Goal: Task Accomplishment & Management: Manage account settings

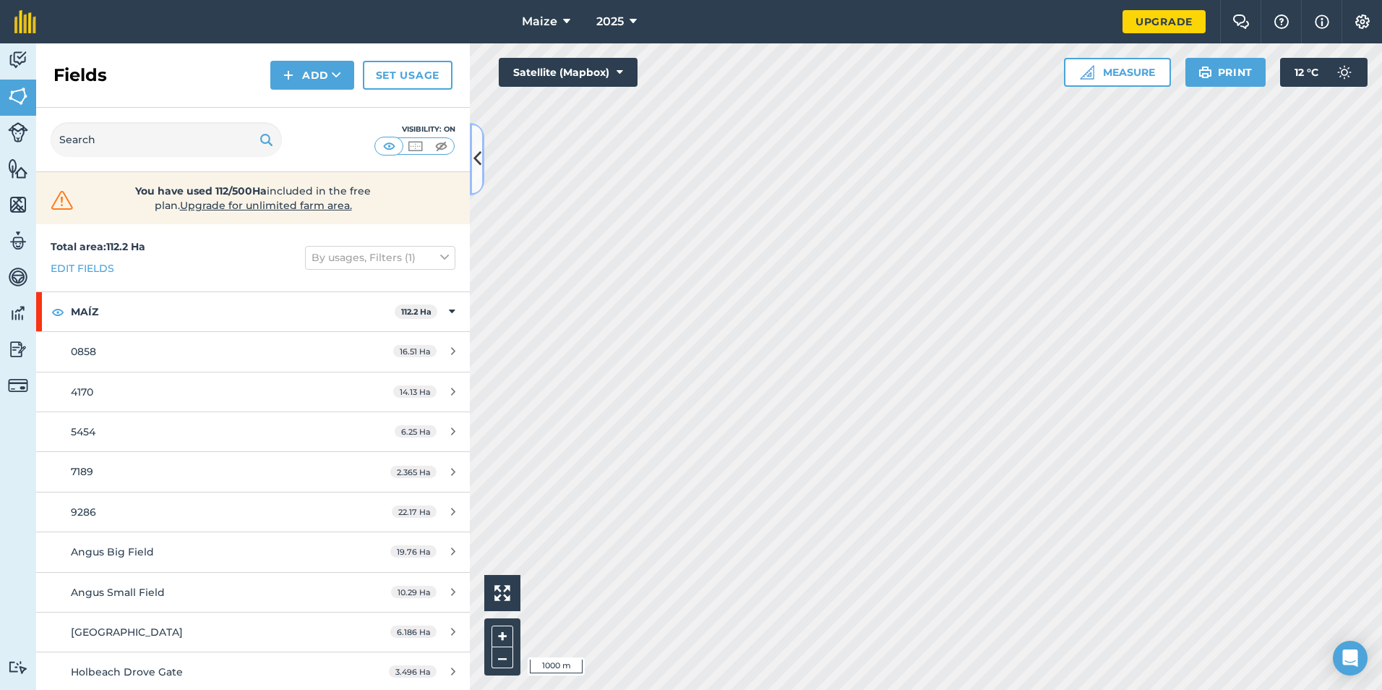
click at [478, 158] on icon at bounding box center [478, 158] width 8 height 25
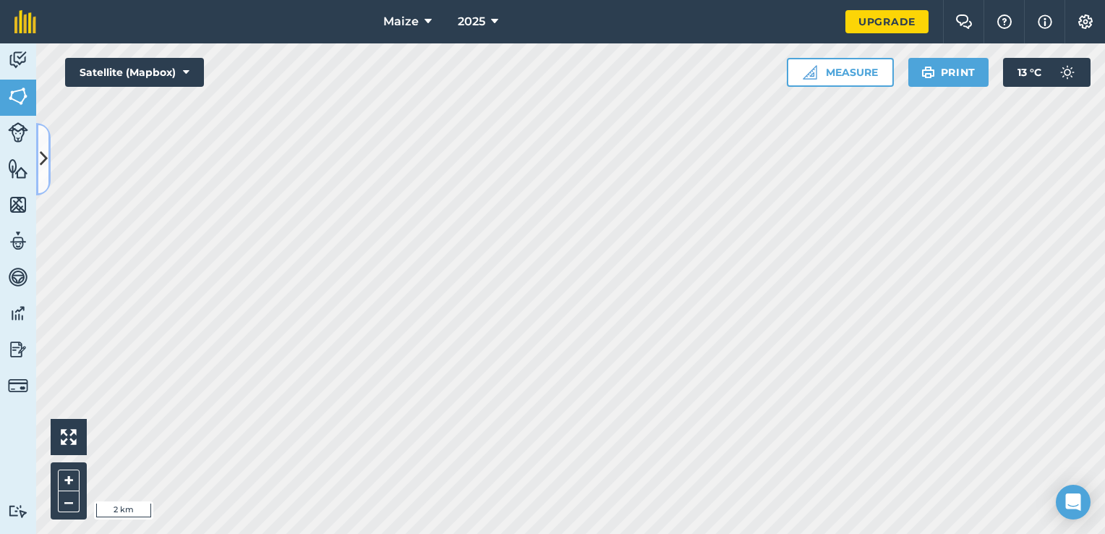
click at [43, 145] on button at bounding box center [43, 159] width 14 height 72
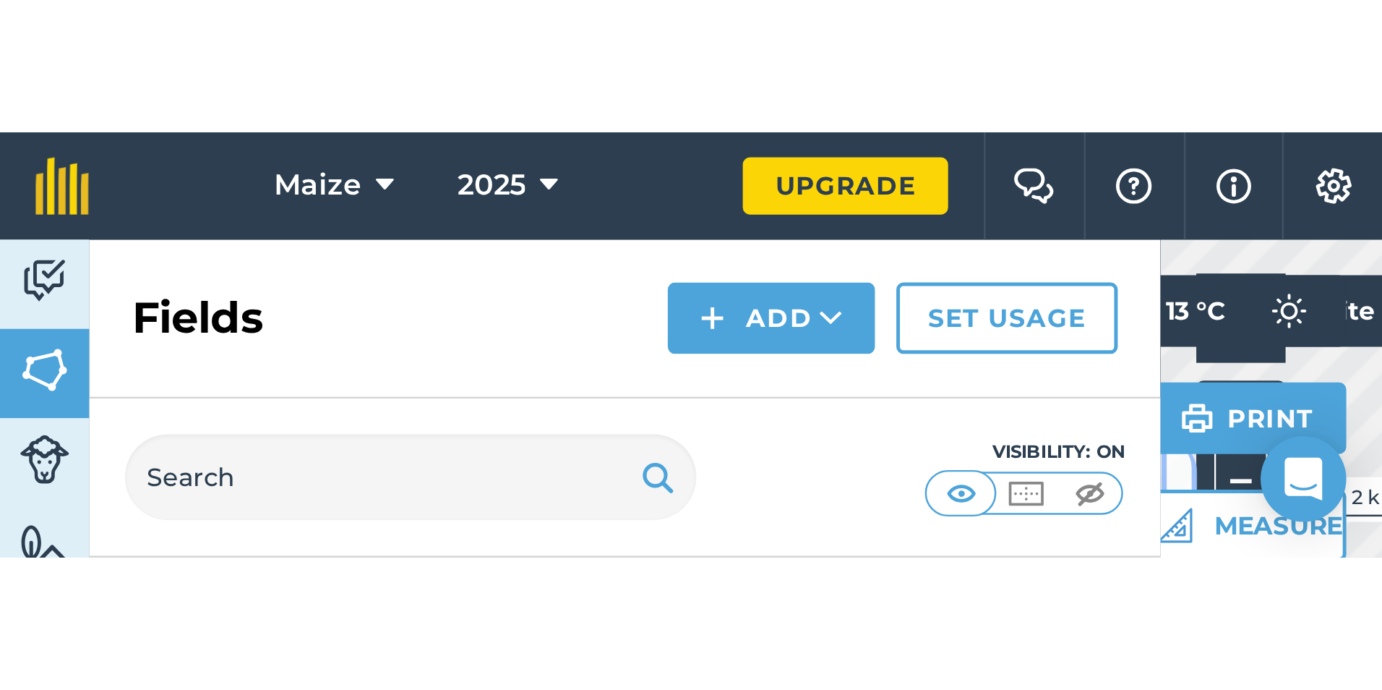
scroll to position [162, 0]
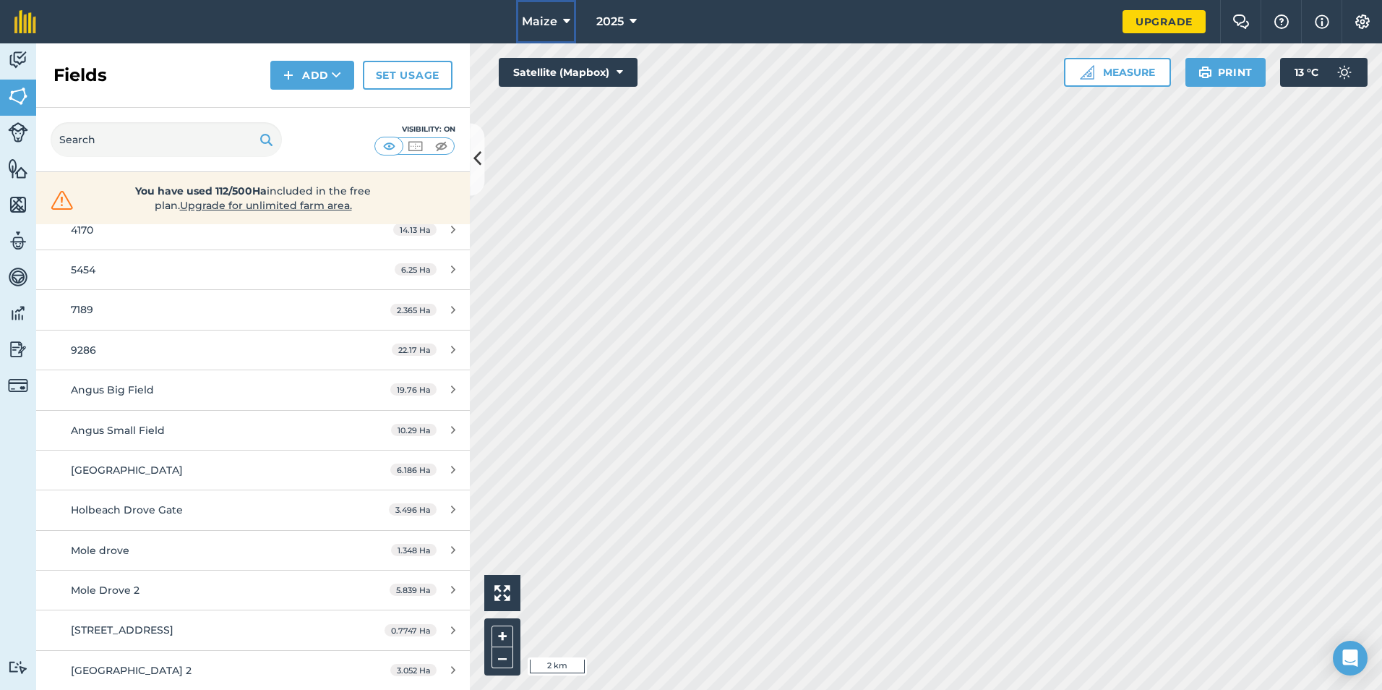
click at [572, 19] on button "Maize" at bounding box center [546, 21] width 60 height 43
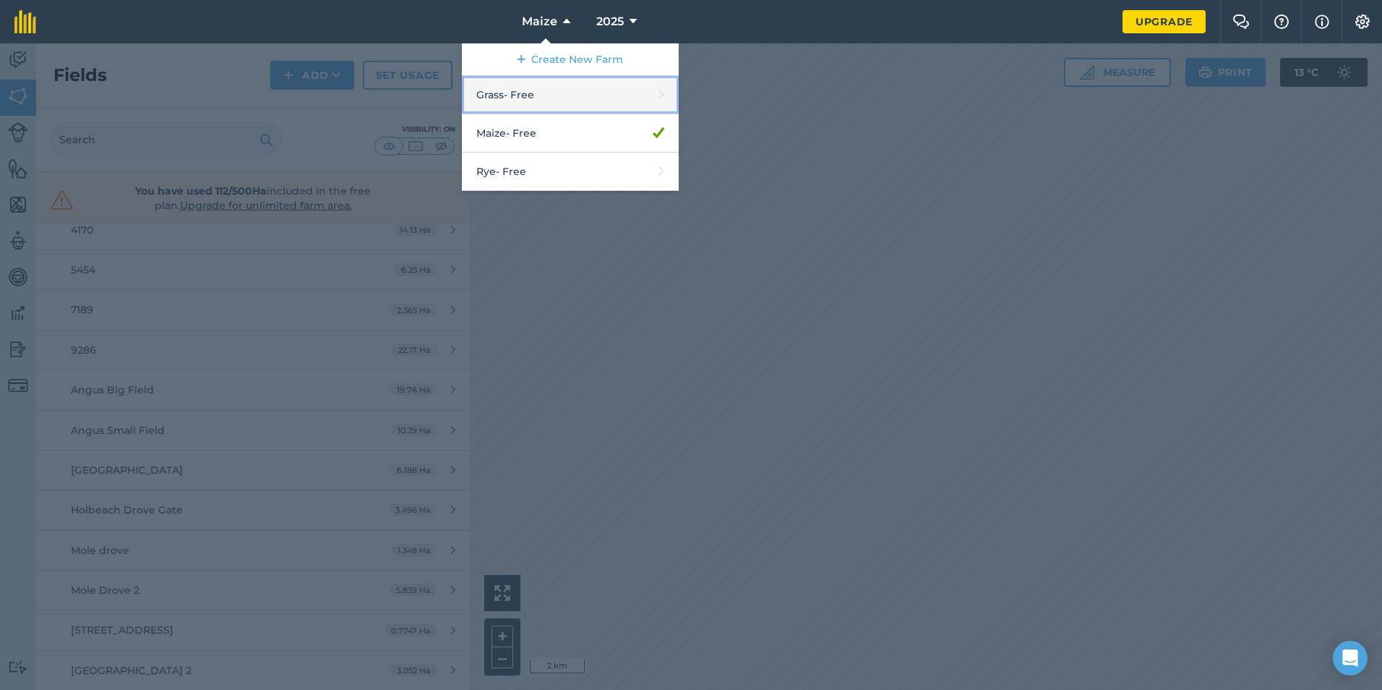
click at [539, 104] on link "Grass - Free" at bounding box center [570, 95] width 217 height 38
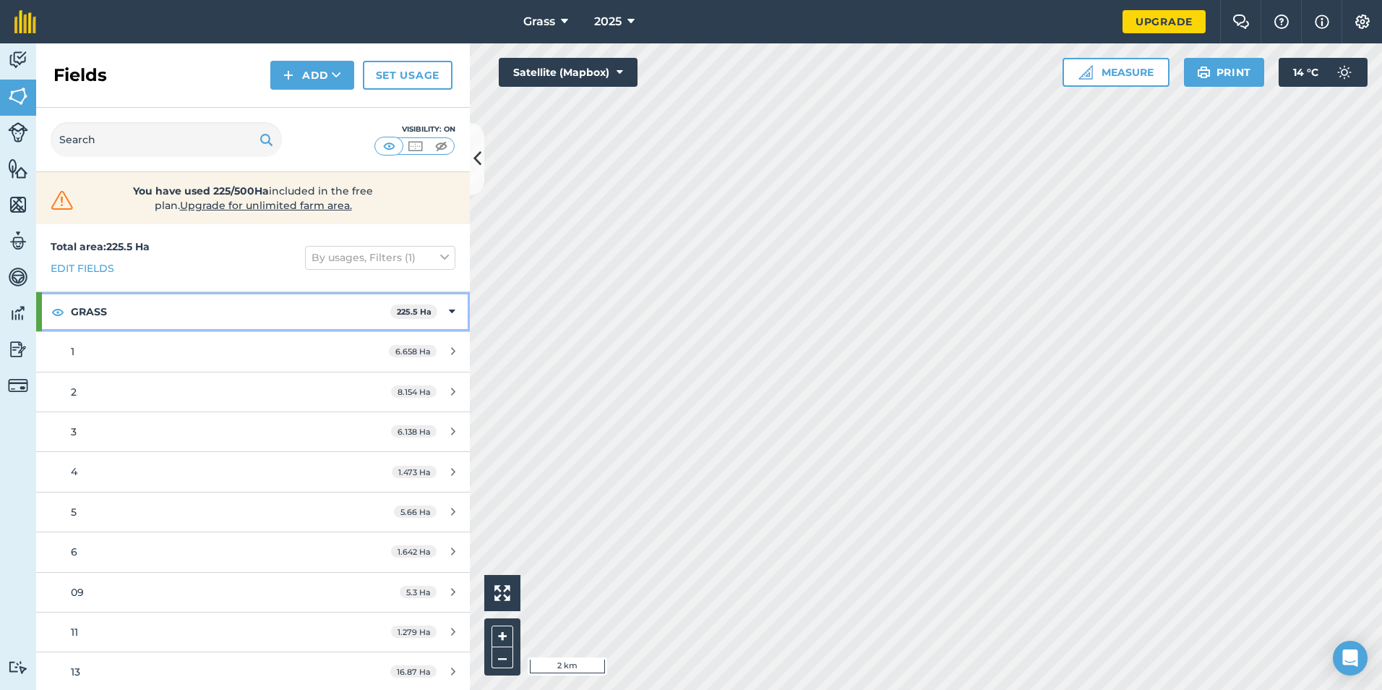
click at [127, 319] on strong "GRASS" at bounding box center [231, 311] width 320 height 39
click at [153, 319] on strong "GRASS" at bounding box center [232, 311] width 322 height 39
click at [154, 341] on link "1 6.658 Ha" at bounding box center [253, 351] width 434 height 39
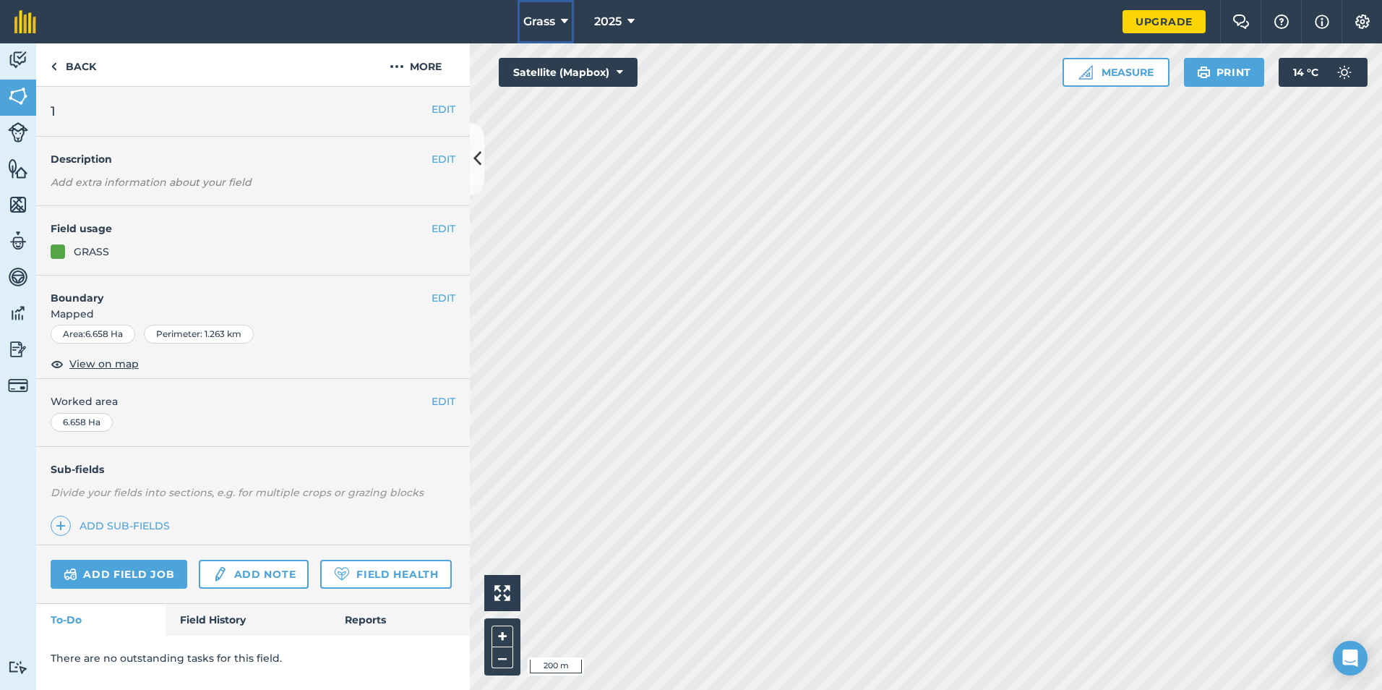
click at [564, 29] on icon at bounding box center [564, 21] width 7 height 17
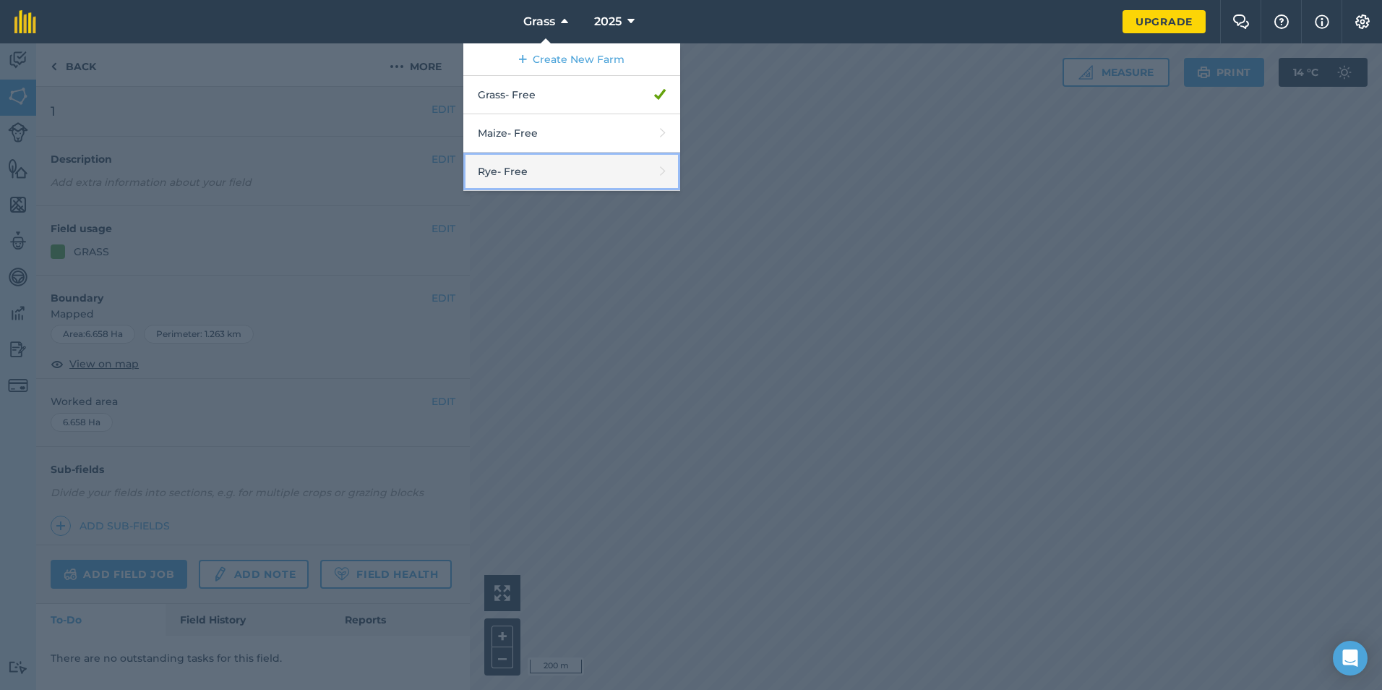
click at [495, 174] on link "Rye - Free" at bounding box center [571, 172] width 217 height 38
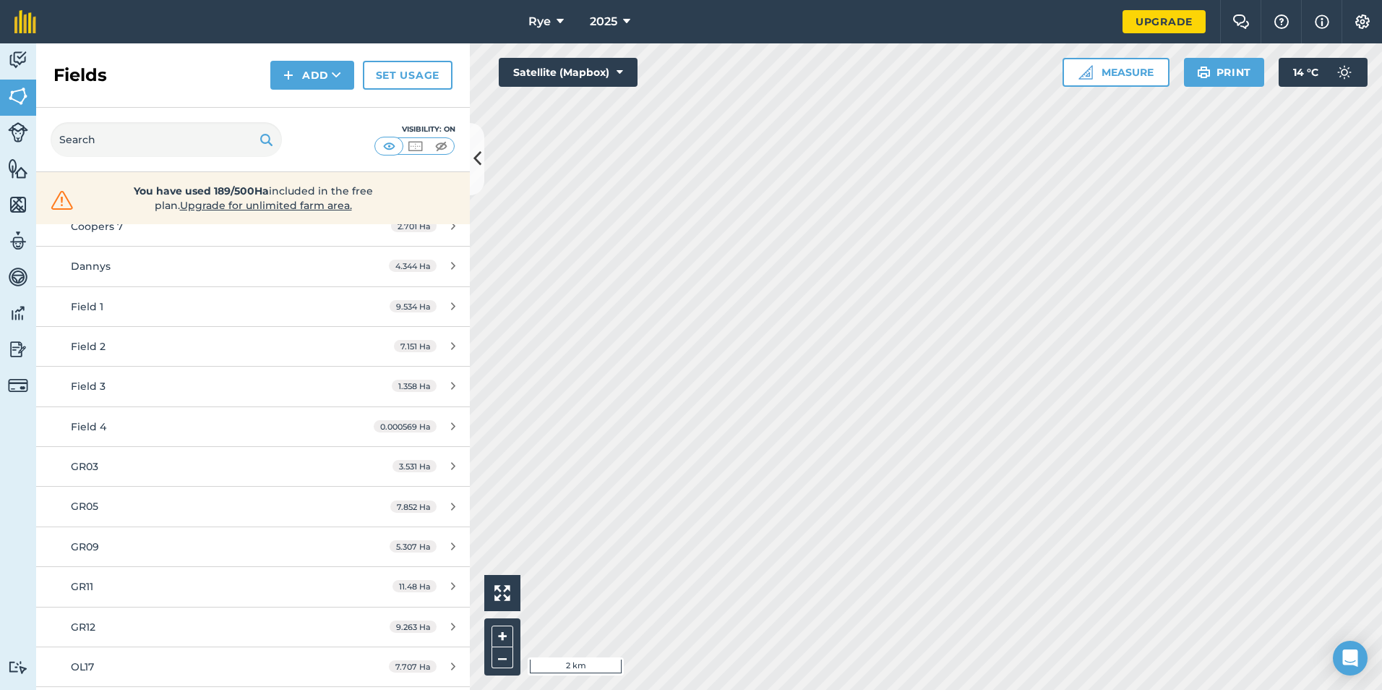
scroll to position [289, 0]
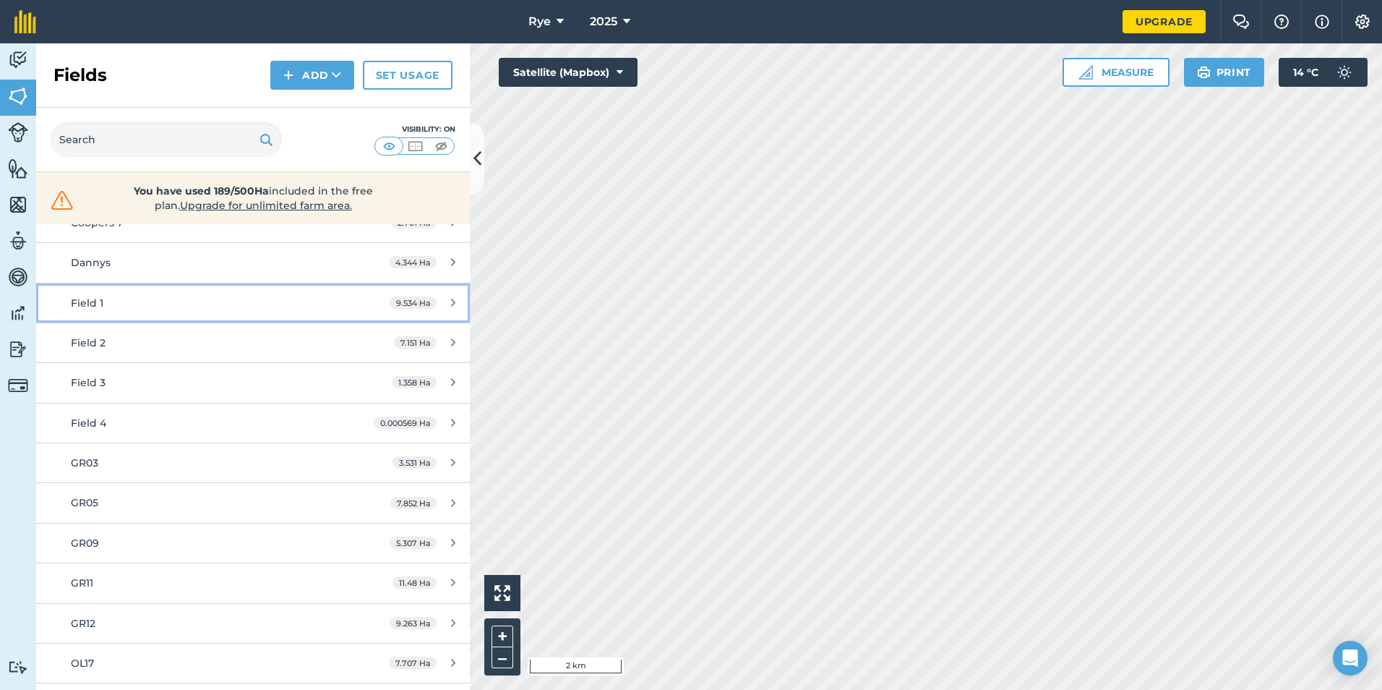
click at [181, 296] on div "Field 1" at bounding box center [207, 303] width 272 height 16
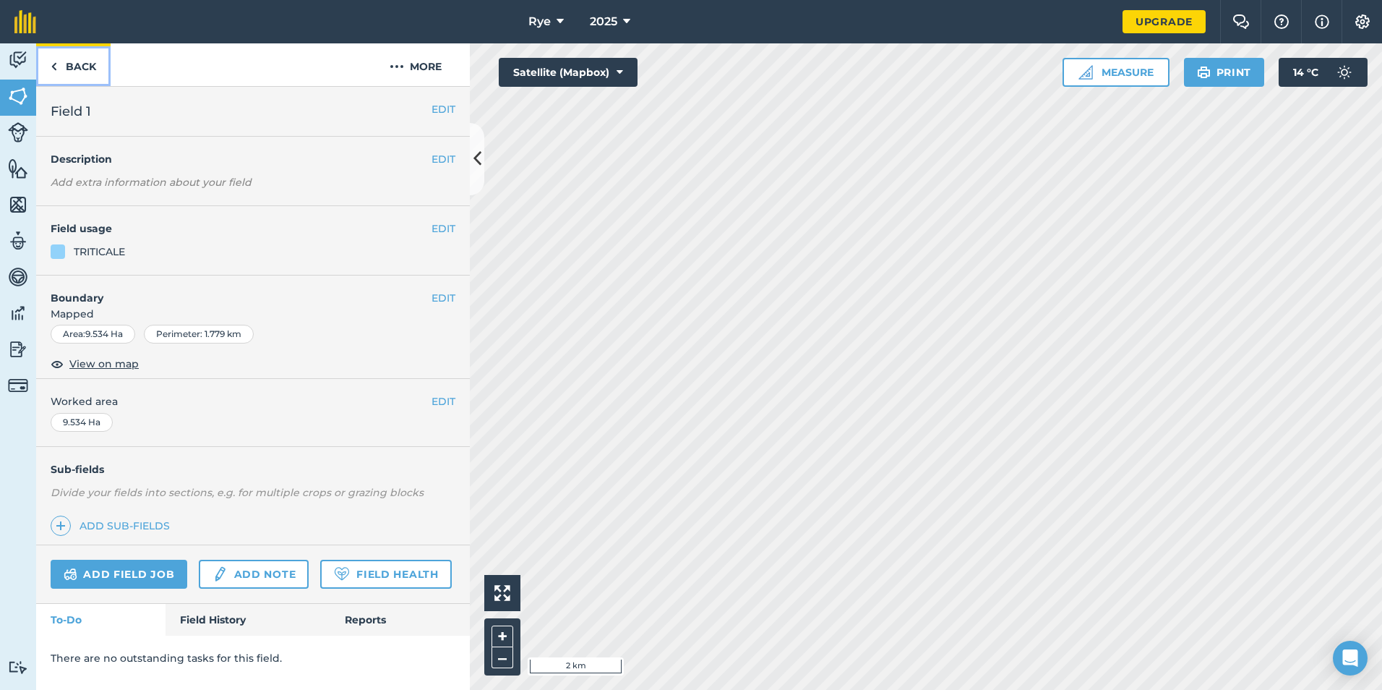
click at [85, 66] on link "Back" at bounding box center [73, 64] width 74 height 43
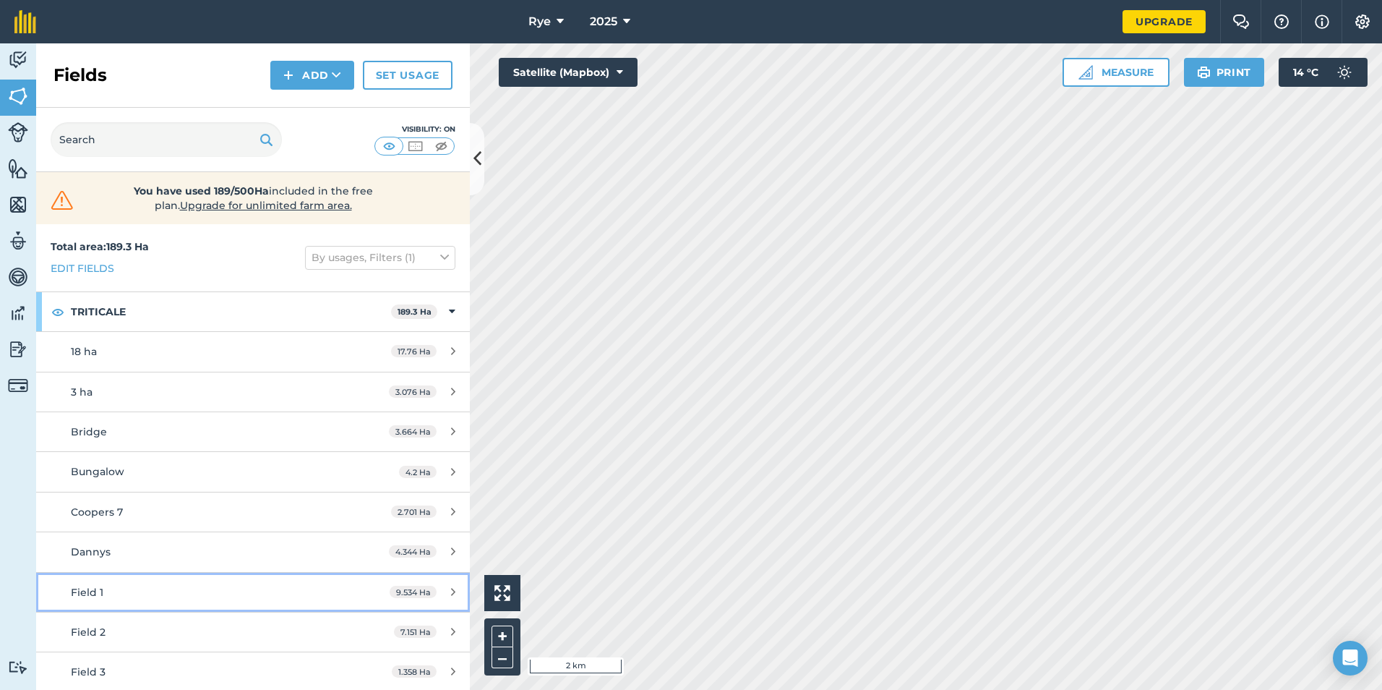
click at [124, 594] on div "Field 1" at bounding box center [207, 592] width 272 height 16
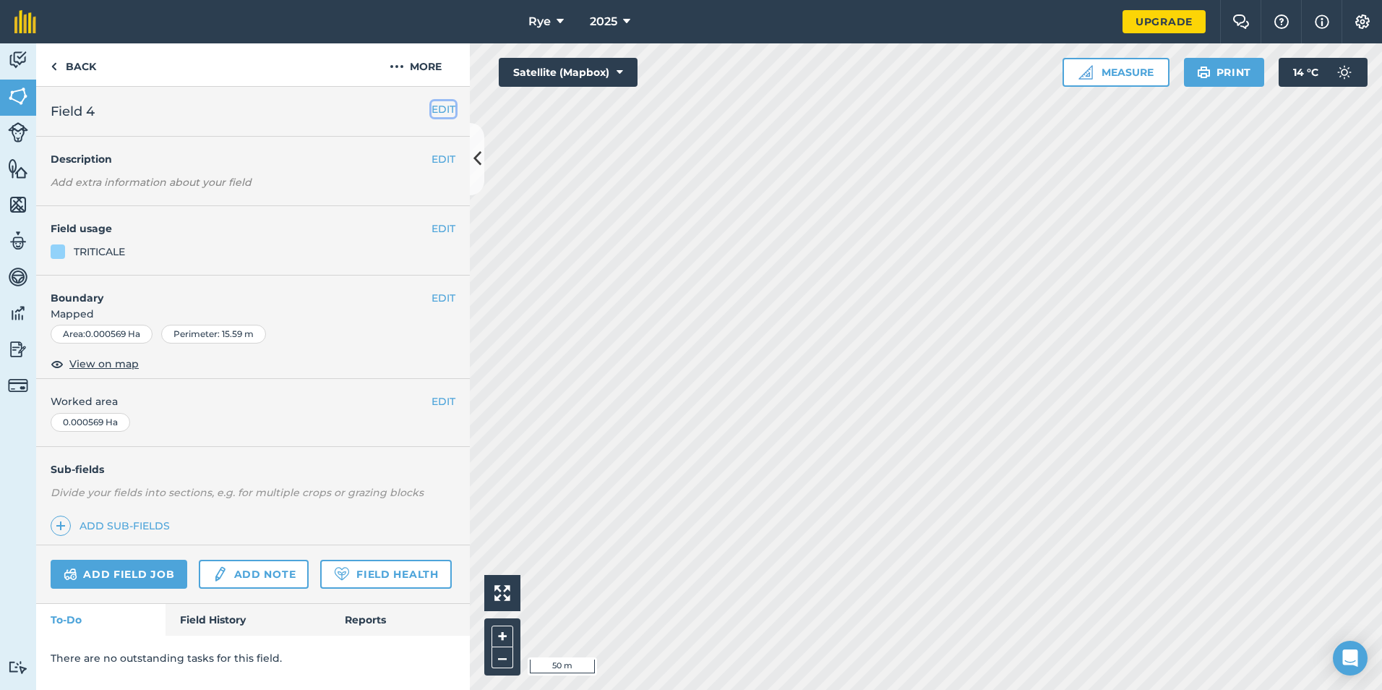
click at [444, 103] on button "EDIT" at bounding box center [444, 109] width 24 height 16
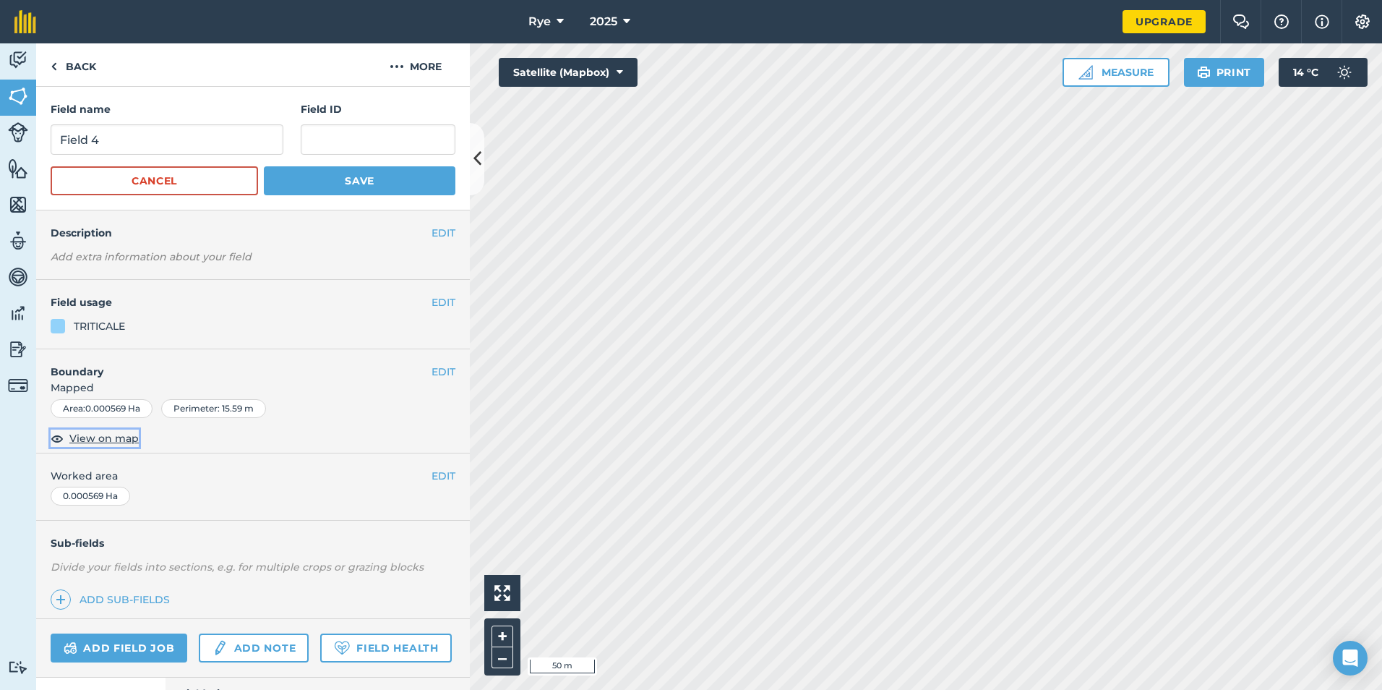
click at [121, 442] on span "View on map" at bounding box center [103, 438] width 69 height 16
click at [87, 71] on link "Back" at bounding box center [73, 64] width 74 height 43
click at [84, 71] on link "Back" at bounding box center [73, 64] width 74 height 43
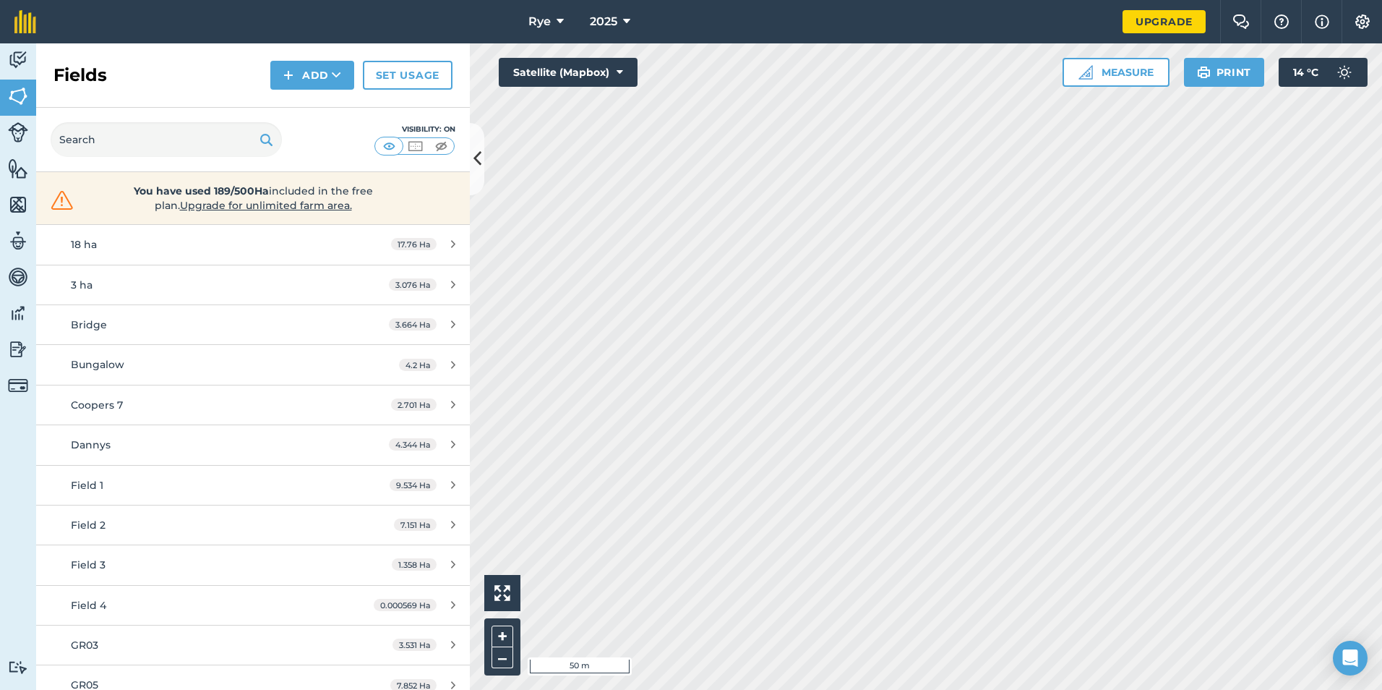
scroll to position [145, 0]
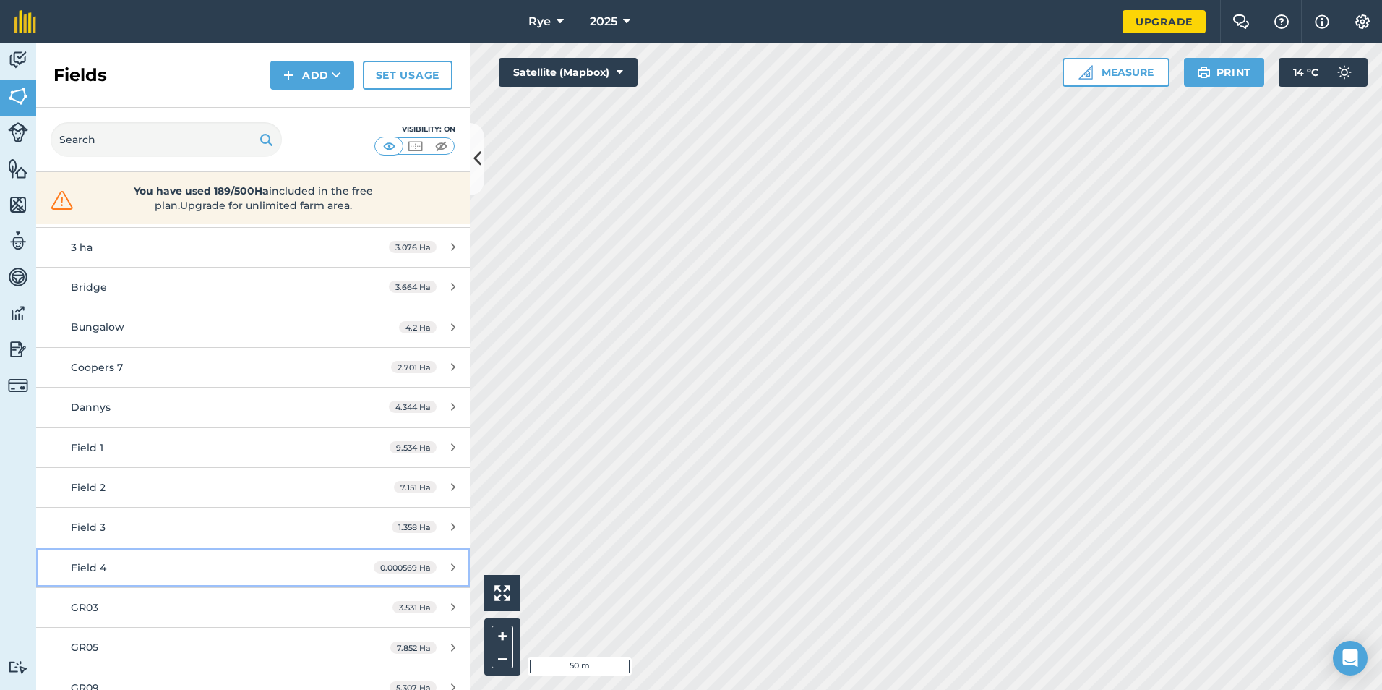
click at [134, 569] on div "Field 4" at bounding box center [207, 568] width 272 height 16
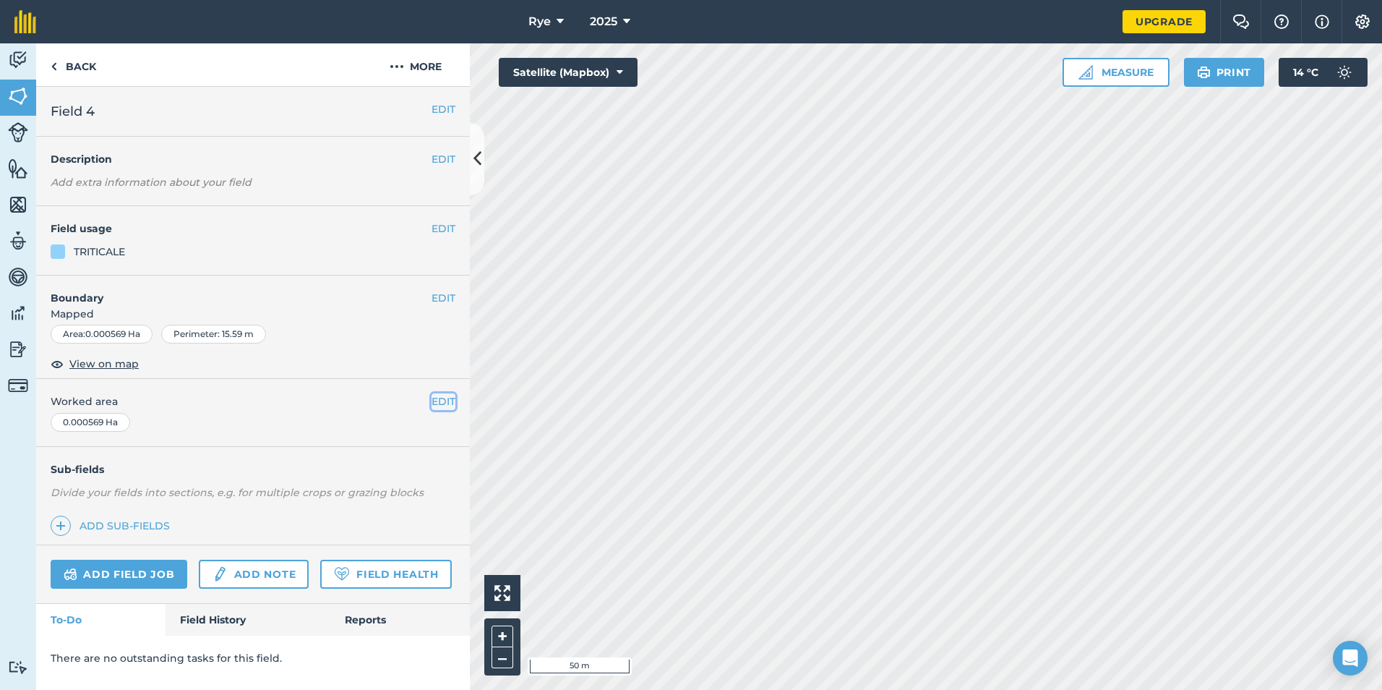
click at [435, 401] on button "EDIT" at bounding box center [444, 401] width 24 height 16
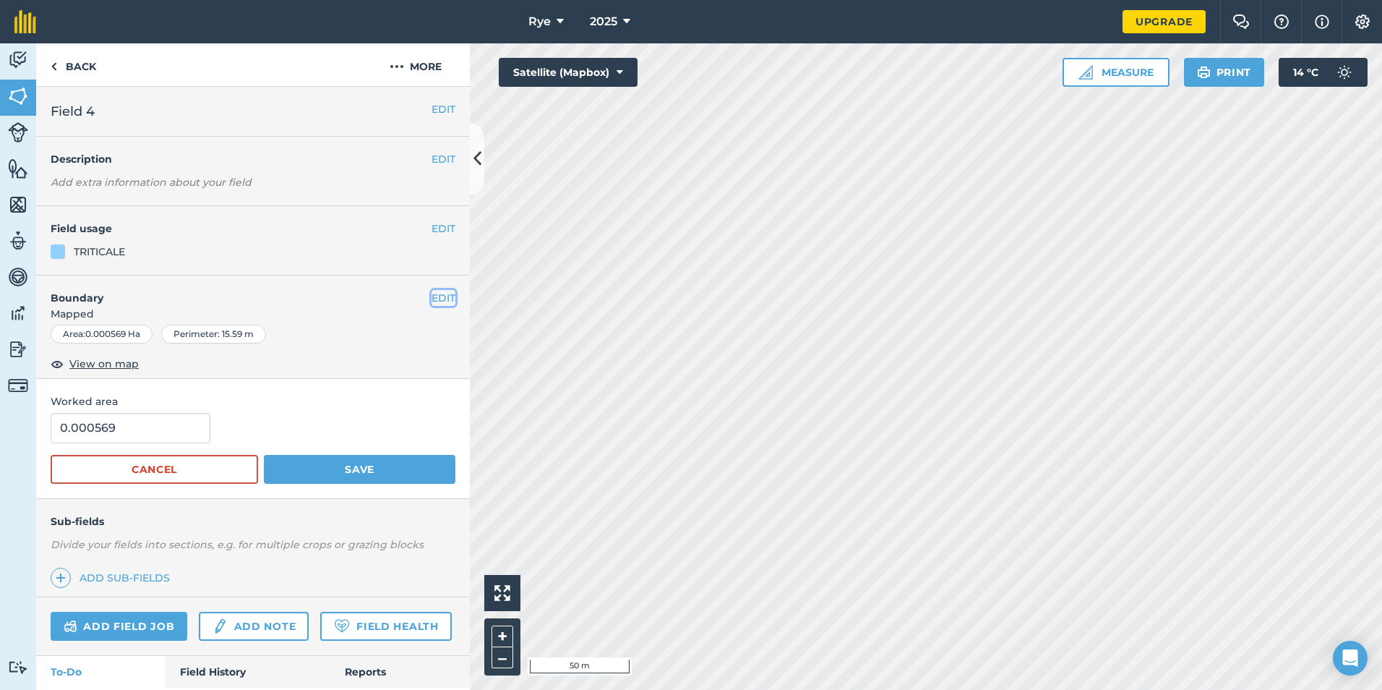
click at [432, 300] on button "EDIT" at bounding box center [444, 298] width 24 height 16
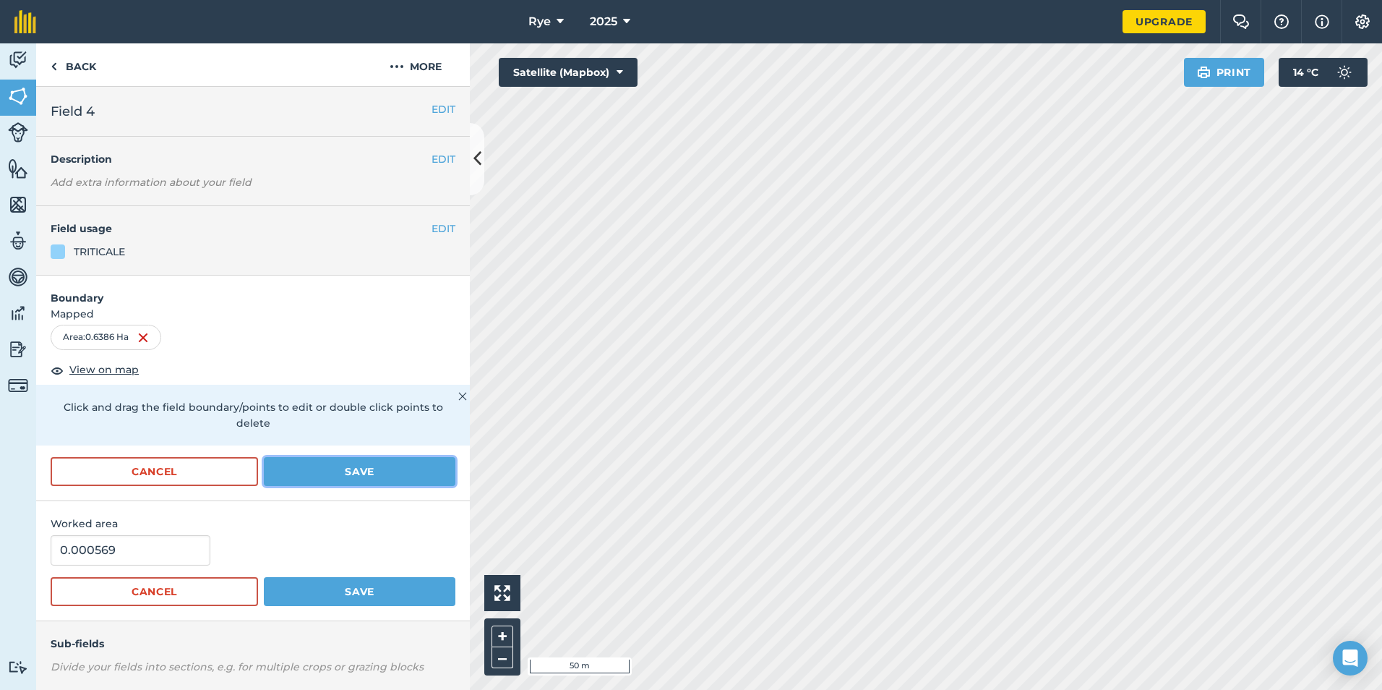
click at [312, 469] on button "Save" at bounding box center [360, 471] width 192 height 29
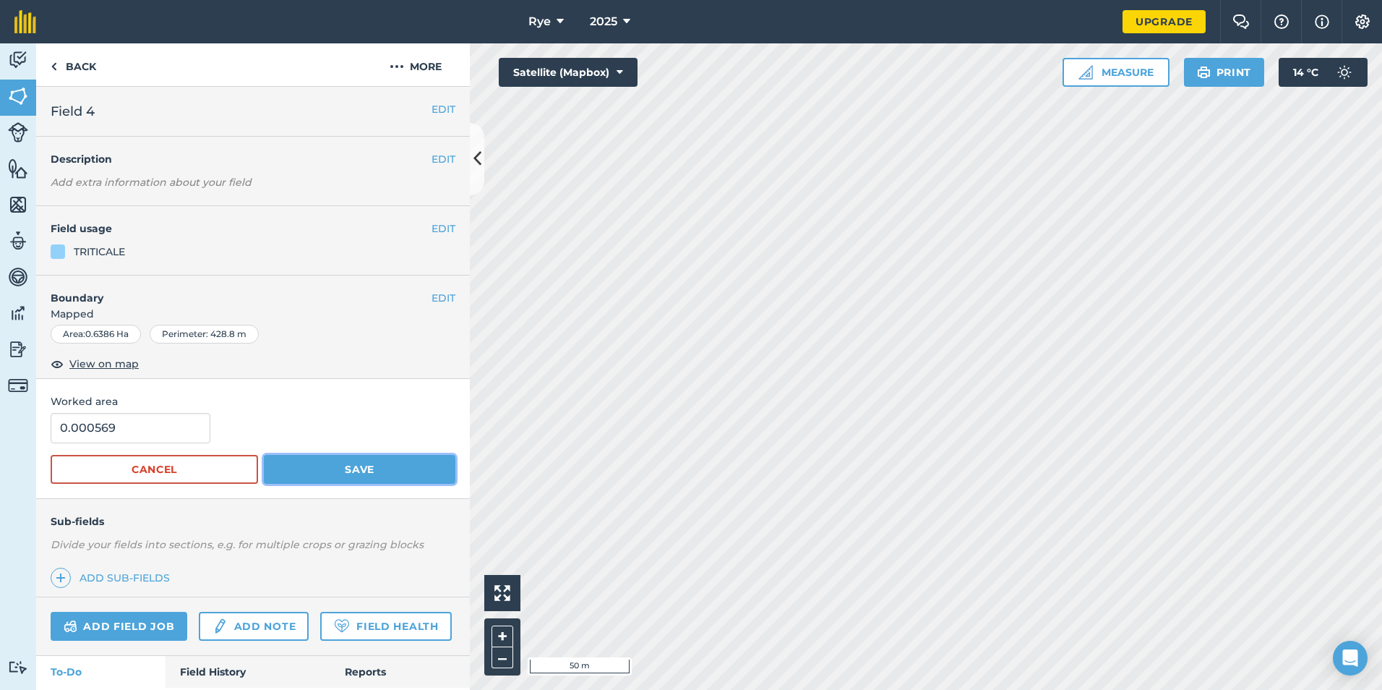
click at [343, 464] on button "Save" at bounding box center [360, 469] width 192 height 29
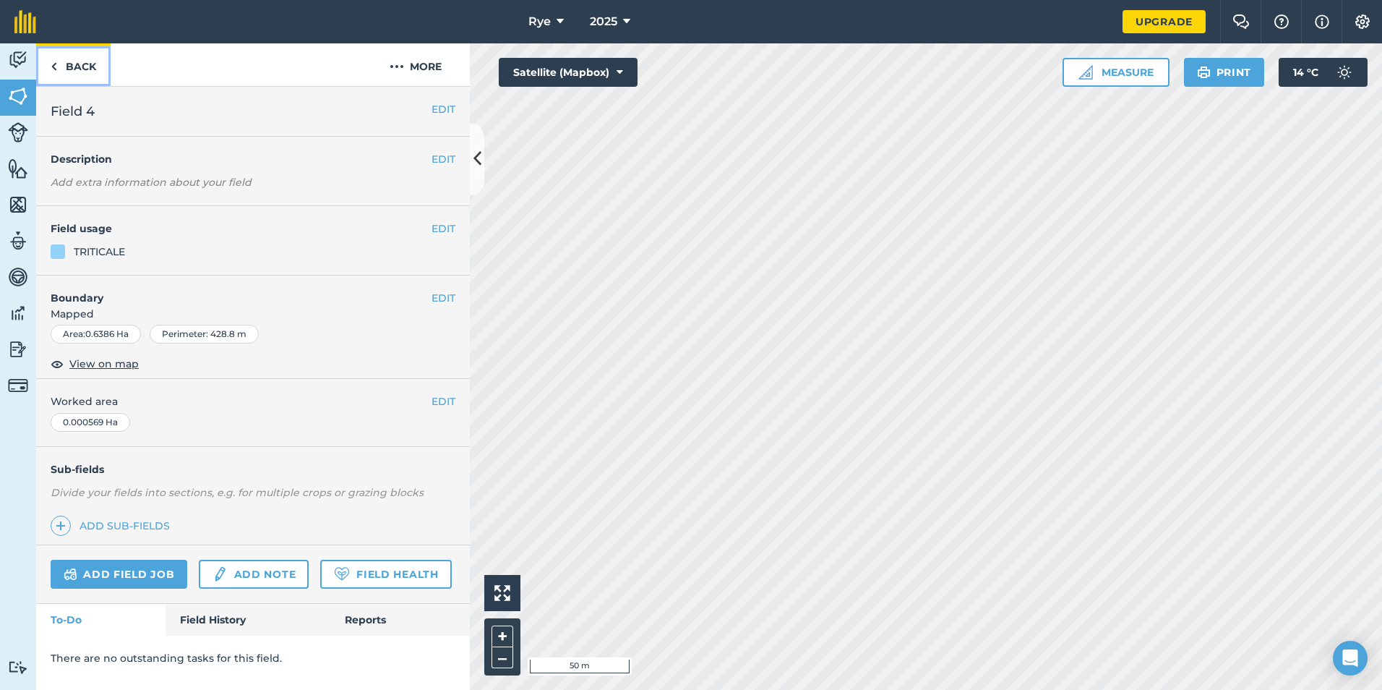
click at [63, 74] on link "Back" at bounding box center [73, 64] width 74 height 43
click at [443, 299] on button "EDIT" at bounding box center [444, 298] width 24 height 16
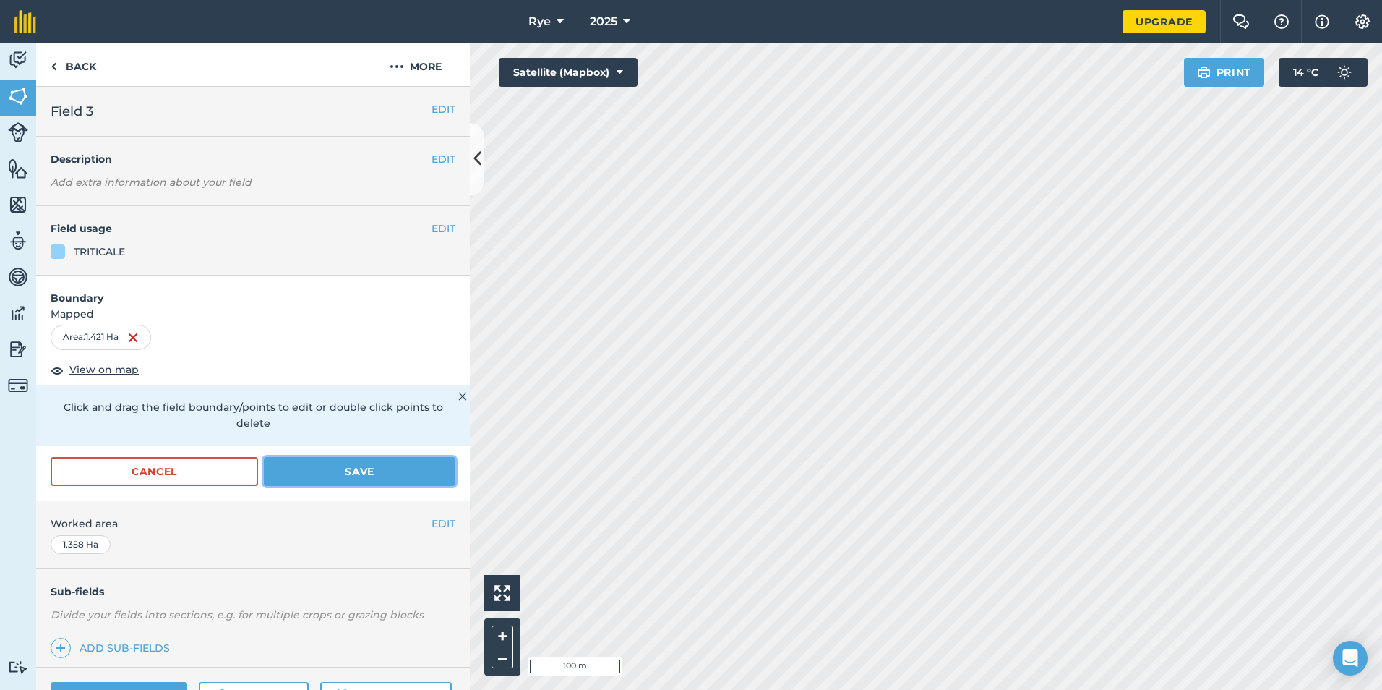
click at [348, 476] on button "Save" at bounding box center [360, 471] width 192 height 29
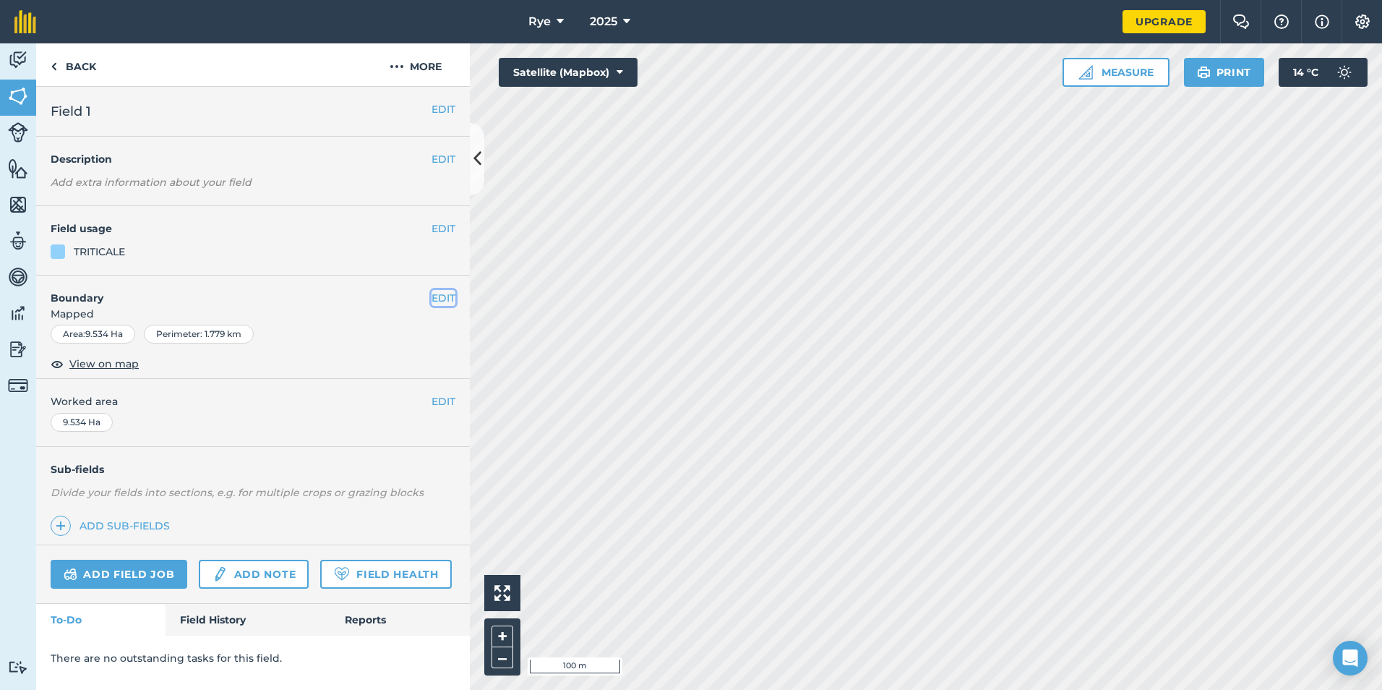
click at [453, 296] on button "EDIT" at bounding box center [444, 298] width 24 height 16
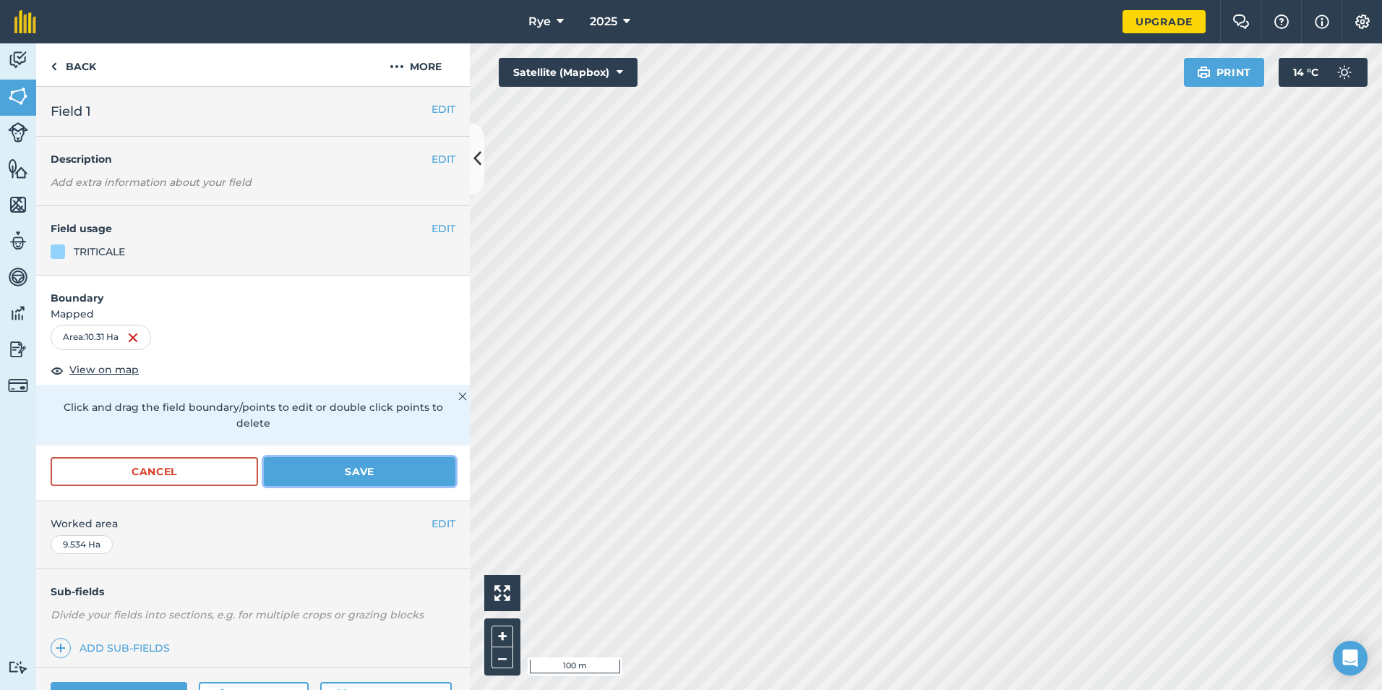
click at [320, 464] on button "Save" at bounding box center [360, 471] width 192 height 29
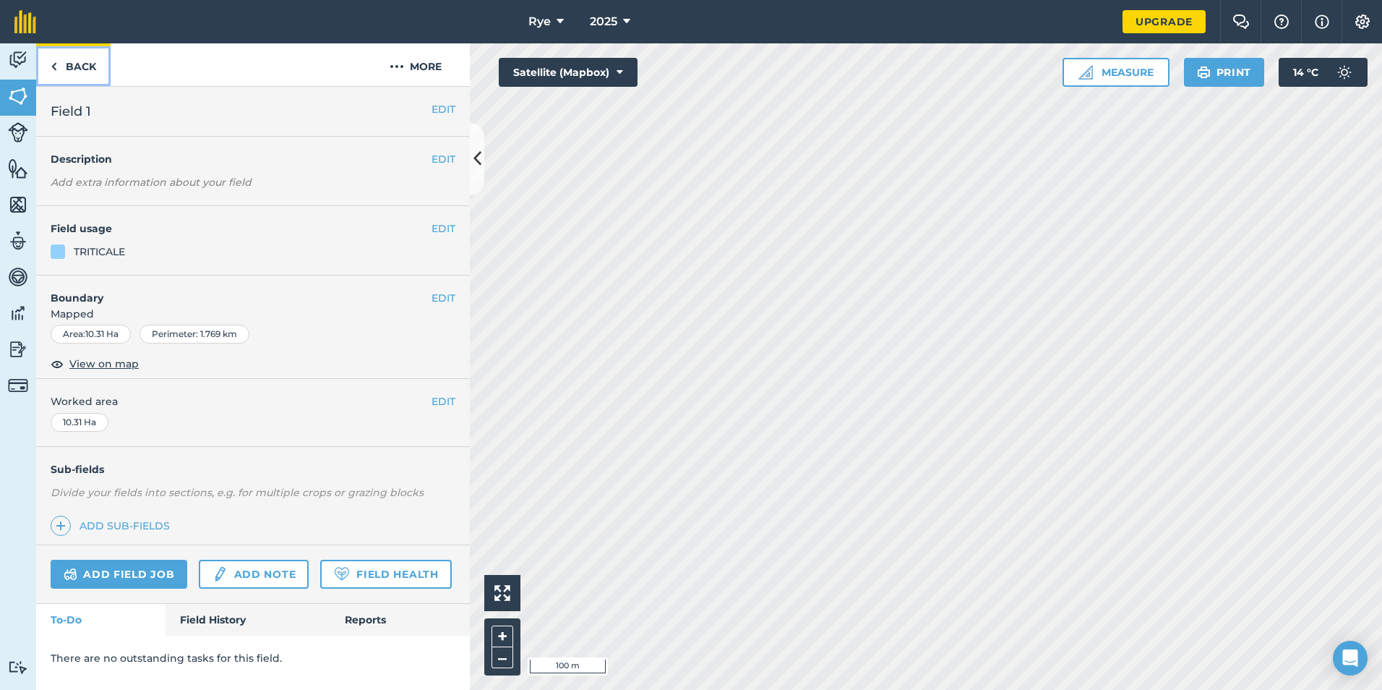
click at [81, 74] on link "Back" at bounding box center [73, 64] width 74 height 43
click at [479, 169] on icon at bounding box center [478, 158] width 8 height 25
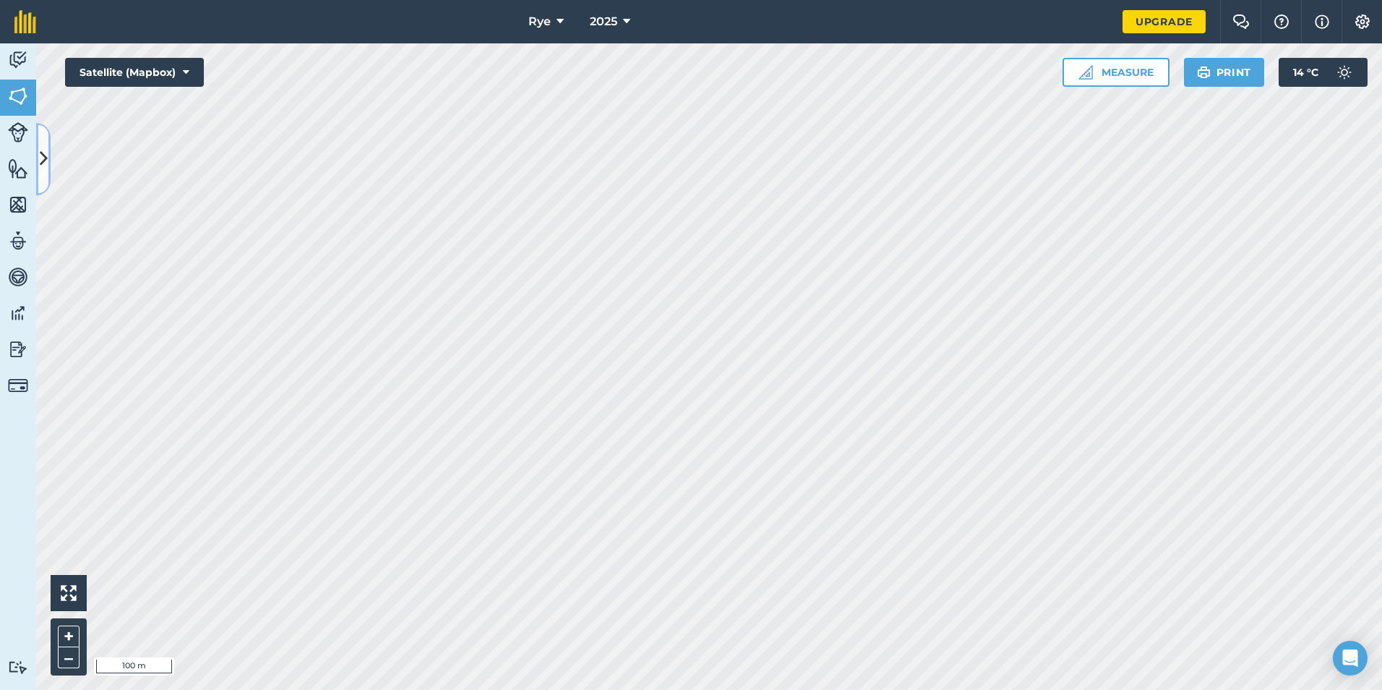
click at [42, 153] on icon at bounding box center [44, 158] width 8 height 25
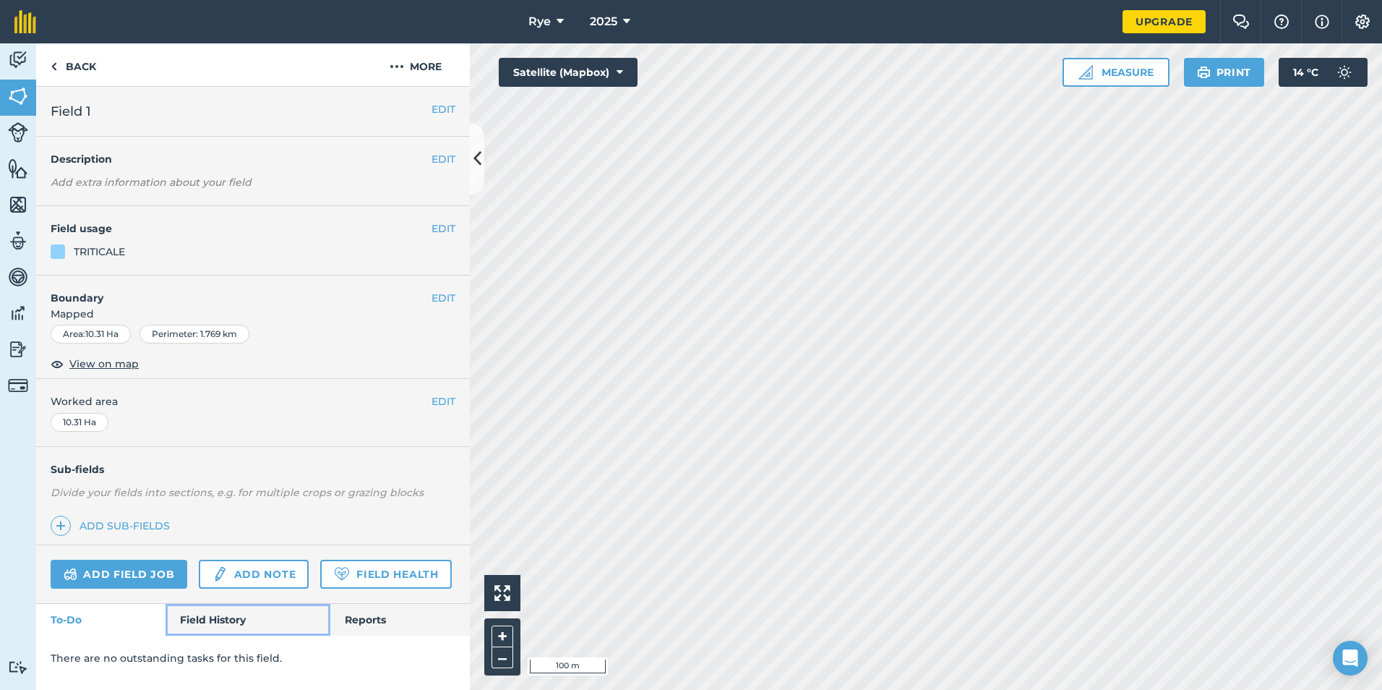
click at [241, 611] on link "Field History" at bounding box center [248, 620] width 164 height 32
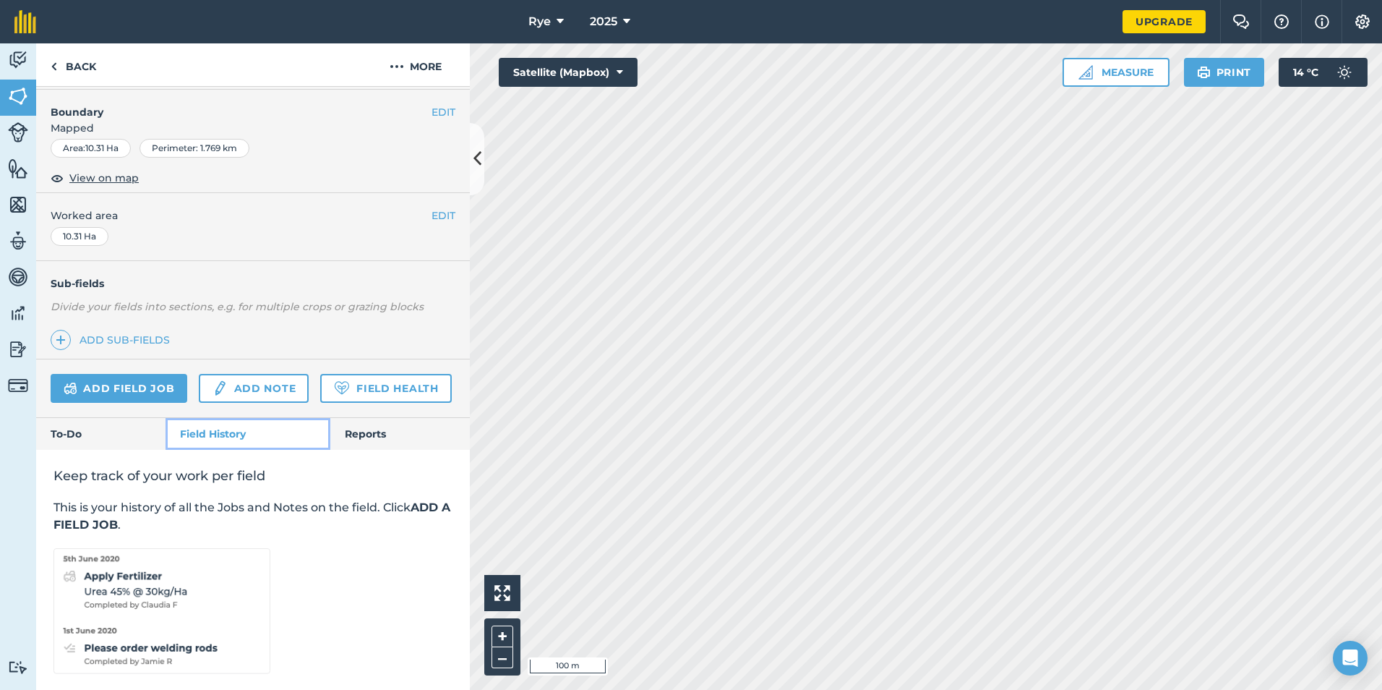
scroll to position [242, 0]
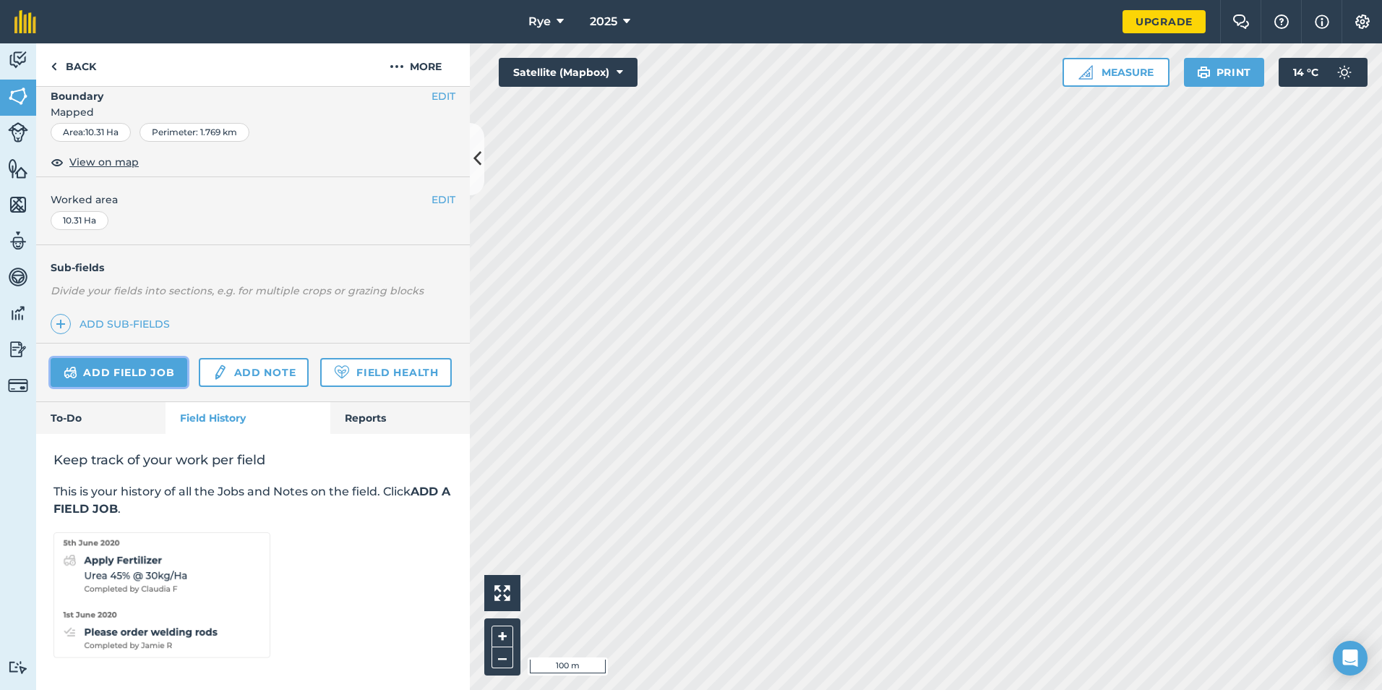
click at [170, 358] on link "Add field job" at bounding box center [119, 372] width 137 height 29
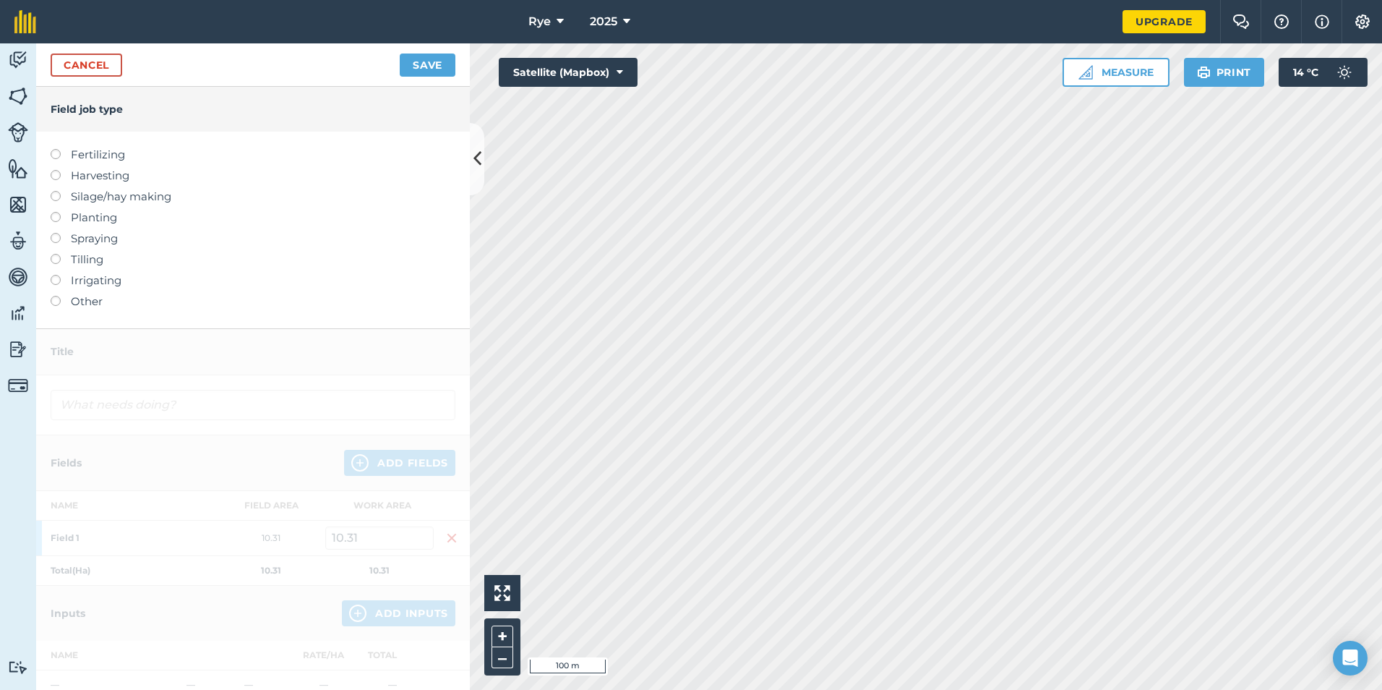
click at [100, 153] on label "Fertilizing" at bounding box center [253, 154] width 405 height 17
type input "Fertilizing"
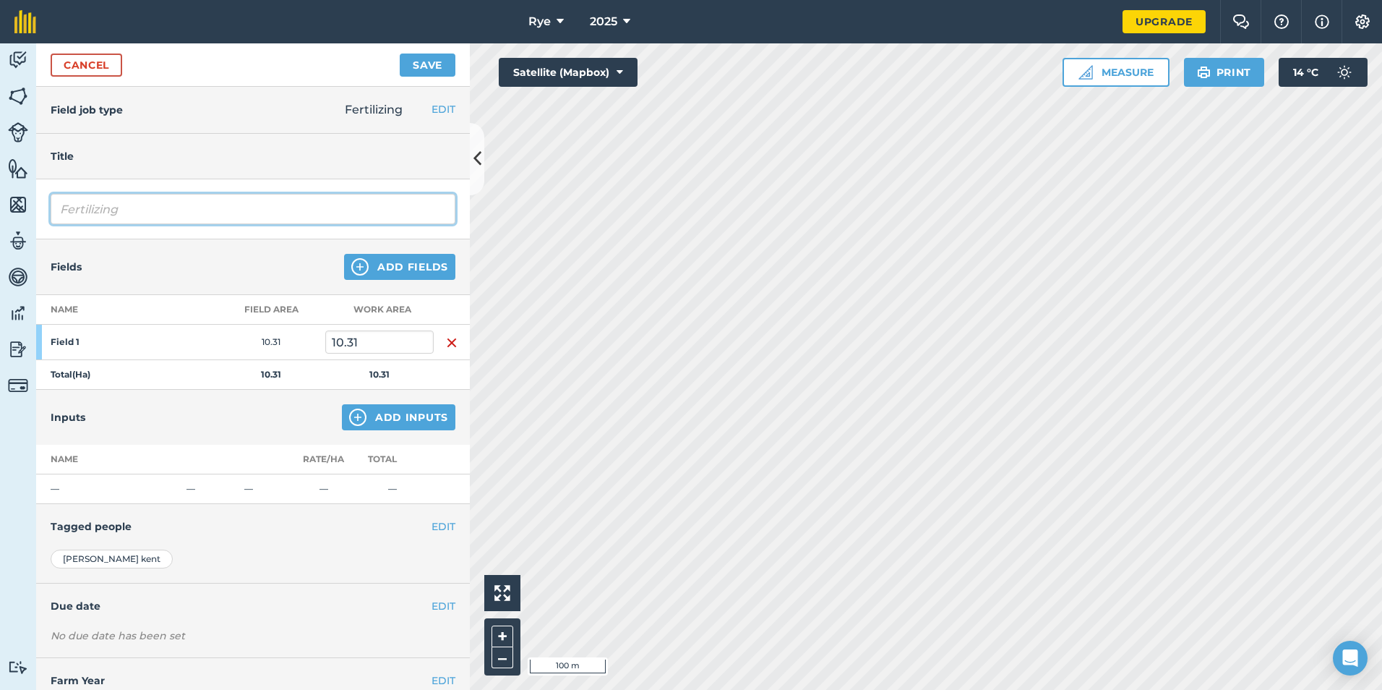
drag, startPoint x: 156, startPoint y: 207, endPoint x: -55, endPoint y: 202, distance: 211.2
click at [0, 202] on html "Rye 2025 Upgrade Farm Chat Help Info Settings Map printing is not available on …" at bounding box center [691, 345] width 1382 height 690
type input "Digstate"
click at [349, 422] on img at bounding box center [357, 416] width 17 height 17
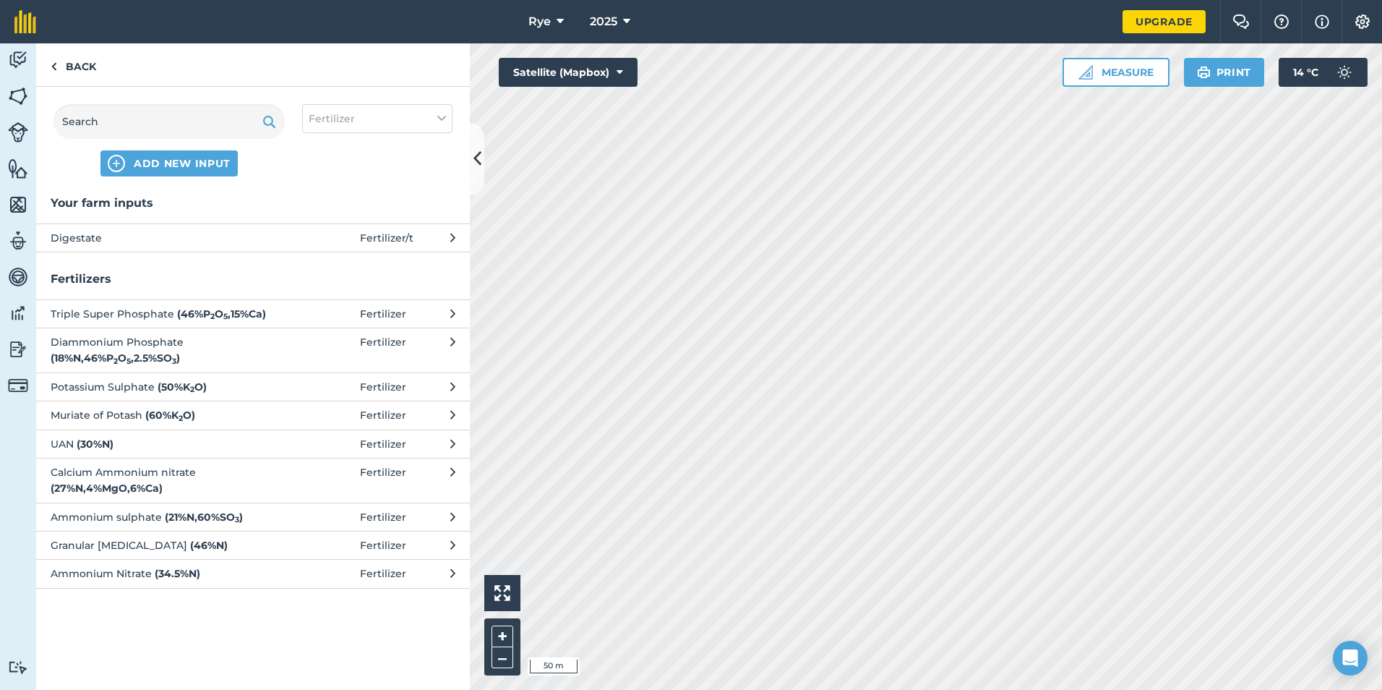
click at [233, 249] on button "Digestate Fertilizer / t" at bounding box center [253, 237] width 434 height 28
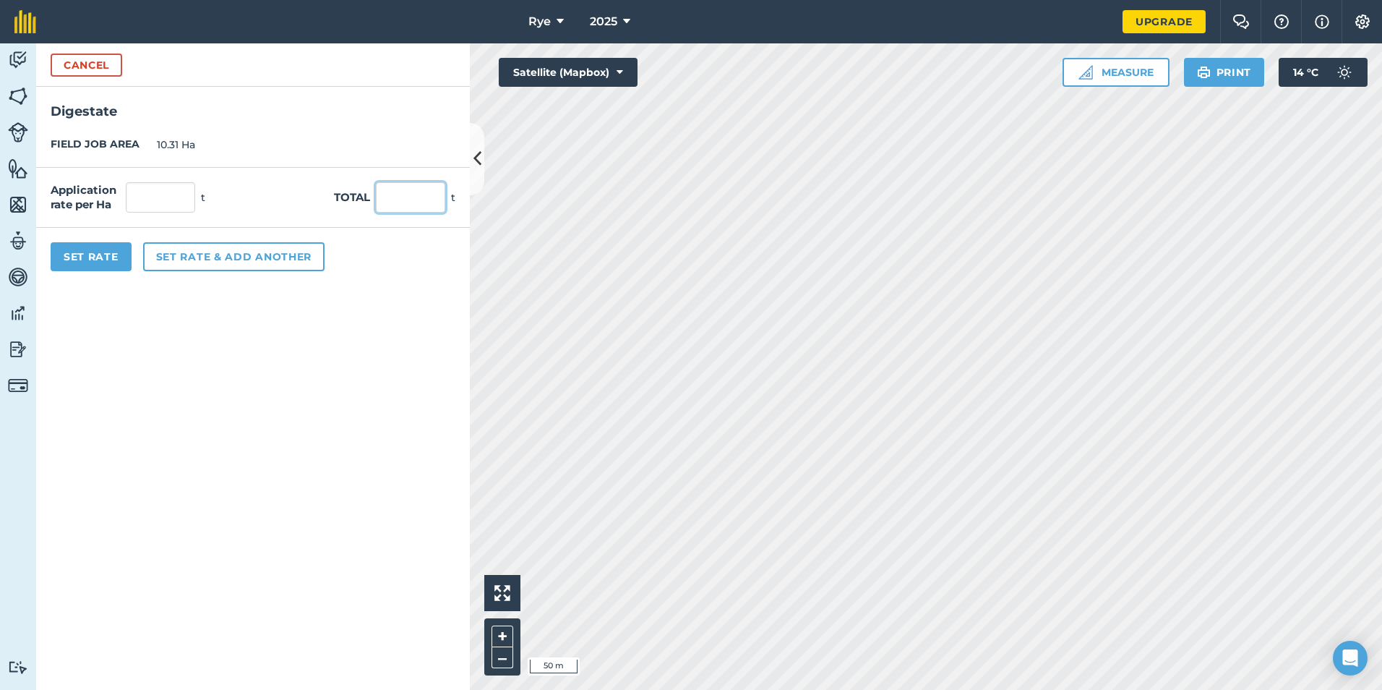
click at [393, 197] on input "text" at bounding box center [410, 197] width 69 height 30
type input "333"
type input "32.299"
drag, startPoint x: 244, startPoint y: 364, endPoint x: 189, endPoint y: 292, distance: 89.8
click at [244, 364] on form "Cancel Digestate FIELD JOB AREA 10.31 Ha Application rate per Ha 32.299 t Total…" at bounding box center [253, 366] width 434 height 646
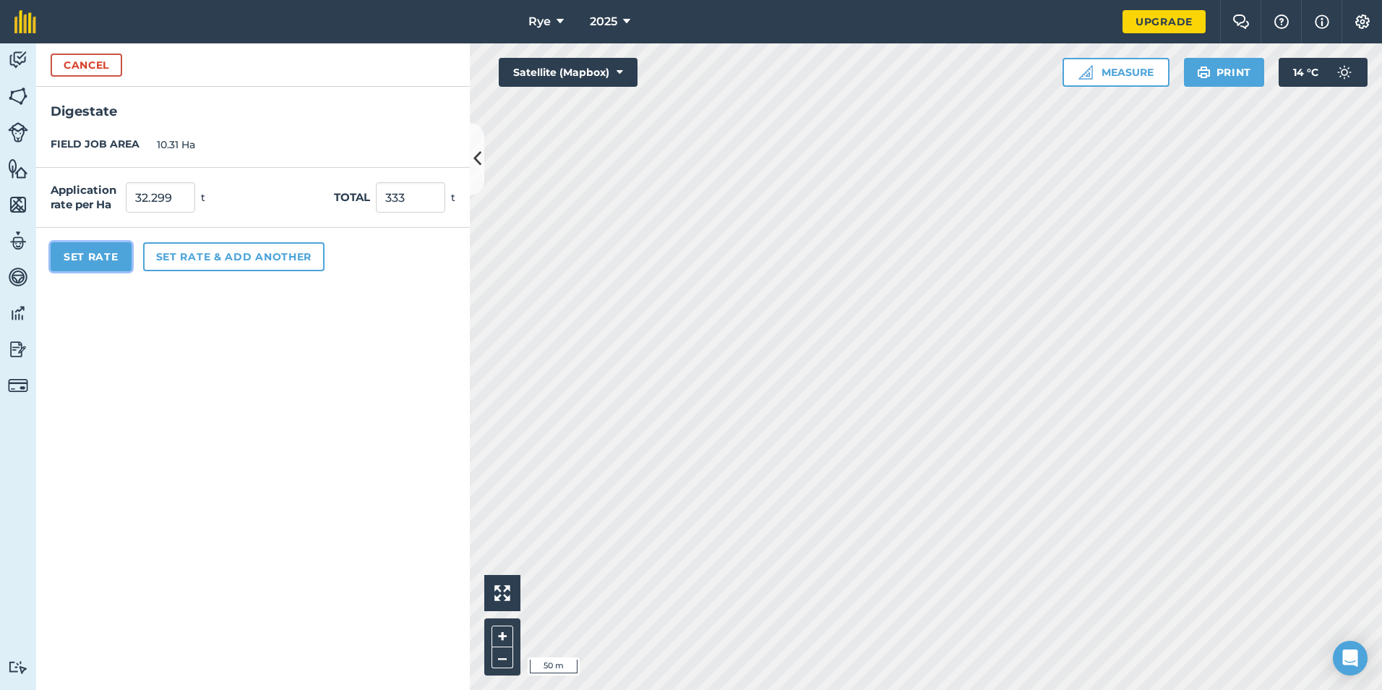
click at [105, 259] on button "Set Rate" at bounding box center [91, 256] width 81 height 29
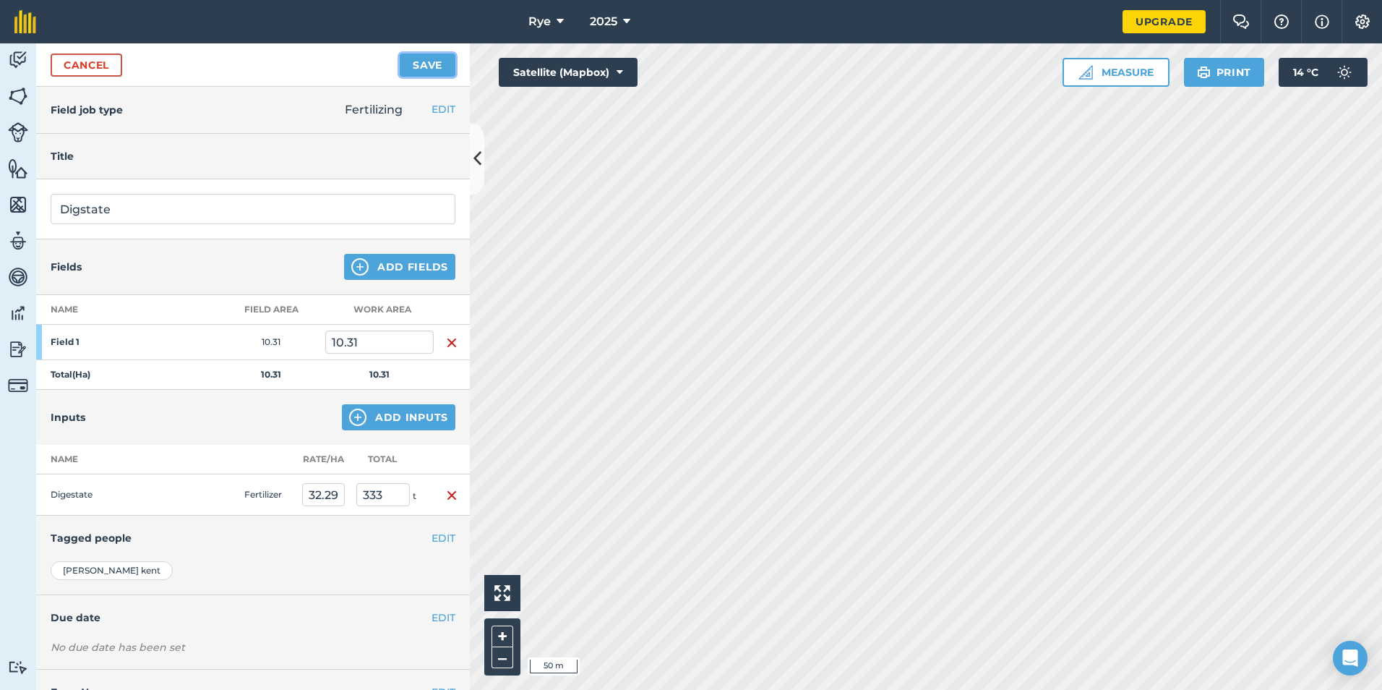
click at [439, 56] on button "Save" at bounding box center [428, 64] width 56 height 23
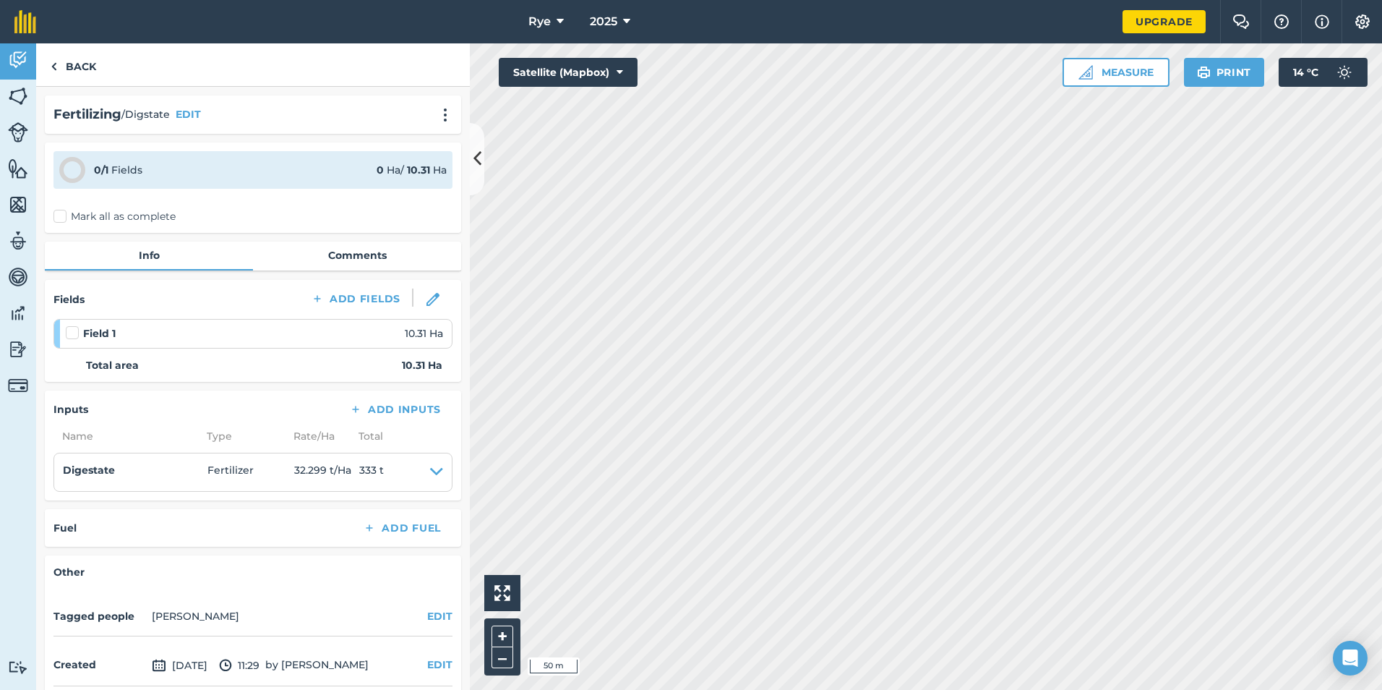
click at [281, 223] on div "Mark all as complete" at bounding box center [252, 216] width 399 height 15
click at [139, 223] on label "Mark all as complete" at bounding box center [114, 216] width 122 height 15
click at [63, 218] on input "Mark all as complete" at bounding box center [57, 213] width 9 height 9
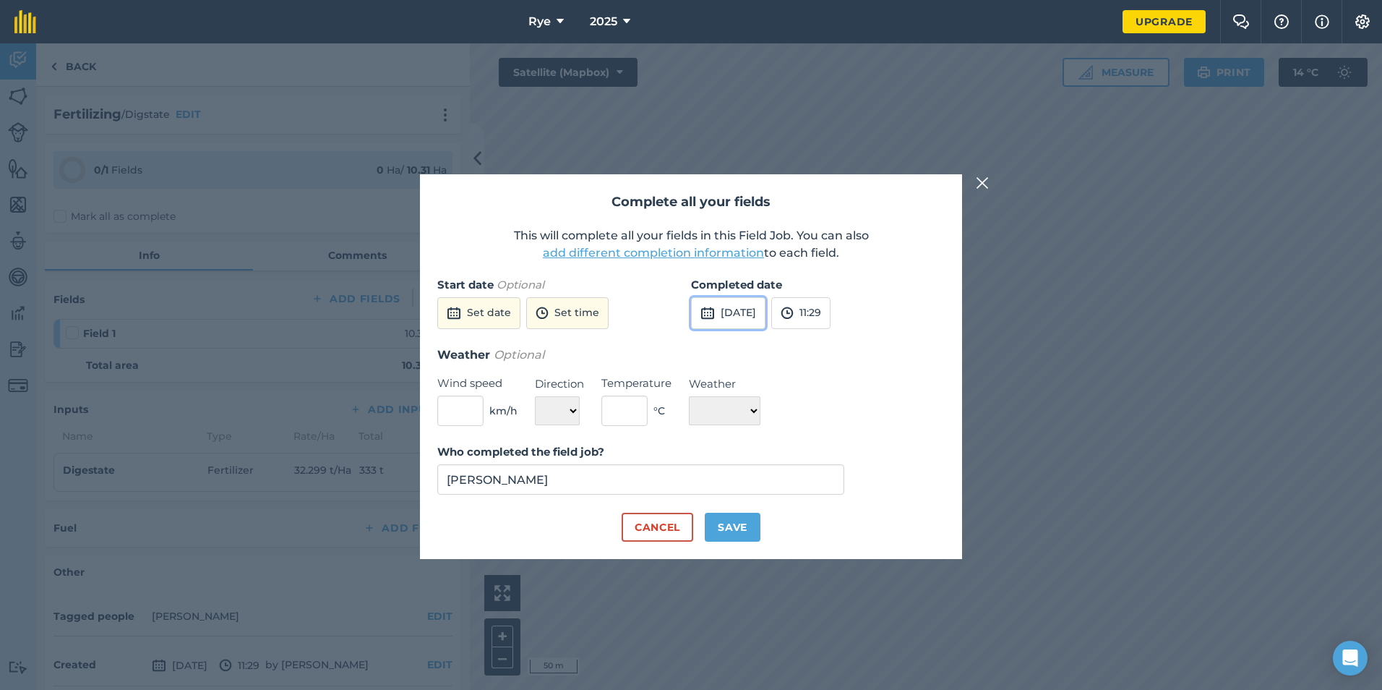
click at [722, 309] on button "[DATE]" at bounding box center [728, 313] width 74 height 32
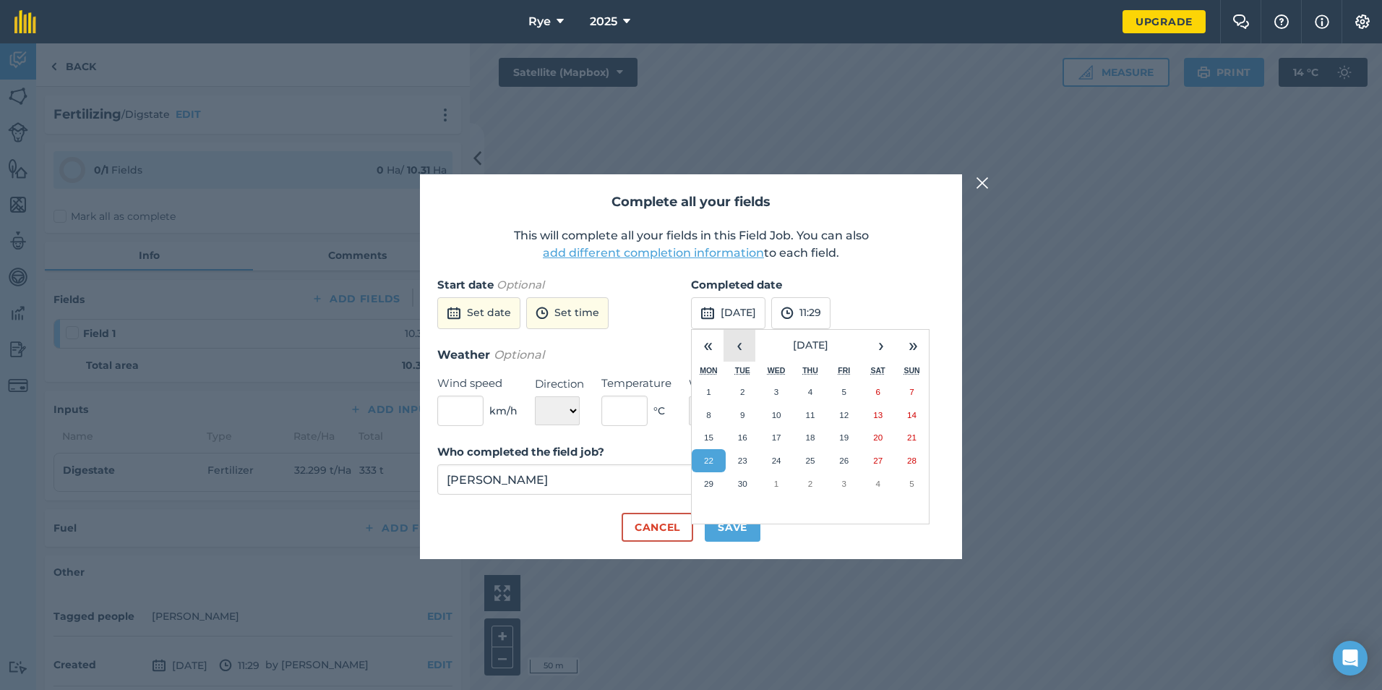
click at [735, 348] on button "‹" at bounding box center [740, 346] width 32 height 32
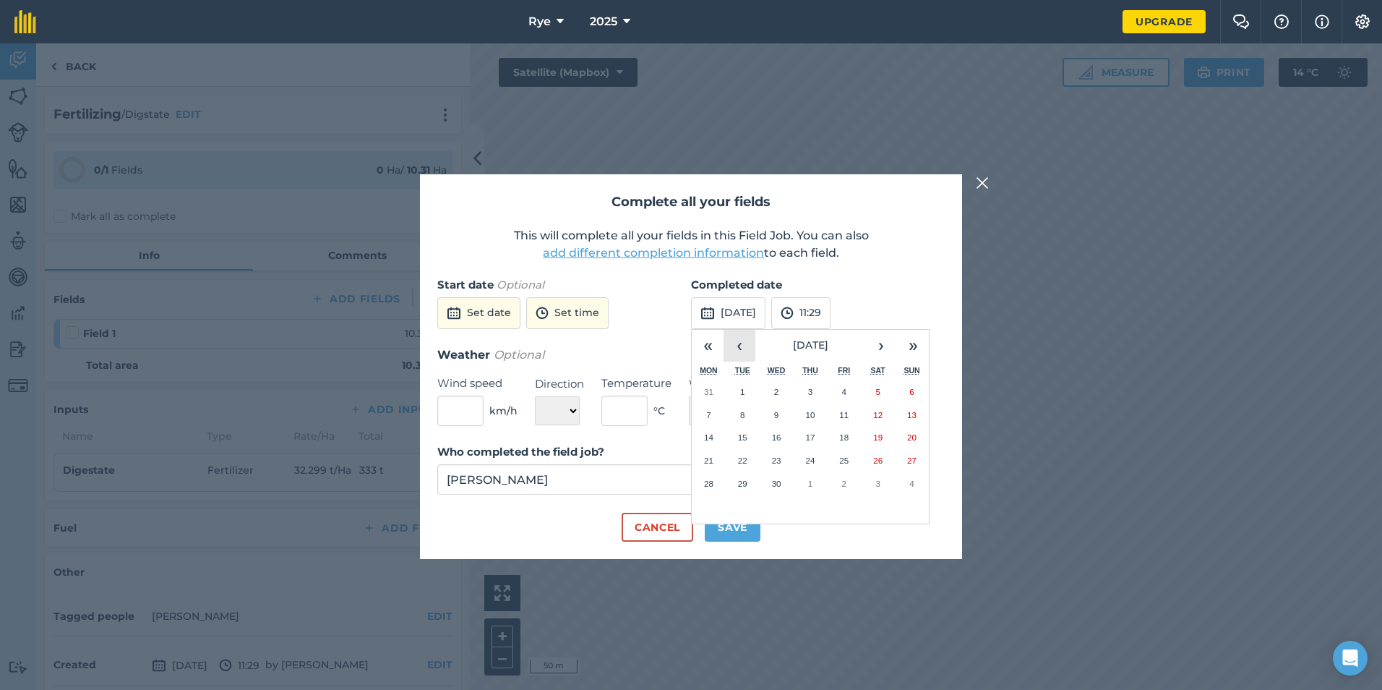
click at [735, 347] on button "‹" at bounding box center [740, 346] width 32 height 32
click at [717, 433] on button "10" at bounding box center [709, 437] width 34 height 23
click at [729, 523] on button "Save" at bounding box center [733, 527] width 56 height 29
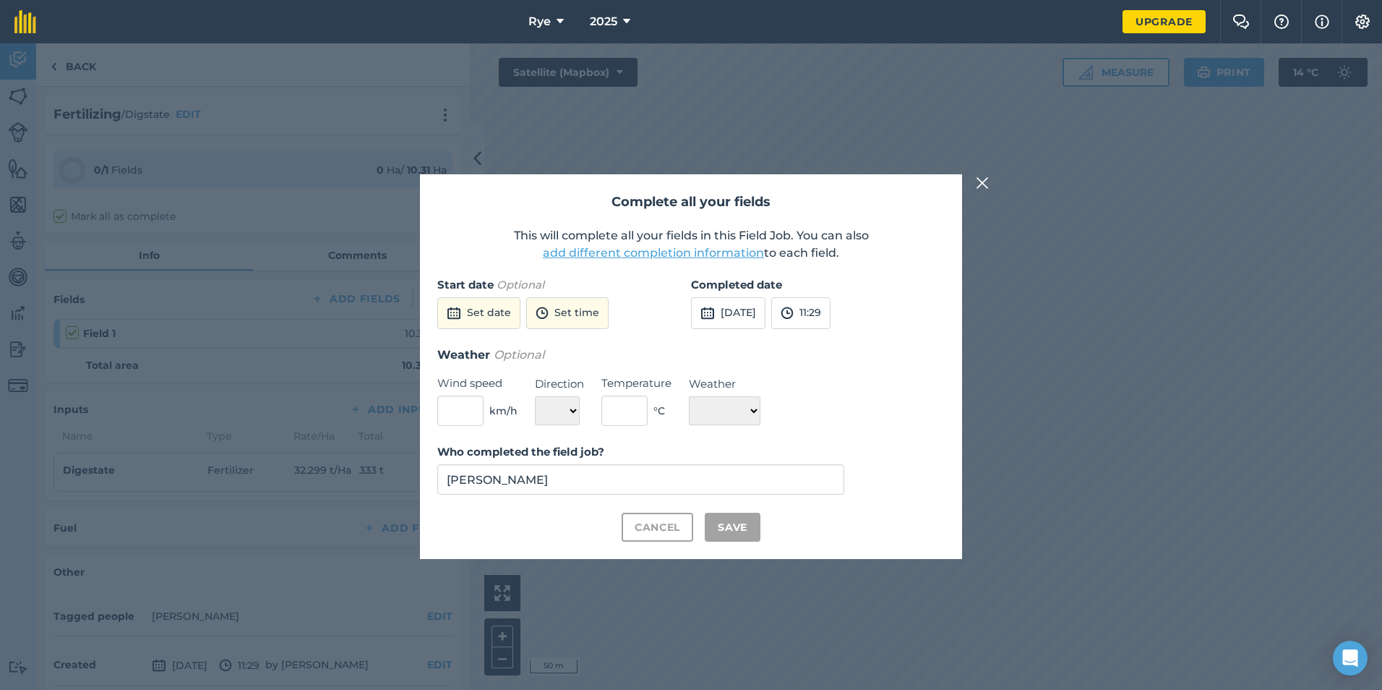
checkbox input "true"
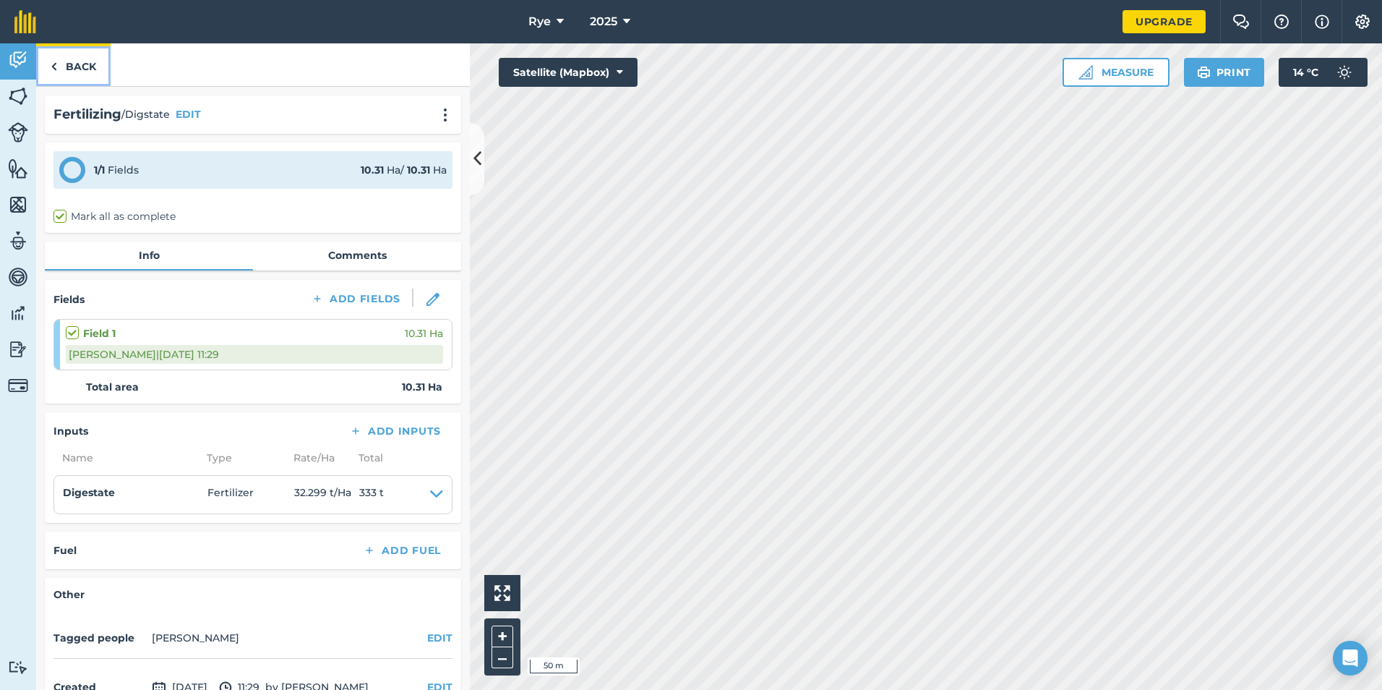
click at [59, 72] on link "Back" at bounding box center [73, 64] width 74 height 43
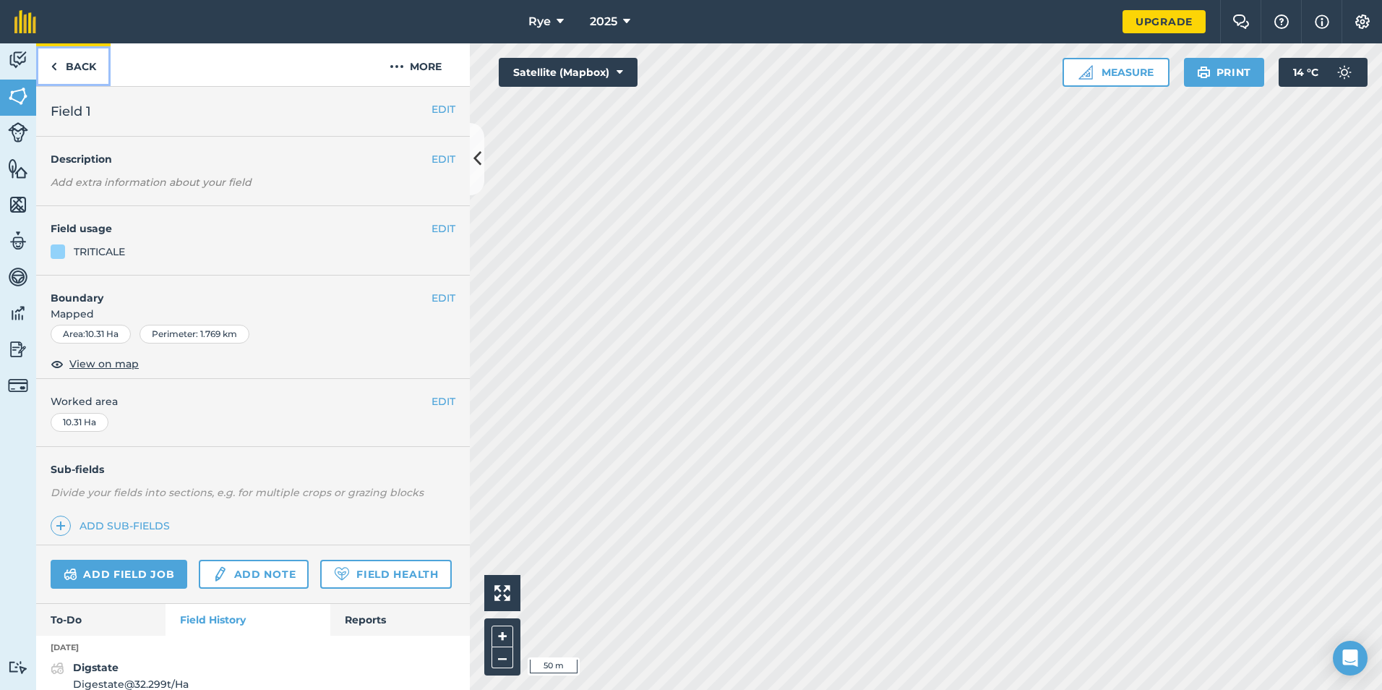
click at [89, 74] on link "Back" at bounding box center [73, 64] width 74 height 43
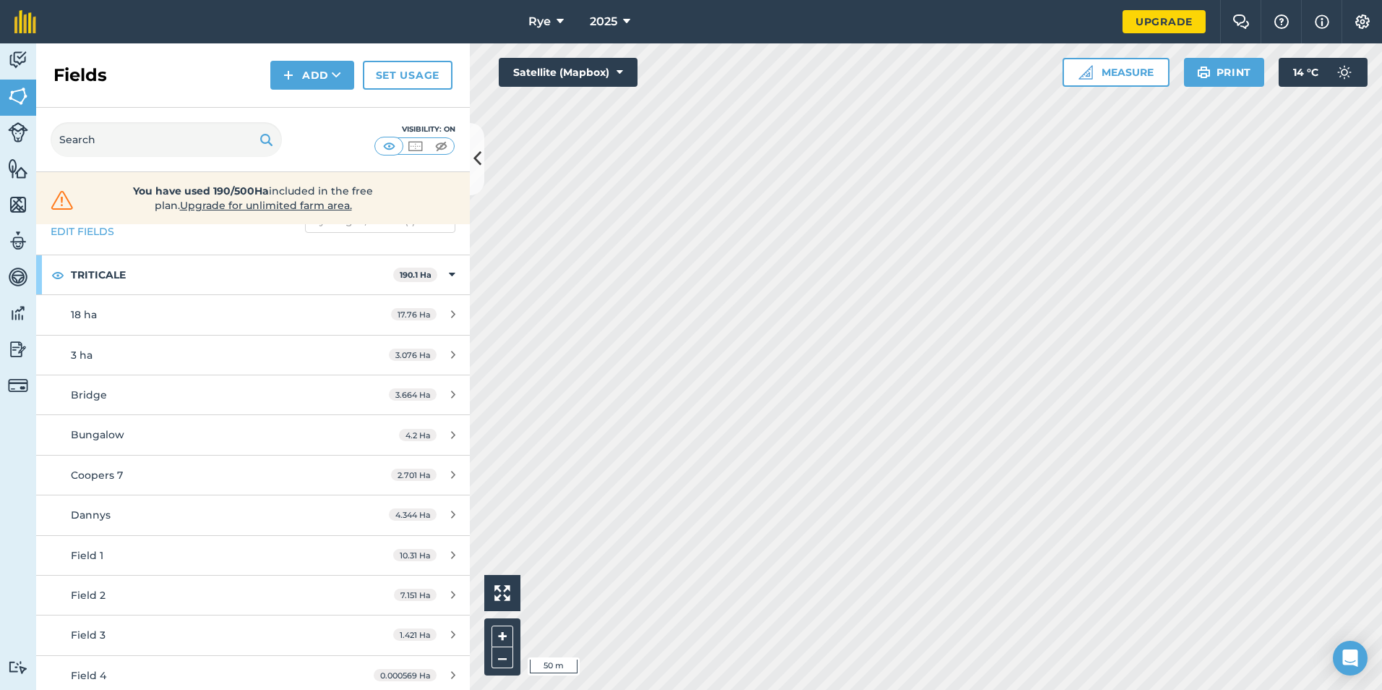
scroll to position [72, 0]
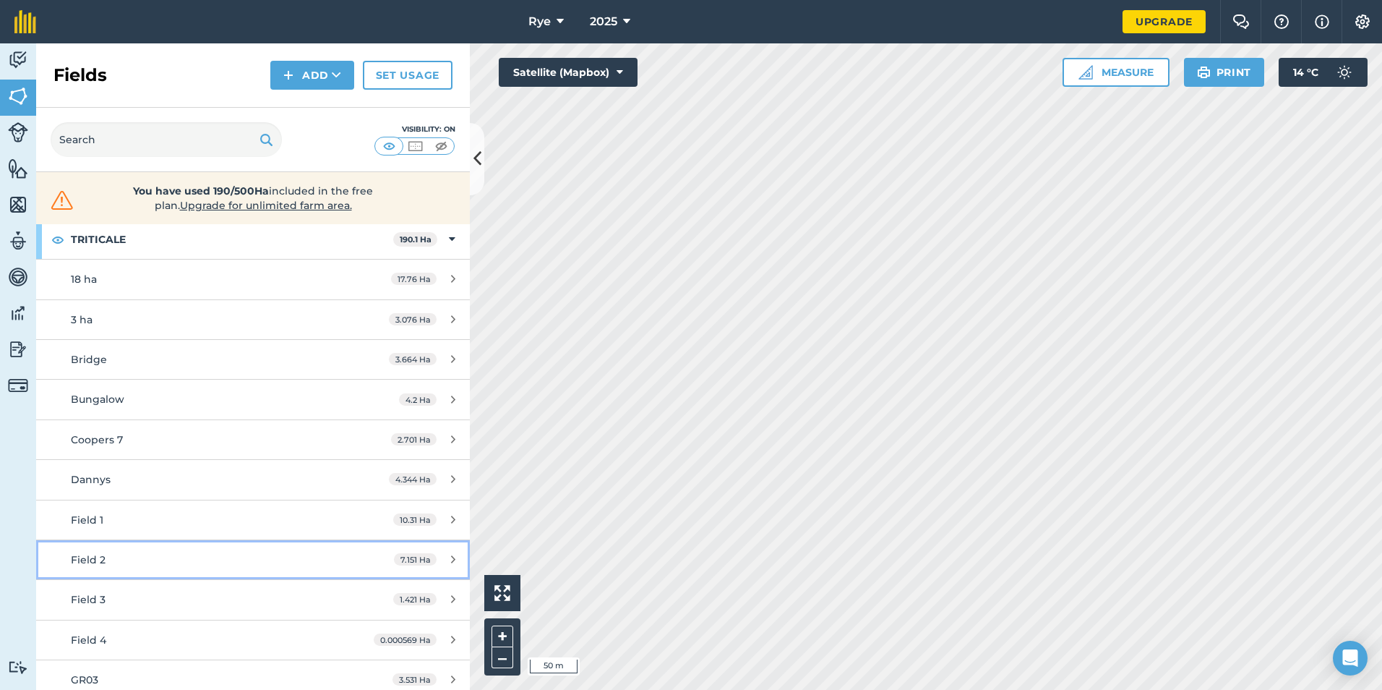
click at [115, 552] on div "Field 2" at bounding box center [207, 560] width 272 height 16
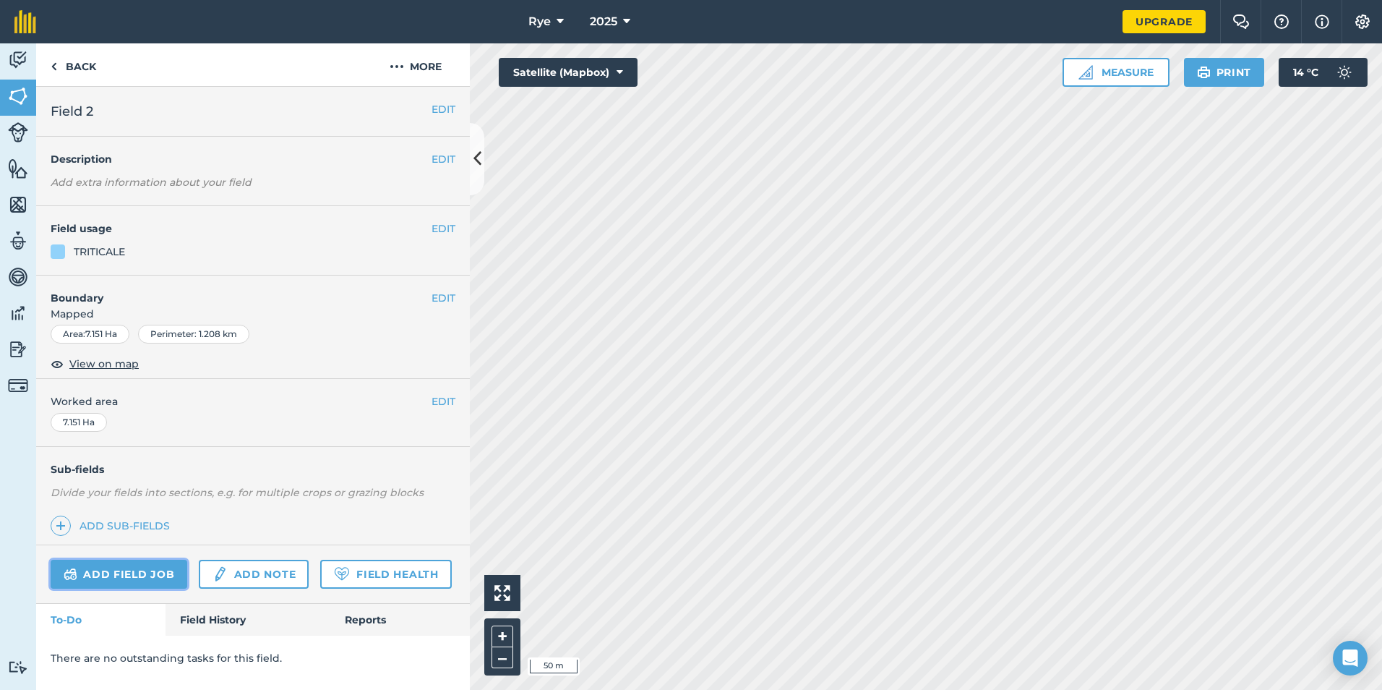
click at [151, 573] on link "Add field job" at bounding box center [119, 574] width 137 height 29
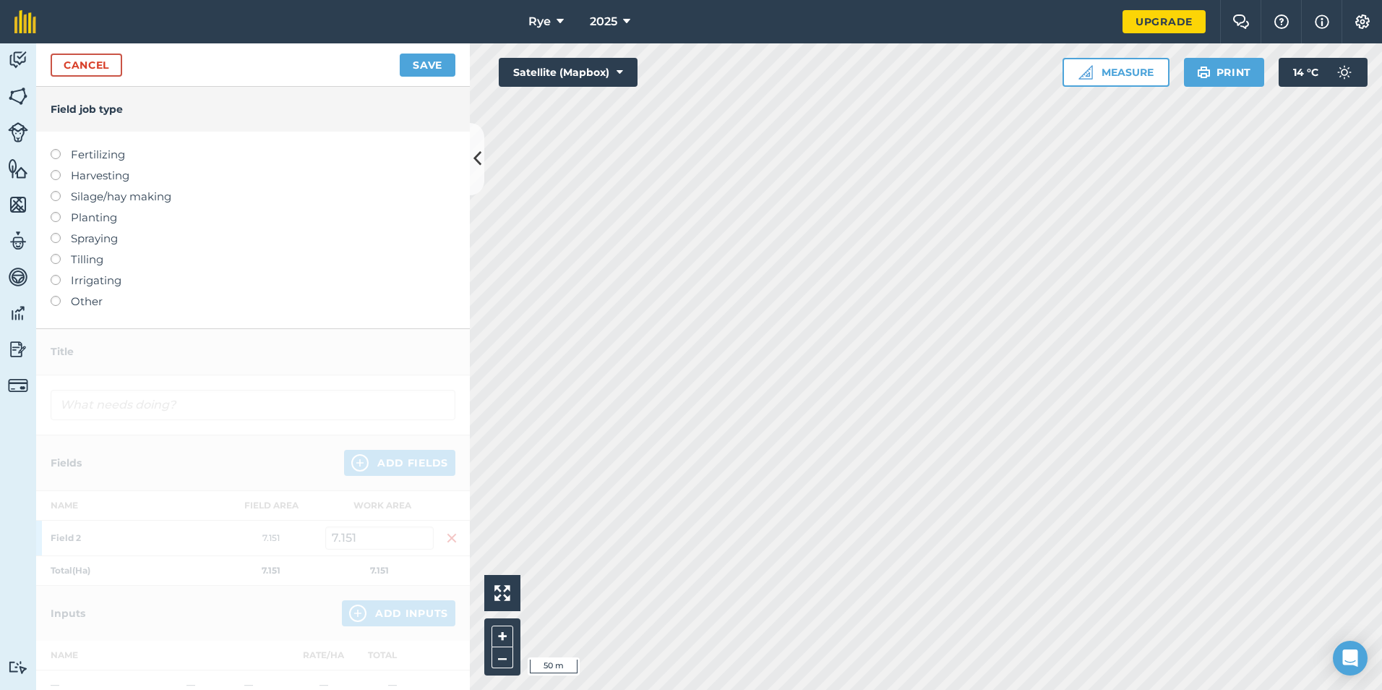
click at [101, 158] on label "Fertilizing" at bounding box center [253, 154] width 405 height 17
type input "Fertilizing"
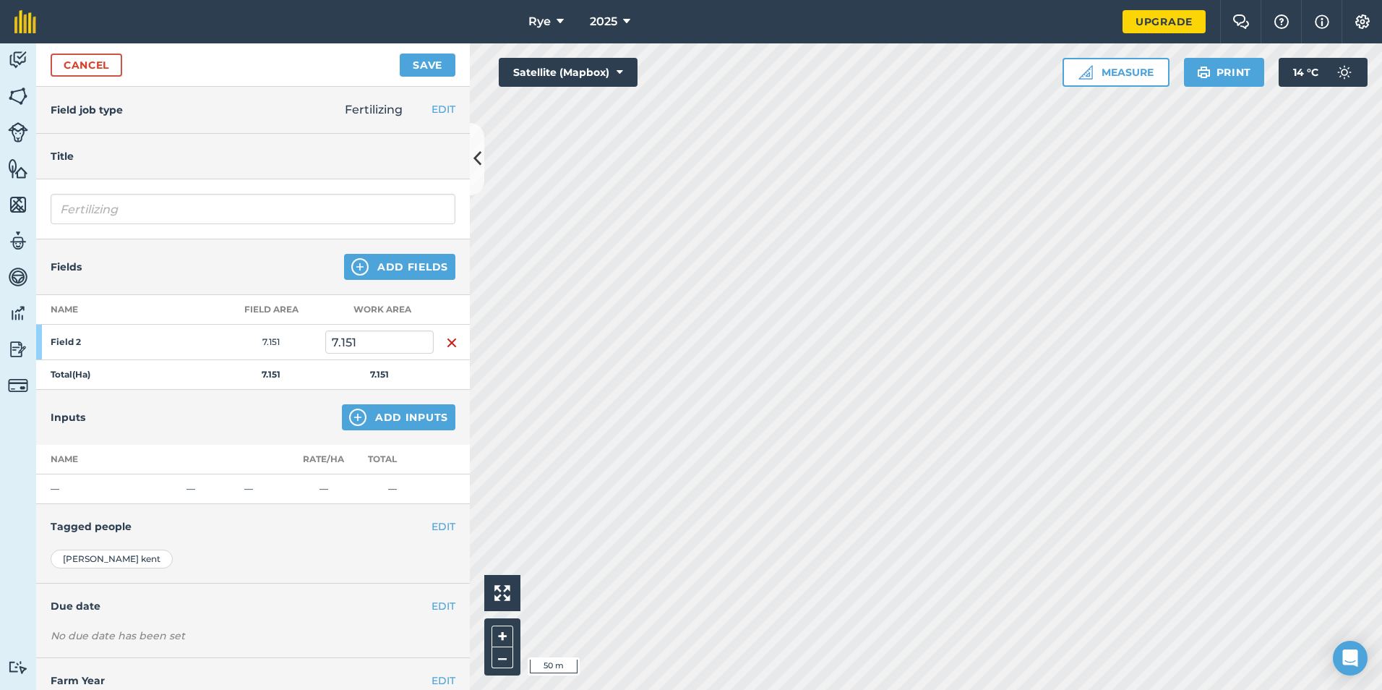
drag, startPoint x: 134, startPoint y: 228, endPoint x: 95, endPoint y: 206, distance: 44.7
click at [92, 207] on div "Fertilizing" at bounding box center [253, 209] width 434 height 60
drag, startPoint x: 145, startPoint y: 223, endPoint x: 10, endPoint y: 218, distance: 134.6
click at [11, 216] on div "Activity Fields Livestock Features Maps Team Vehicles Data Reporting Billing Tu…" at bounding box center [691, 366] width 1382 height 646
type input "Digestate"
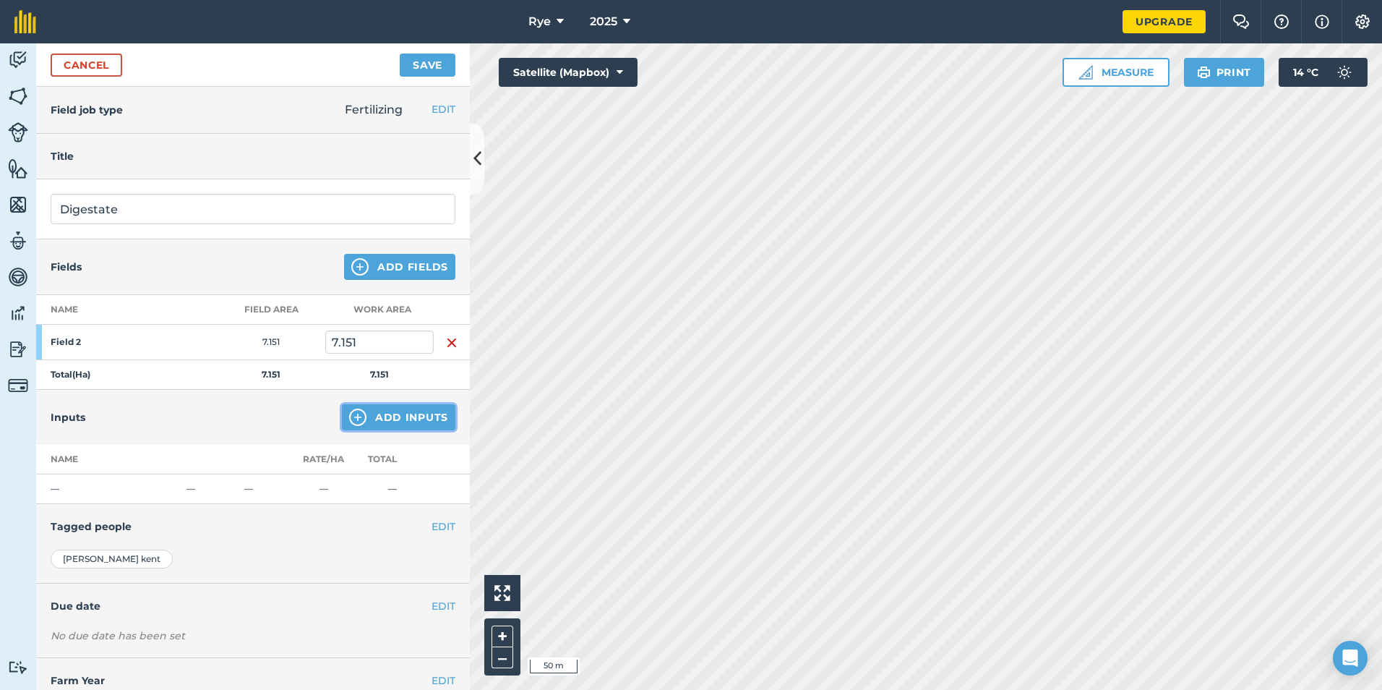
click at [414, 424] on button "Add Inputs" at bounding box center [399, 417] width 114 height 26
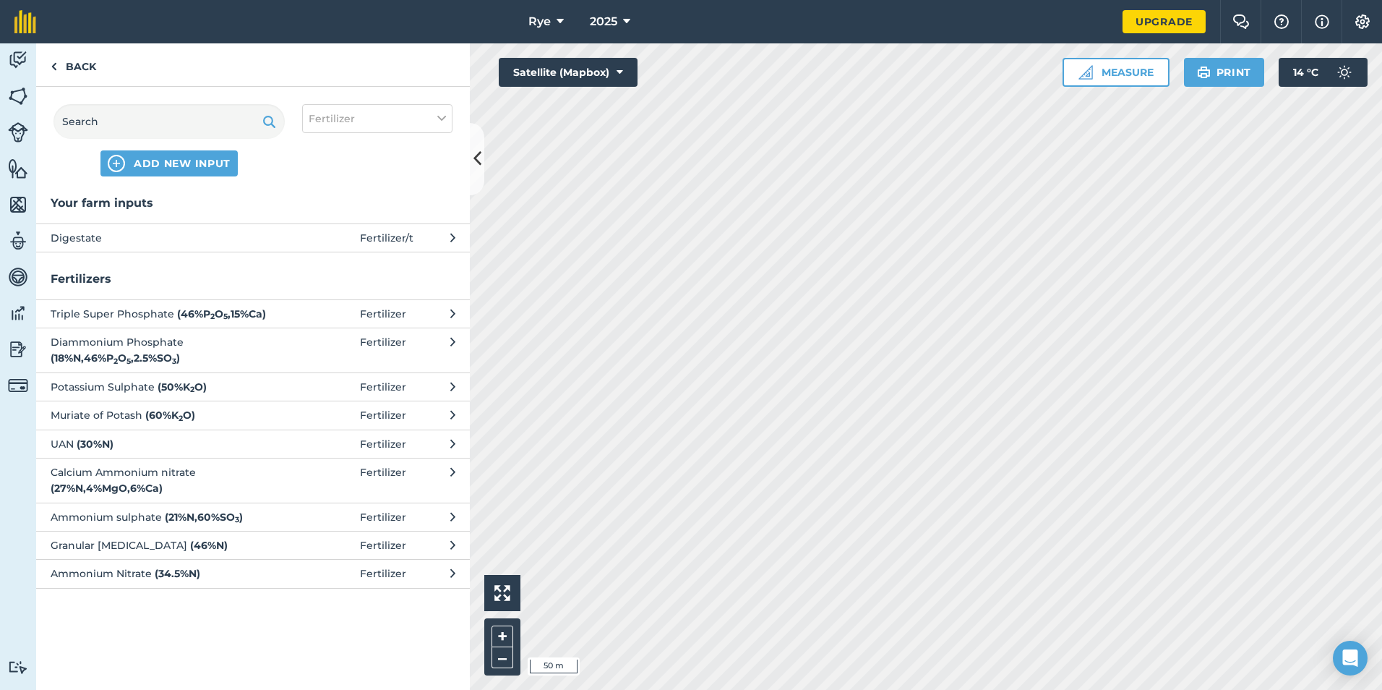
click at [323, 242] on span at bounding box center [326, 238] width 67 height 16
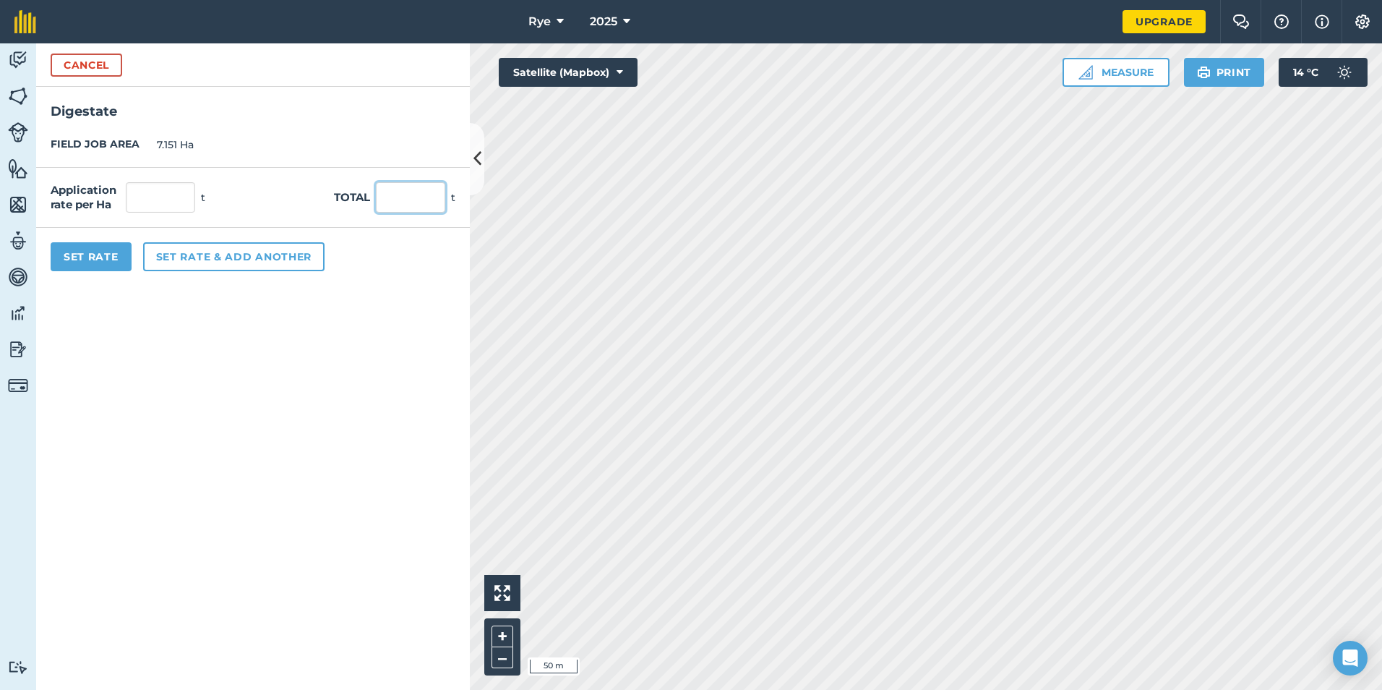
click at [398, 202] on input "text" at bounding box center [410, 197] width 69 height 30
type input "260"
type input "36.359"
click at [300, 405] on form "Cancel Digestate FIELD JOB AREA 7.151 Ha Application rate per Ha 36.359 t Total…" at bounding box center [253, 366] width 434 height 646
click at [106, 258] on button "Set Rate" at bounding box center [91, 256] width 81 height 29
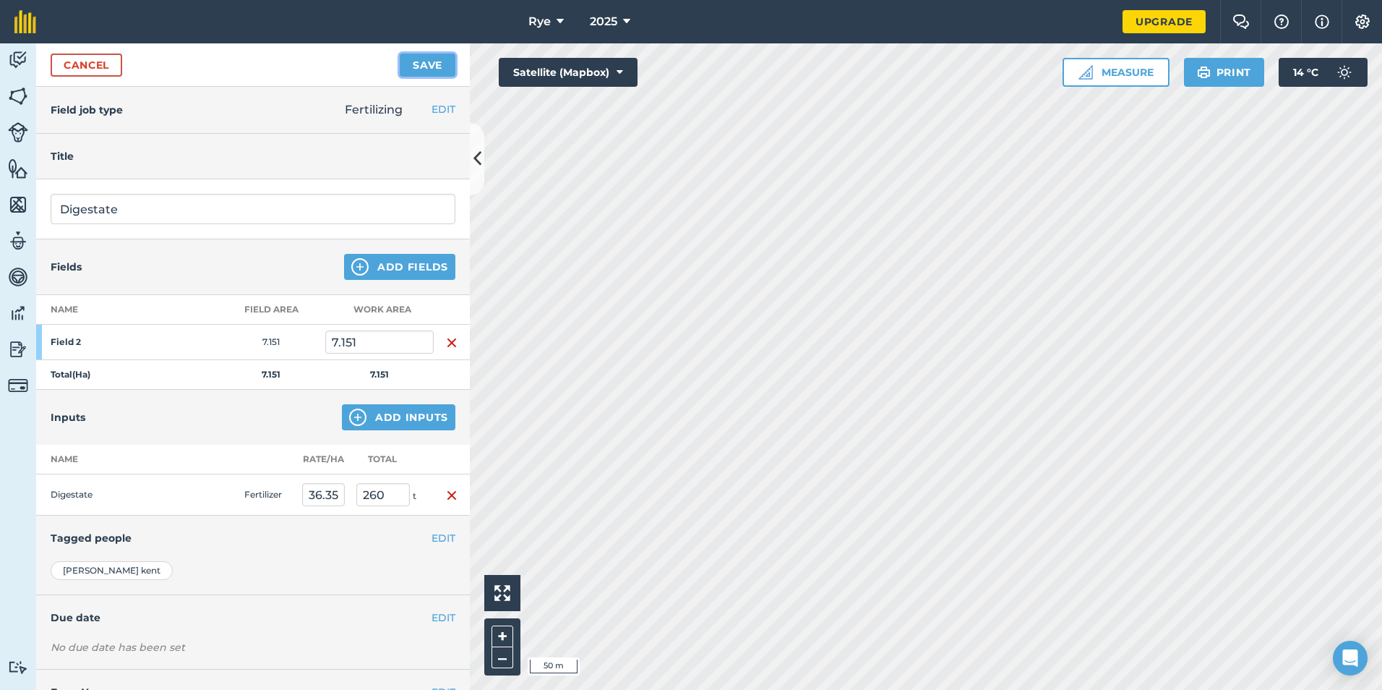
click at [440, 66] on button "Save" at bounding box center [428, 64] width 56 height 23
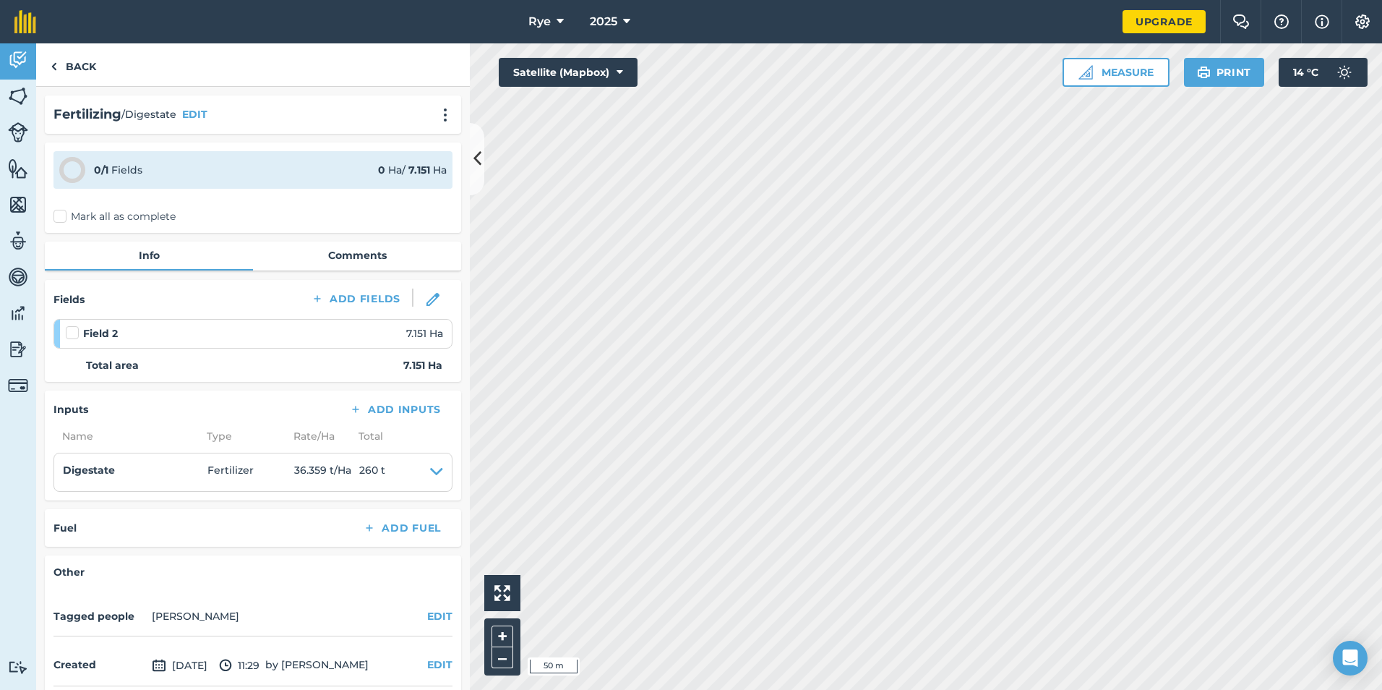
drag, startPoint x: 139, startPoint y: 206, endPoint x: 132, endPoint y: 213, distance: 9.7
click at [132, 213] on div "0 / 1 Fields 0 Ha / 7.151 [PERSON_NAME] all as complete" at bounding box center [253, 187] width 416 height 90
click at [129, 217] on label "Mark all as complete" at bounding box center [114, 216] width 122 height 15
click at [63, 217] on input "Mark all as complete" at bounding box center [57, 213] width 9 height 9
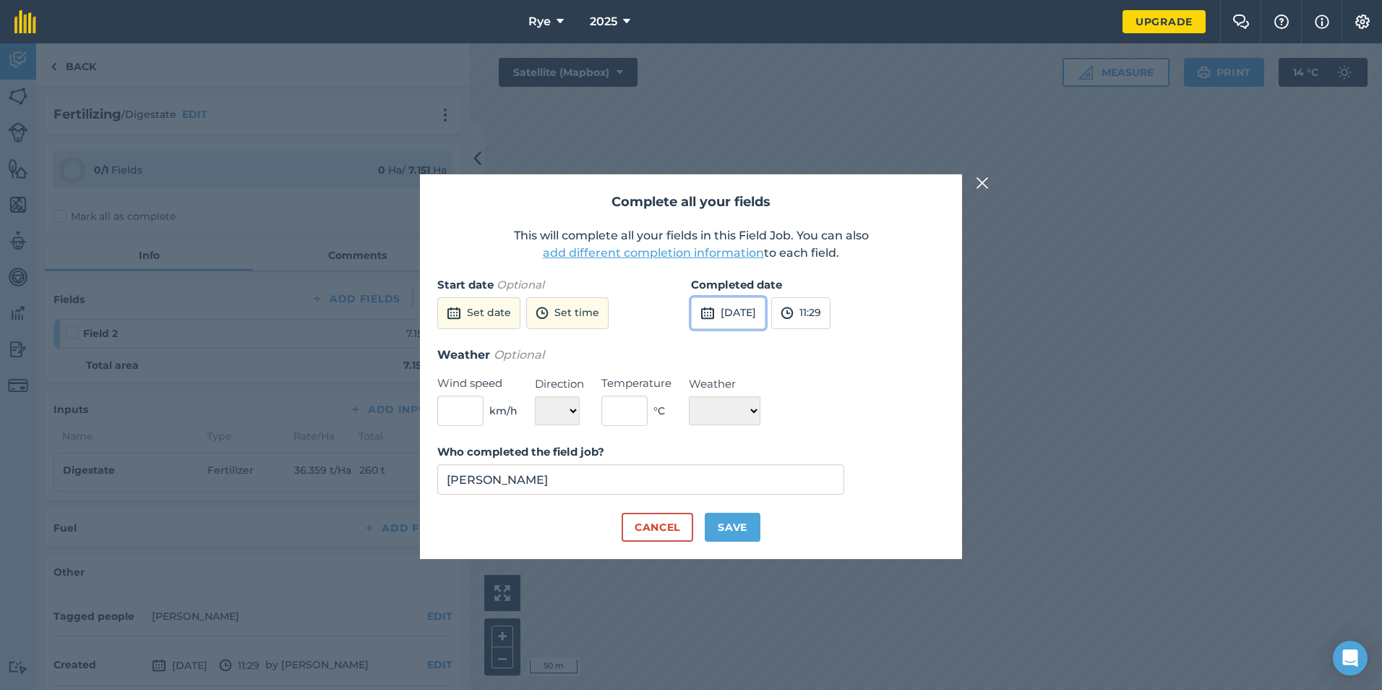
click at [711, 316] on img at bounding box center [708, 312] width 14 height 17
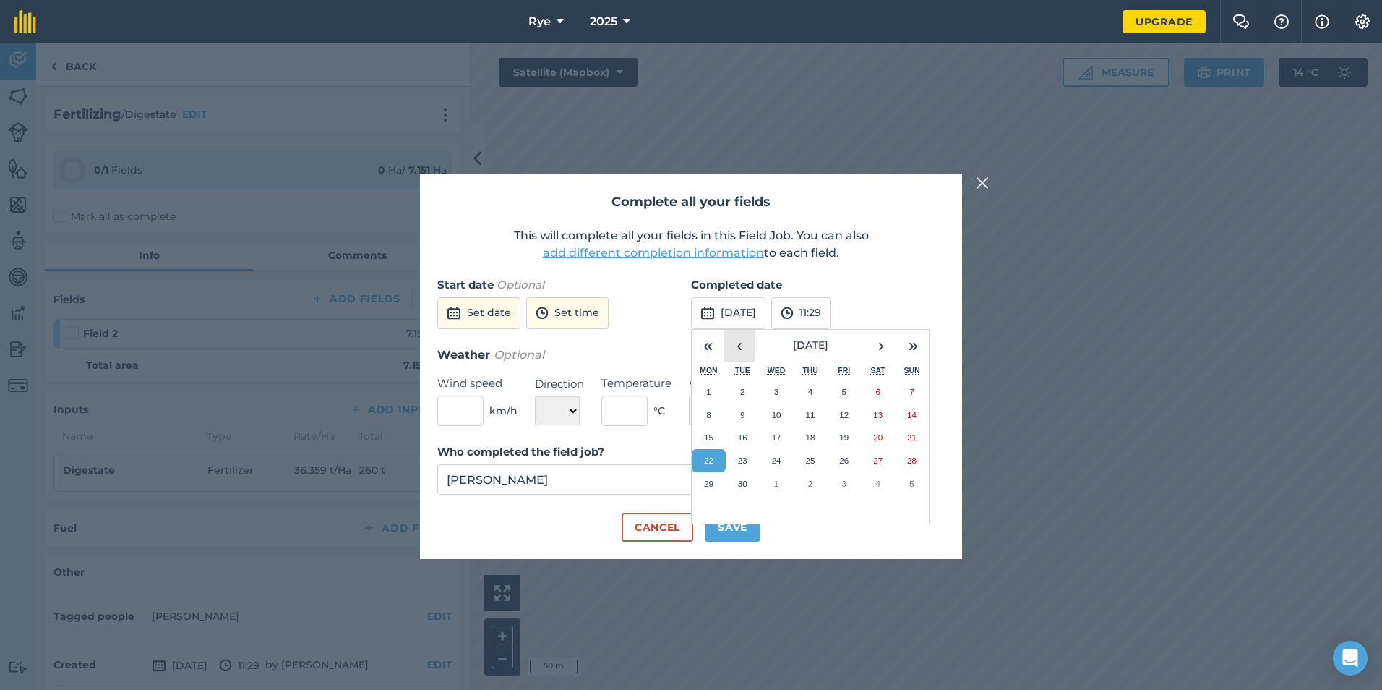
click at [734, 351] on button "‹" at bounding box center [740, 346] width 32 height 32
click at [735, 351] on button "‹" at bounding box center [740, 346] width 32 height 32
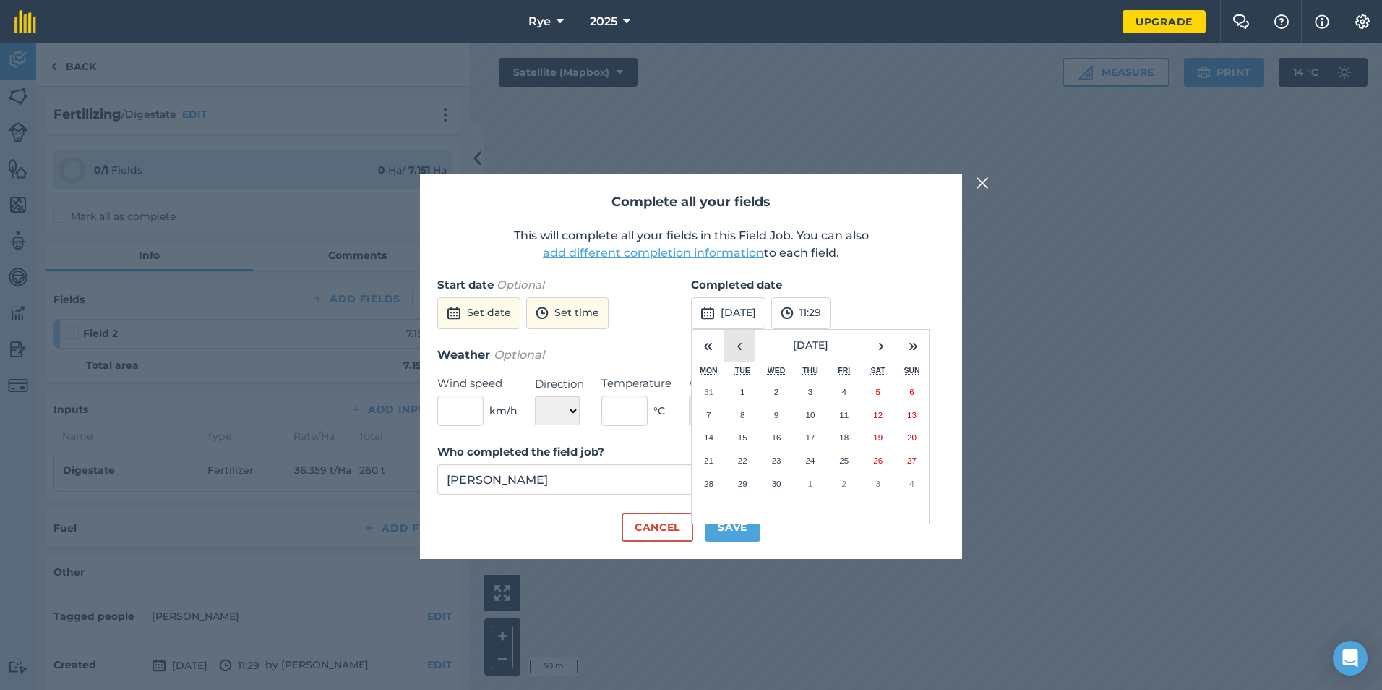
click at [735, 351] on button "‹" at bounding box center [740, 346] width 32 height 32
click at [716, 442] on button "10" at bounding box center [709, 437] width 34 height 23
click at [742, 531] on button "Save" at bounding box center [733, 527] width 56 height 29
checkbox input "true"
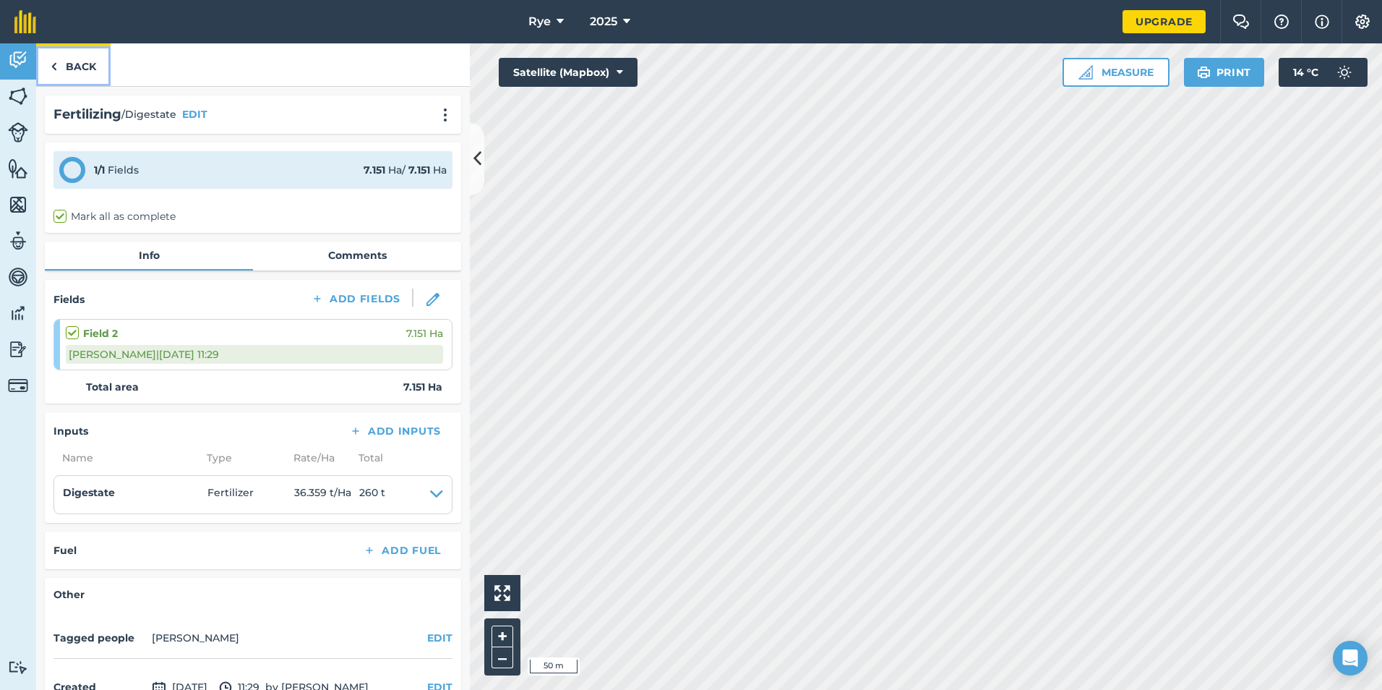
click at [81, 63] on link "Back" at bounding box center [73, 64] width 74 height 43
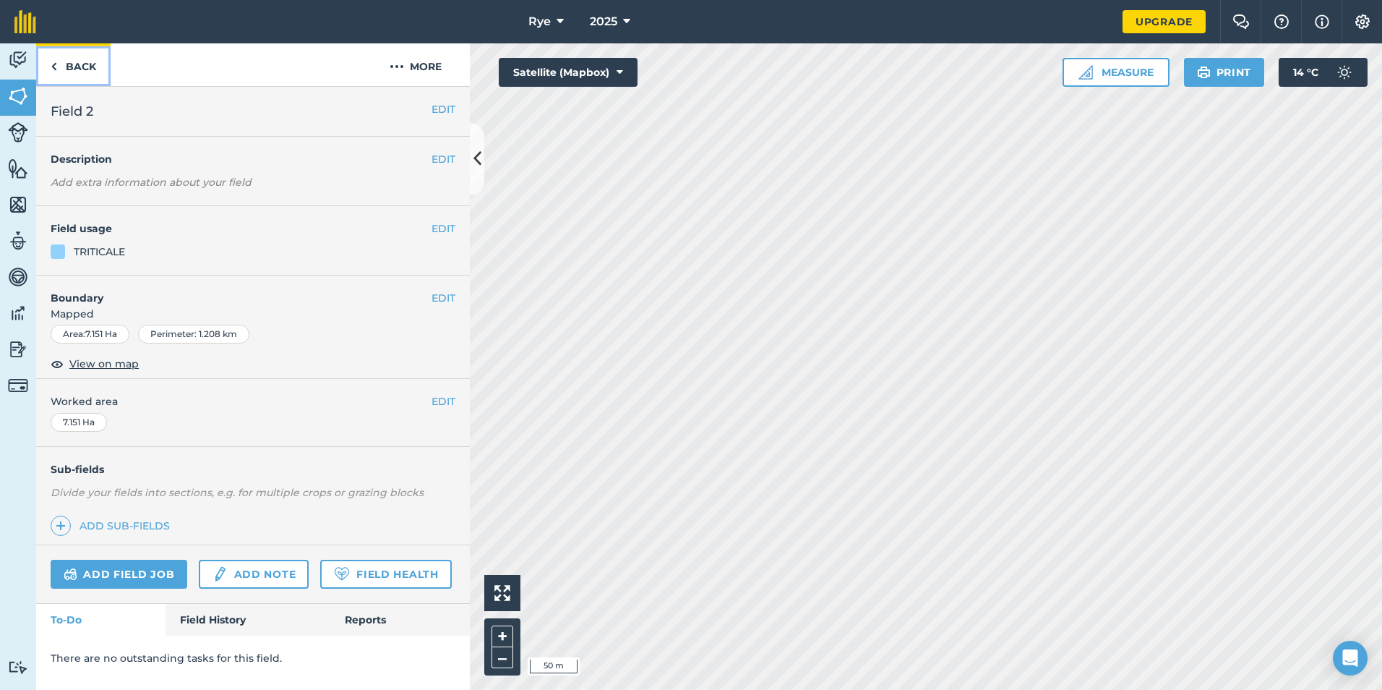
click at [77, 71] on link "Back" at bounding box center [73, 64] width 74 height 43
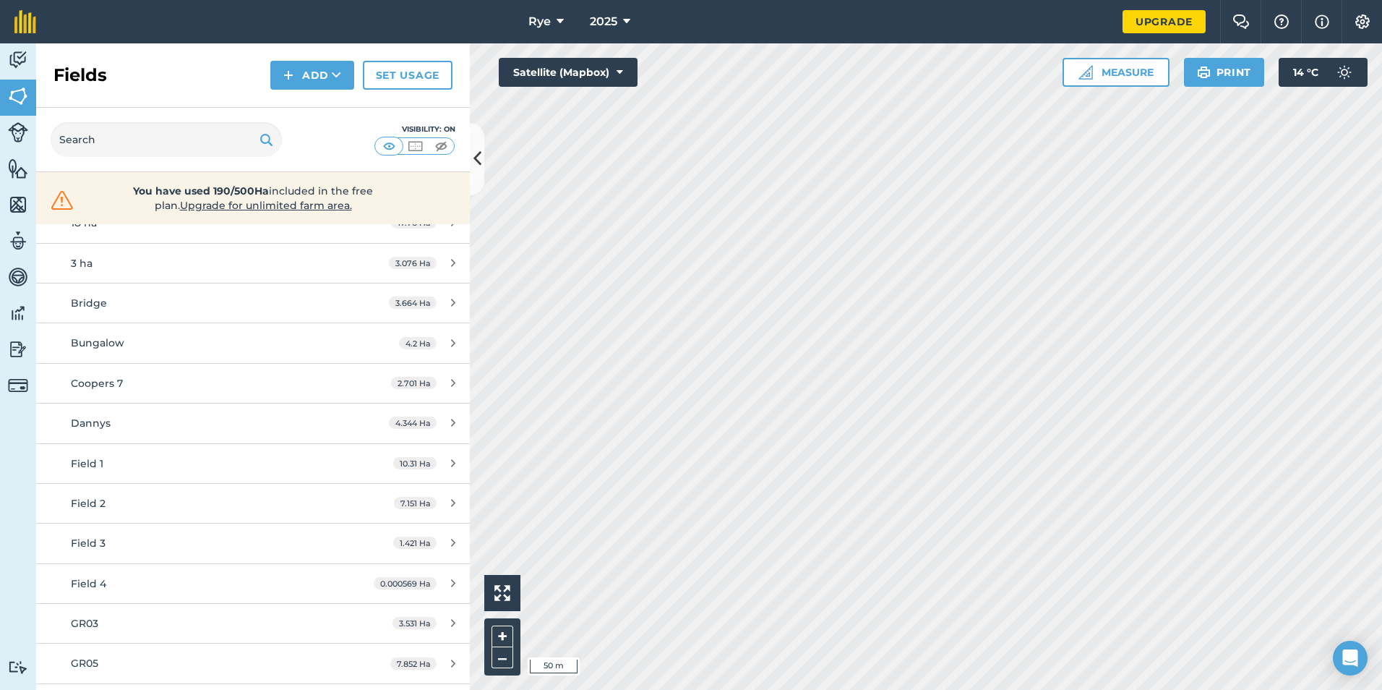
scroll to position [145, 0]
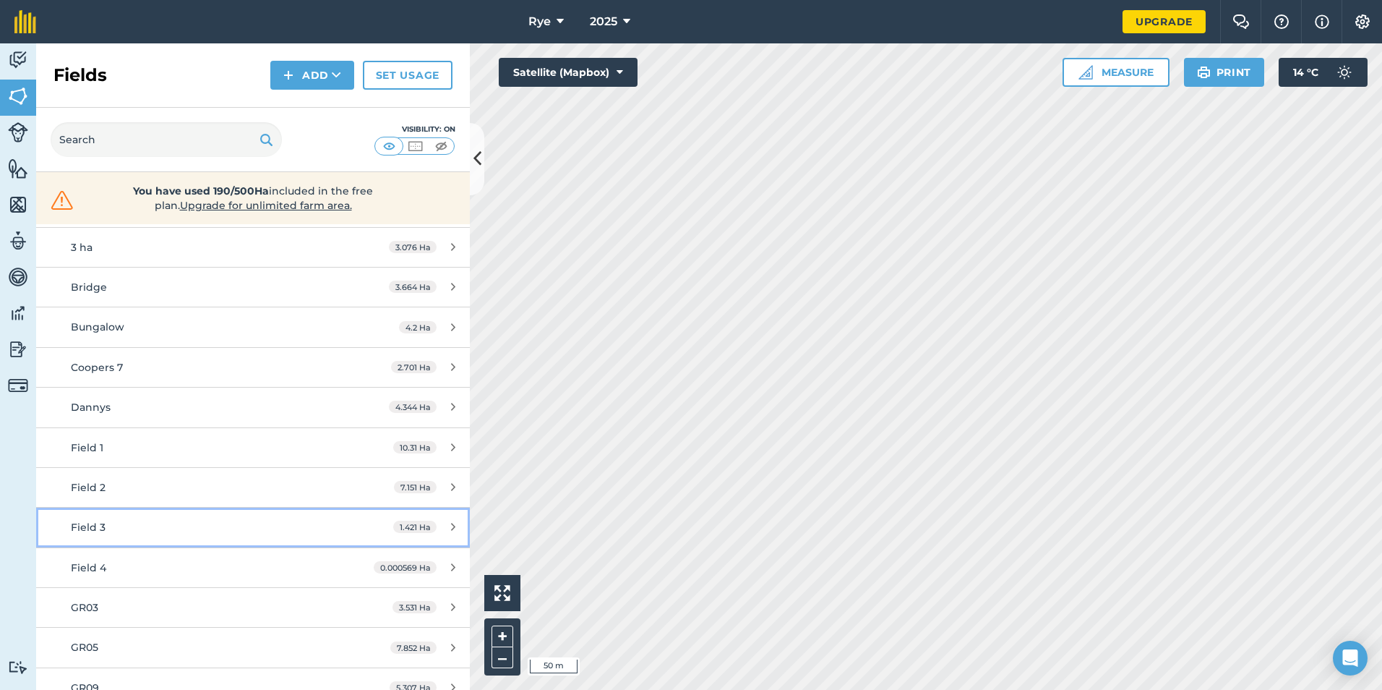
click at [126, 521] on div "Field 3" at bounding box center [207, 527] width 272 height 16
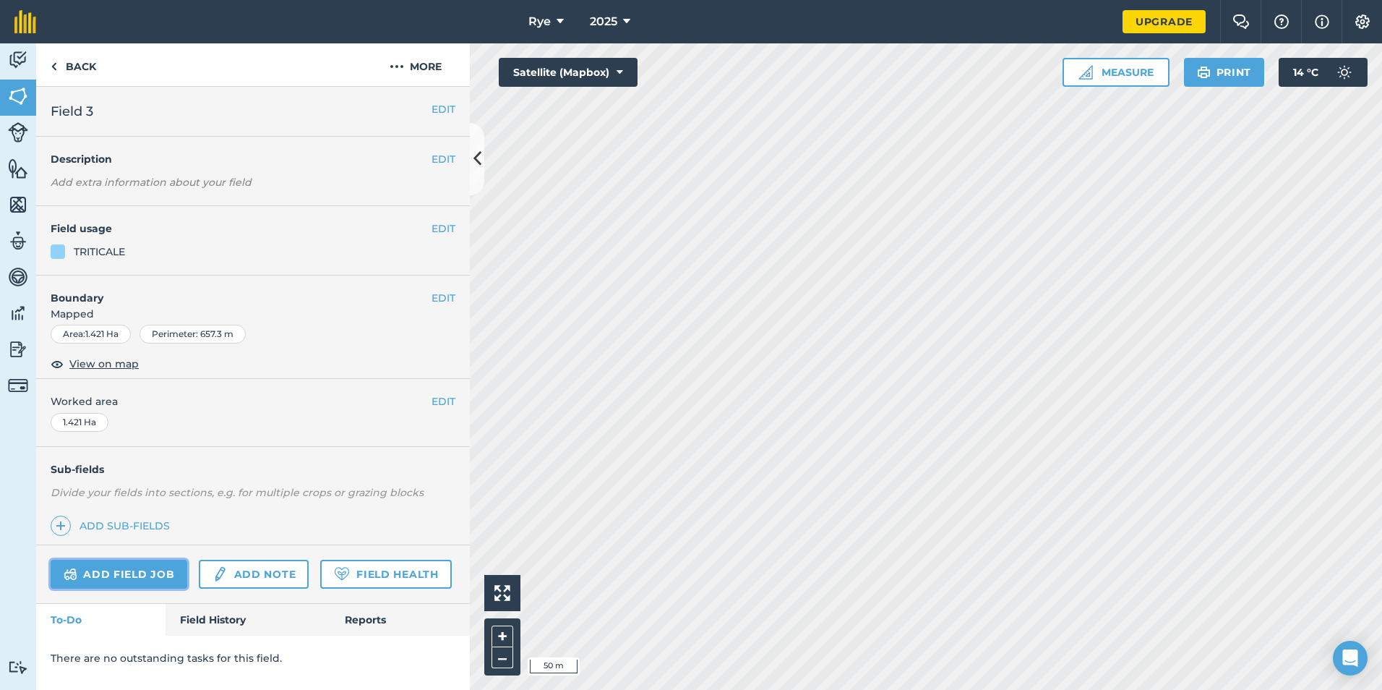
click at [136, 566] on link "Add field job" at bounding box center [119, 574] width 137 height 29
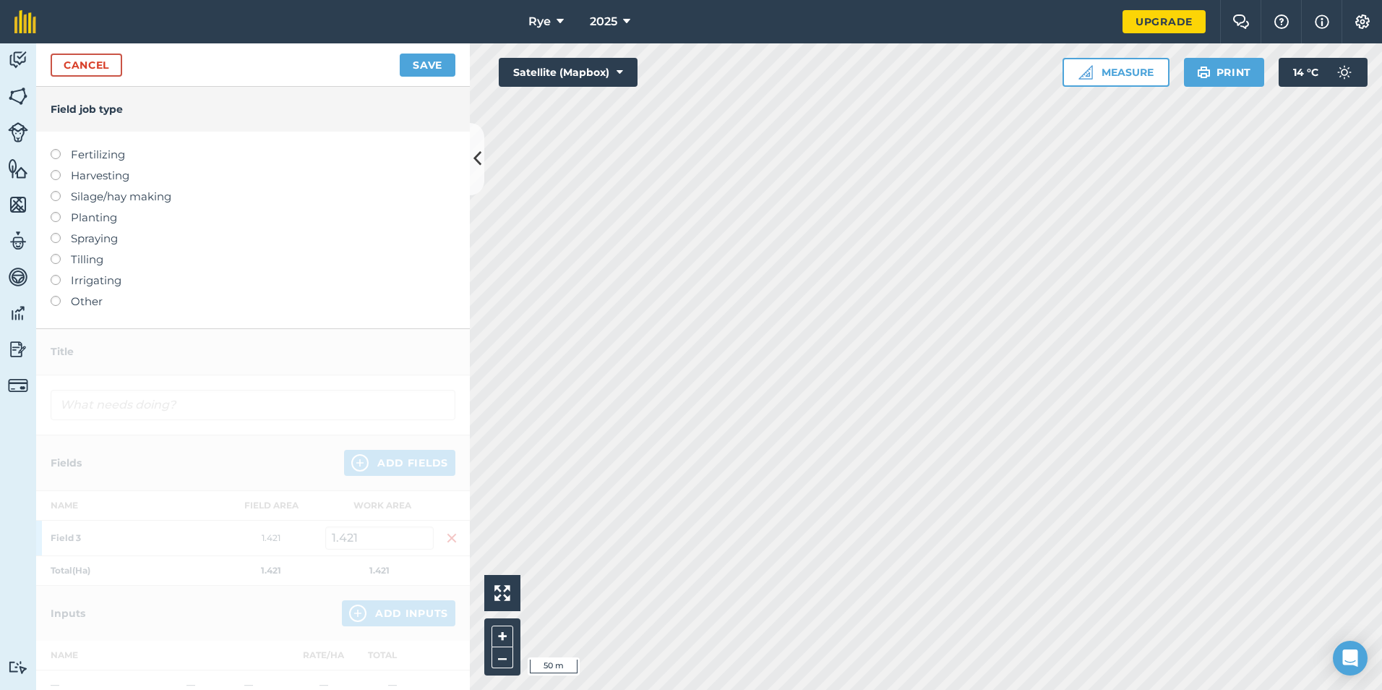
click at [110, 155] on label "Fertilizing" at bounding box center [253, 154] width 405 height 17
type input "Fertilizing"
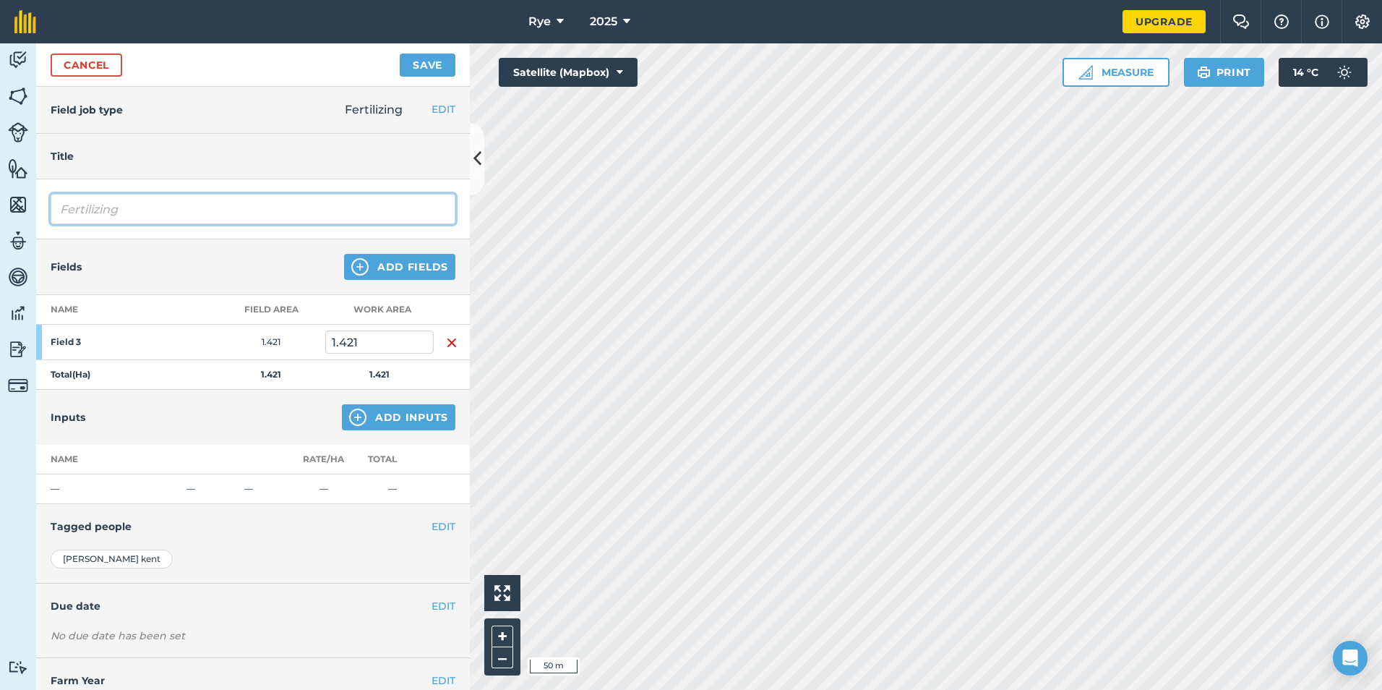
click at [262, 215] on input "Fertilizing" at bounding box center [253, 209] width 405 height 30
drag, startPoint x: 262, startPoint y: 215, endPoint x: 32, endPoint y: 190, distance: 231.9
click at [33, 189] on div "Activity Fields Livestock Features Maps Team Vehicles Data Reporting Billing Tu…" at bounding box center [691, 366] width 1382 height 646
type input "Digestate"
click at [349, 415] on img at bounding box center [357, 416] width 17 height 17
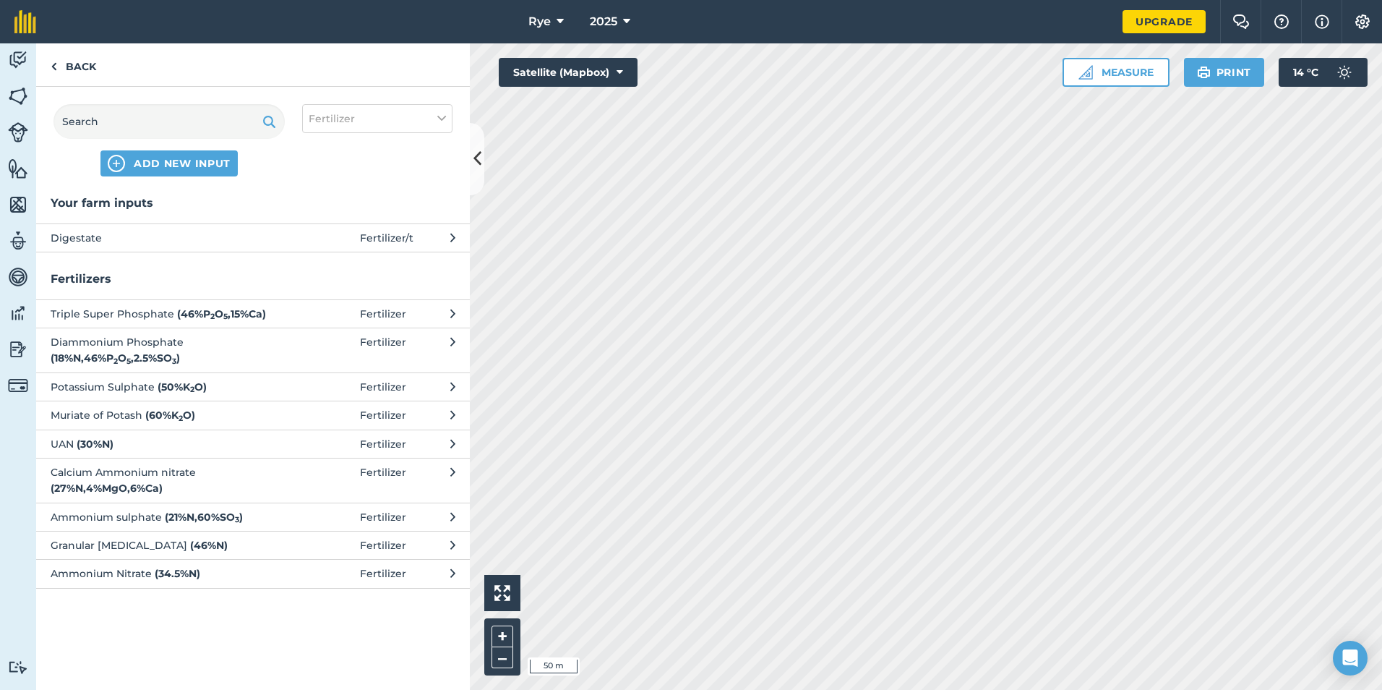
click at [262, 234] on span "Digestate" at bounding box center [169, 238] width 236 height 16
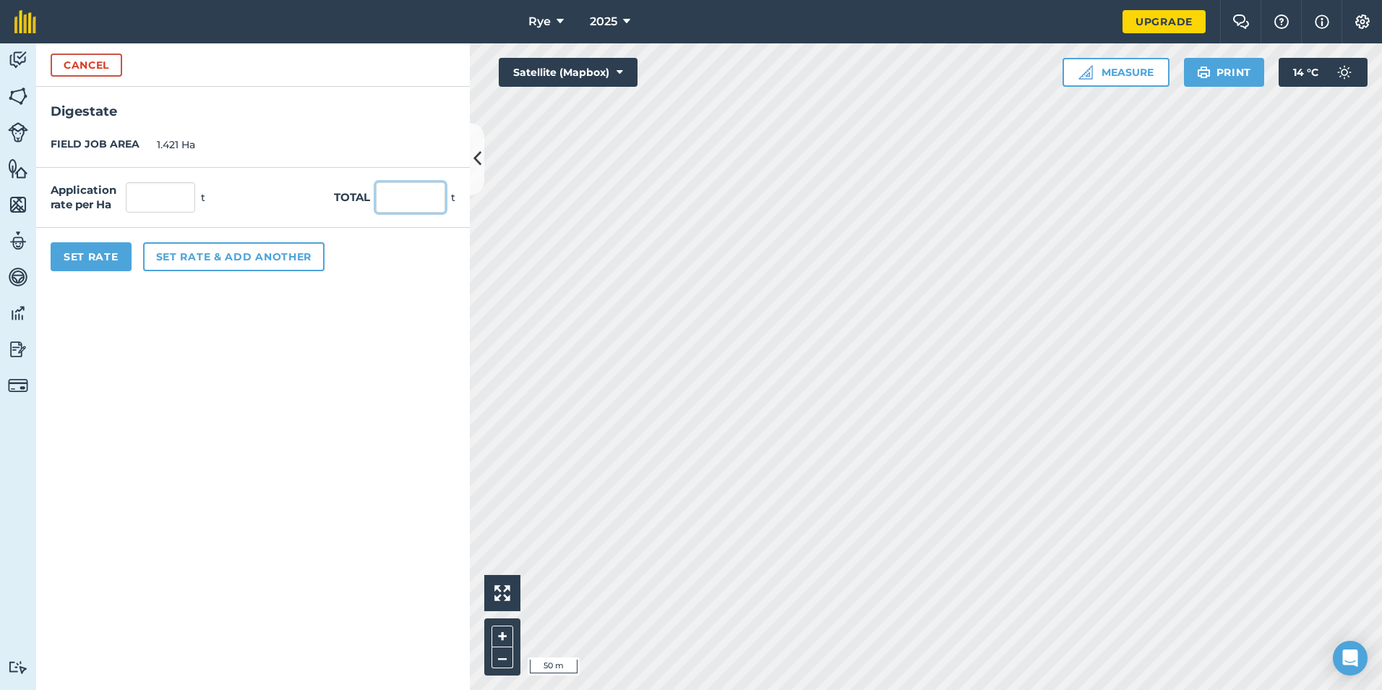
click at [426, 190] on input "text" at bounding box center [410, 197] width 69 height 30
type input "60"
type input "42.224"
click at [341, 354] on form "Cancel Digestate FIELD JOB AREA 1.421 Ha Application rate per Ha 42.224 t Total…" at bounding box center [253, 366] width 434 height 646
click at [67, 253] on button "Set Rate" at bounding box center [91, 256] width 81 height 29
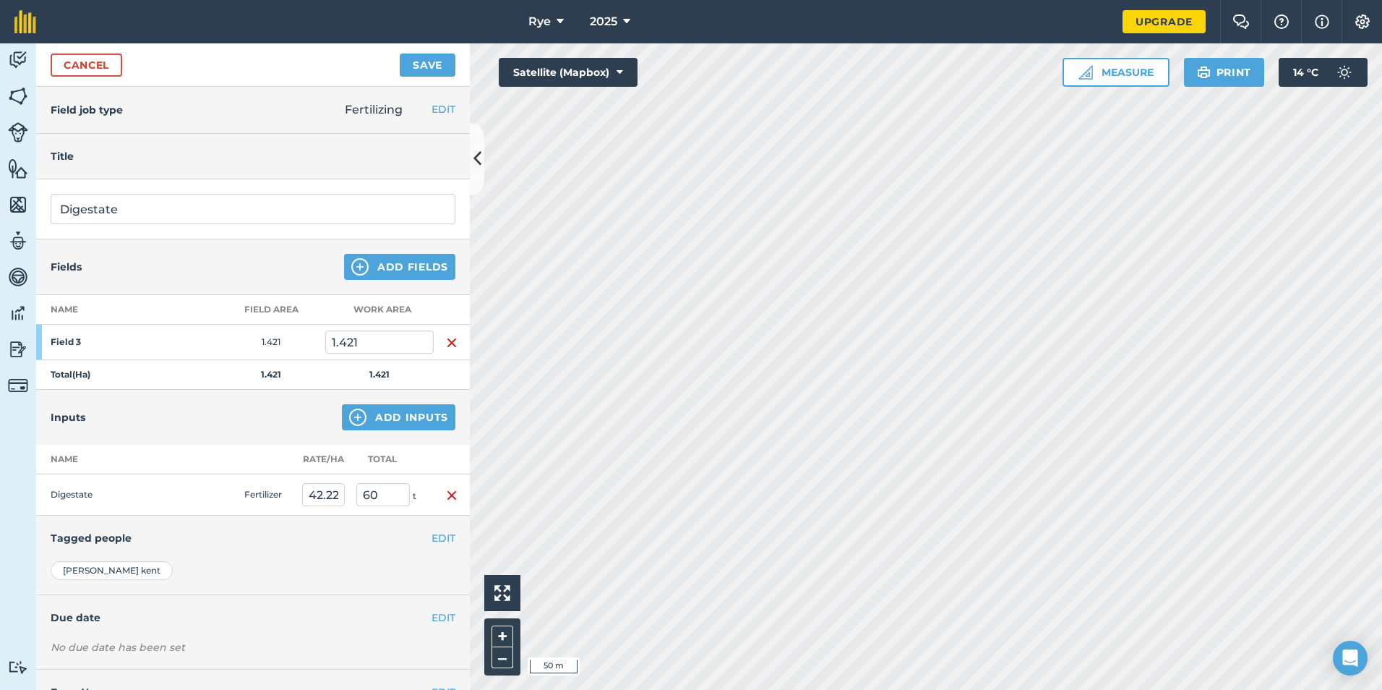
click at [425, 52] on div "Cancel Save" at bounding box center [253, 64] width 434 height 43
click at [421, 59] on button "Save" at bounding box center [428, 64] width 56 height 23
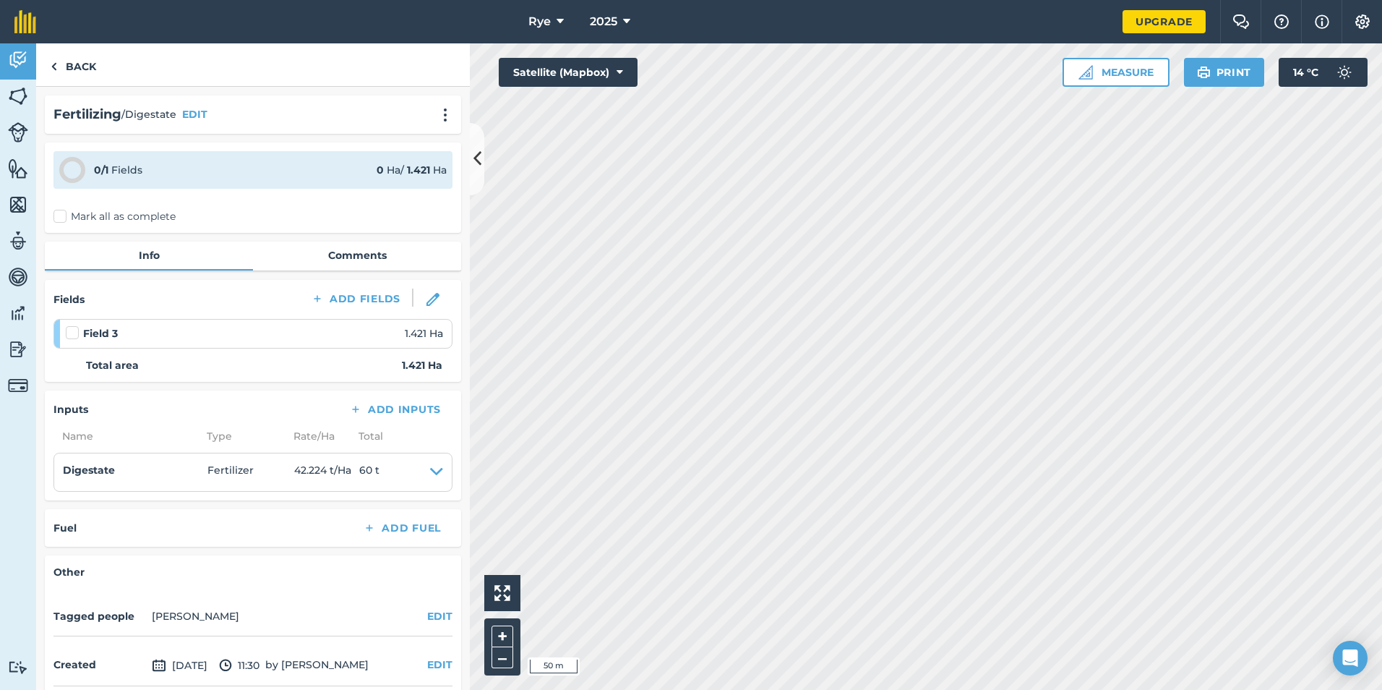
click at [82, 213] on label "Mark all as complete" at bounding box center [114, 216] width 122 height 15
click at [63, 213] on input "Mark all as complete" at bounding box center [57, 213] width 9 height 9
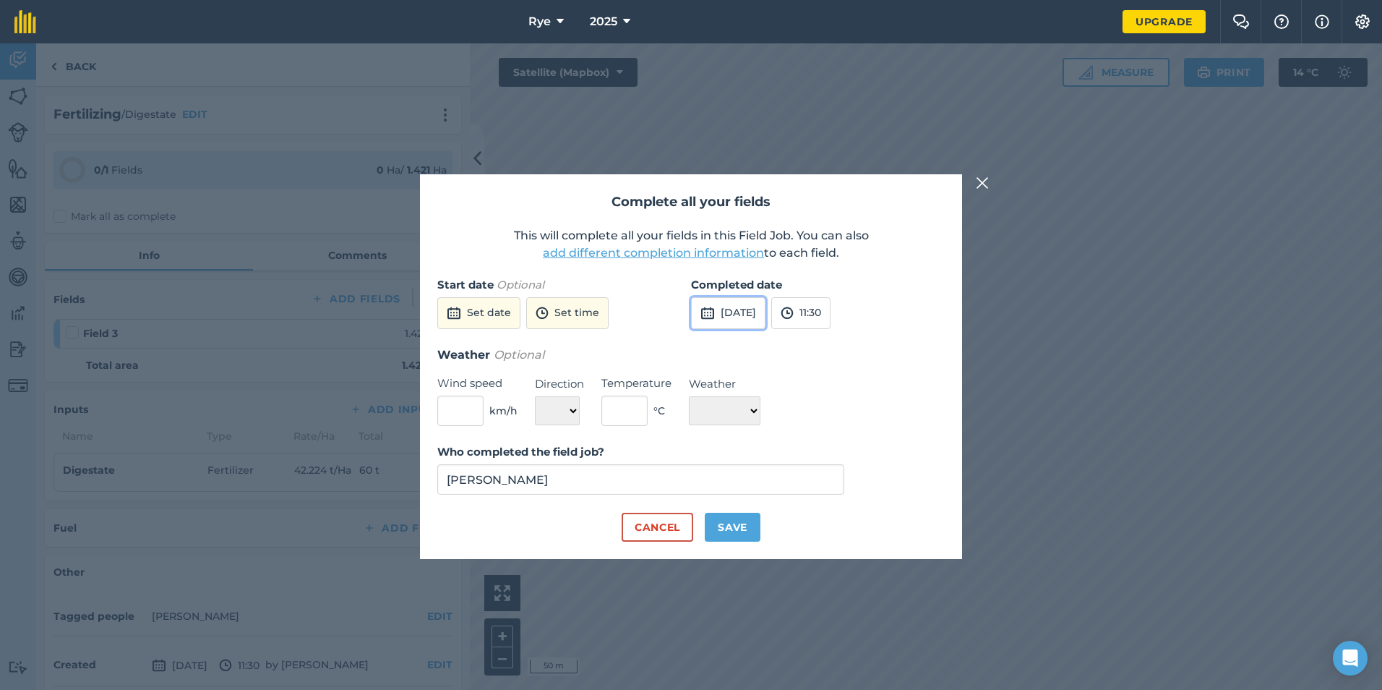
click at [711, 319] on img at bounding box center [708, 312] width 14 height 17
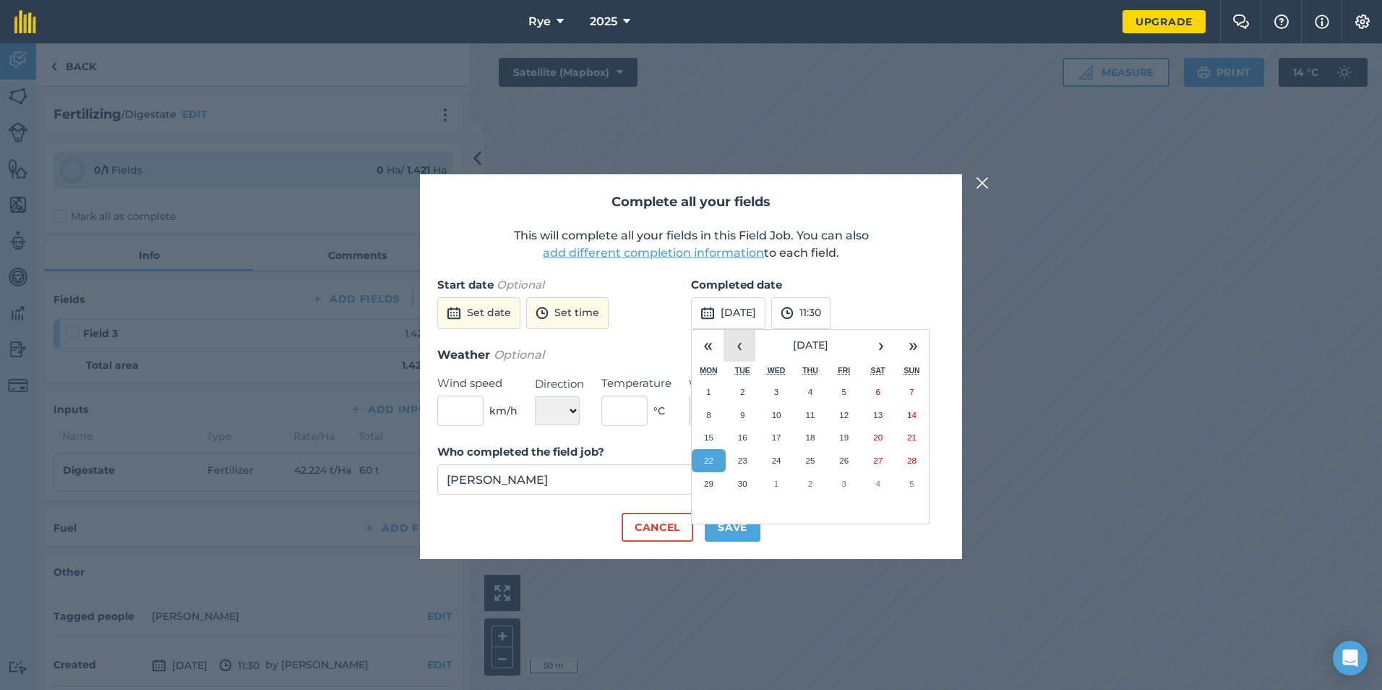
click at [737, 335] on button "‹" at bounding box center [740, 346] width 32 height 32
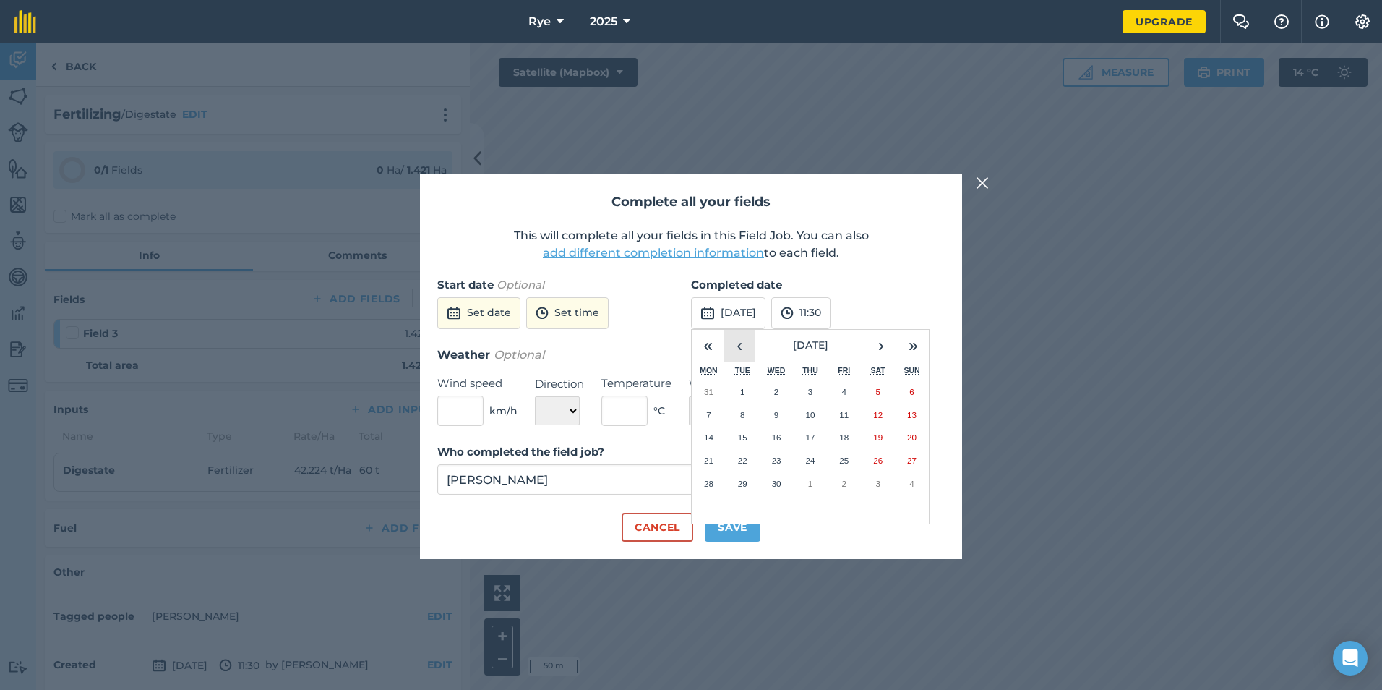
click at [737, 335] on button "‹" at bounding box center [740, 346] width 32 height 32
click at [714, 435] on button "10" at bounding box center [709, 437] width 34 height 23
click at [742, 530] on button "Save" at bounding box center [733, 527] width 56 height 29
checkbox input "true"
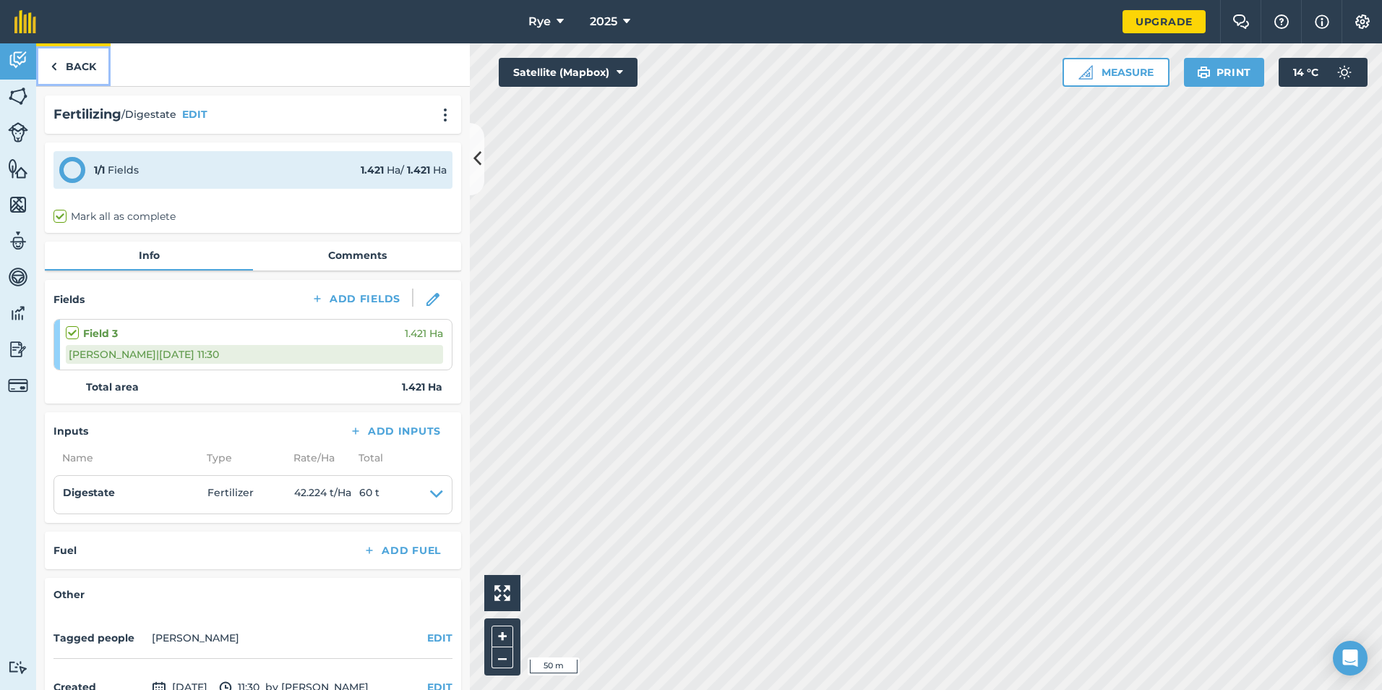
click at [76, 66] on link "Back" at bounding box center [73, 64] width 74 height 43
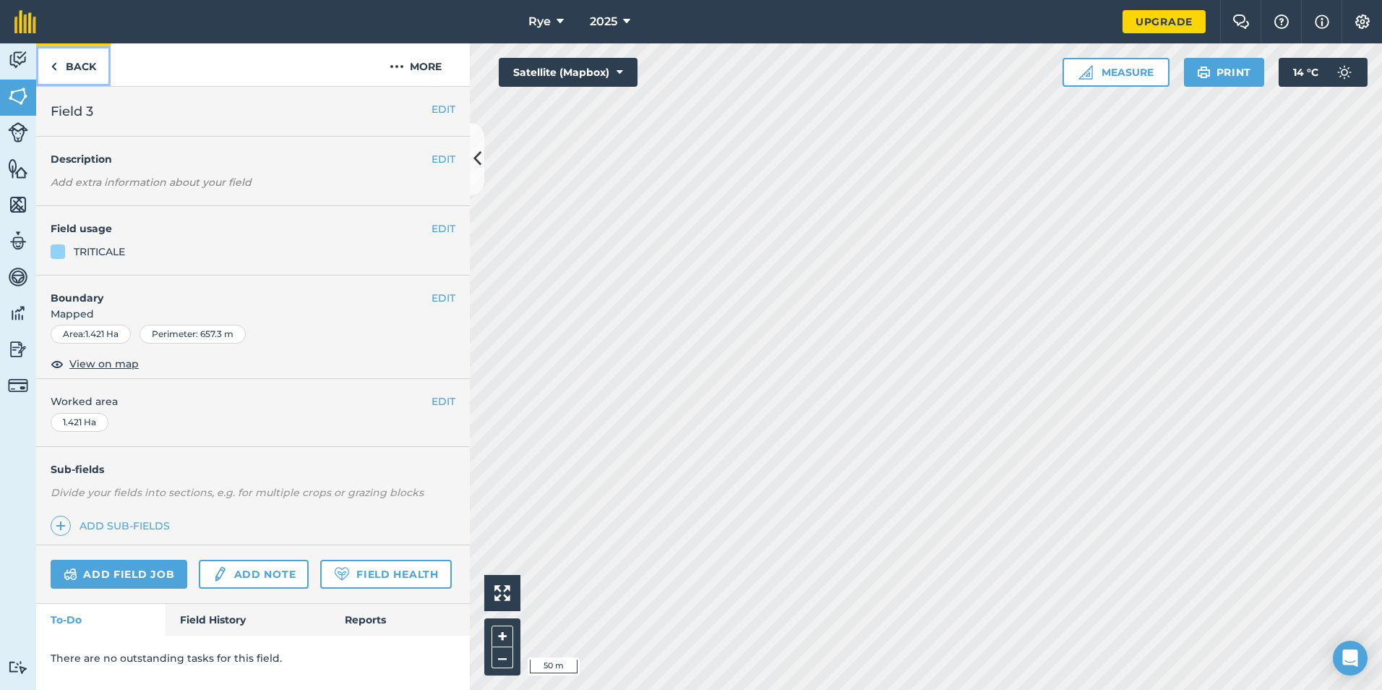
click at [84, 58] on link "Back" at bounding box center [73, 64] width 74 height 43
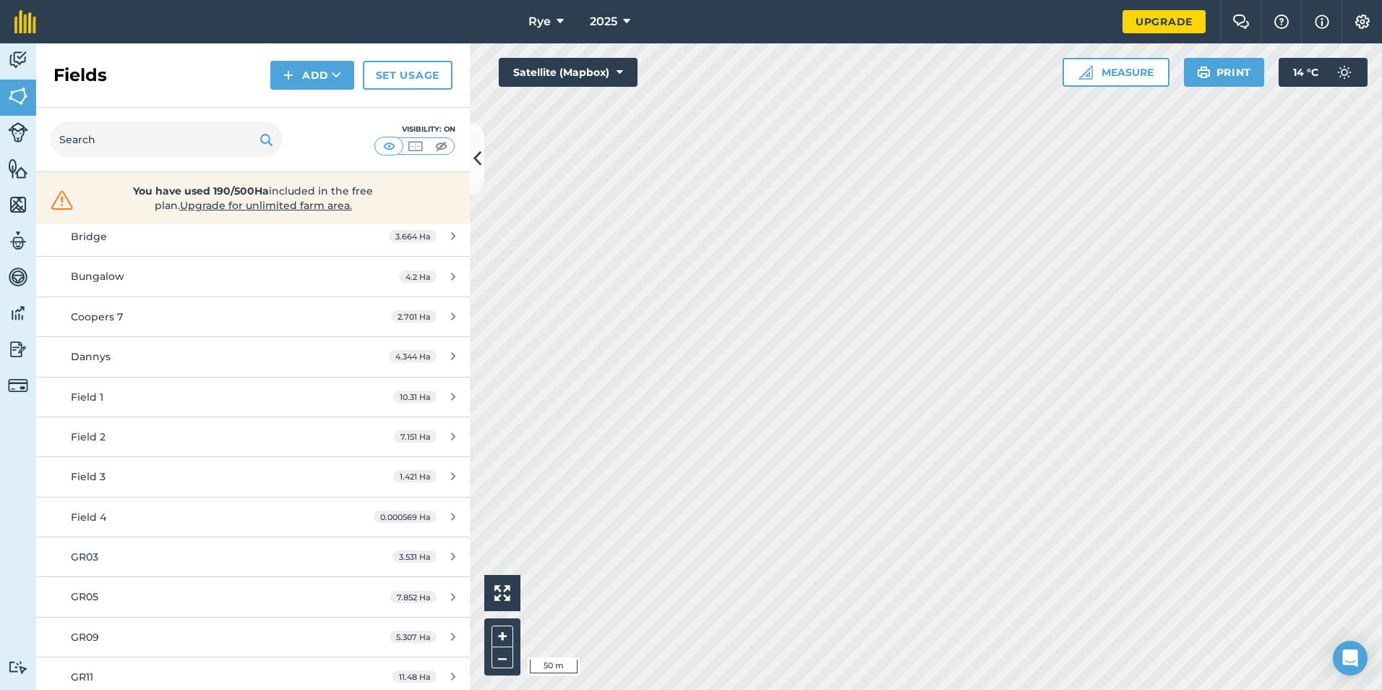
scroll to position [217, 0]
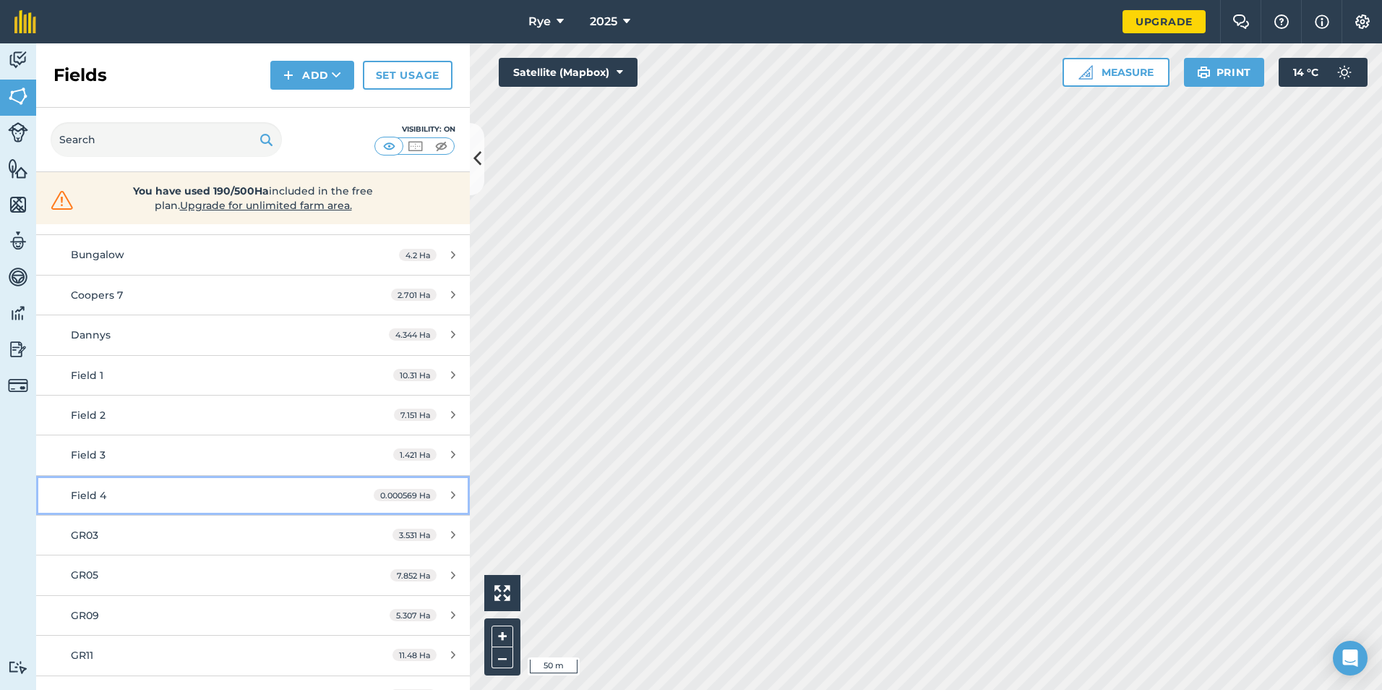
click at [140, 497] on div "Field 4" at bounding box center [207, 495] width 272 height 16
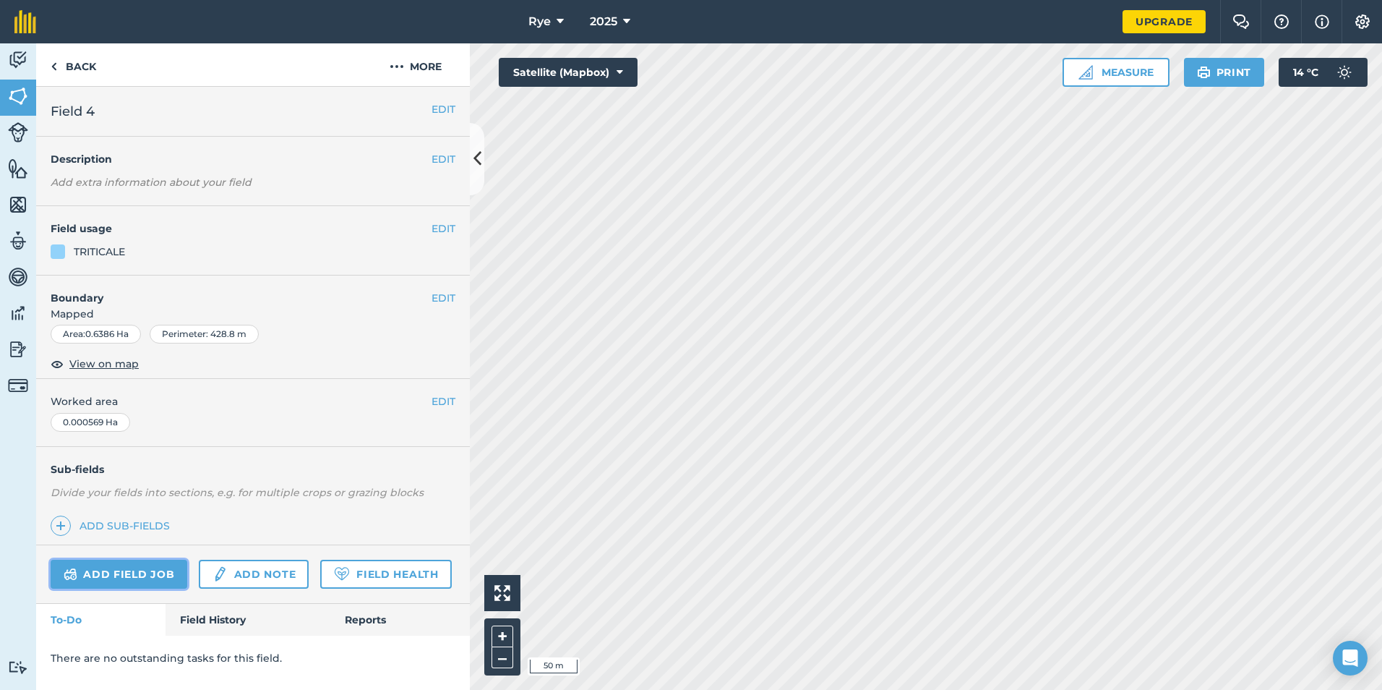
click at [160, 562] on link "Add field job" at bounding box center [119, 574] width 137 height 29
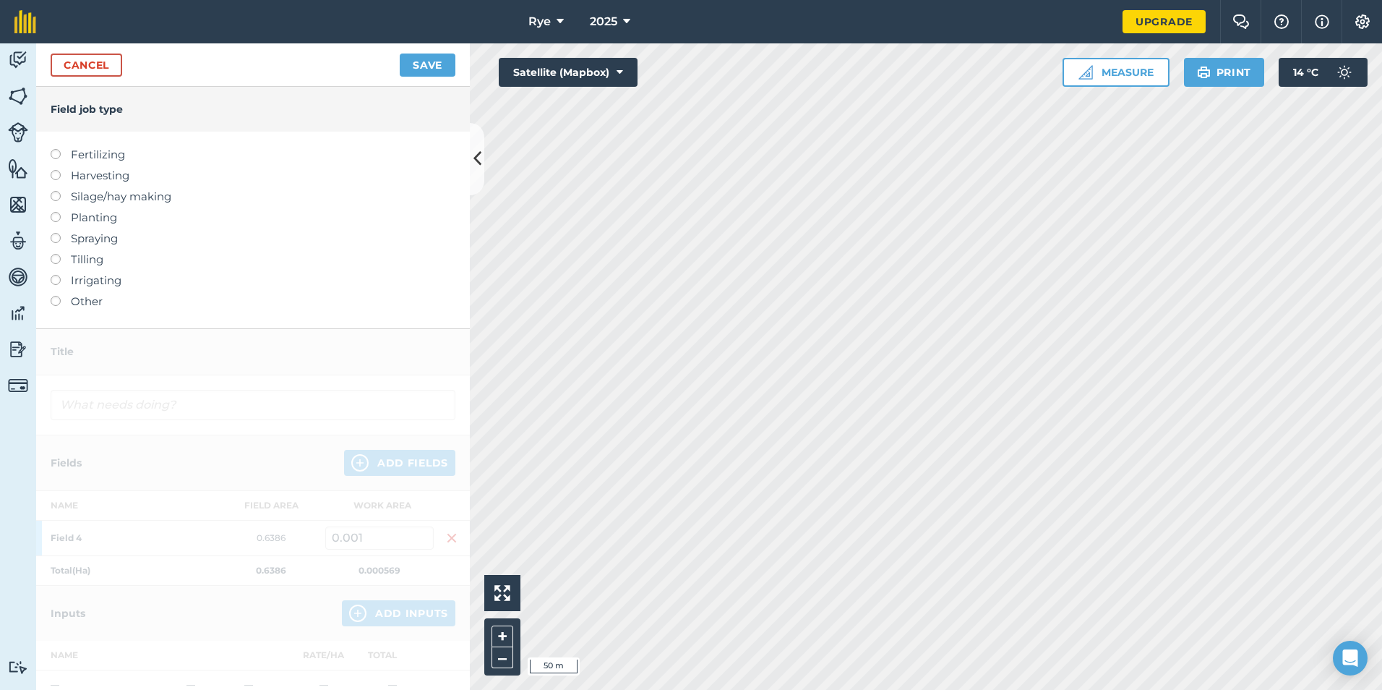
click at [100, 158] on label "Fertilizing" at bounding box center [253, 154] width 405 height 17
type input "Fertilizing"
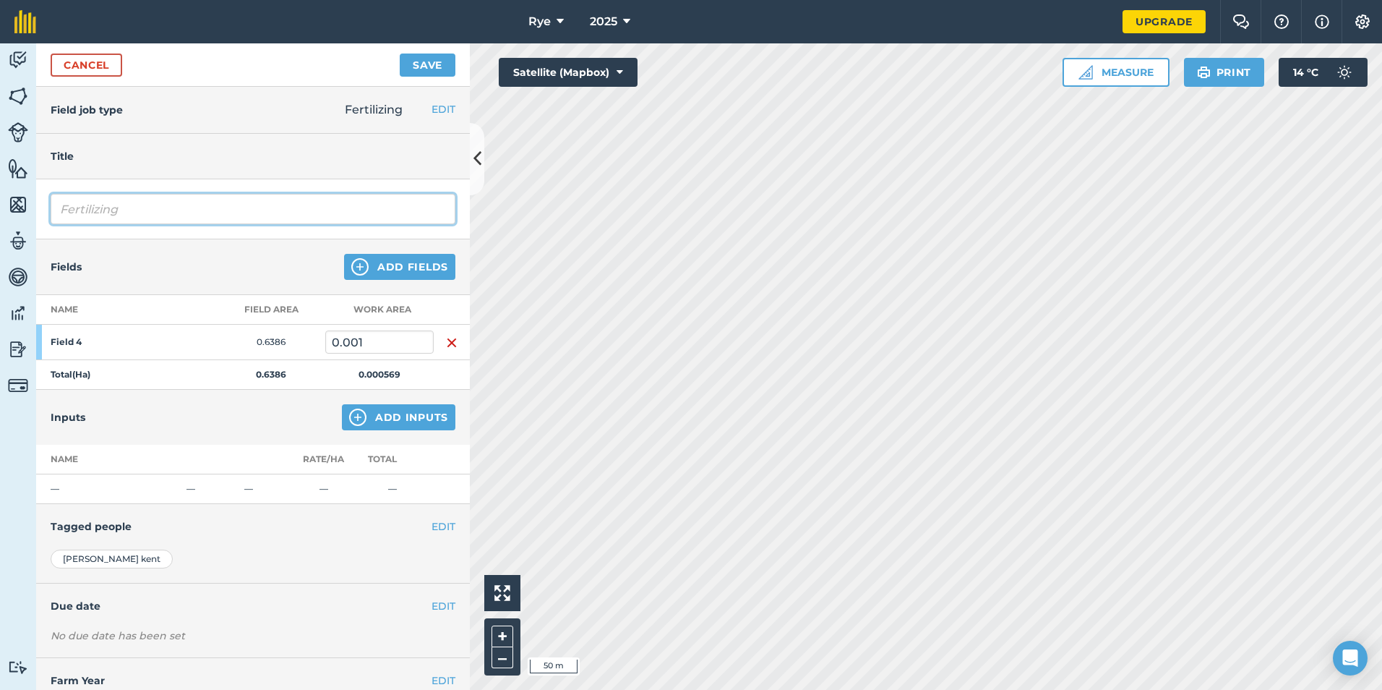
drag, startPoint x: 160, startPoint y: 210, endPoint x: -14, endPoint y: 226, distance: 174.9
click at [0, 226] on html "Rye 2025 Upgrade Farm Chat Help Info Settings Map printing is not available on …" at bounding box center [691, 345] width 1382 height 690
type input "Digestate"
click at [395, 435] on div "Inputs Add Inputs" at bounding box center [253, 417] width 434 height 55
click at [395, 431] on div "Inputs Add Inputs" at bounding box center [253, 417] width 434 height 55
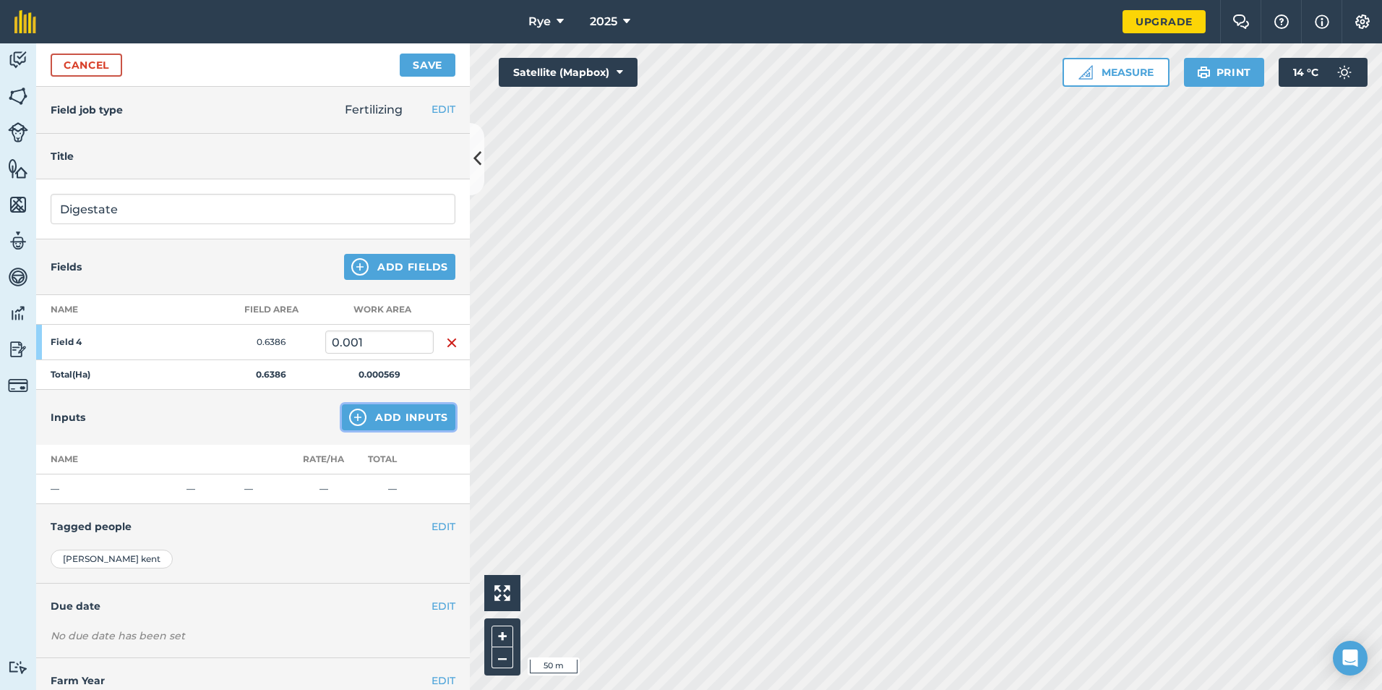
click at [398, 421] on button "Add Inputs" at bounding box center [399, 417] width 114 height 26
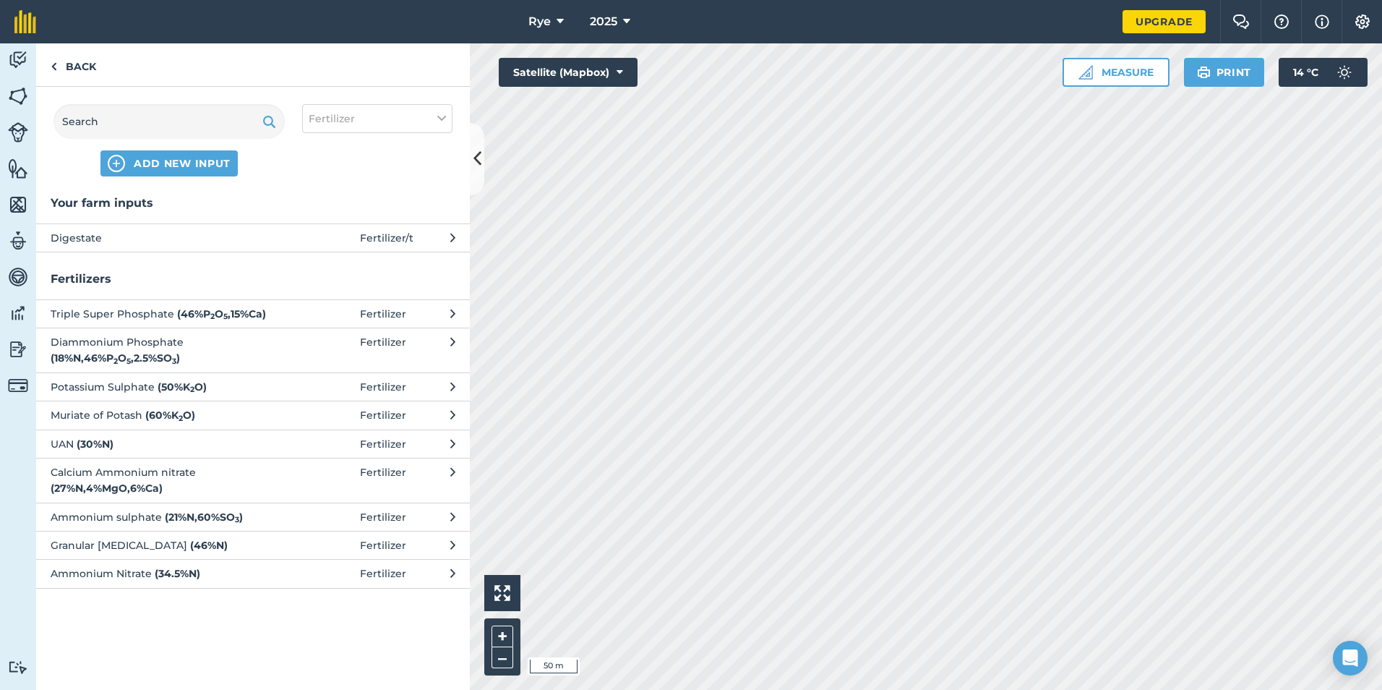
drag, startPoint x: 277, startPoint y: 214, endPoint x: 262, endPoint y: 236, distance: 26.7
click at [274, 217] on div "Your farm inputs Digestate Fertilizer / t" at bounding box center [253, 223] width 434 height 59
click at [260, 241] on span "Digestate" at bounding box center [169, 238] width 236 height 16
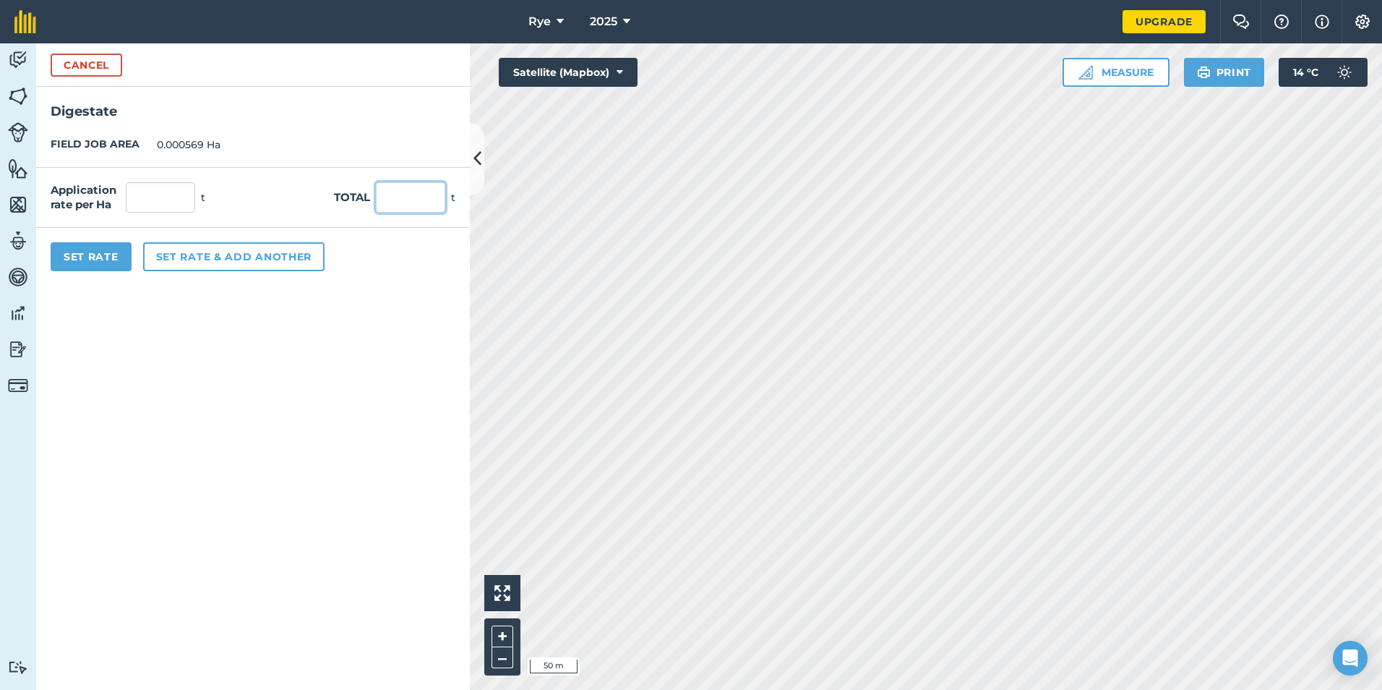
click at [395, 191] on input "text" at bounding box center [410, 197] width 69 height 30
type input "22"
type input "38,664.323"
click at [120, 504] on form "Cancel Digestate FIELD JOB AREA 0.000569 Ha Application rate per Ha 38,664.323 …" at bounding box center [253, 366] width 434 height 646
click at [74, 260] on button "Set Rate" at bounding box center [91, 256] width 81 height 29
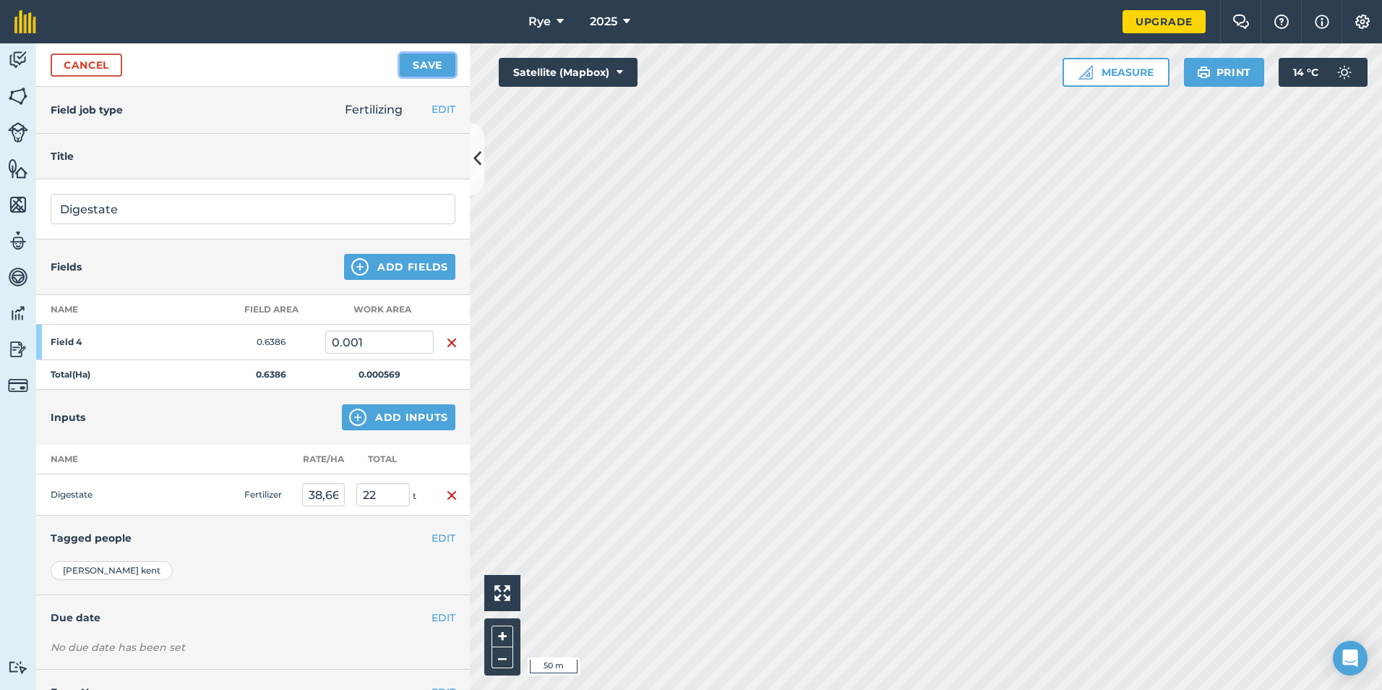
click at [411, 60] on button "Save" at bounding box center [428, 64] width 56 height 23
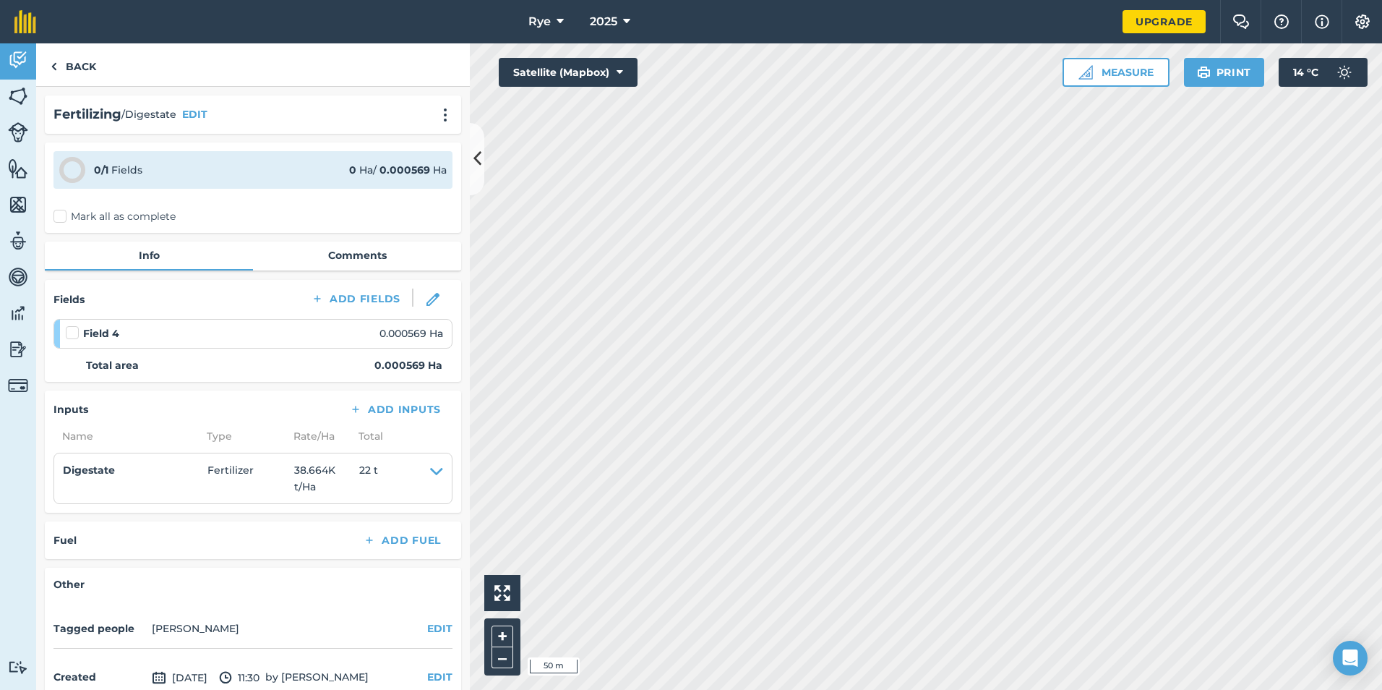
click at [145, 213] on label "Mark all as complete" at bounding box center [114, 216] width 122 height 15
click at [63, 213] on input "Mark all as complete" at bounding box center [57, 213] width 9 height 9
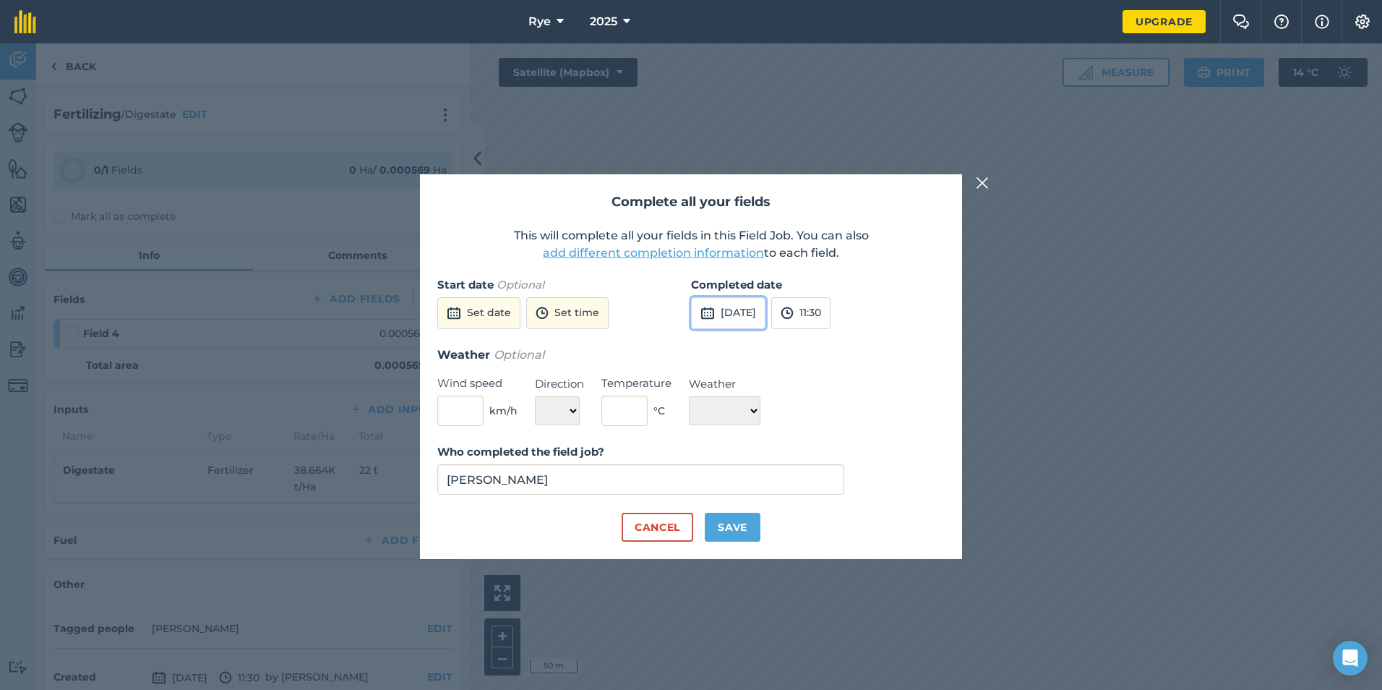
click at [735, 314] on button "[DATE]" at bounding box center [728, 313] width 74 height 32
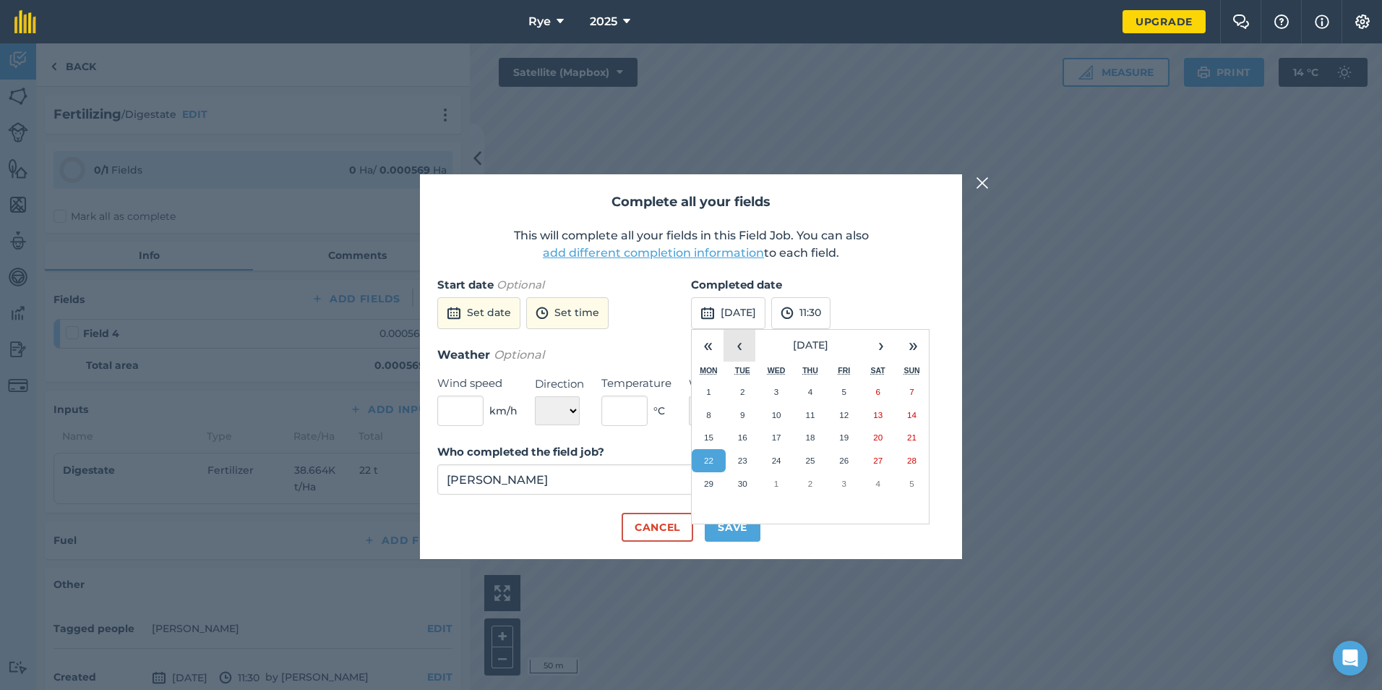
click at [732, 351] on button "‹" at bounding box center [740, 346] width 32 height 32
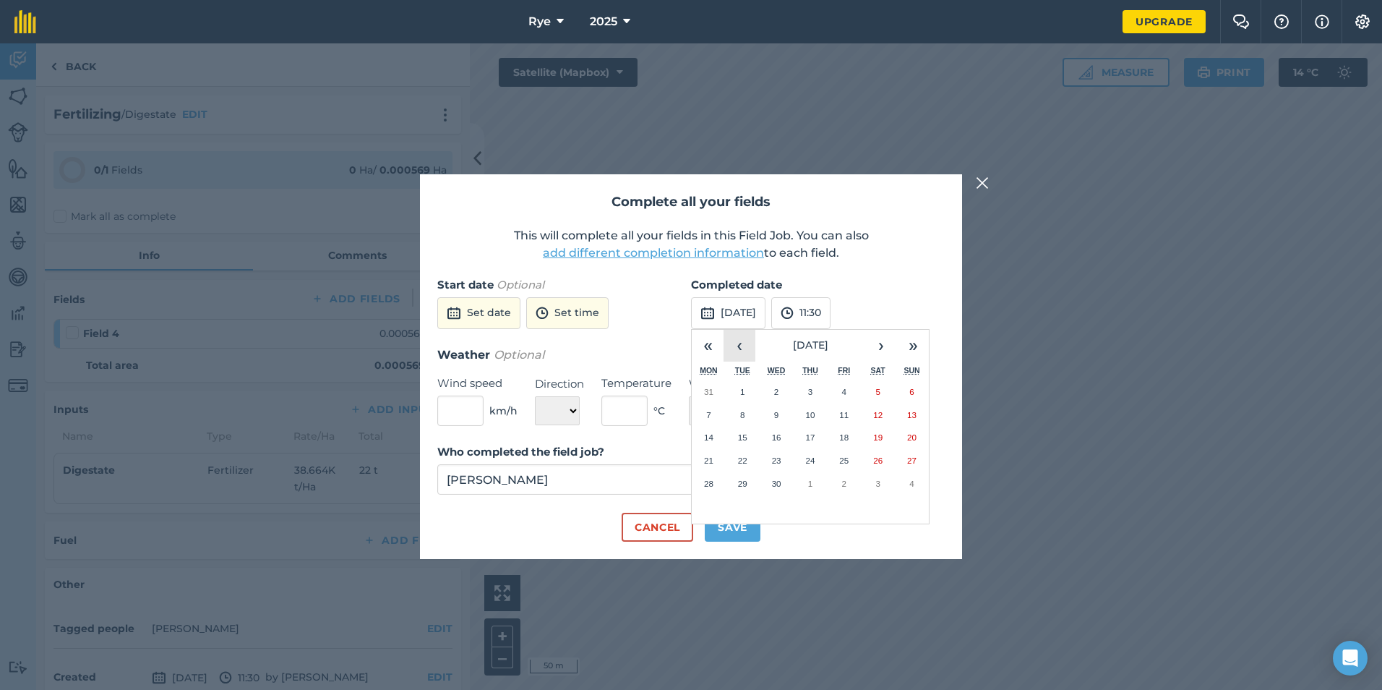
click at [732, 351] on button "‹" at bounding box center [740, 346] width 32 height 32
drag, startPoint x: 878, startPoint y: 340, endPoint x: 844, endPoint y: 357, distance: 37.5
click at [877, 340] on button "›" at bounding box center [881, 346] width 32 height 32
click at [715, 437] on button "10" at bounding box center [709, 437] width 34 height 23
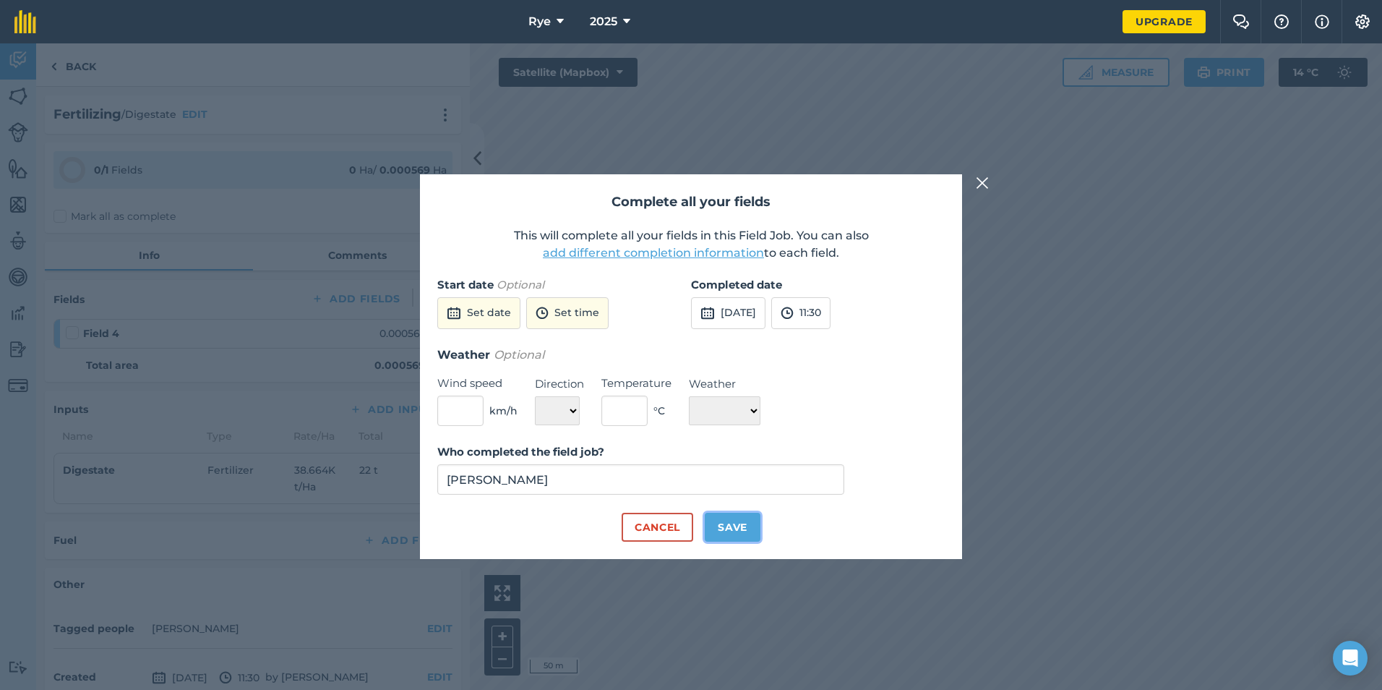
click at [740, 526] on button "Save" at bounding box center [733, 527] width 56 height 29
checkbox input "true"
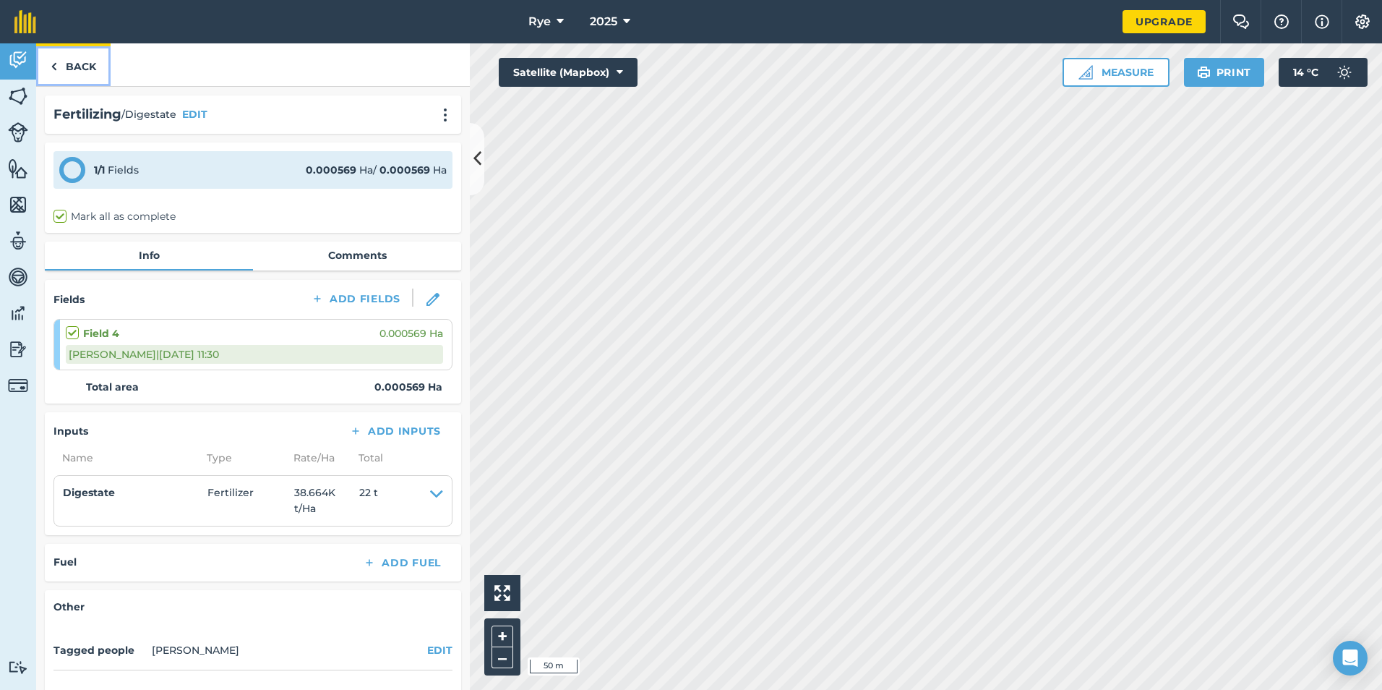
click at [61, 79] on link "Back" at bounding box center [73, 64] width 74 height 43
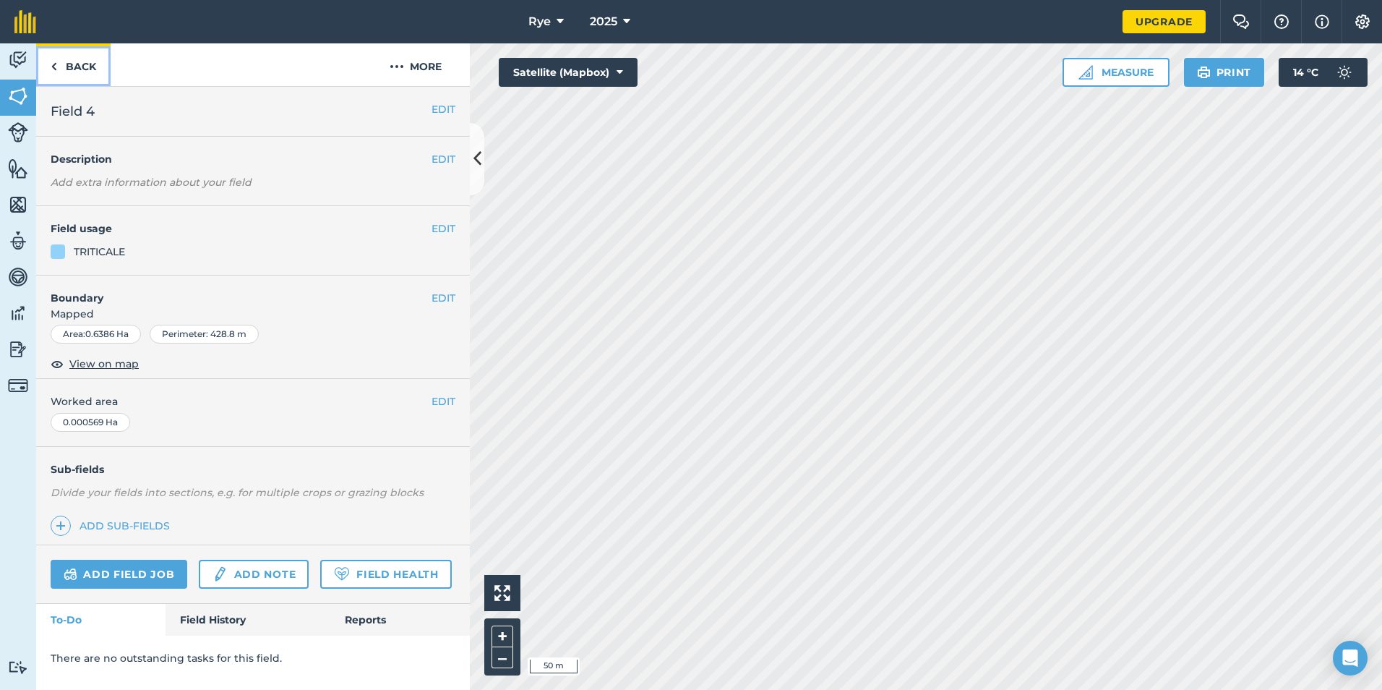
click at [81, 59] on link "Back" at bounding box center [73, 64] width 74 height 43
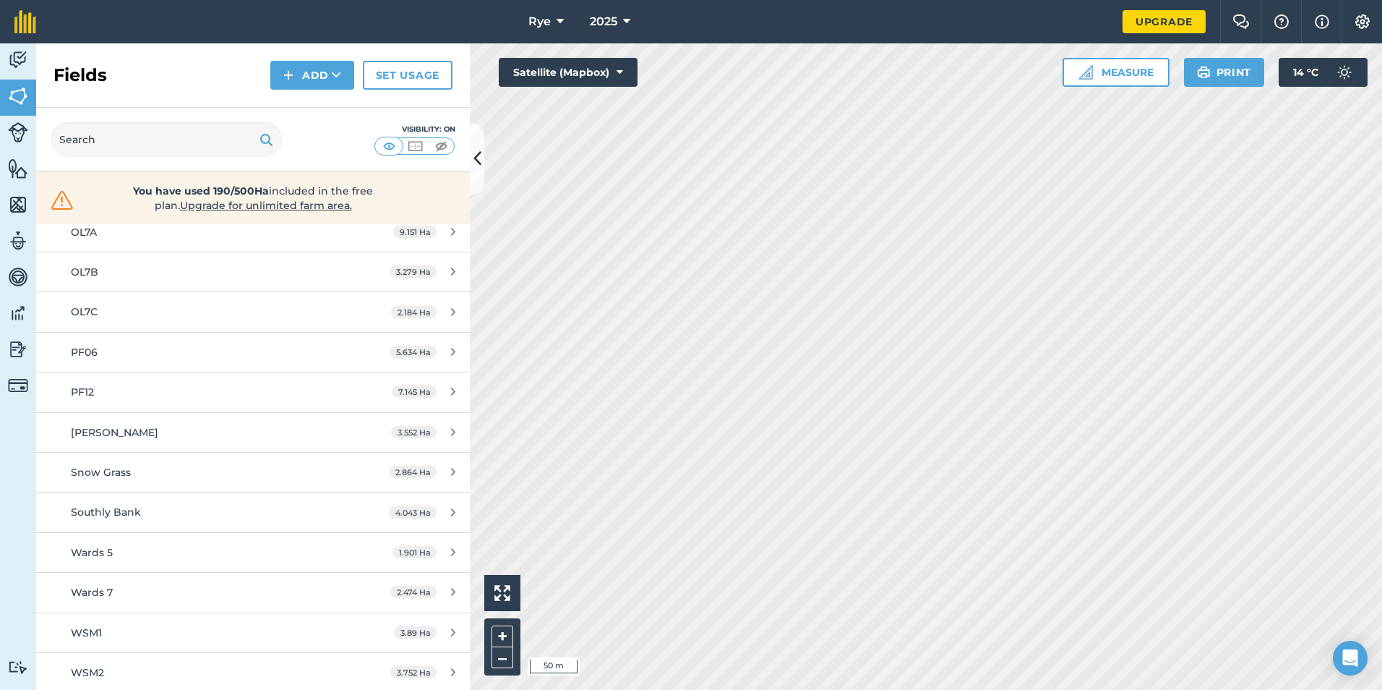
scroll to position [883, 0]
click at [173, 534] on link "Wards 5 1.901 Ha" at bounding box center [253, 550] width 434 height 39
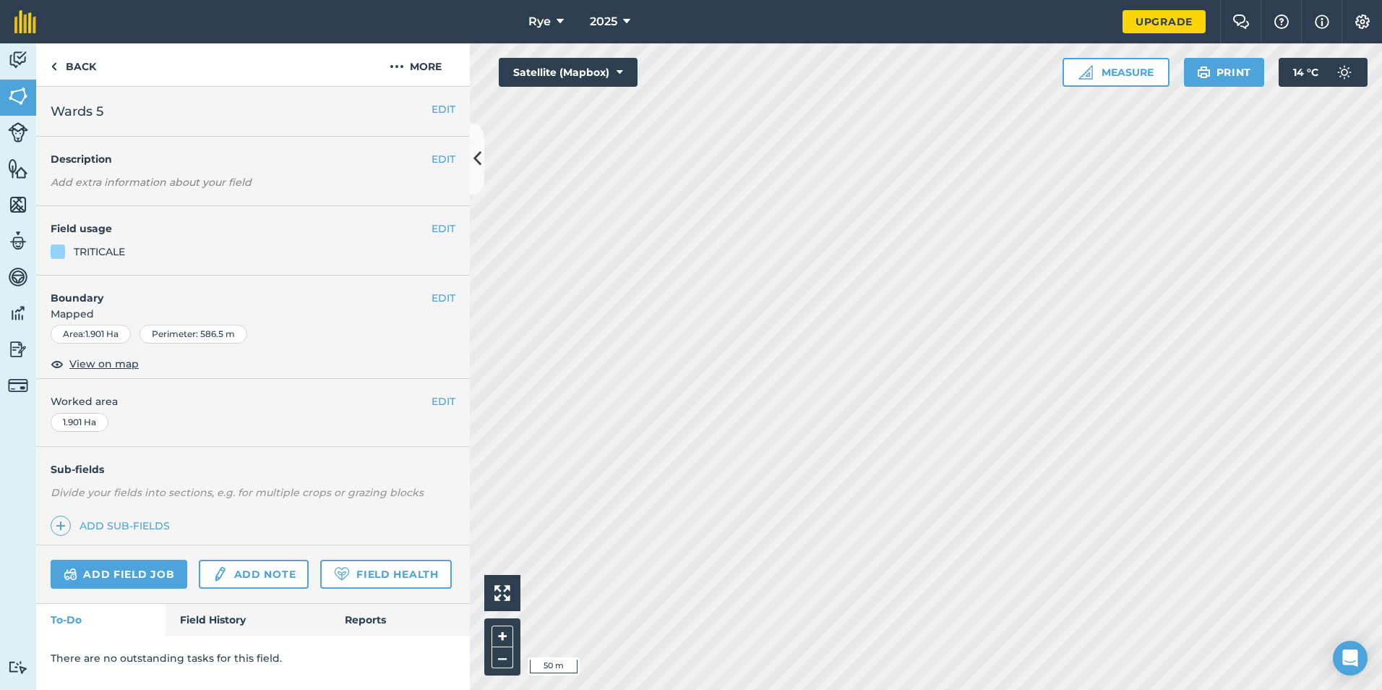
drag, startPoint x: 226, startPoint y: 599, endPoint x: 223, endPoint y: 611, distance: 12.1
click at [225, 601] on div "Add field job Add note Field Health" at bounding box center [253, 574] width 434 height 59
click at [223, 613] on link "Field History" at bounding box center [248, 620] width 164 height 32
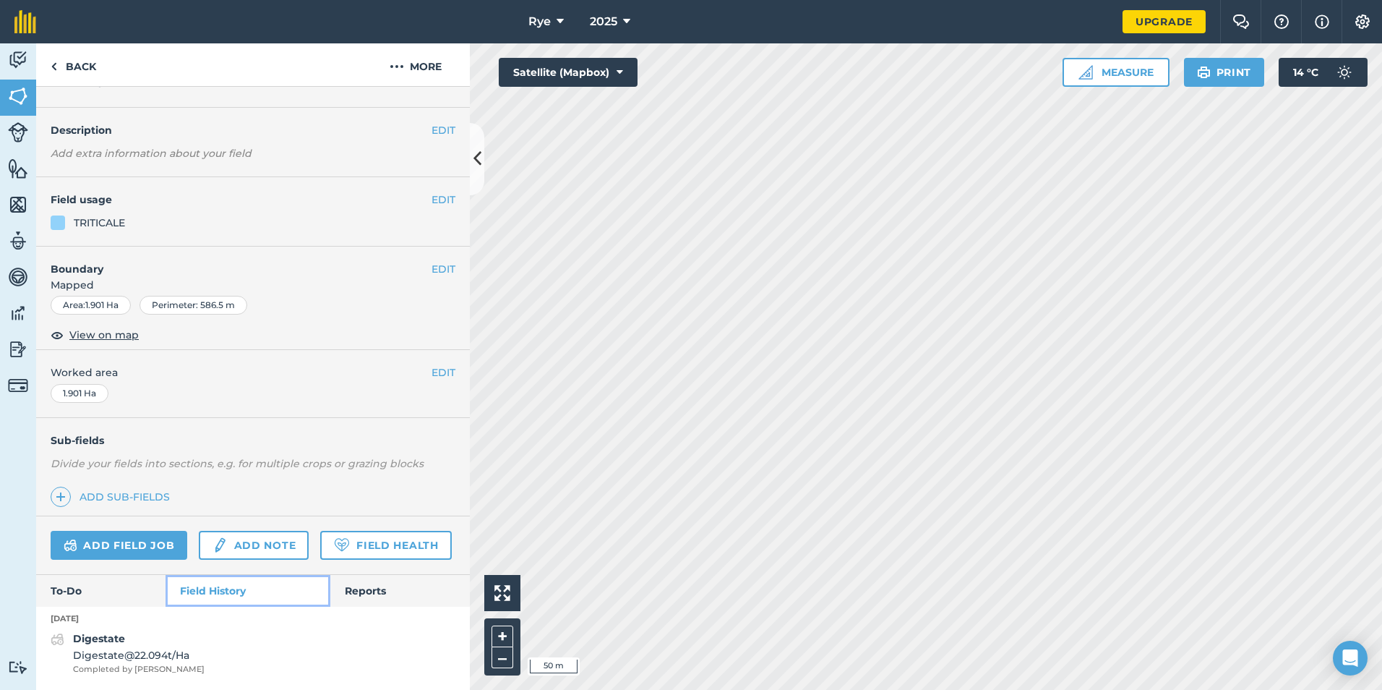
scroll to position [69, 0]
click at [80, 66] on link "Back" at bounding box center [73, 64] width 74 height 43
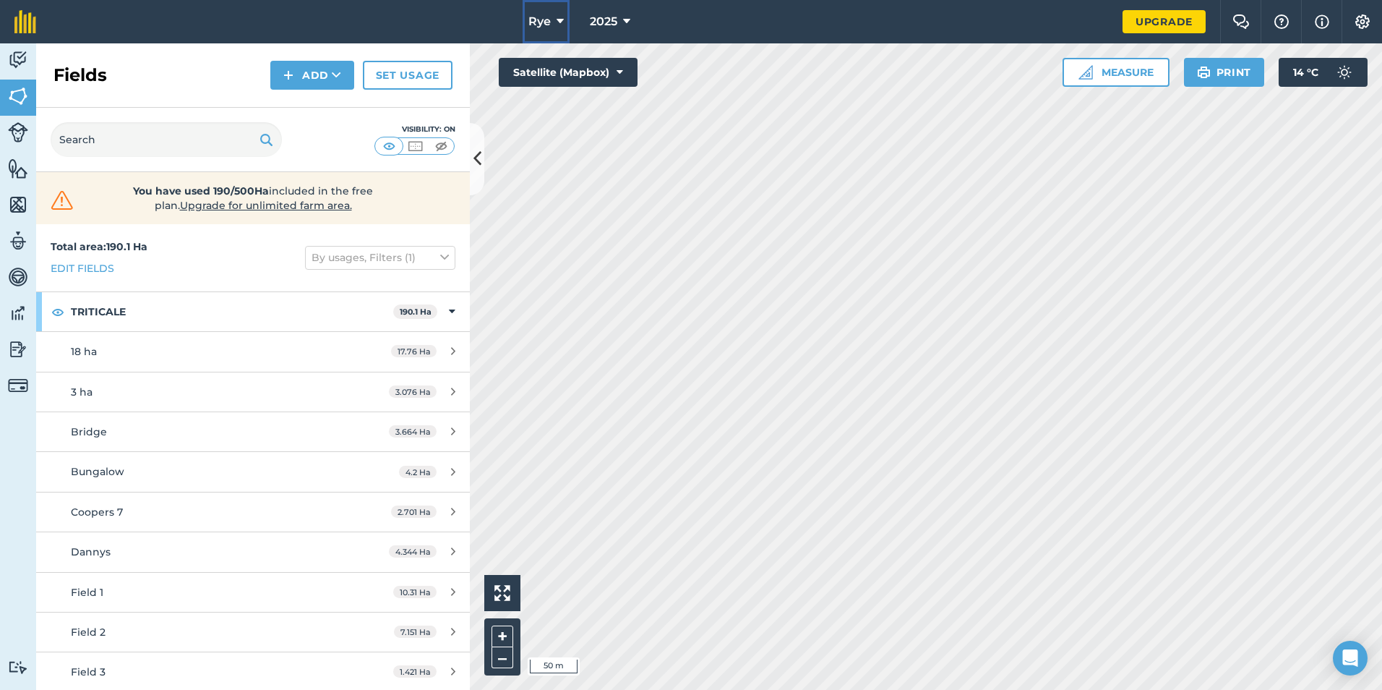
click at [555, 7] on button "Rye" at bounding box center [546, 21] width 47 height 43
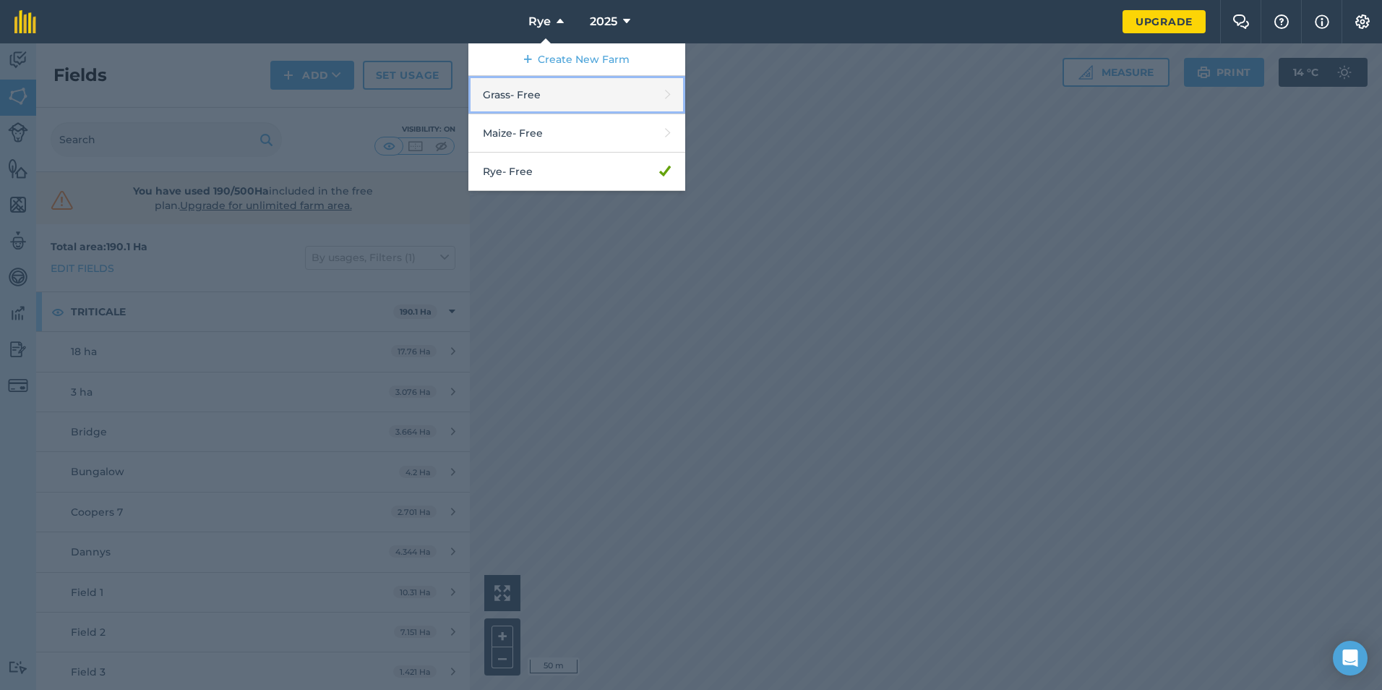
click at [556, 103] on link "Grass - Free" at bounding box center [576, 95] width 217 height 38
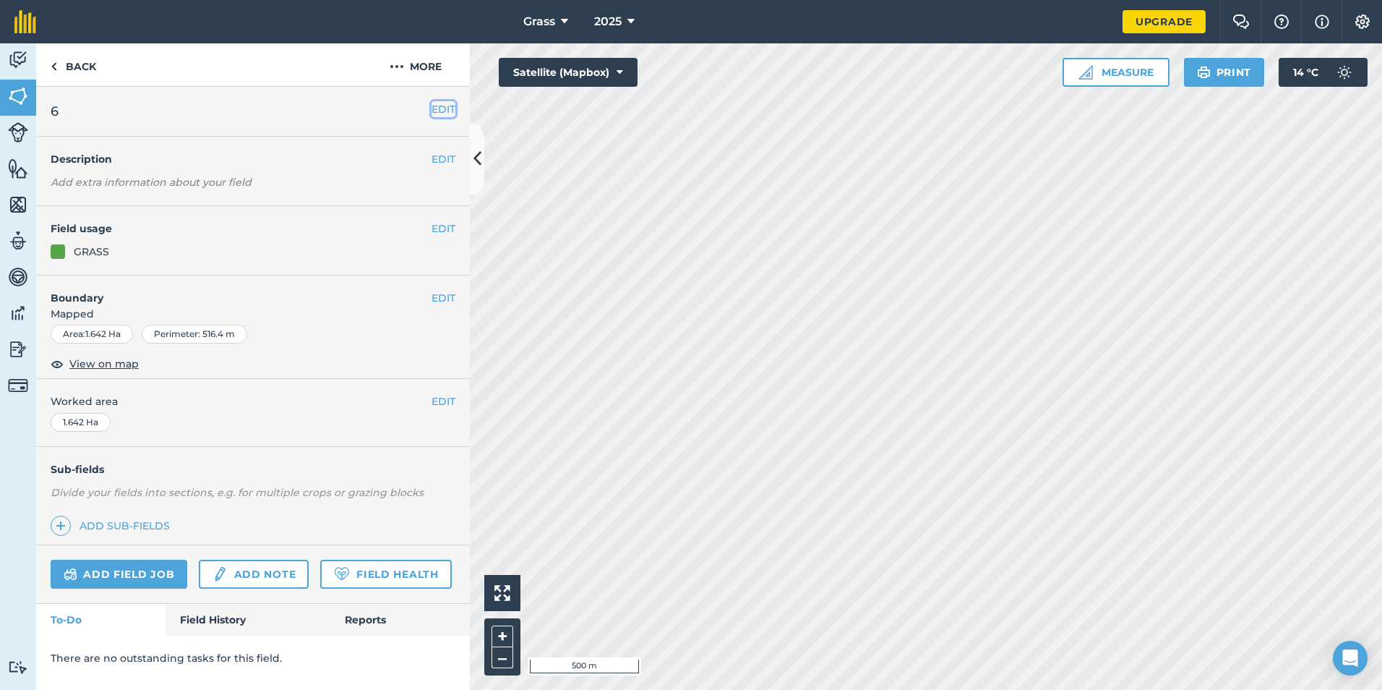
click at [440, 103] on button "EDIT" at bounding box center [444, 109] width 24 height 16
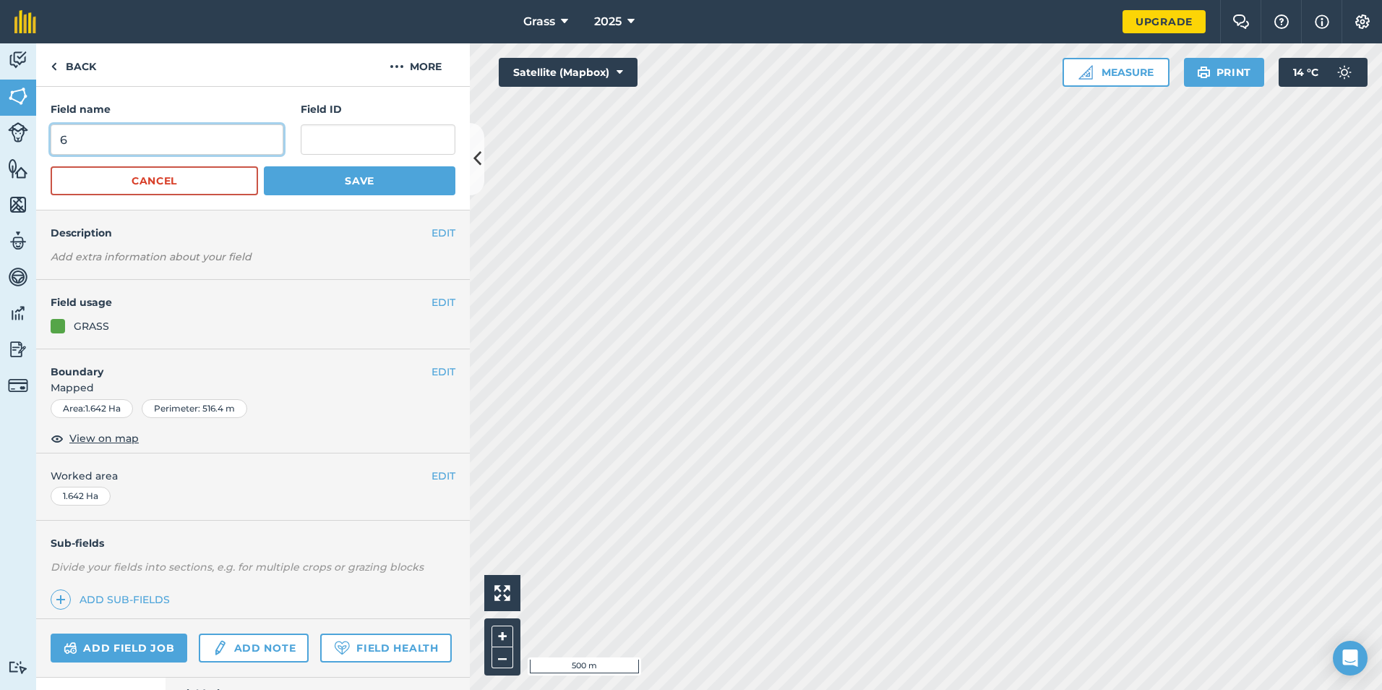
click at [244, 140] on input "6" at bounding box center [167, 139] width 233 height 30
type input "[PERSON_NAME]"
click at [384, 179] on button "Save" at bounding box center [360, 180] width 192 height 29
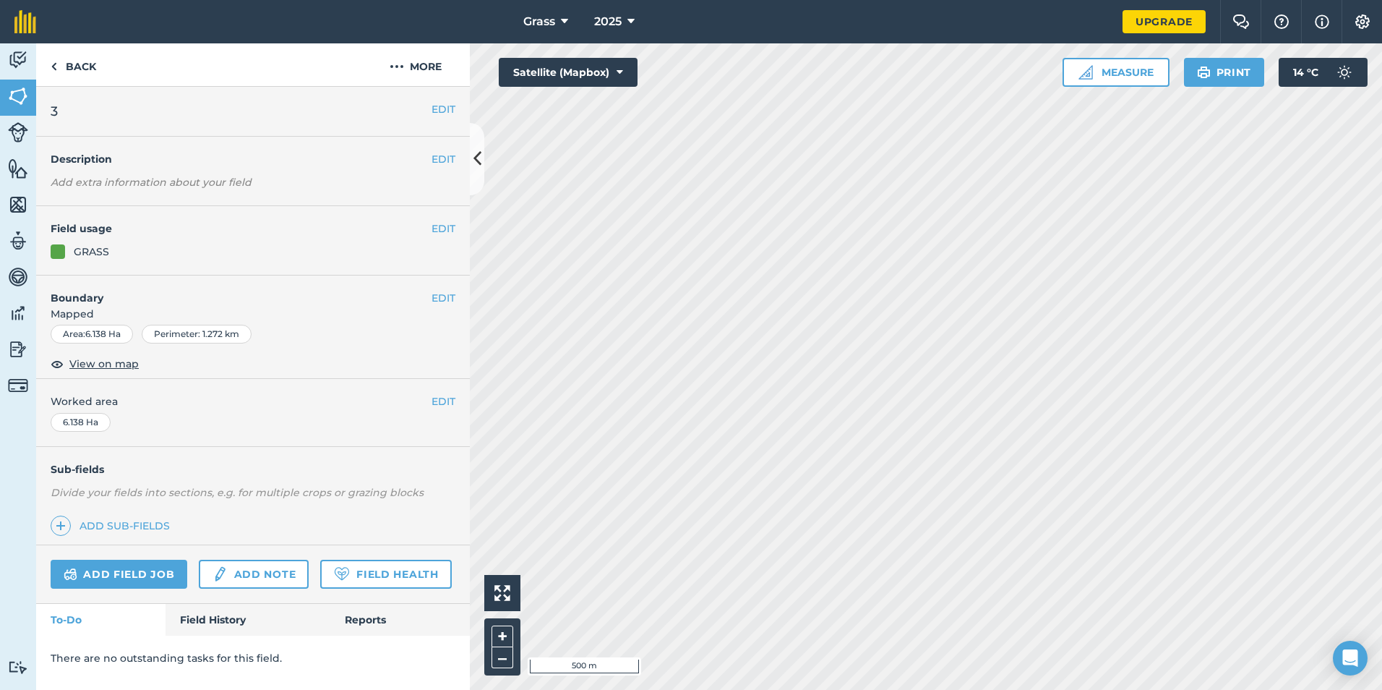
click at [456, 106] on div "EDIT 3" at bounding box center [253, 112] width 434 height 50
click at [451, 107] on button "EDIT" at bounding box center [444, 109] width 24 height 16
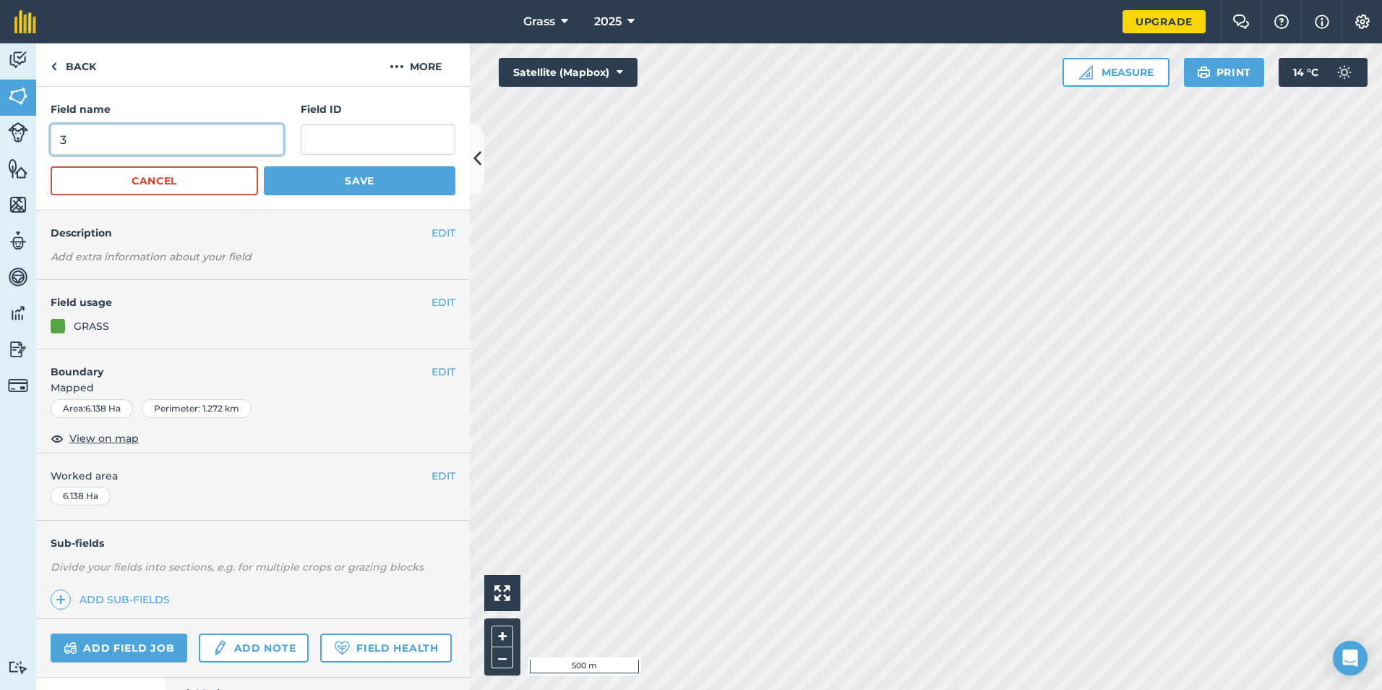
click at [154, 131] on input "3" at bounding box center [167, 139] width 233 height 30
type input "Levelled"
click at [308, 186] on button "Save" at bounding box center [360, 180] width 192 height 29
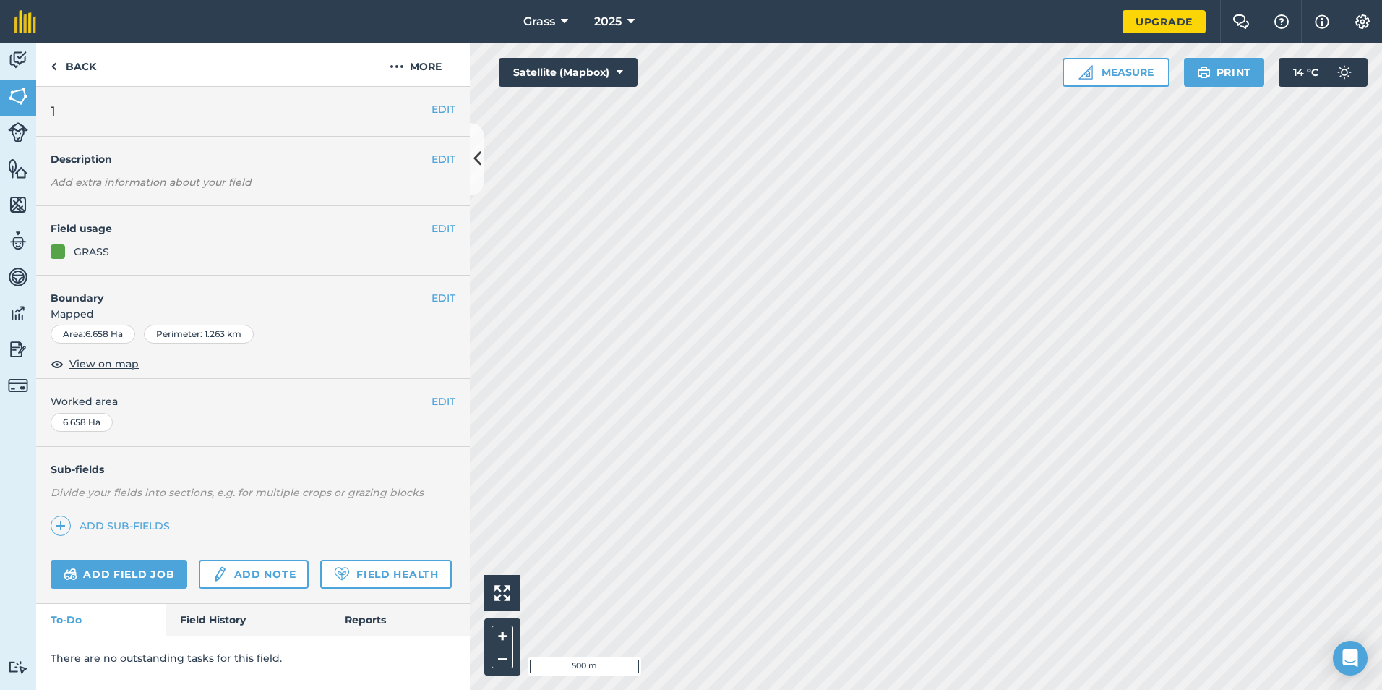
click at [461, 105] on div "EDIT 1" at bounding box center [253, 112] width 434 height 50
click at [441, 114] on button "EDIT" at bounding box center [444, 109] width 24 height 16
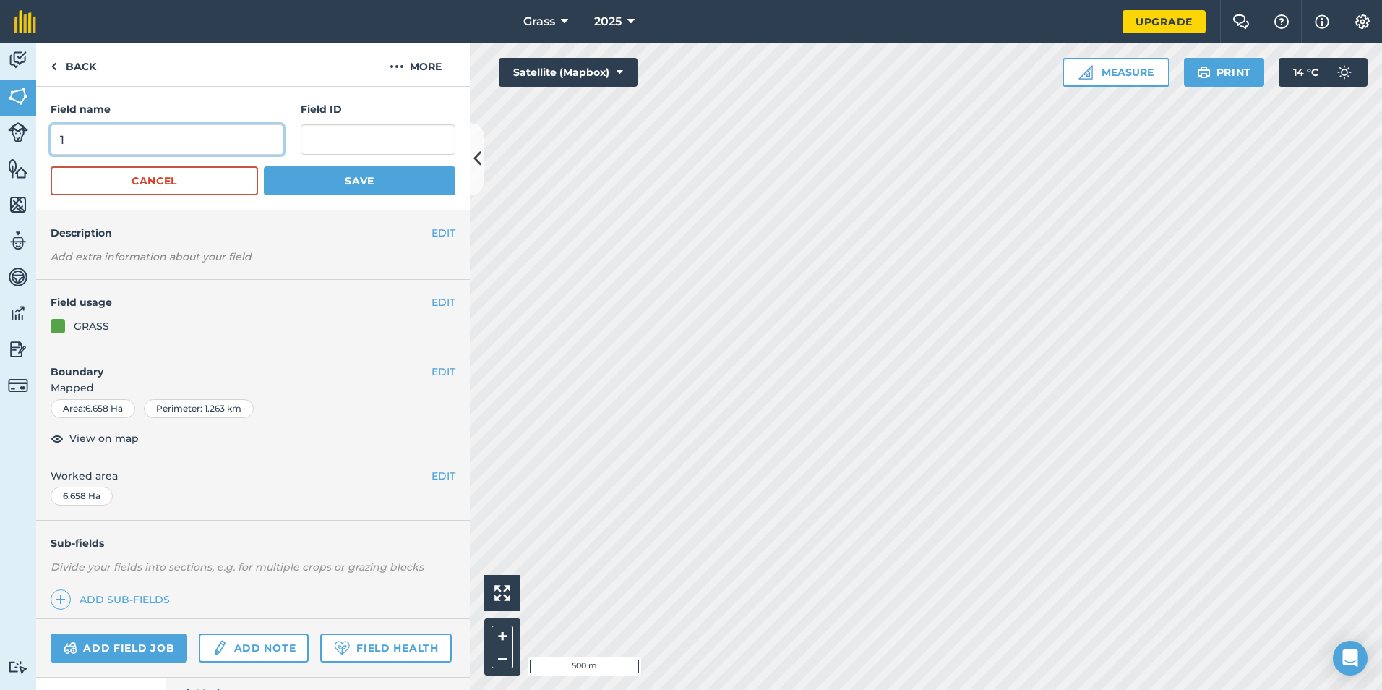
click at [226, 132] on input "1" at bounding box center [167, 139] width 233 height 30
type input "Locks"
click at [314, 168] on button "Save" at bounding box center [360, 180] width 192 height 29
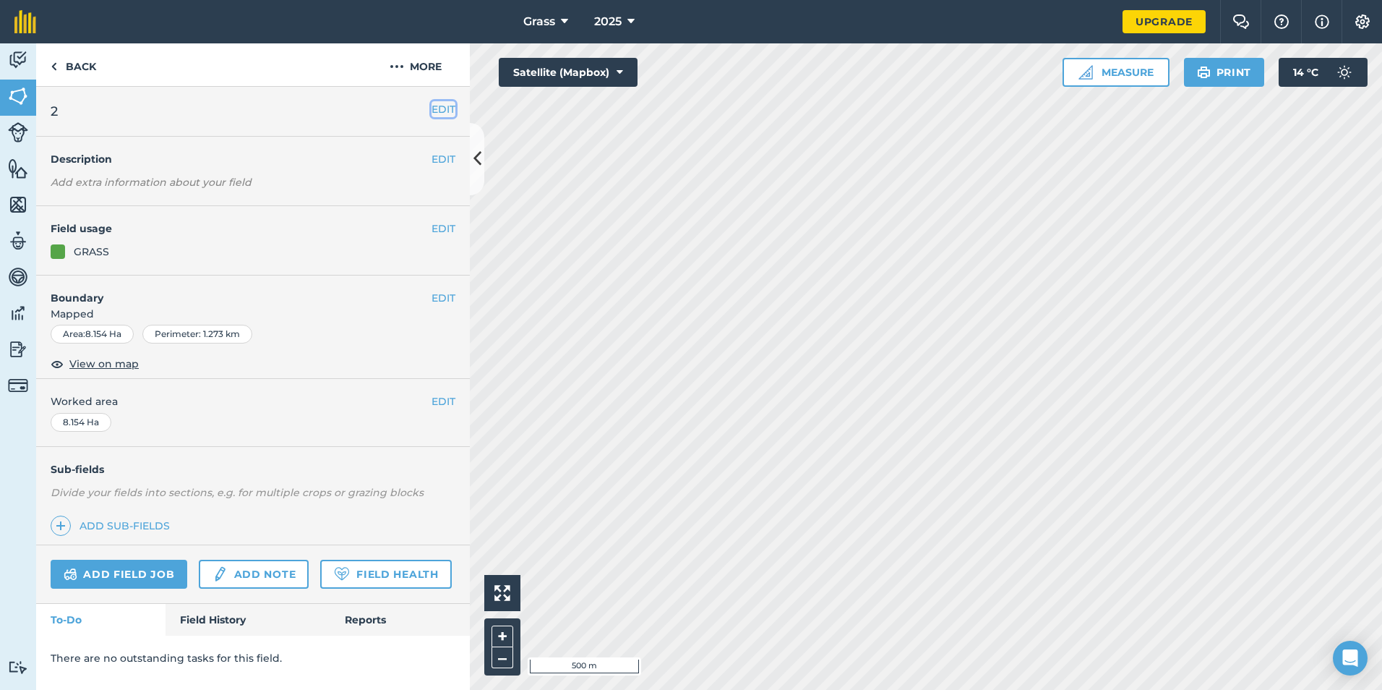
click at [444, 113] on button "EDIT" at bounding box center [444, 109] width 24 height 16
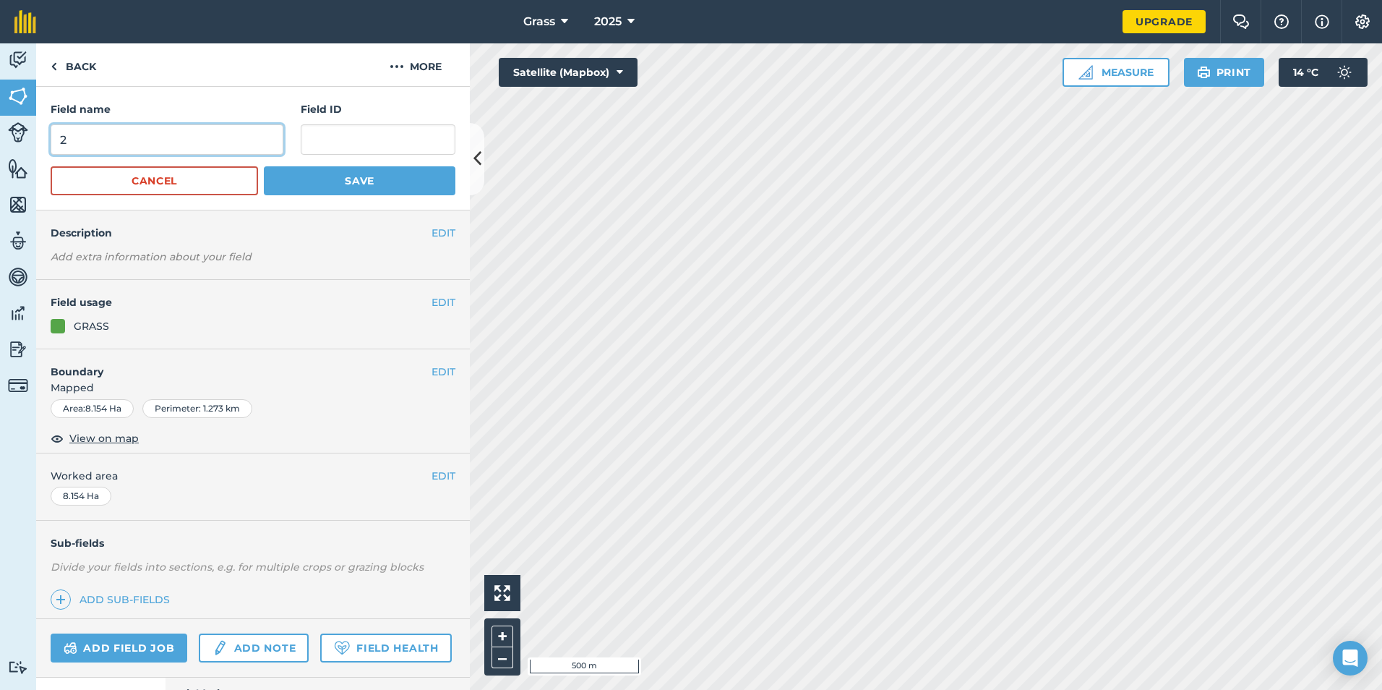
click at [181, 150] on input "2" at bounding box center [167, 139] width 233 height 30
type input "Pylon"
click at [264, 182] on button "Save" at bounding box center [360, 180] width 192 height 29
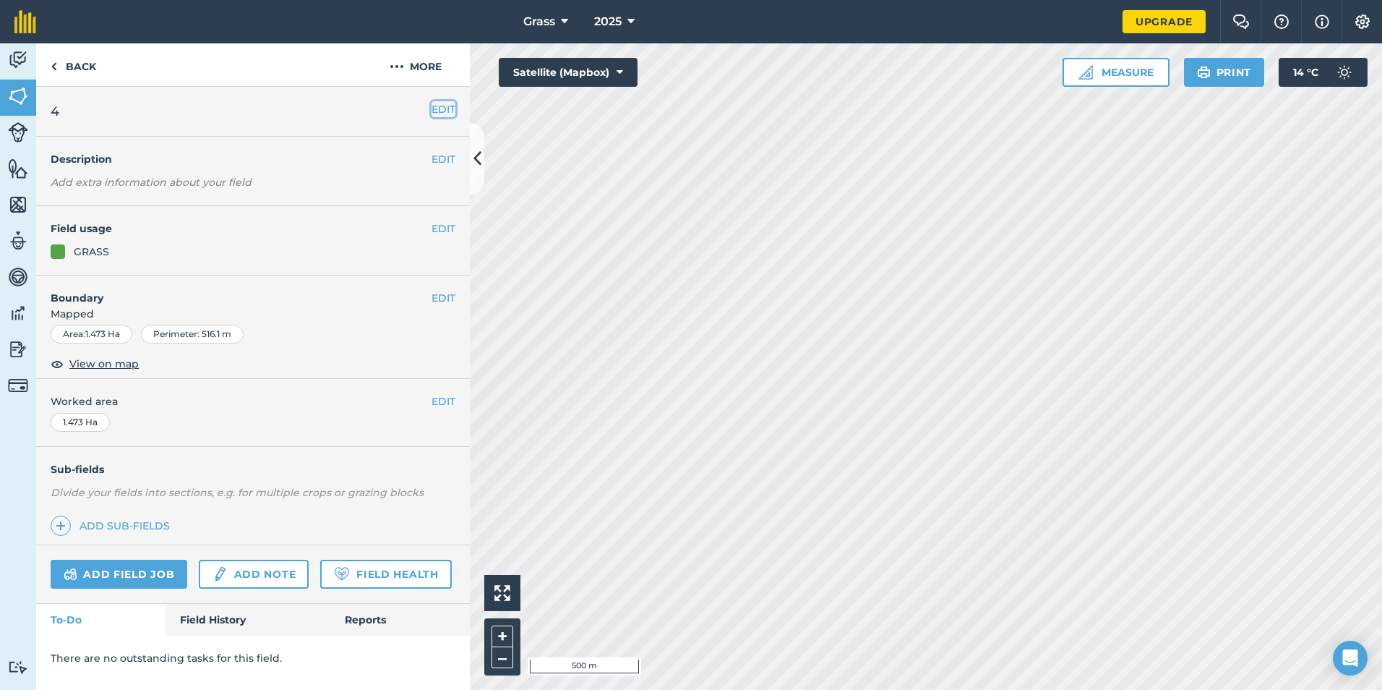
click at [448, 108] on button "EDIT" at bounding box center [444, 109] width 24 height 16
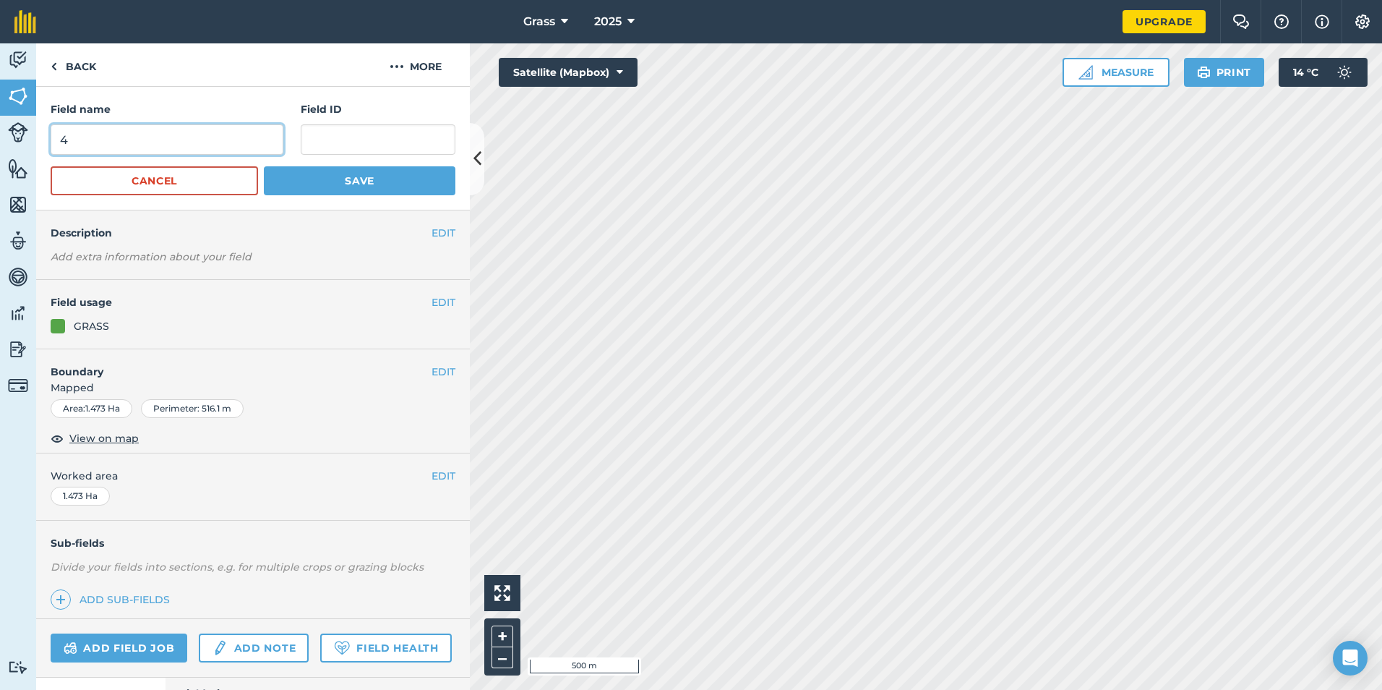
click at [128, 143] on input "4" at bounding box center [167, 139] width 233 height 30
type input "b"
type input "B"
type input "Bomb Hole"
click at [325, 176] on button "Save" at bounding box center [360, 180] width 192 height 29
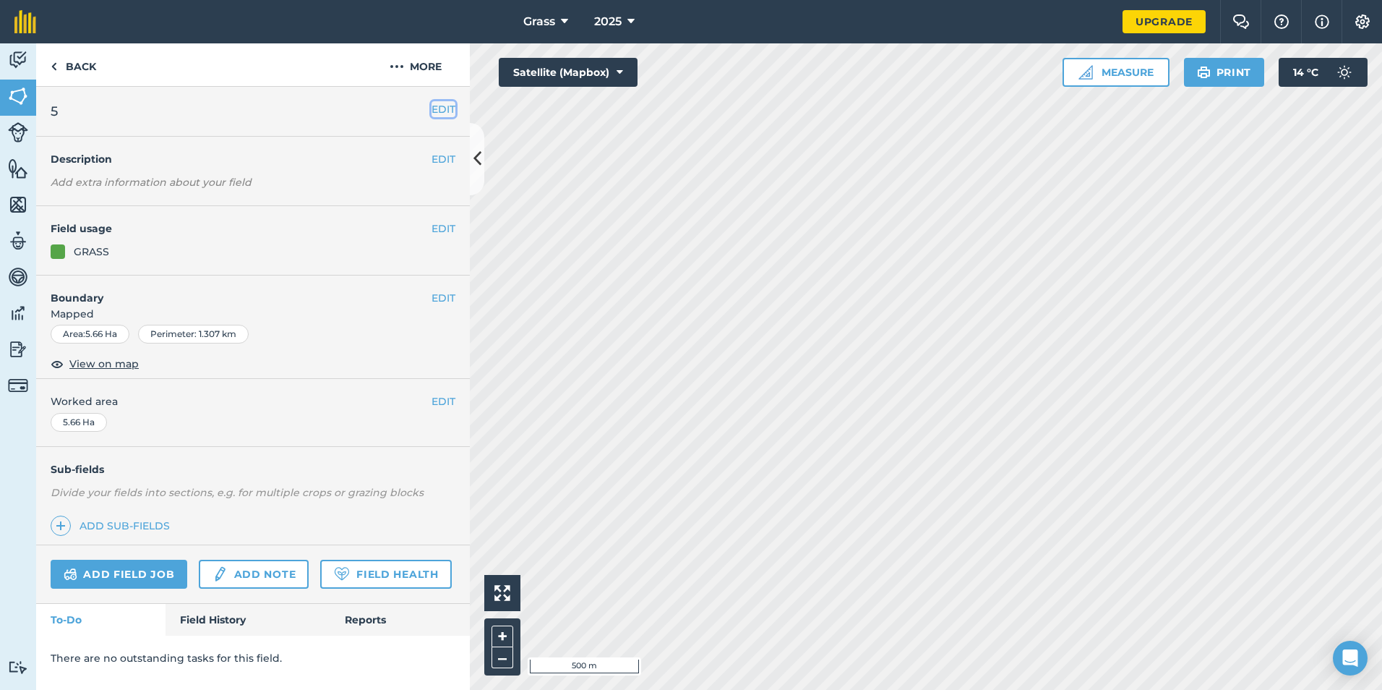
click at [439, 114] on button "EDIT" at bounding box center [444, 109] width 24 height 16
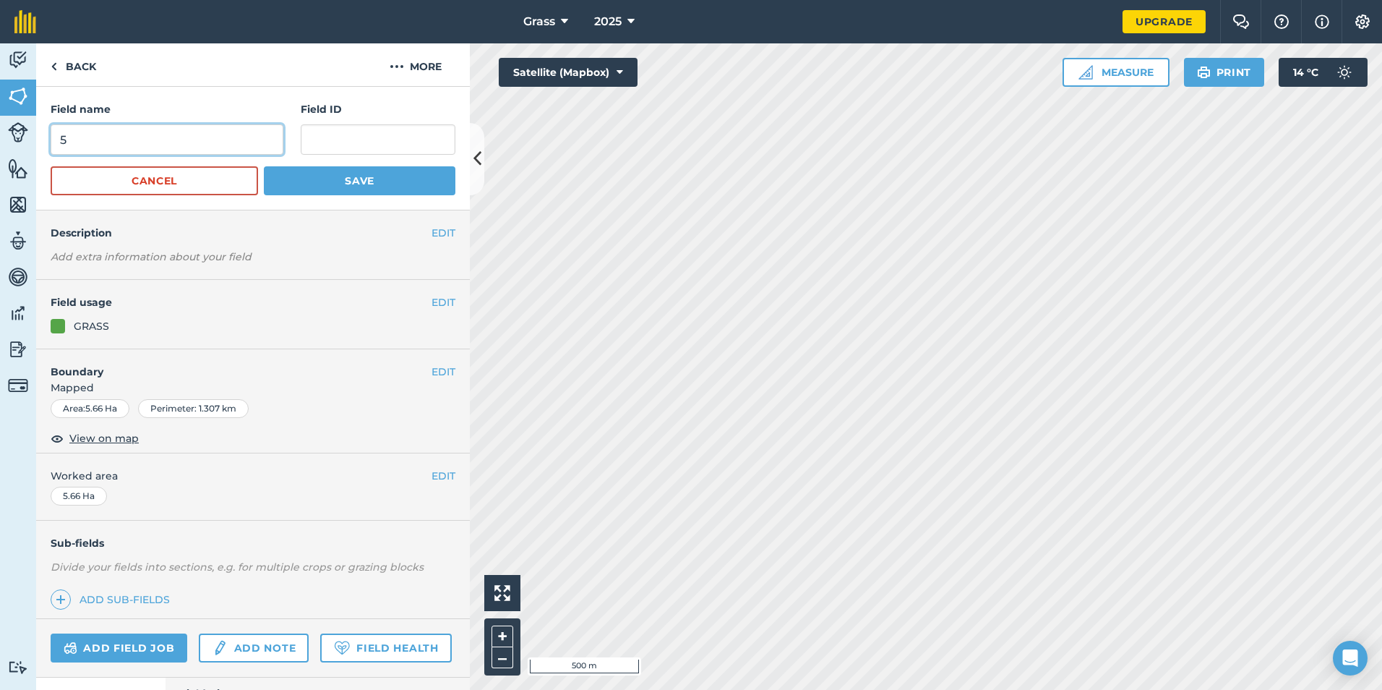
click at [231, 132] on input "5" at bounding box center [167, 139] width 233 height 30
type input "Mortons Corner"
click at [327, 190] on button "Save" at bounding box center [360, 180] width 192 height 29
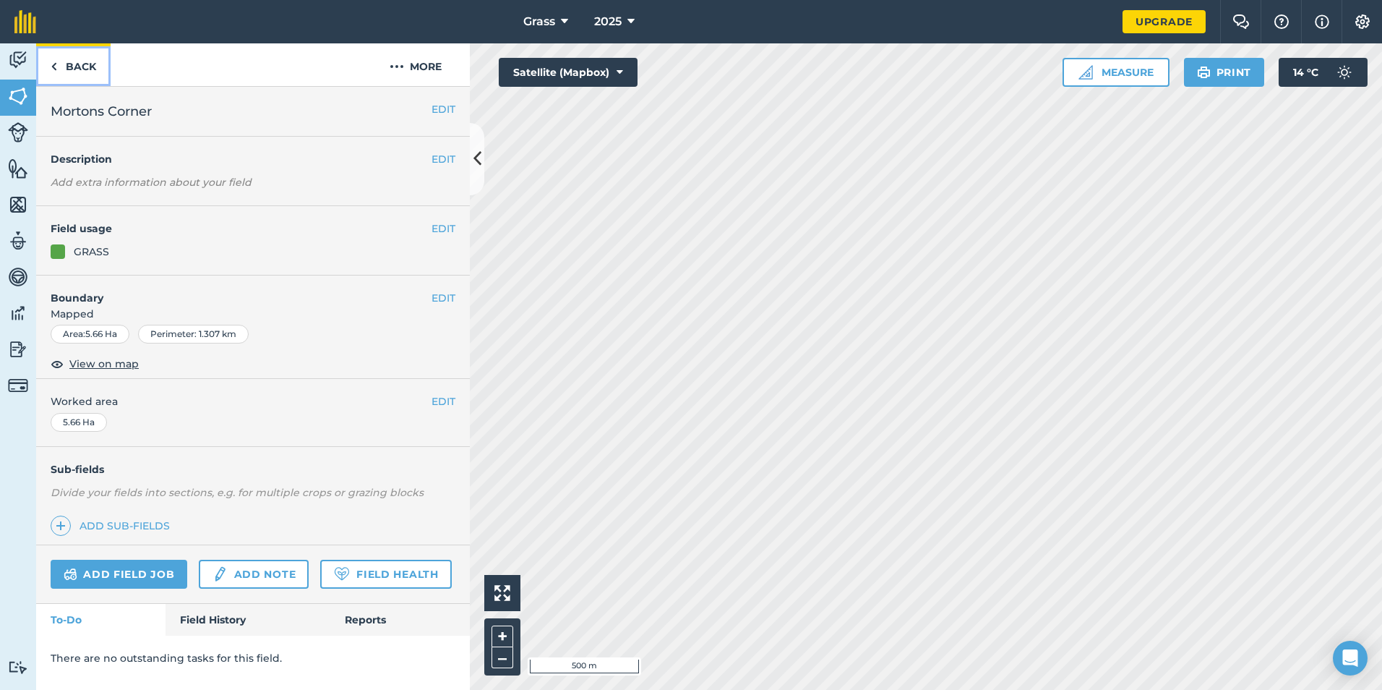
click at [79, 71] on link "Back" at bounding box center [73, 64] width 74 height 43
click at [61, 62] on link "Back" at bounding box center [73, 64] width 74 height 43
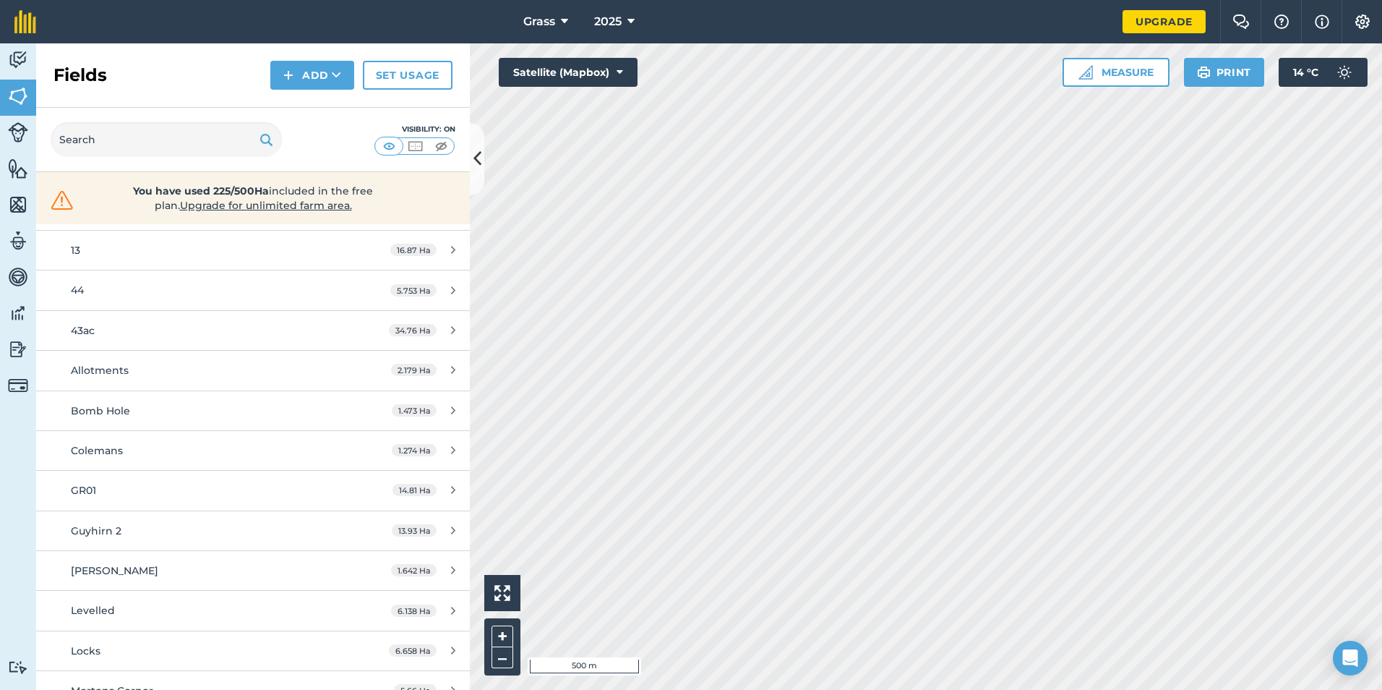
scroll to position [217, 0]
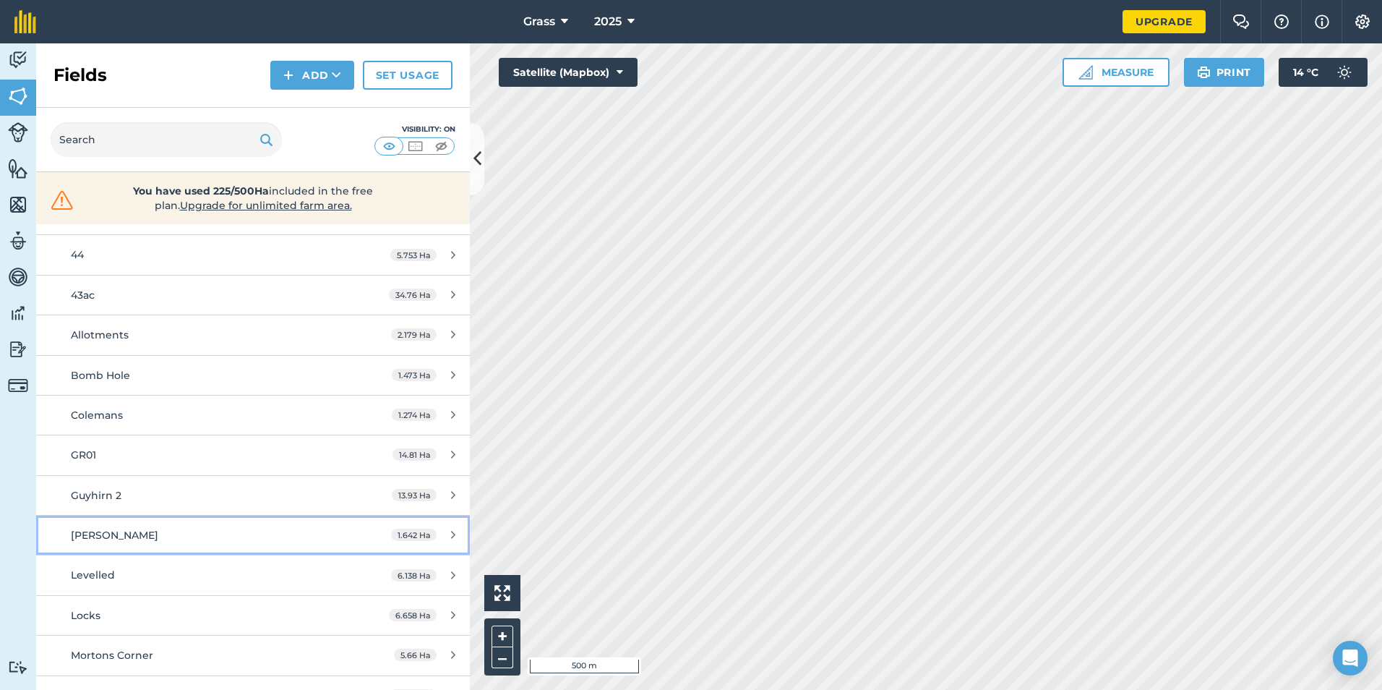
click at [196, 542] on div "[PERSON_NAME]" at bounding box center [207, 535] width 272 height 16
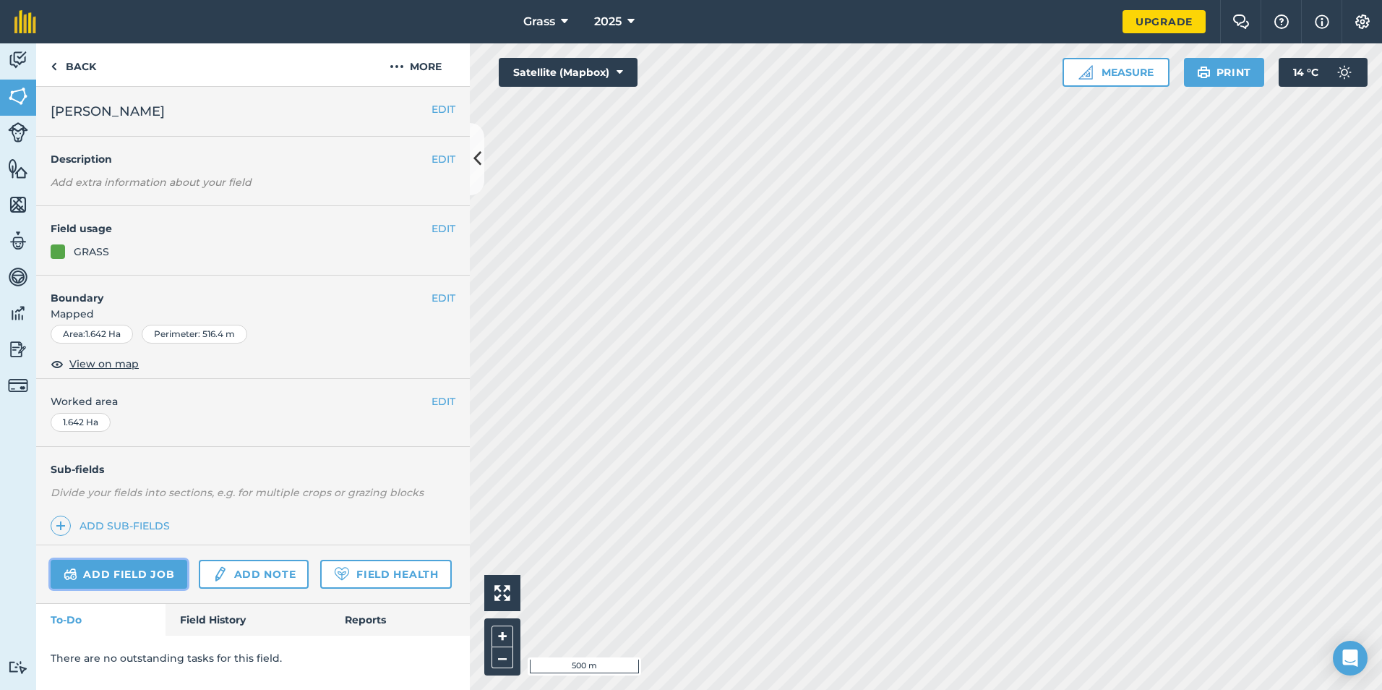
click at [155, 562] on link "Add field job" at bounding box center [119, 574] width 137 height 29
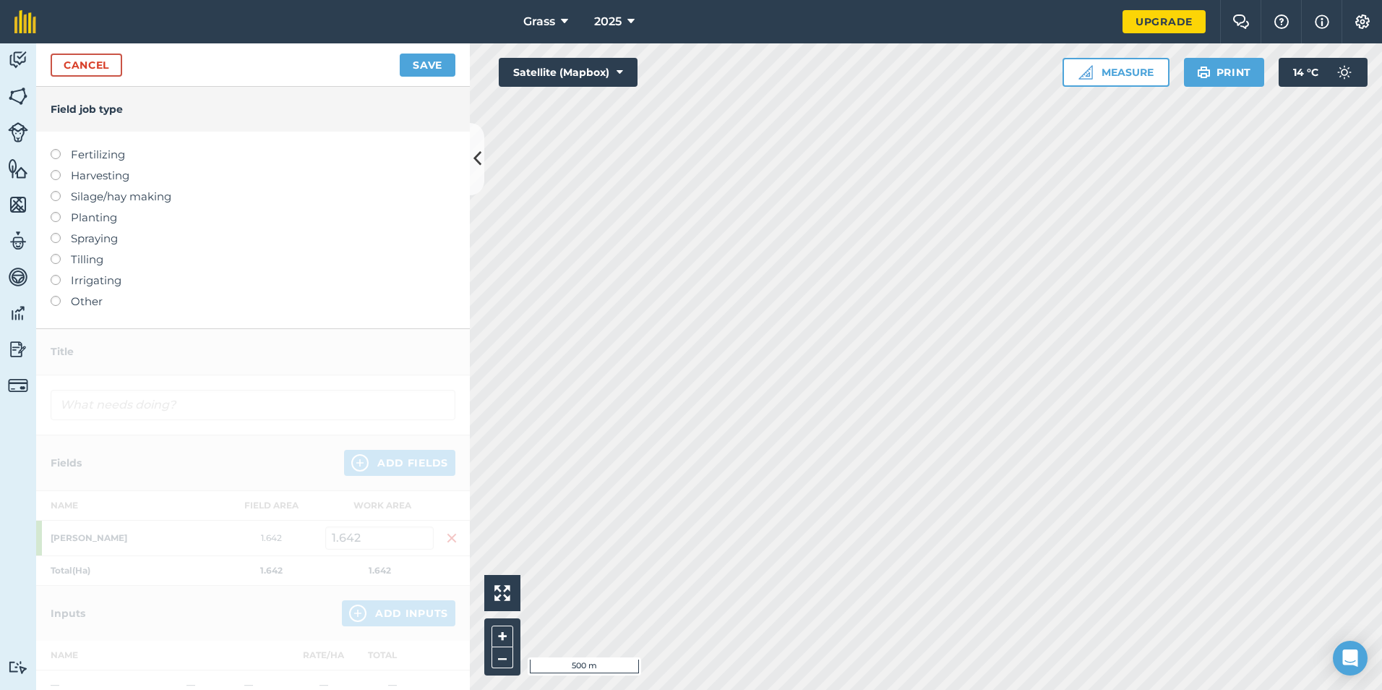
click at [64, 158] on label "Fertilizing" at bounding box center [253, 154] width 405 height 17
type input "Fertilizing"
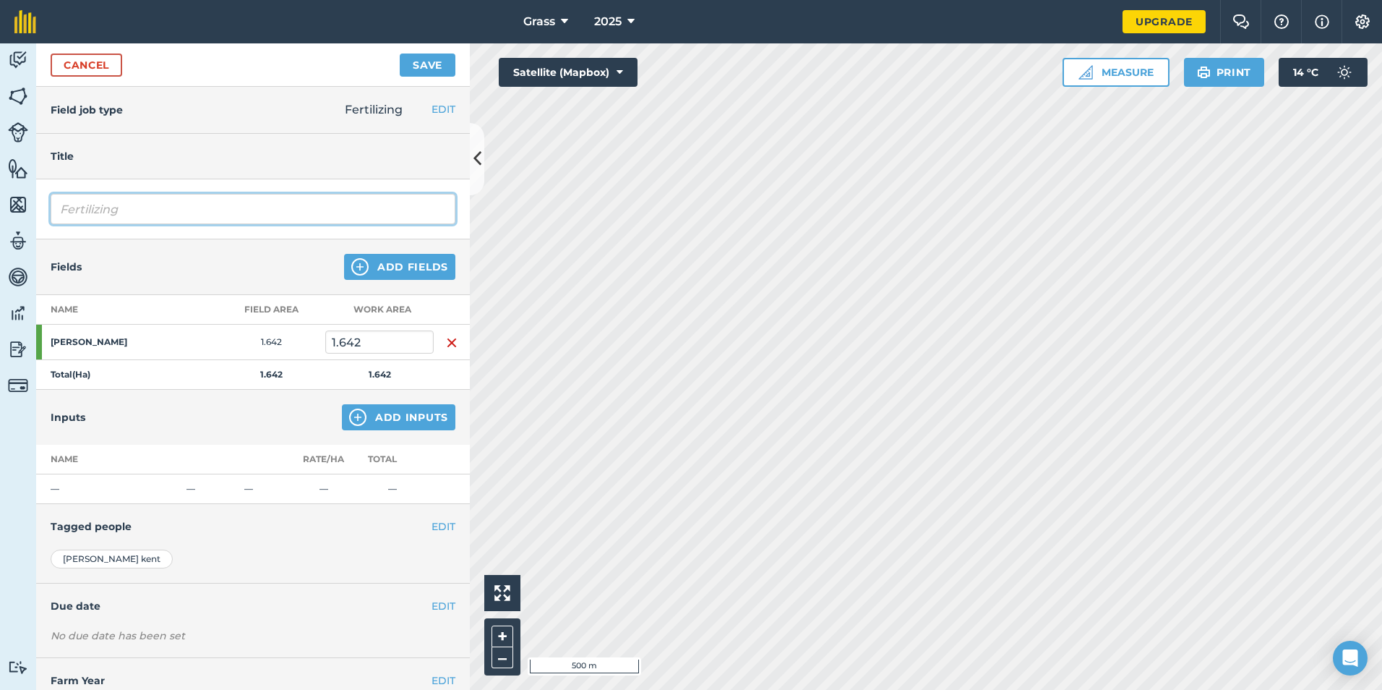
drag, startPoint x: 121, startPoint y: 206, endPoint x: -93, endPoint y: 233, distance: 215.7
click at [0, 233] on html "Grass 2025 Upgrade Farm Chat Help Info Settings Map printing is not available o…" at bounding box center [691, 345] width 1382 height 690
type input "Digestate"
click at [385, 414] on button "Add Inputs" at bounding box center [399, 417] width 114 height 26
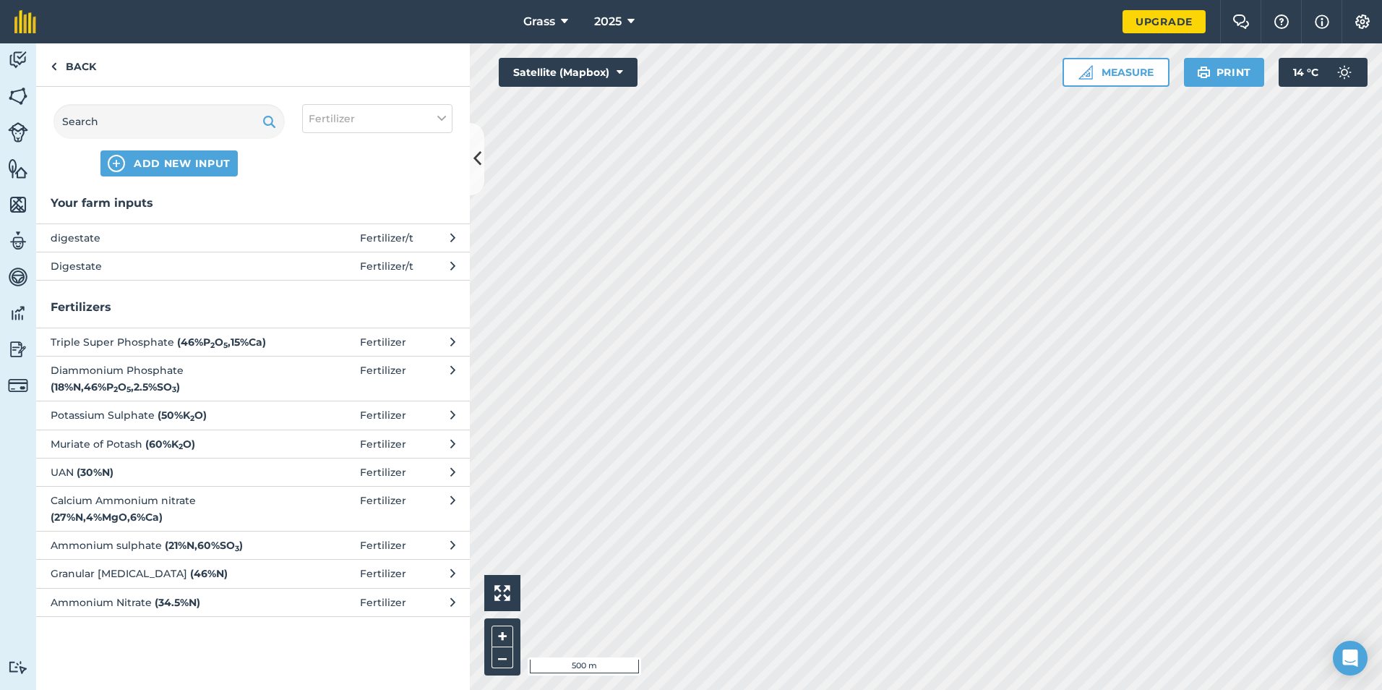
click at [333, 267] on span at bounding box center [326, 266] width 67 height 16
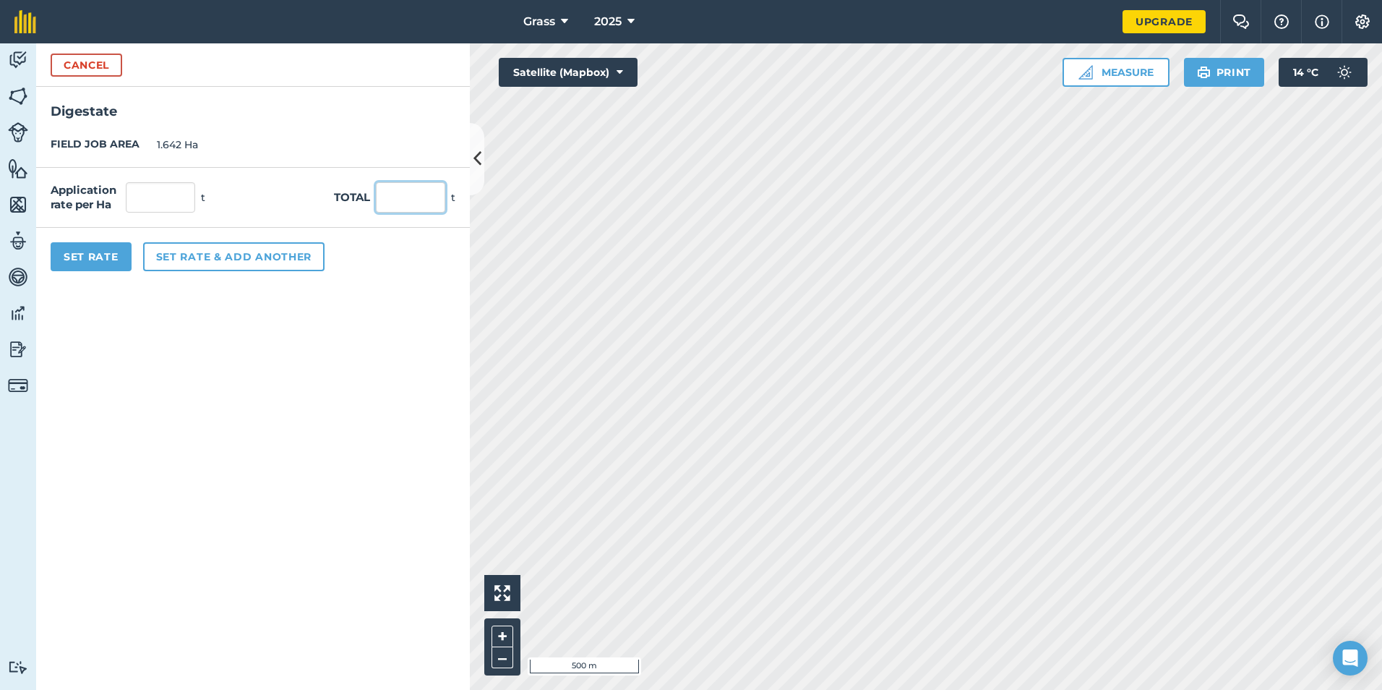
click at [404, 194] on input "text" at bounding box center [410, 197] width 69 height 30
type input "93.82"
type input "57.138"
click at [60, 254] on button "Set Rate" at bounding box center [91, 256] width 81 height 29
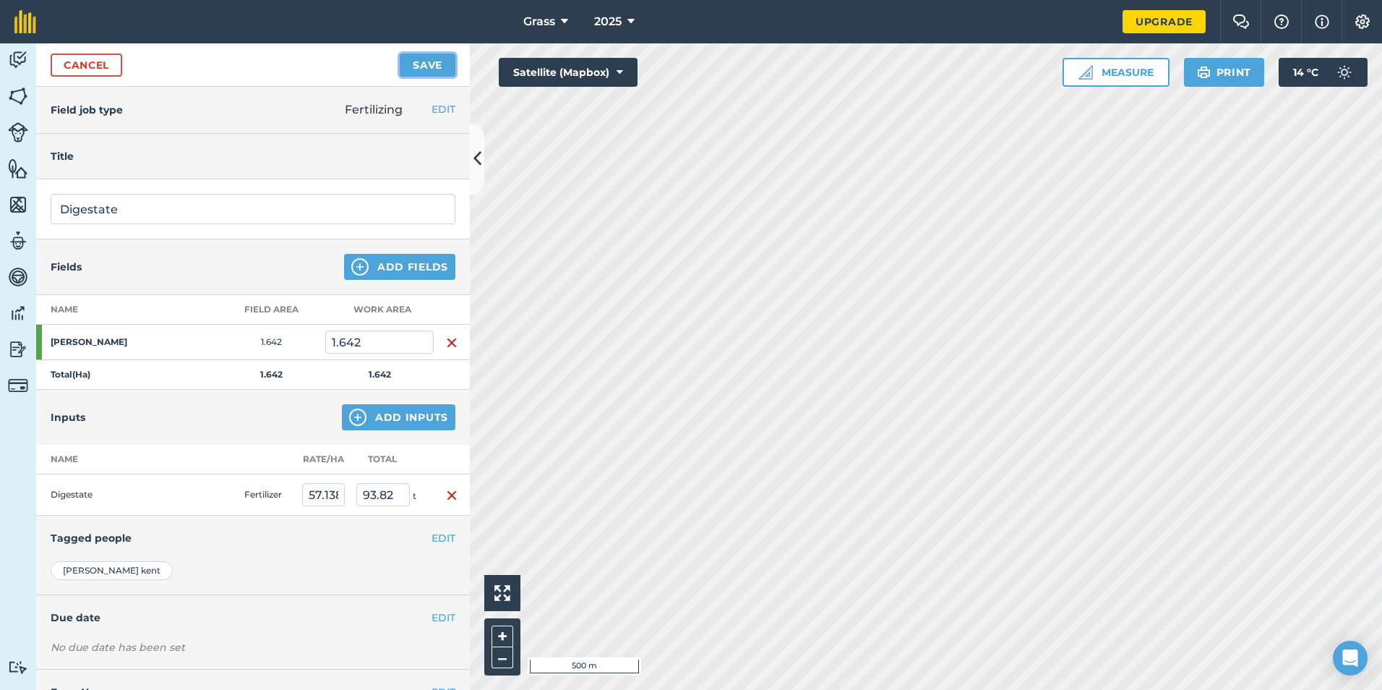
click at [445, 55] on button "Save" at bounding box center [428, 64] width 56 height 23
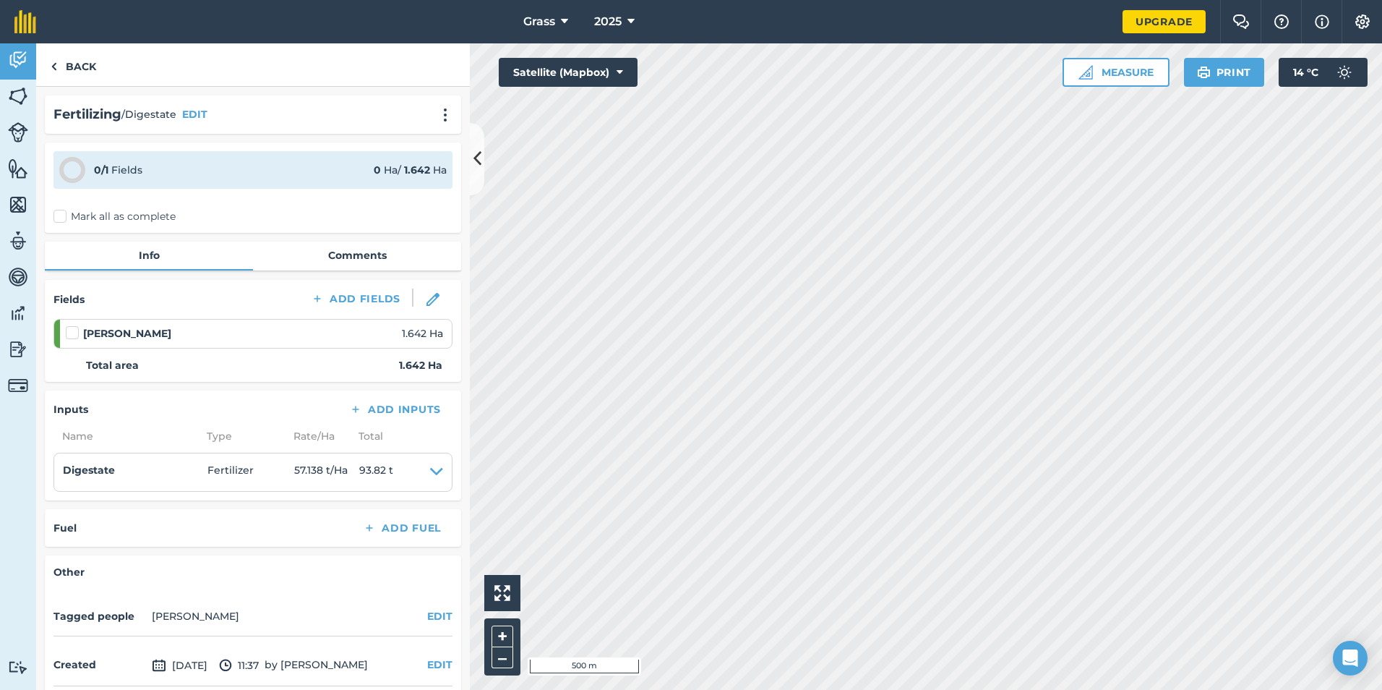
click at [108, 215] on label "Mark all as complete" at bounding box center [114, 216] width 122 height 15
click at [63, 215] on input "Mark all as complete" at bounding box center [57, 213] width 9 height 9
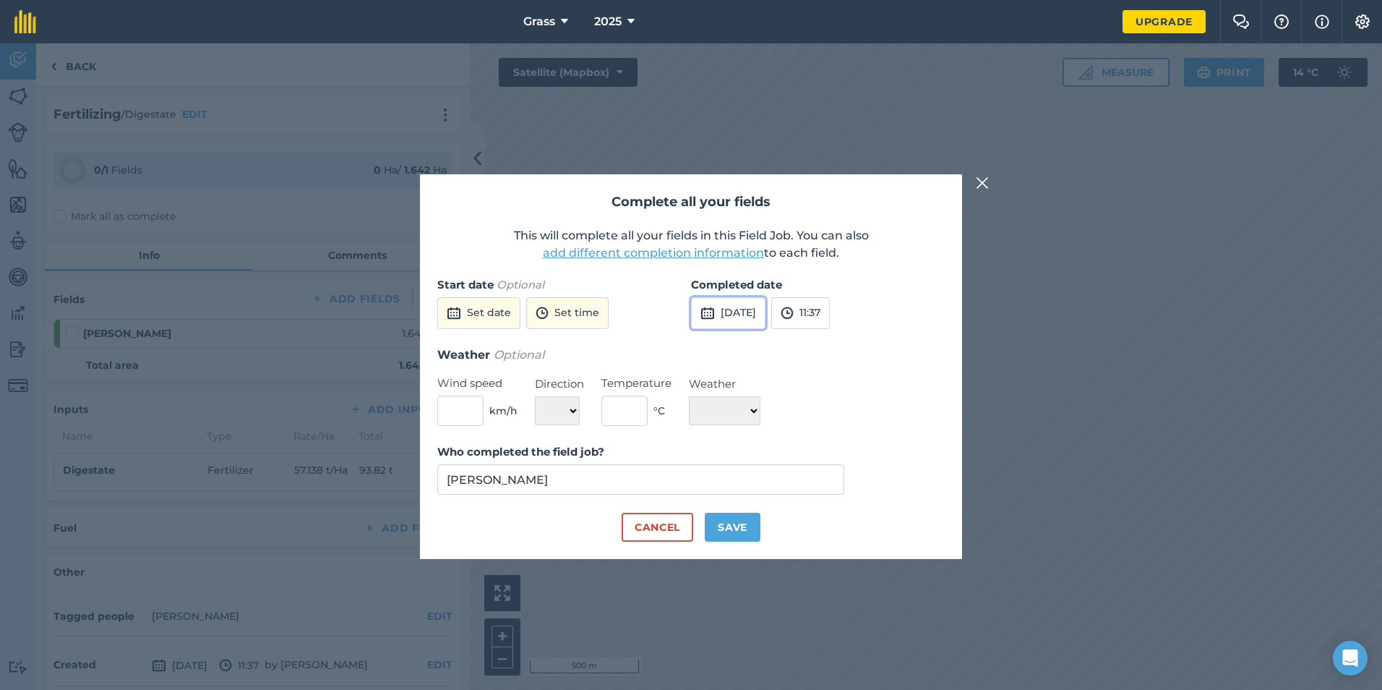
click at [750, 315] on button "[DATE]" at bounding box center [728, 313] width 74 height 32
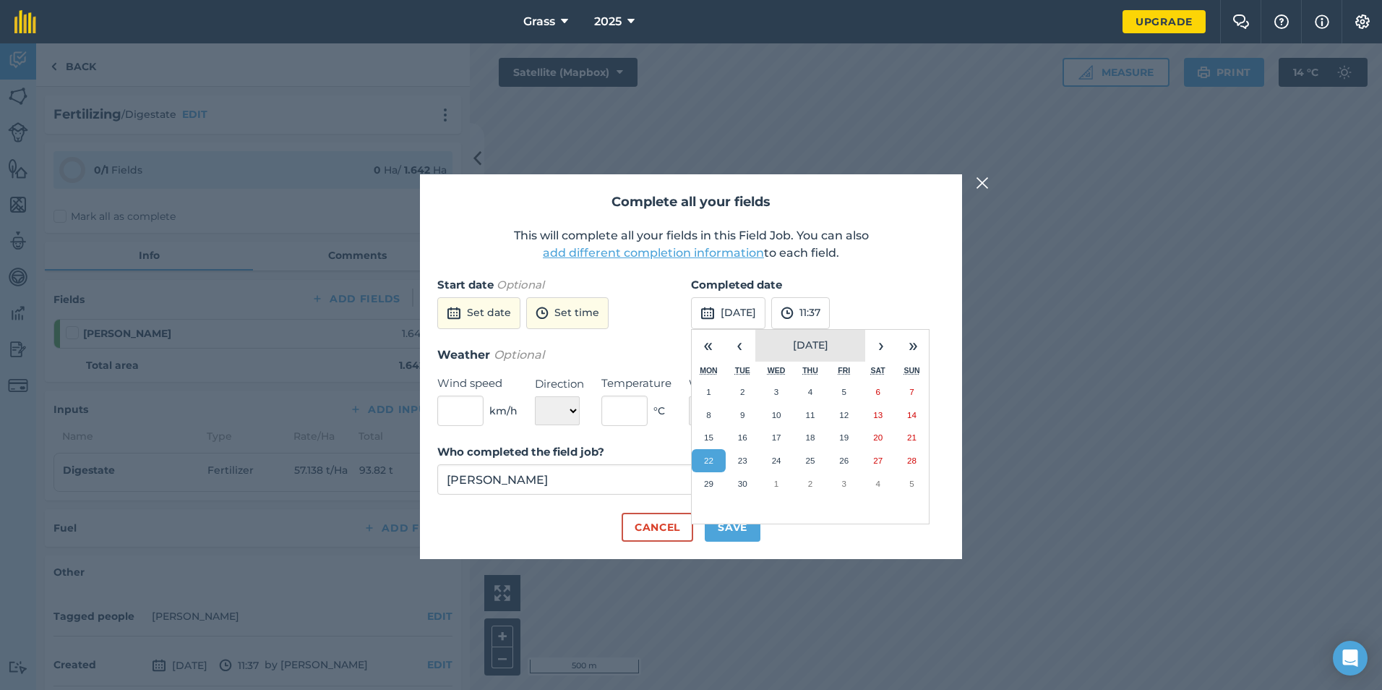
click at [758, 341] on button "[DATE]" at bounding box center [810, 346] width 110 height 32
click at [817, 371] on abbr "February" at bounding box center [811, 375] width 34 height 9
drag, startPoint x: 843, startPoint y: 437, endPoint x: 847, endPoint y: 430, distance: 8.4
click at [845, 433] on abbr "14" at bounding box center [843, 436] width 9 height 9
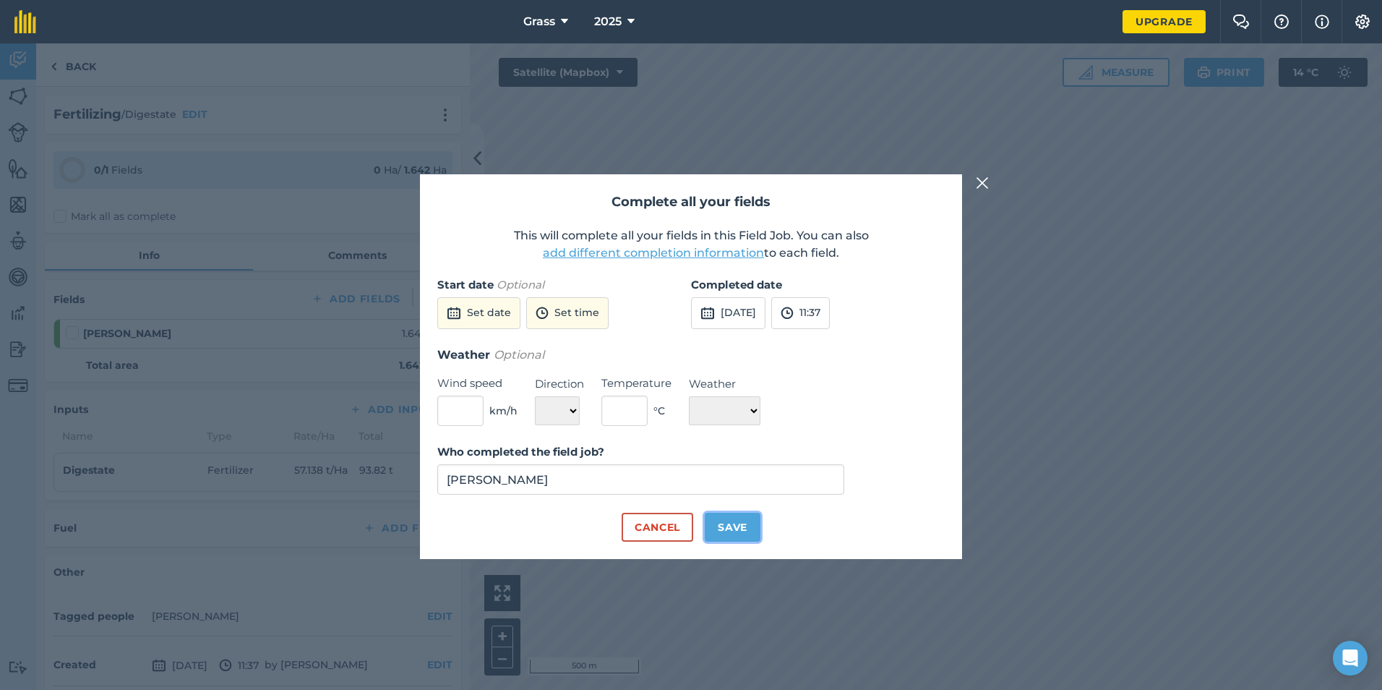
click at [752, 528] on button "Save" at bounding box center [733, 527] width 56 height 29
checkbox input "true"
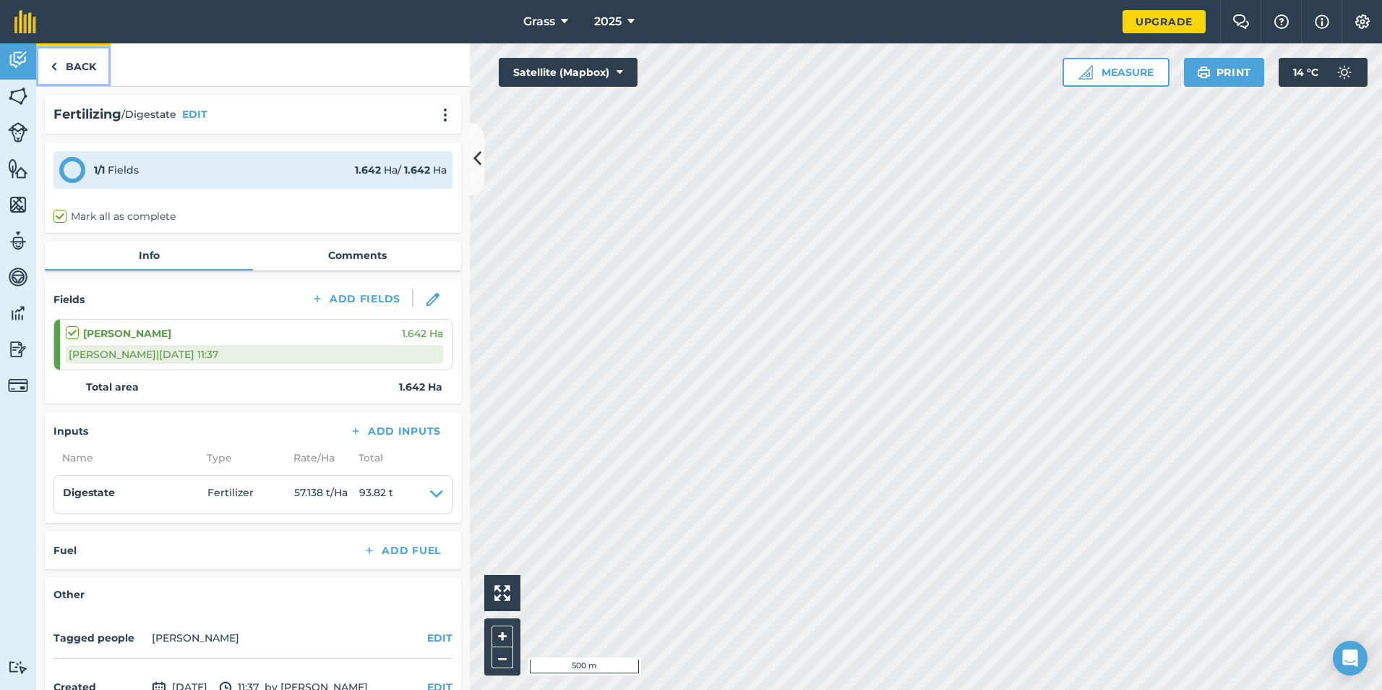
click at [82, 71] on link "Back" at bounding box center [73, 64] width 74 height 43
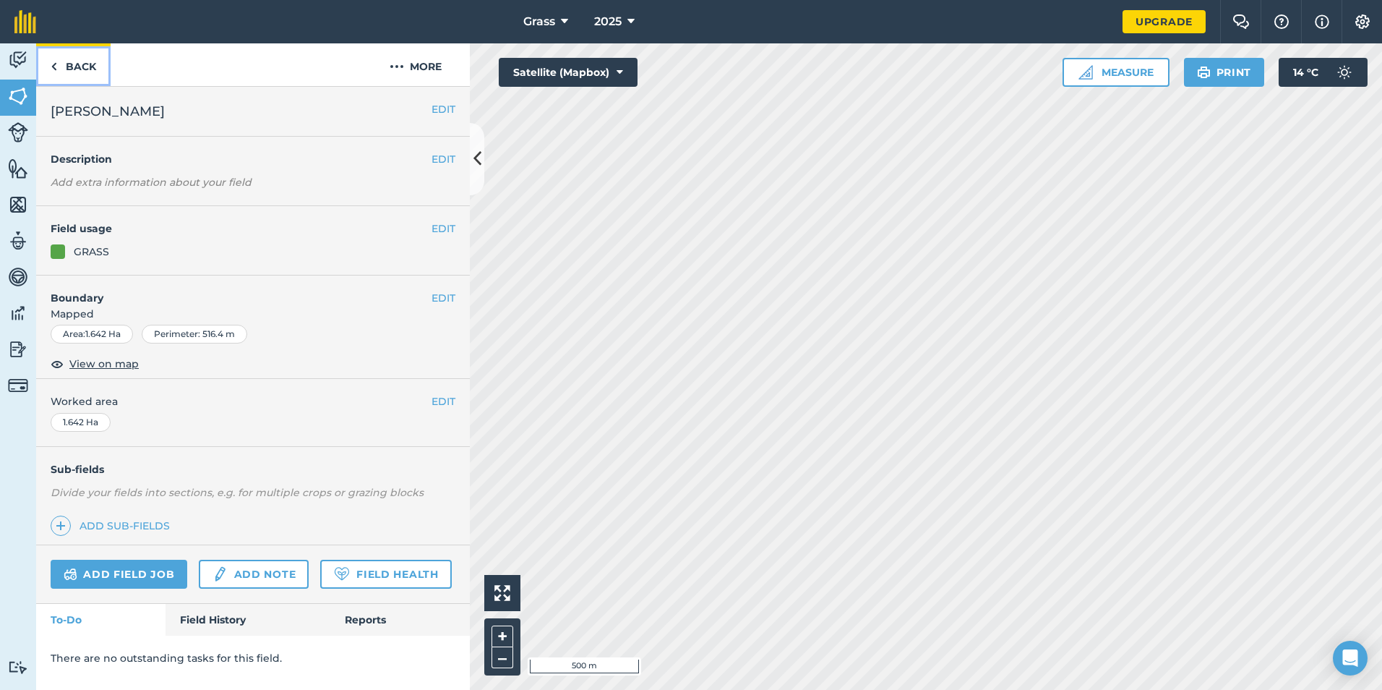
click at [82, 71] on link "Back" at bounding box center [73, 64] width 74 height 43
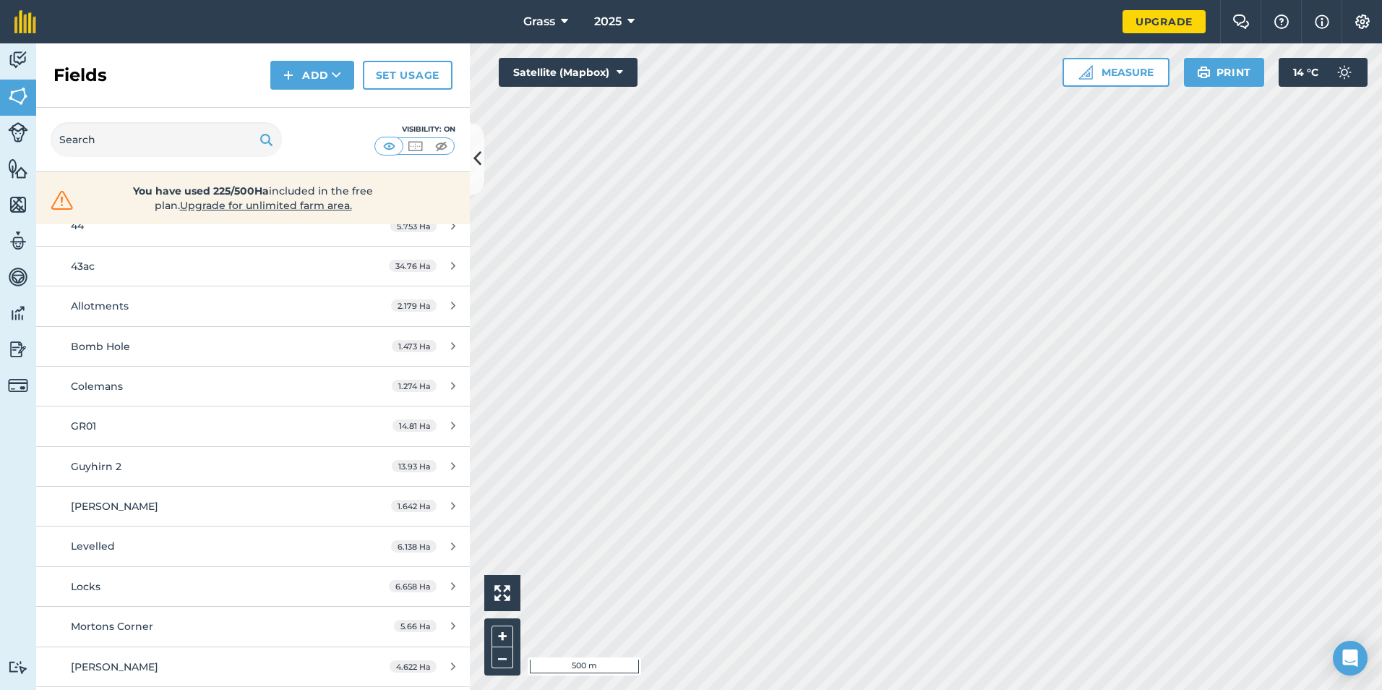
scroll to position [289, 0]
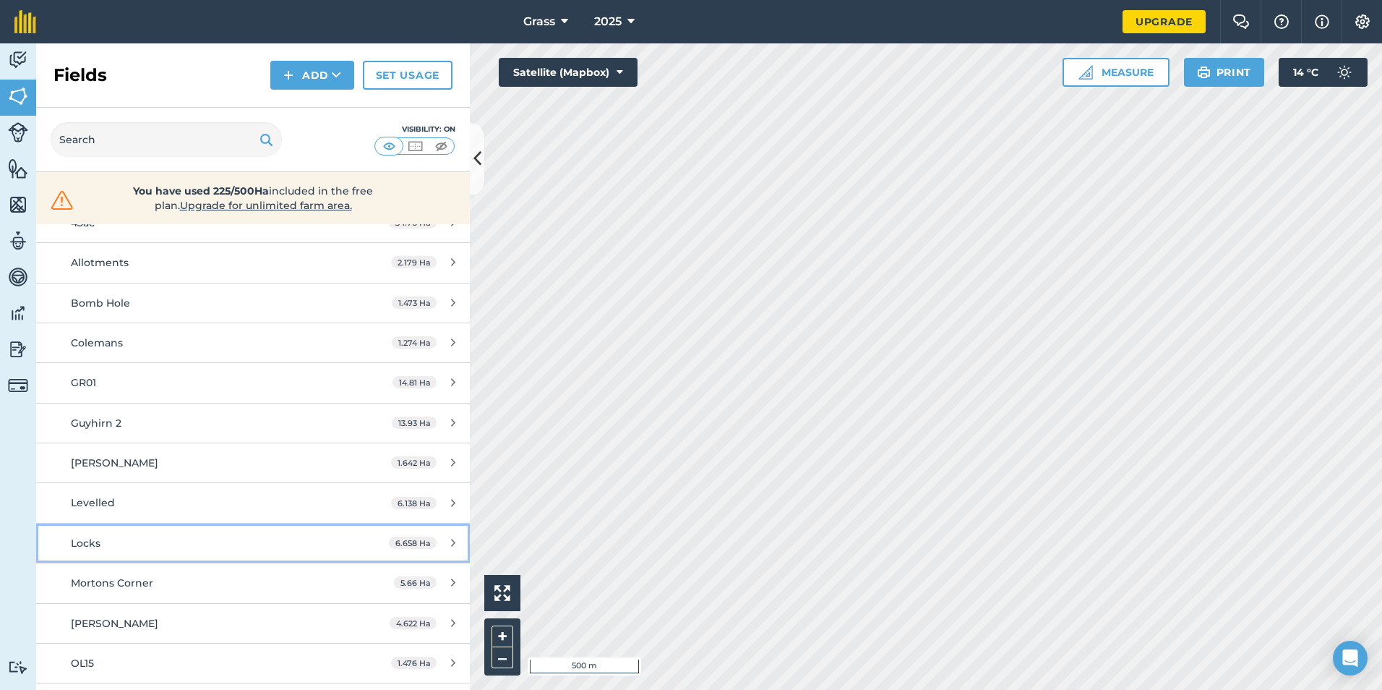
click at [247, 544] on div "Locks" at bounding box center [207, 543] width 272 height 16
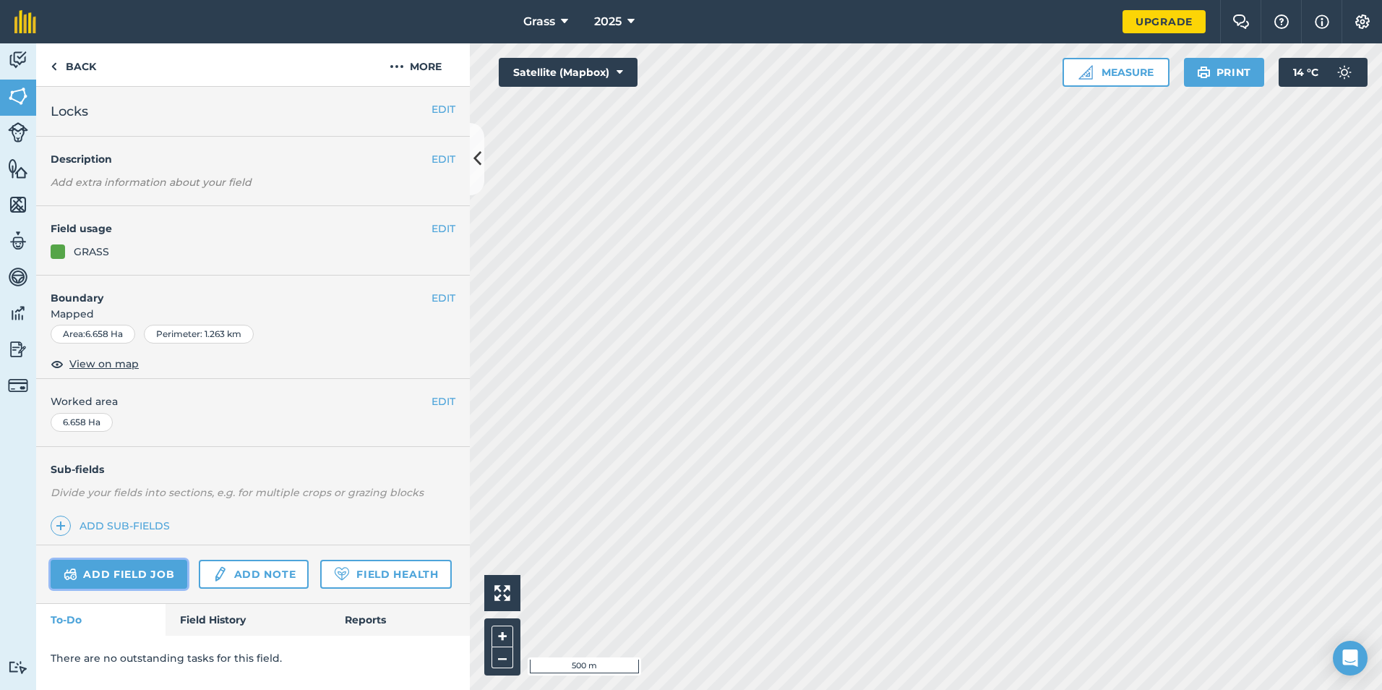
click at [150, 575] on link "Add field job" at bounding box center [119, 574] width 137 height 29
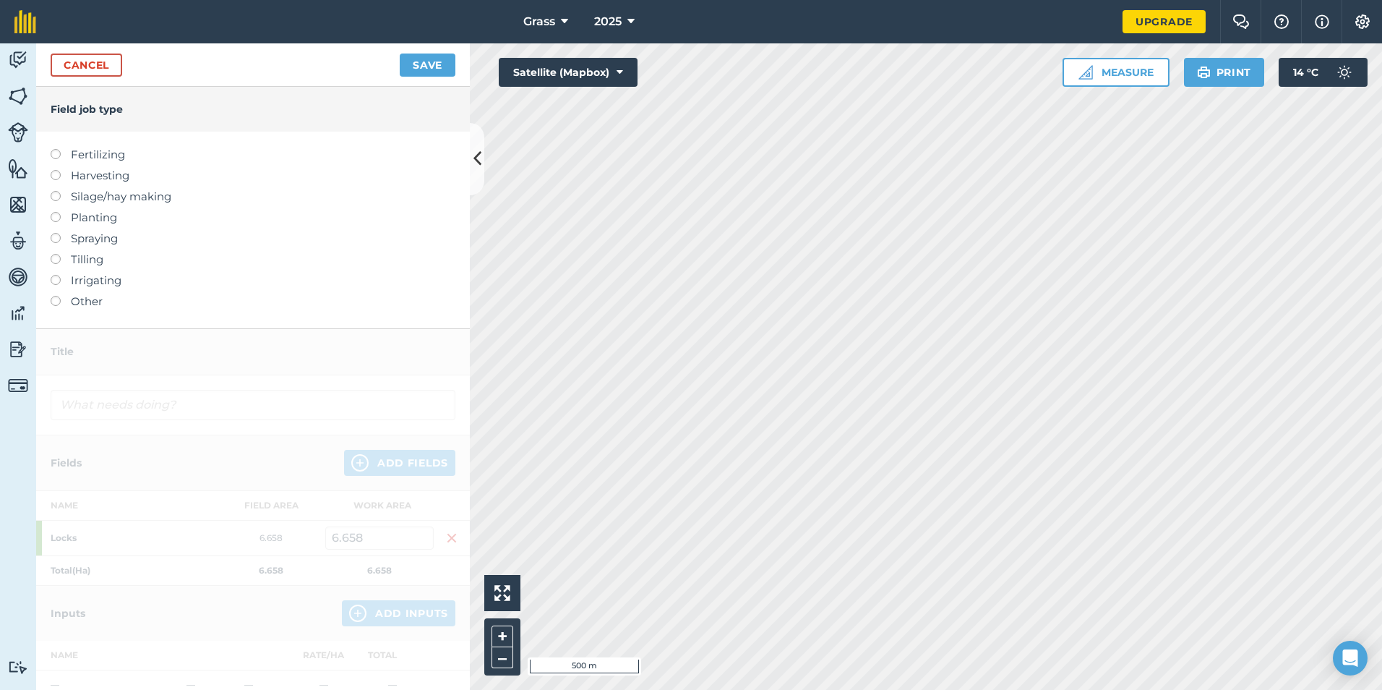
click at [106, 152] on label "Fertilizing" at bounding box center [253, 154] width 405 height 17
type input "Fertilizing"
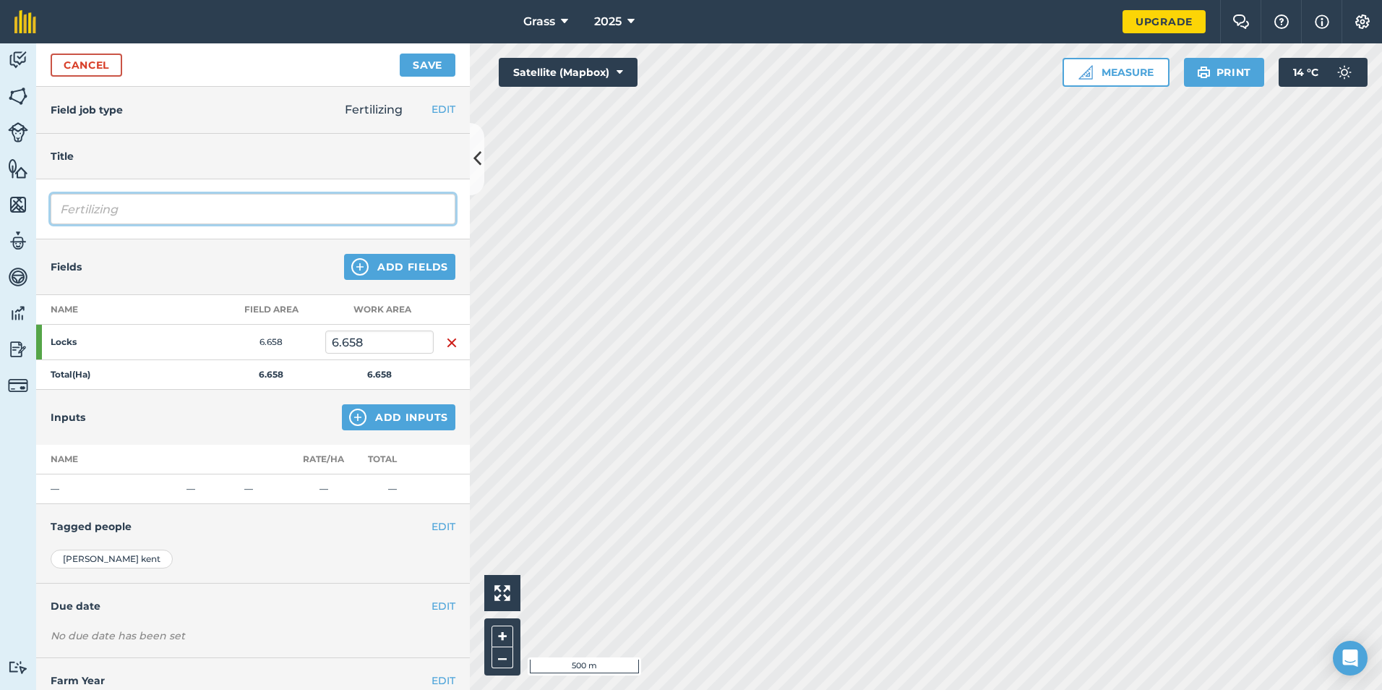
click at [150, 215] on input "Fertilizing" at bounding box center [253, 209] width 405 height 30
drag, startPoint x: 150, startPoint y: 215, endPoint x: 27, endPoint y: 230, distance: 124.6
click at [29, 228] on div "Activity Fields Livestock Features Maps Team Vehicles Data Reporting Billing Tu…" at bounding box center [691, 366] width 1382 height 646
type input "Digestate"
click at [374, 411] on button "Add Inputs" at bounding box center [399, 417] width 114 height 26
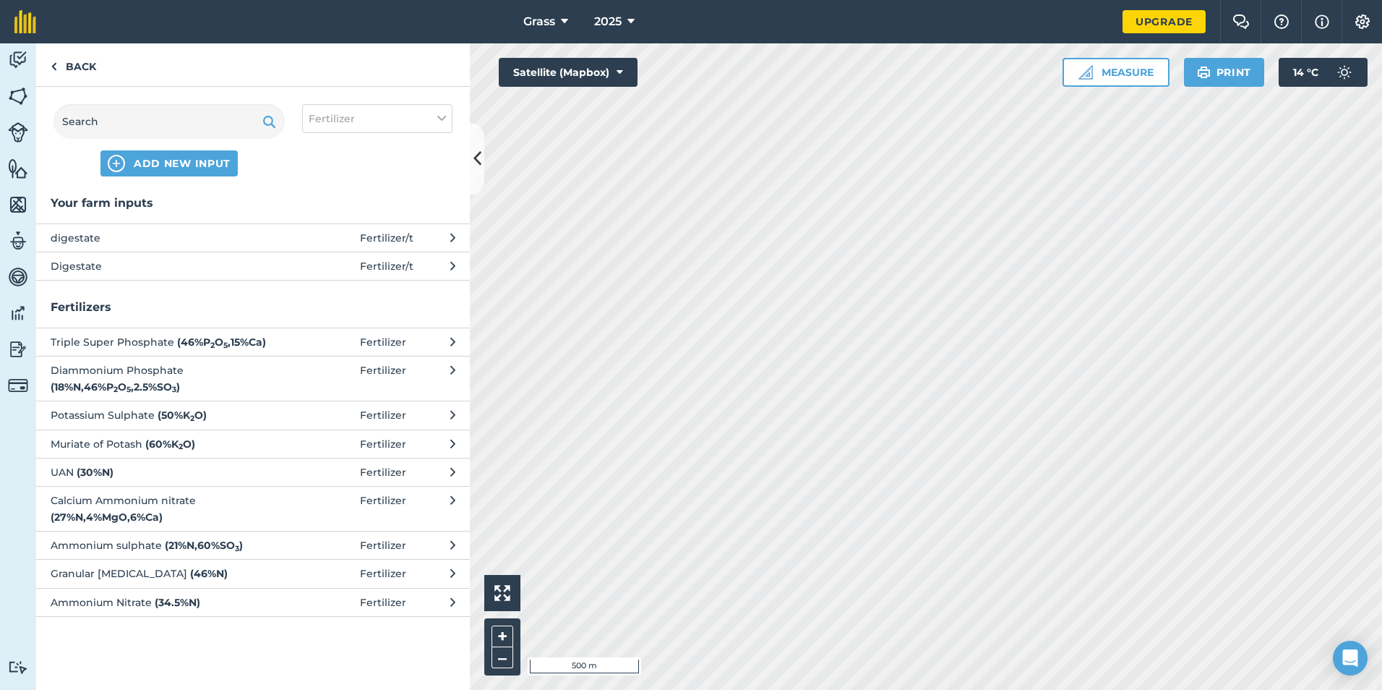
click at [190, 264] on span "Digestate" at bounding box center [169, 266] width 236 height 16
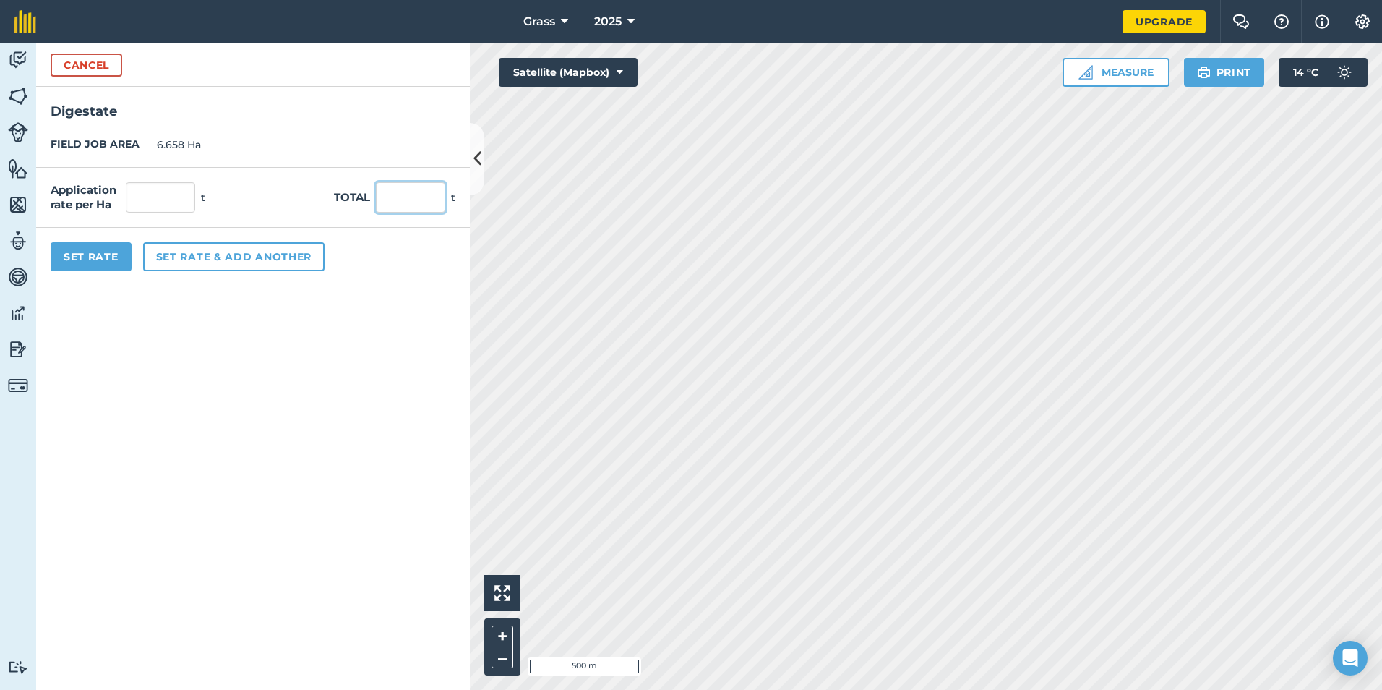
click at [422, 207] on input "text" at bounding box center [410, 197] width 69 height 30
type input "367.36"
type input "55.176"
drag, startPoint x: 223, startPoint y: 449, endPoint x: 232, endPoint y: 435, distance: 16.9
click at [226, 444] on form "Cancel Digestate FIELD JOB AREA 6.658 Ha Application rate per Ha 55.176 t Total…" at bounding box center [253, 366] width 434 height 646
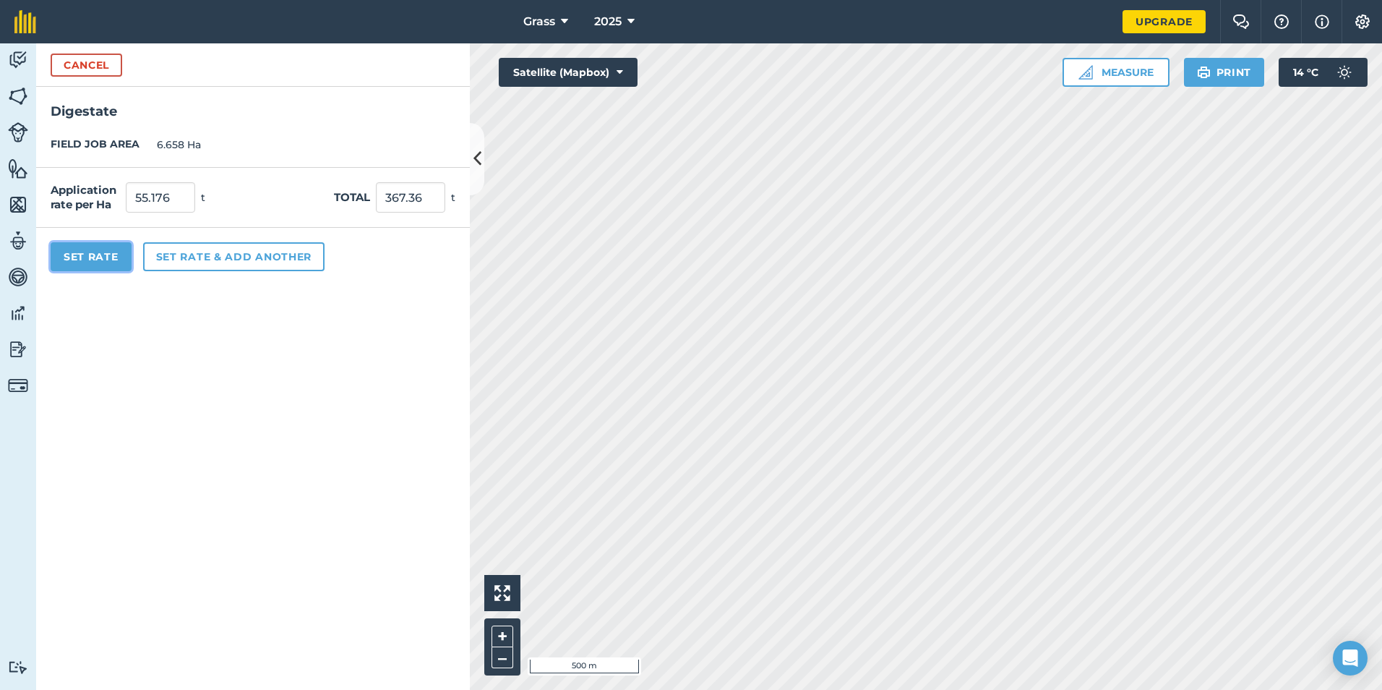
click at [102, 243] on button "Set Rate" at bounding box center [91, 256] width 81 height 29
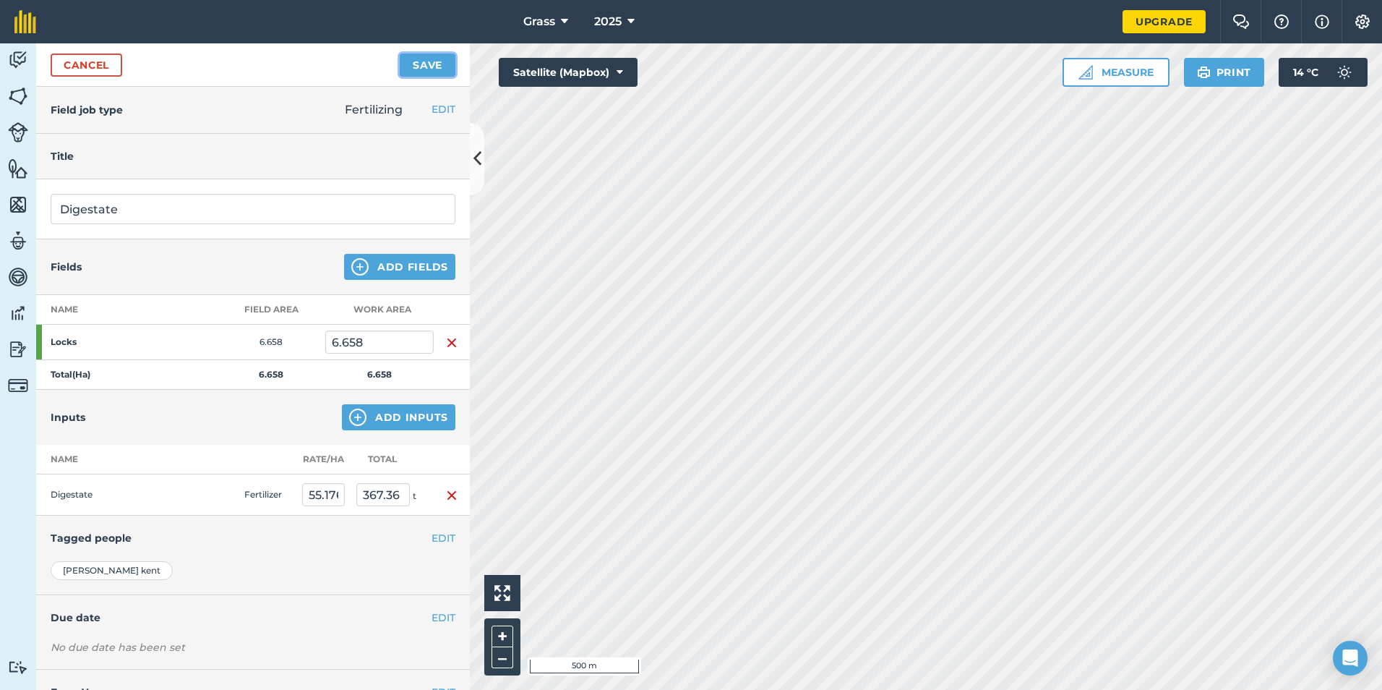
click at [416, 58] on button "Save" at bounding box center [428, 64] width 56 height 23
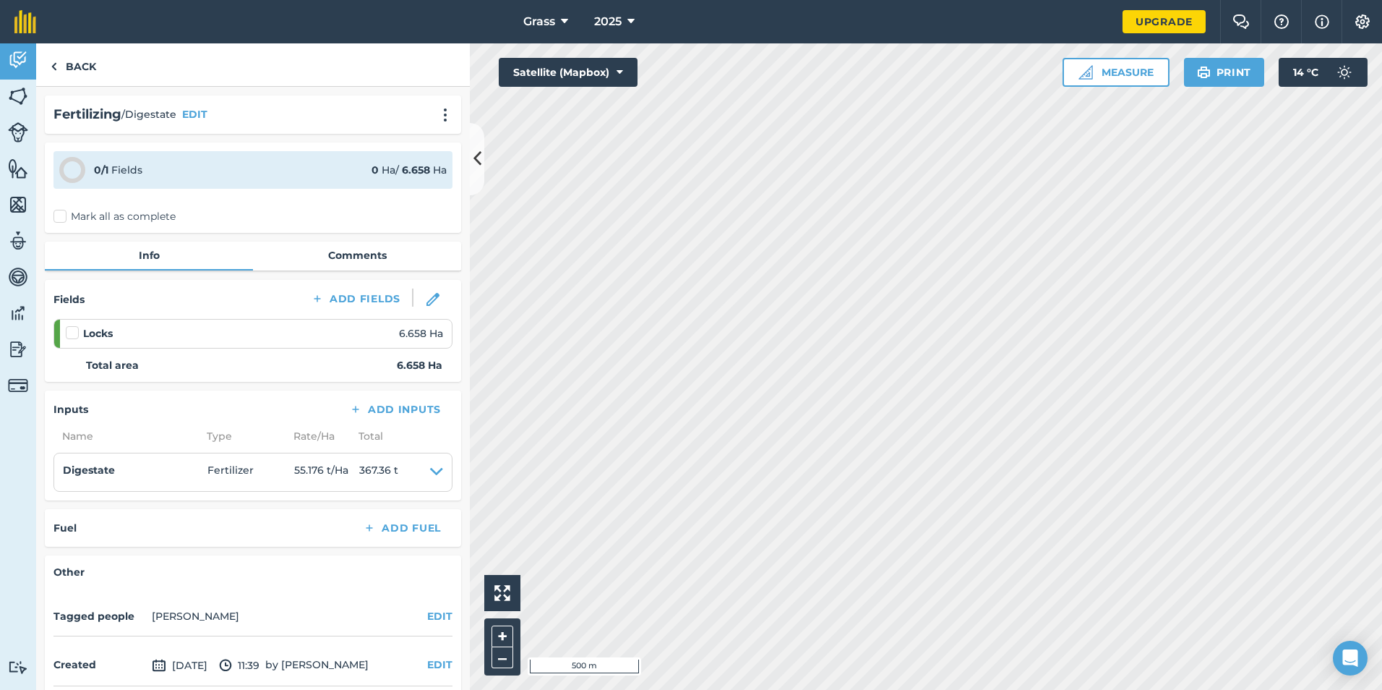
click at [73, 217] on label "Mark all as complete" at bounding box center [114, 216] width 122 height 15
click at [63, 217] on input "Mark all as complete" at bounding box center [57, 213] width 9 height 9
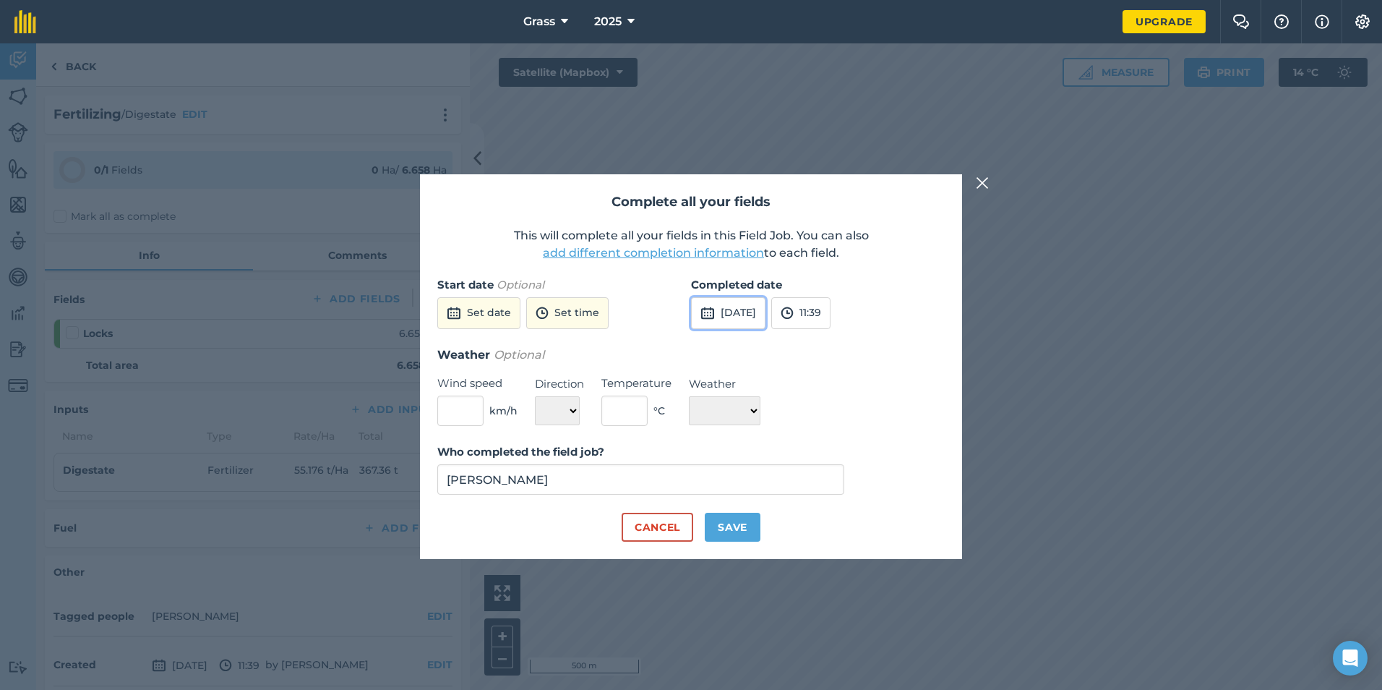
click at [766, 301] on button "[DATE]" at bounding box center [728, 313] width 74 height 32
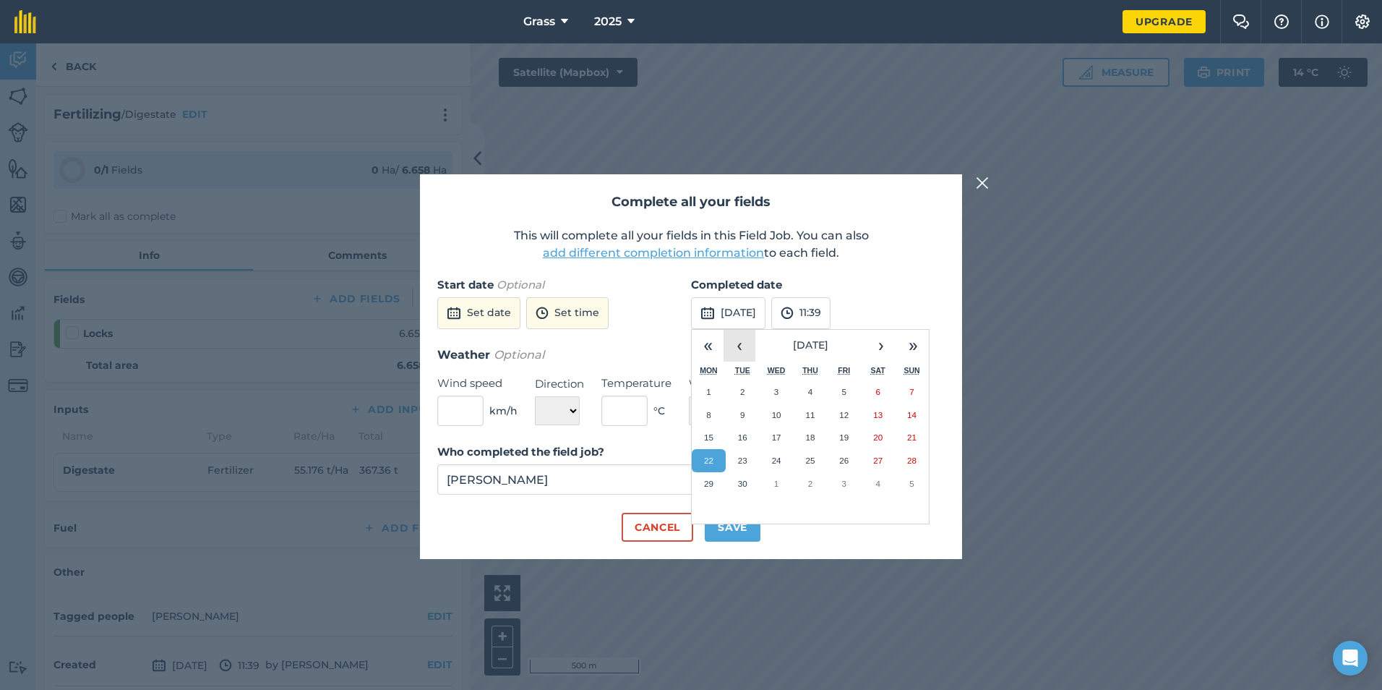
click at [735, 349] on button "‹" at bounding box center [740, 346] width 32 height 32
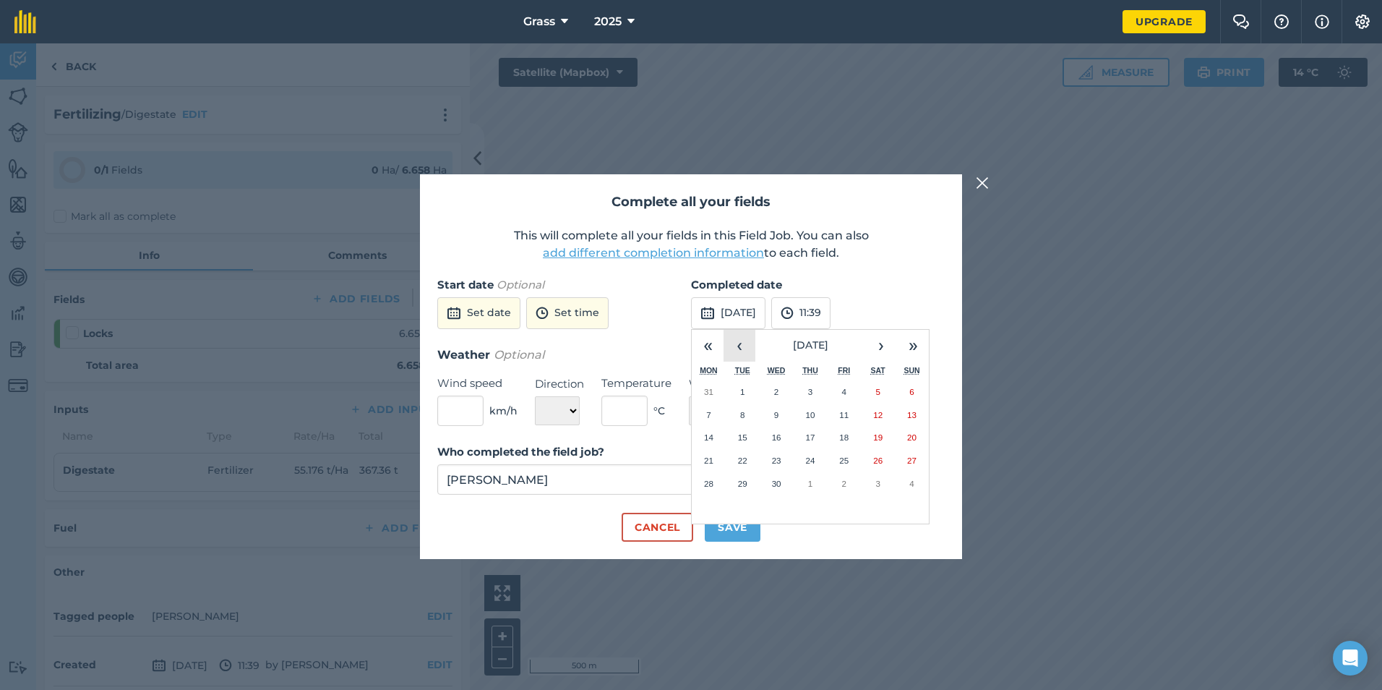
click at [735, 349] on button "‹" at bounding box center [740, 346] width 32 height 32
click at [844, 440] on abbr "14" at bounding box center [843, 436] width 9 height 9
click at [739, 518] on button "Save" at bounding box center [733, 527] width 56 height 29
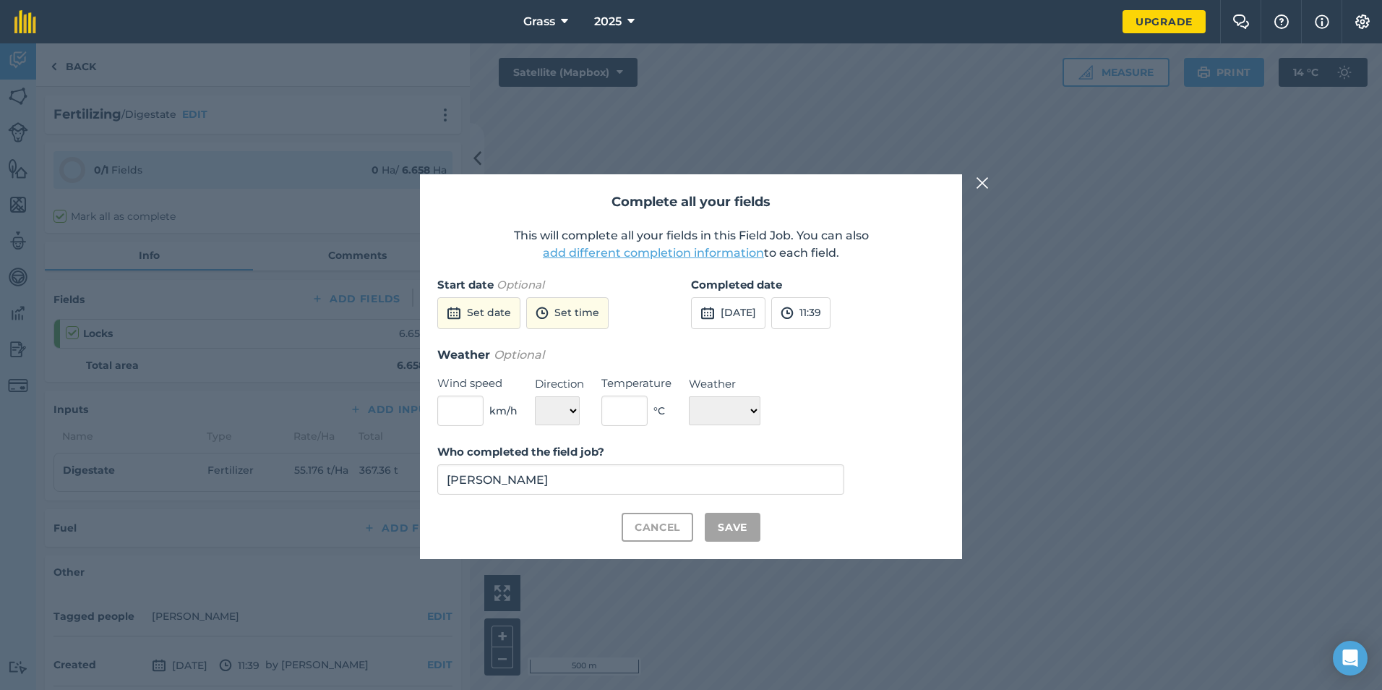
checkbox input "true"
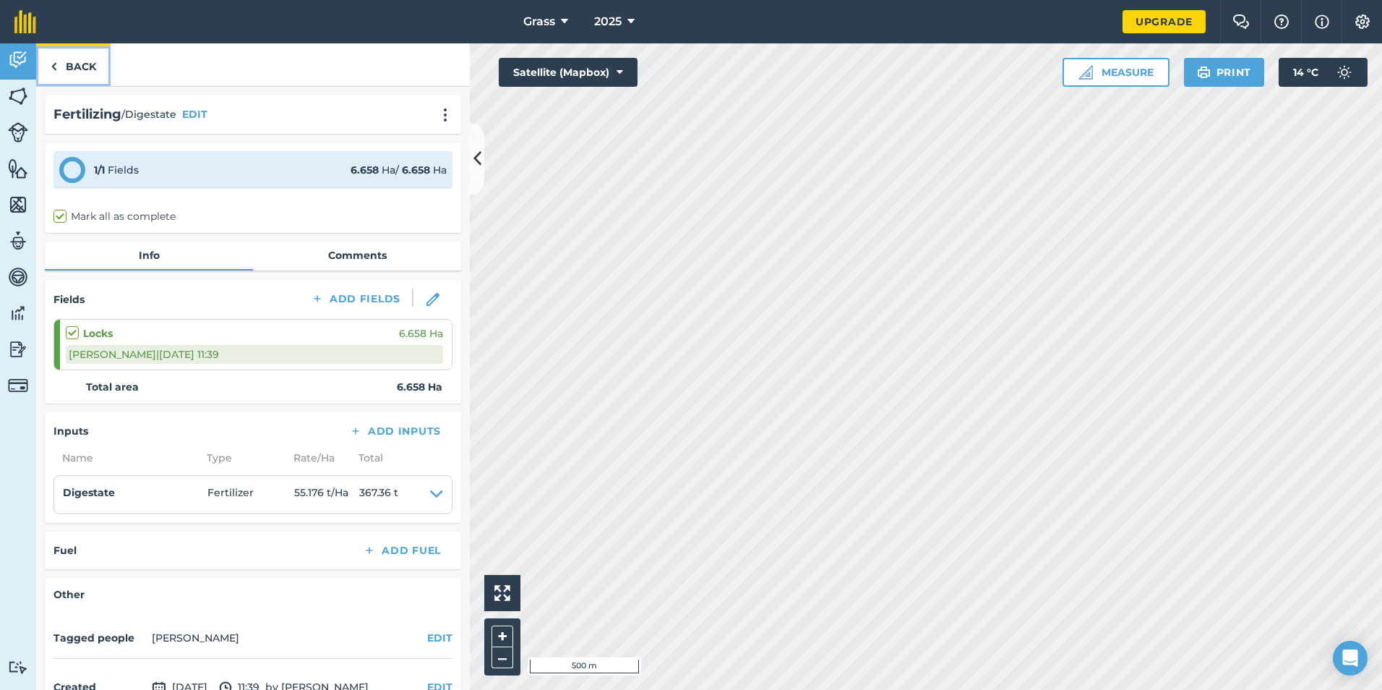
click at [91, 67] on link "Back" at bounding box center [73, 64] width 74 height 43
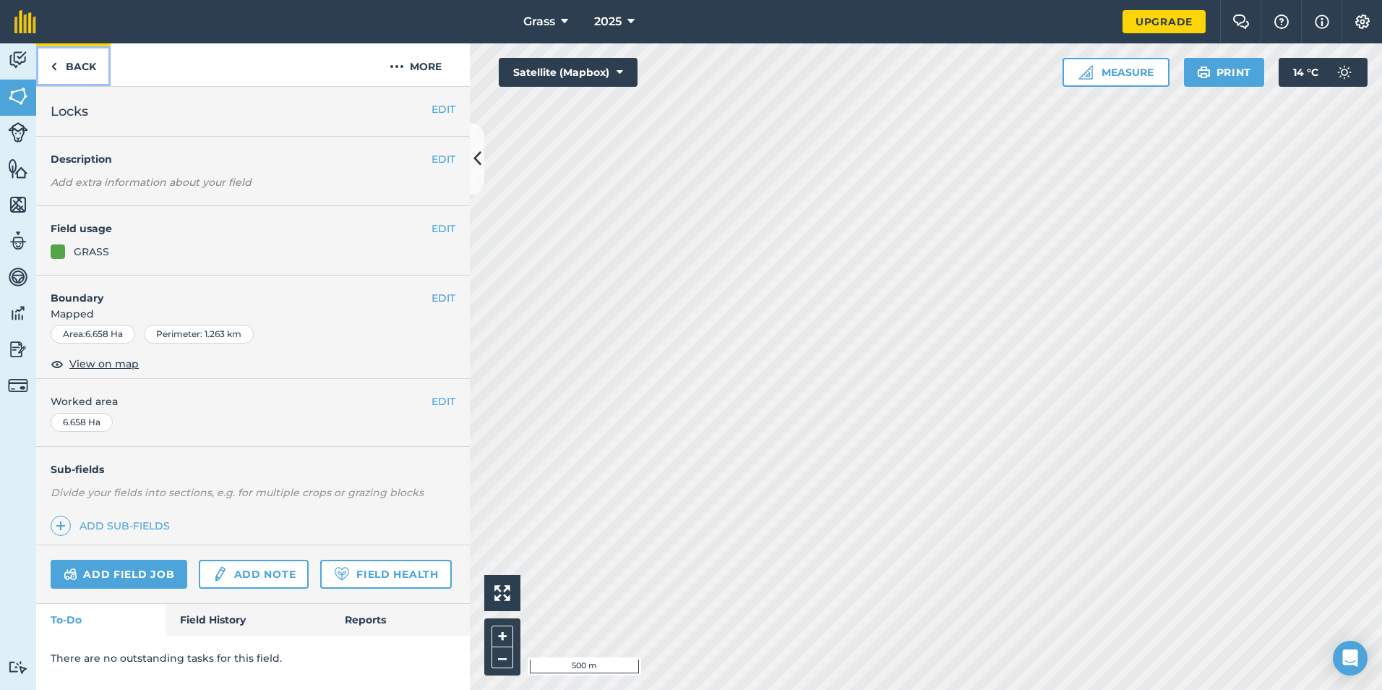
click at [69, 62] on link "Back" at bounding box center [73, 64] width 74 height 43
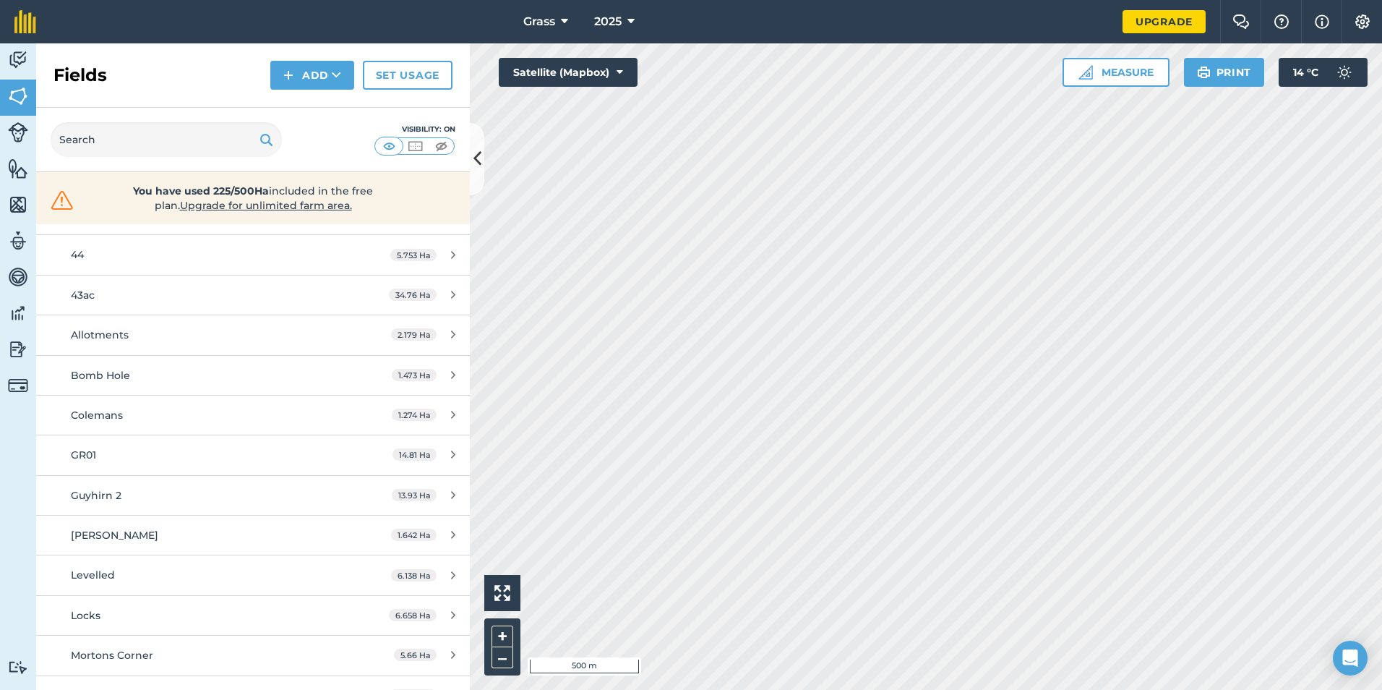
scroll to position [289, 0]
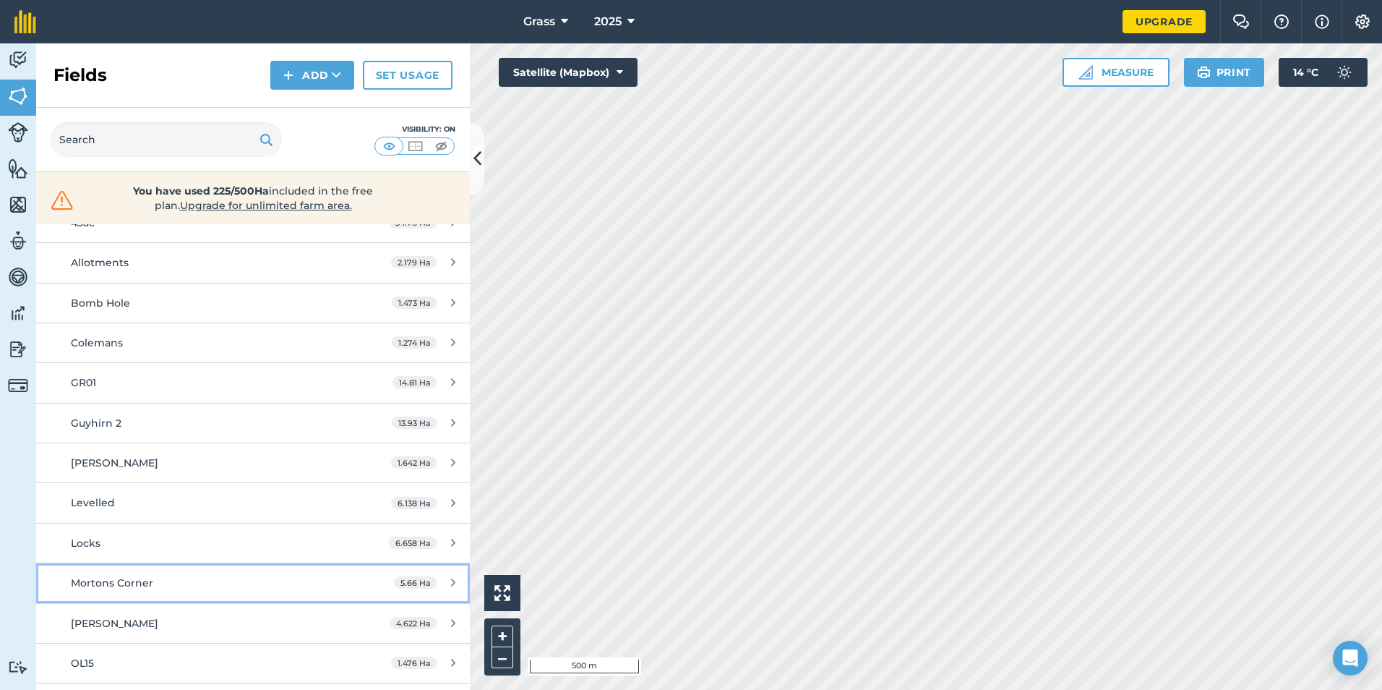
click at [176, 578] on div "Mortons Corner" at bounding box center [207, 583] width 272 height 16
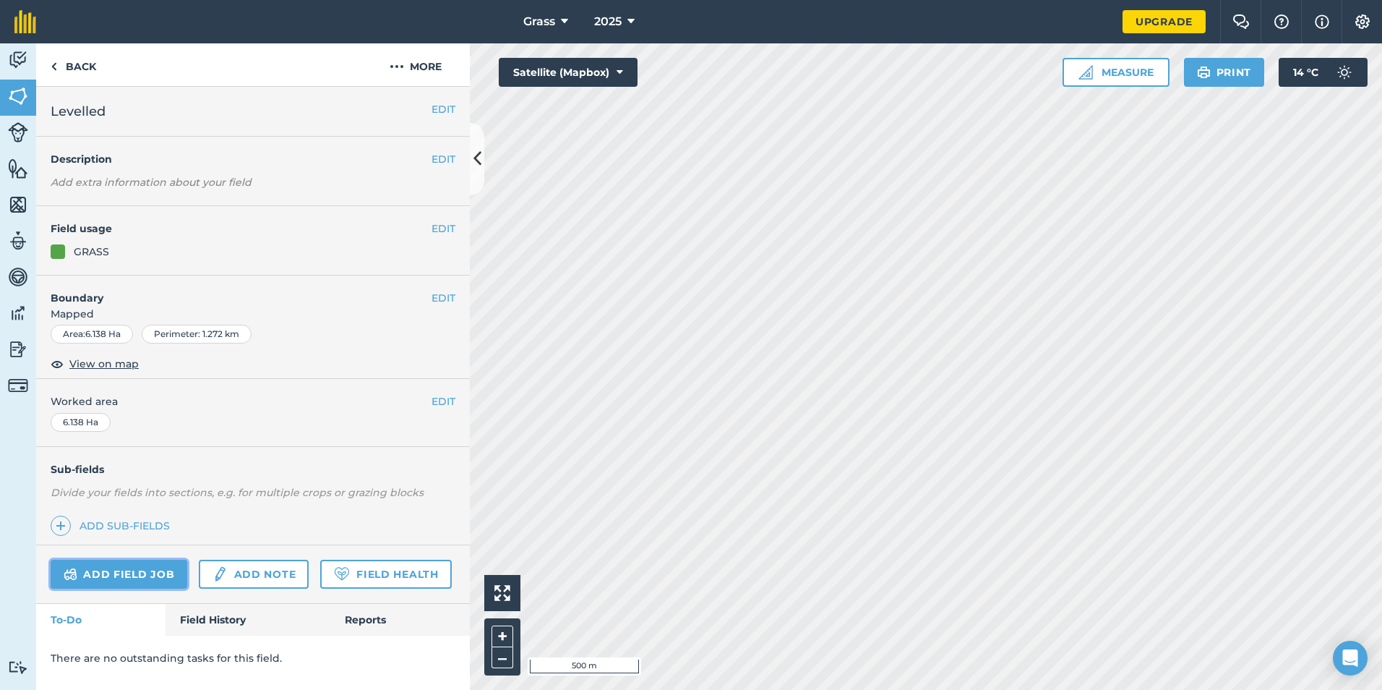
click at [127, 568] on link "Add field job" at bounding box center [119, 574] width 137 height 29
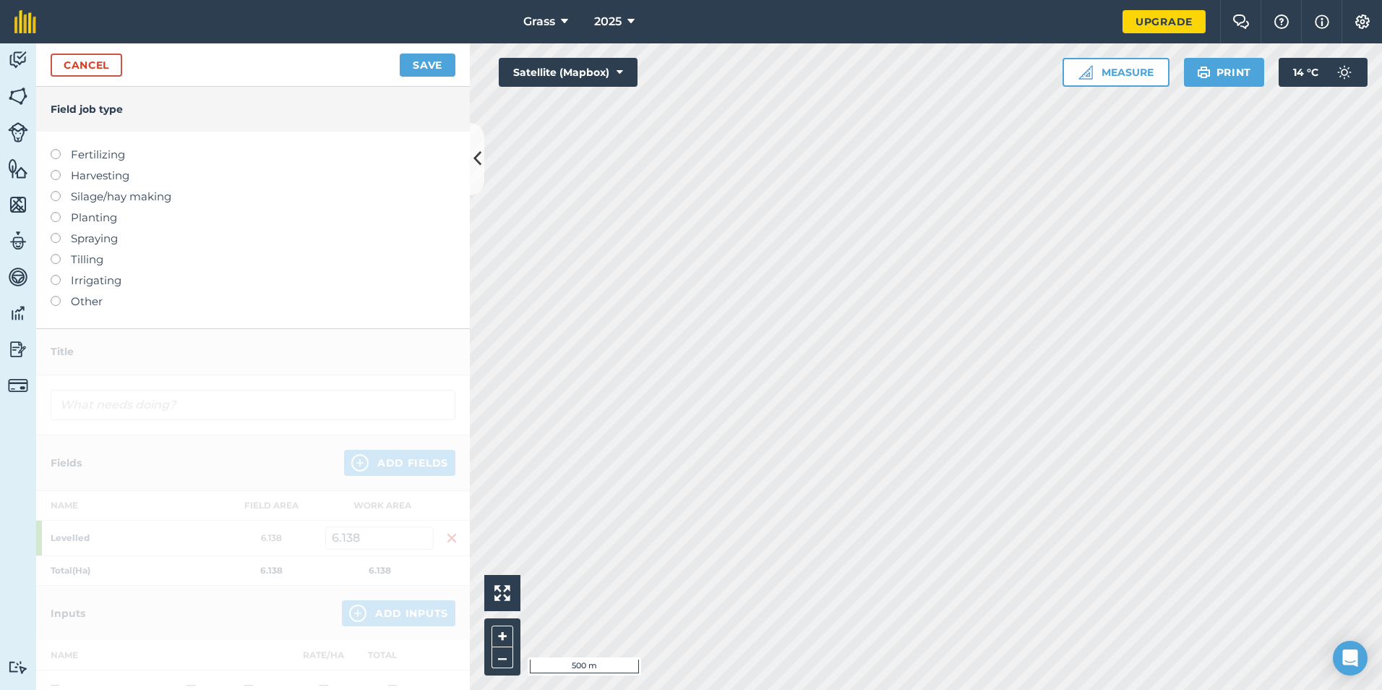
click at [94, 158] on label "Fertilizing" at bounding box center [253, 154] width 405 height 17
type input "Fertilizing"
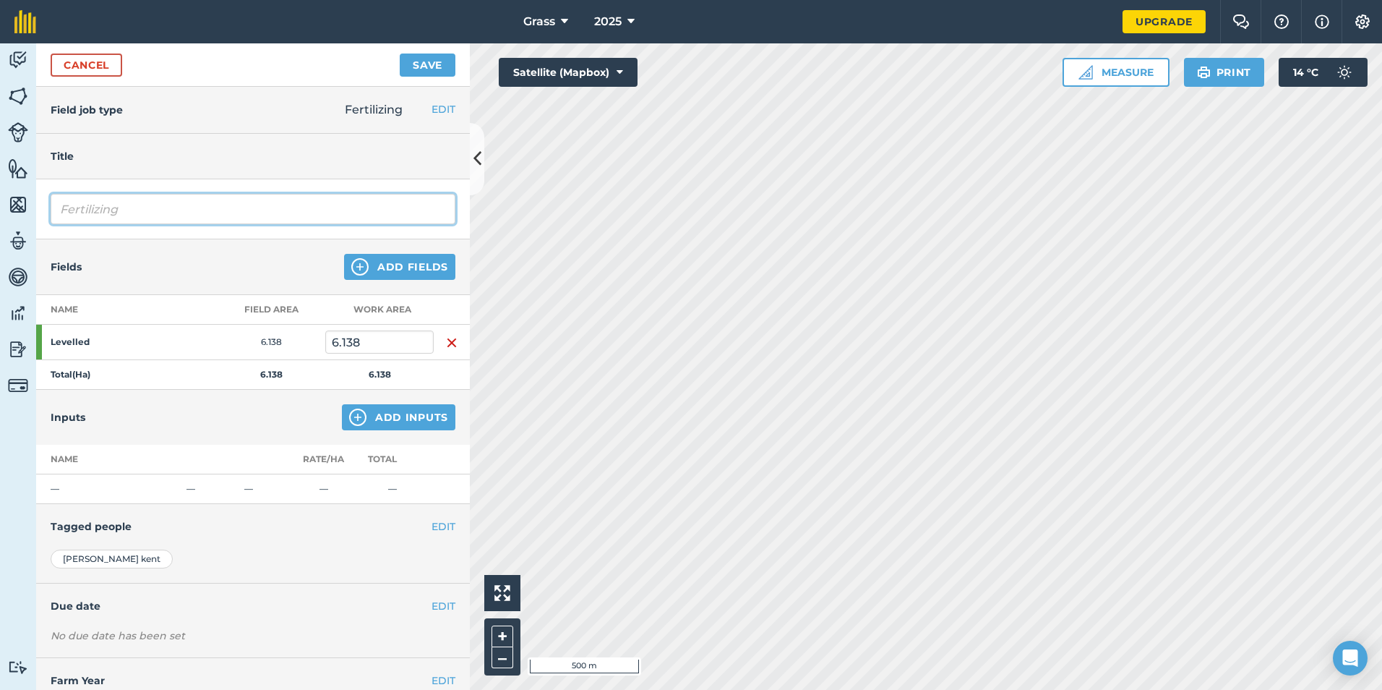
click at [115, 213] on input "Fertilizing" at bounding box center [253, 209] width 405 height 30
drag, startPoint x: 126, startPoint y: 211, endPoint x: 20, endPoint y: 238, distance: 108.9
click at [21, 227] on div "Activity Fields Livestock Features Maps Team Vehicles Data Reporting Billing Tu…" at bounding box center [691, 366] width 1382 height 646
type input "Digestate"
click at [353, 420] on img at bounding box center [357, 416] width 17 height 17
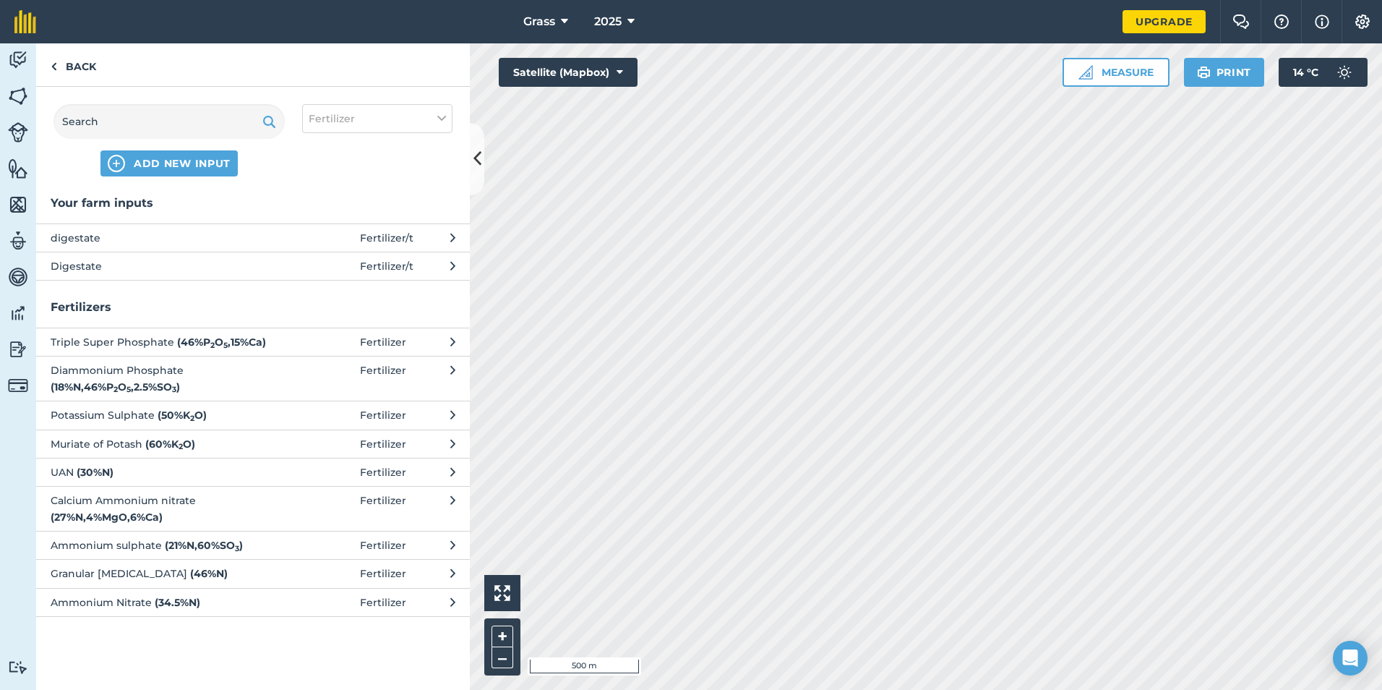
click at [177, 266] on span "Digestate" at bounding box center [169, 266] width 236 height 16
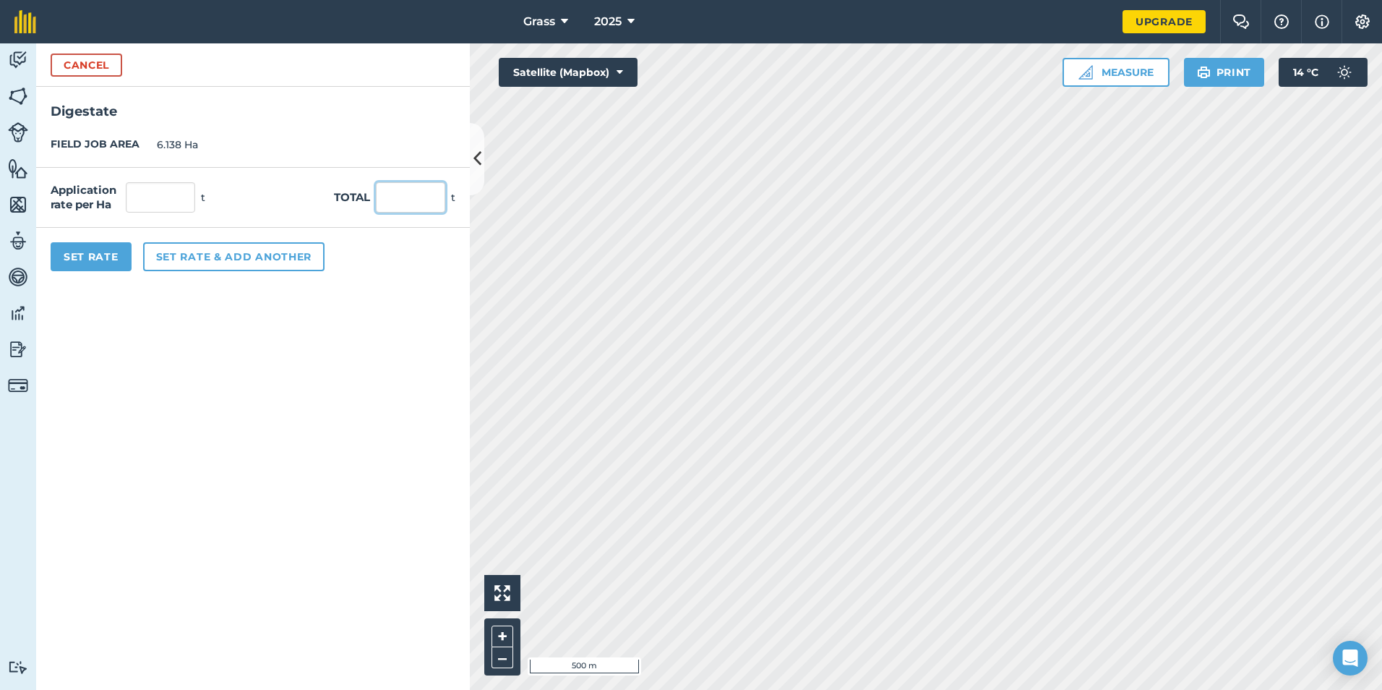
click at [394, 200] on input "text" at bounding box center [410, 197] width 69 height 30
type input "98.3"
type input "16.015"
click at [239, 297] on form "Cancel Digestate FIELD JOB AREA 6.138 Ha Application rate per Ha 16.015 t Total…" at bounding box center [253, 366] width 434 height 646
click at [112, 265] on button "Set Rate" at bounding box center [91, 256] width 81 height 29
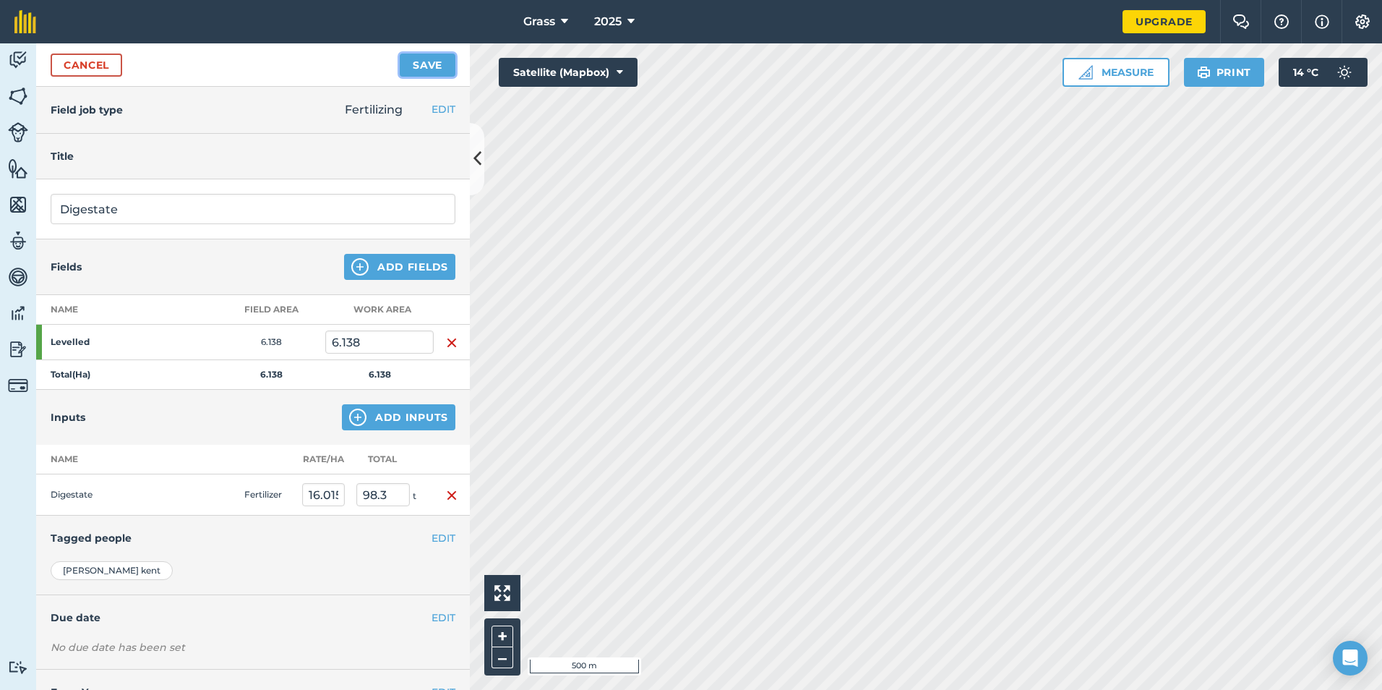
click at [416, 72] on button "Save" at bounding box center [428, 64] width 56 height 23
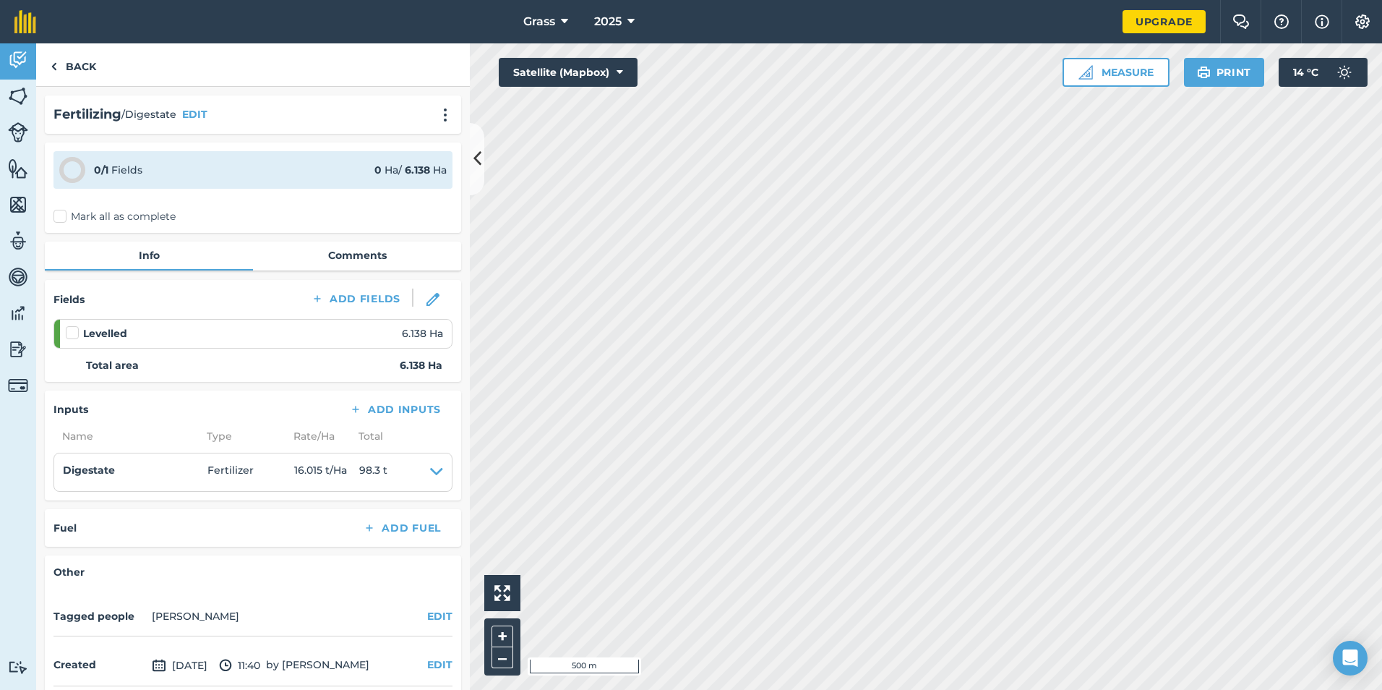
click at [76, 218] on label "Mark all as complete" at bounding box center [114, 216] width 122 height 15
click at [63, 218] on input "Mark all as complete" at bounding box center [57, 213] width 9 height 9
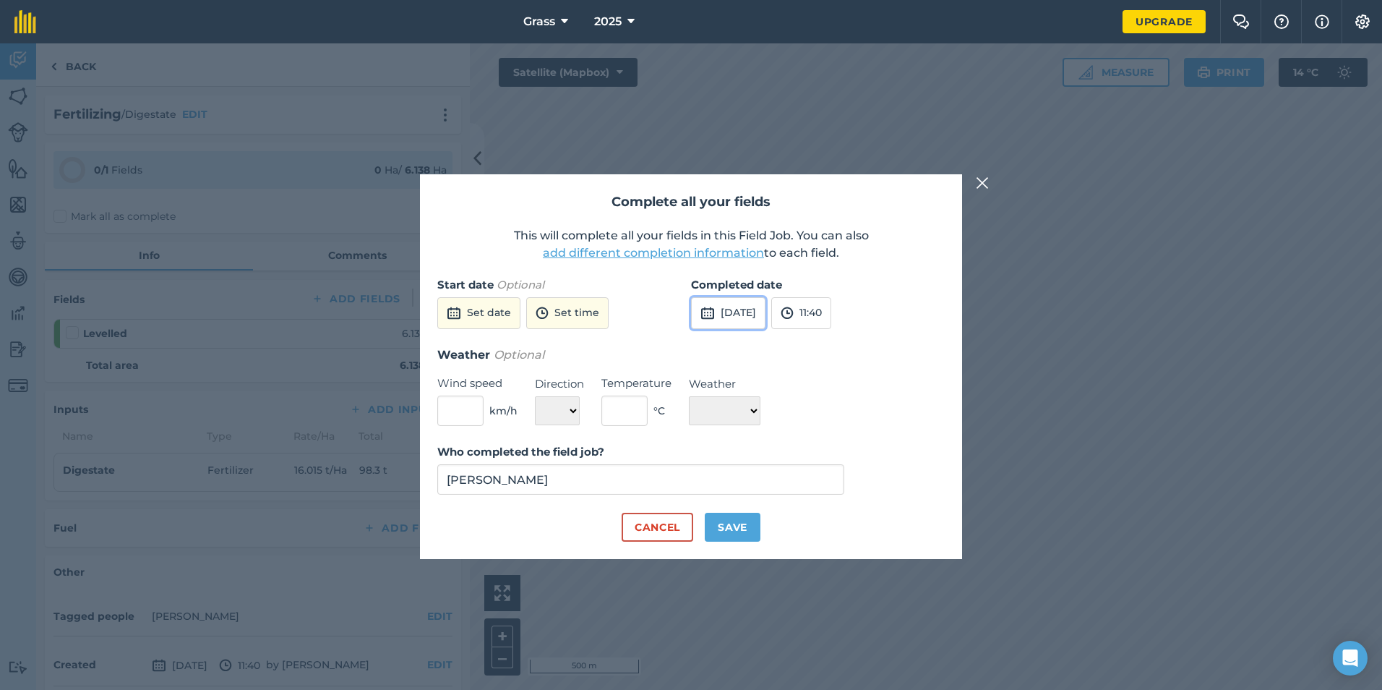
click at [758, 318] on button "[DATE]" at bounding box center [728, 313] width 74 height 32
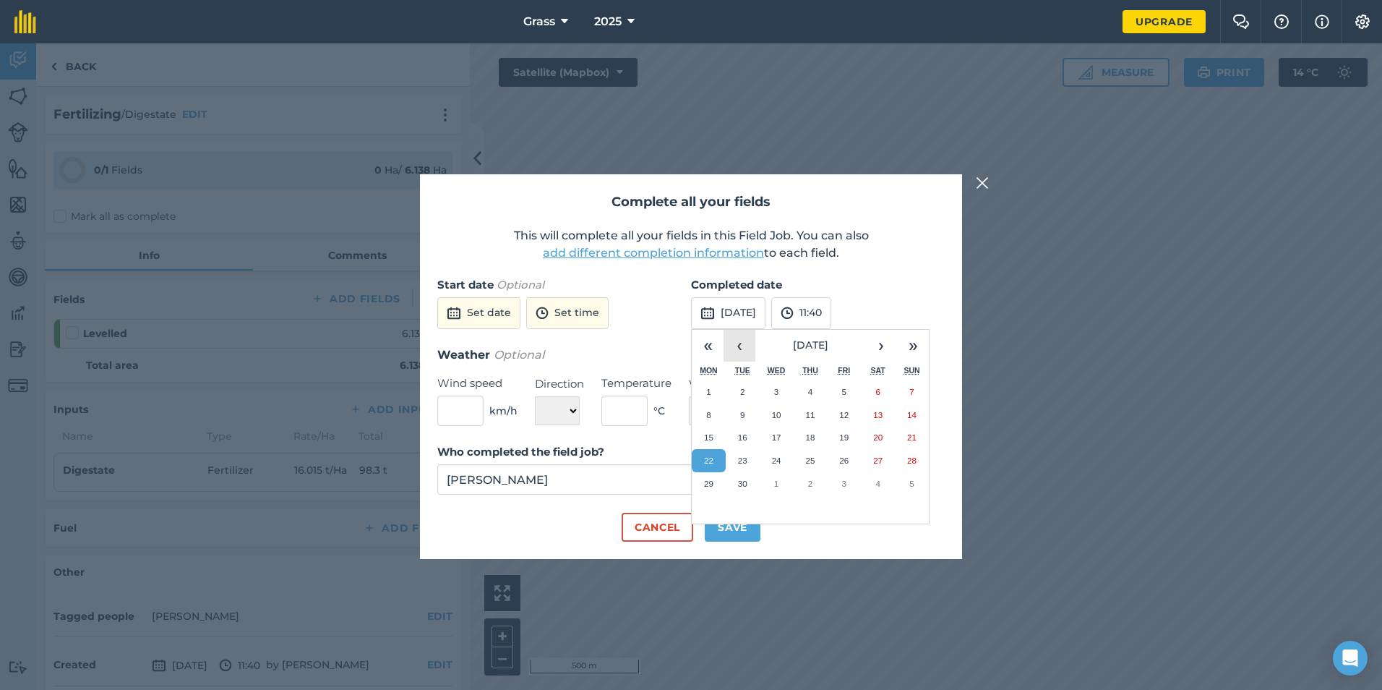
click at [743, 337] on button "‹" at bounding box center [740, 346] width 32 height 32
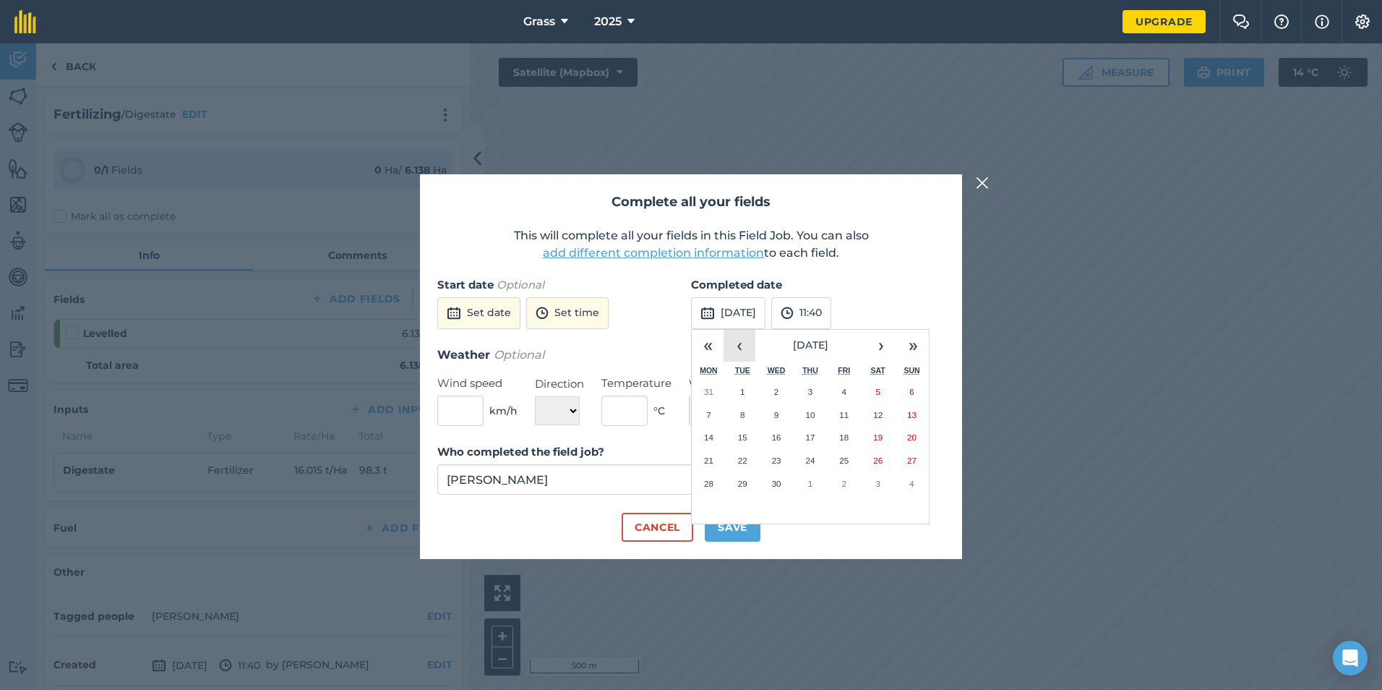
click at [743, 337] on button "‹" at bounding box center [740, 346] width 32 height 32
click at [840, 440] on abbr "14" at bounding box center [843, 436] width 9 height 9
click at [739, 532] on button "Save" at bounding box center [733, 527] width 56 height 29
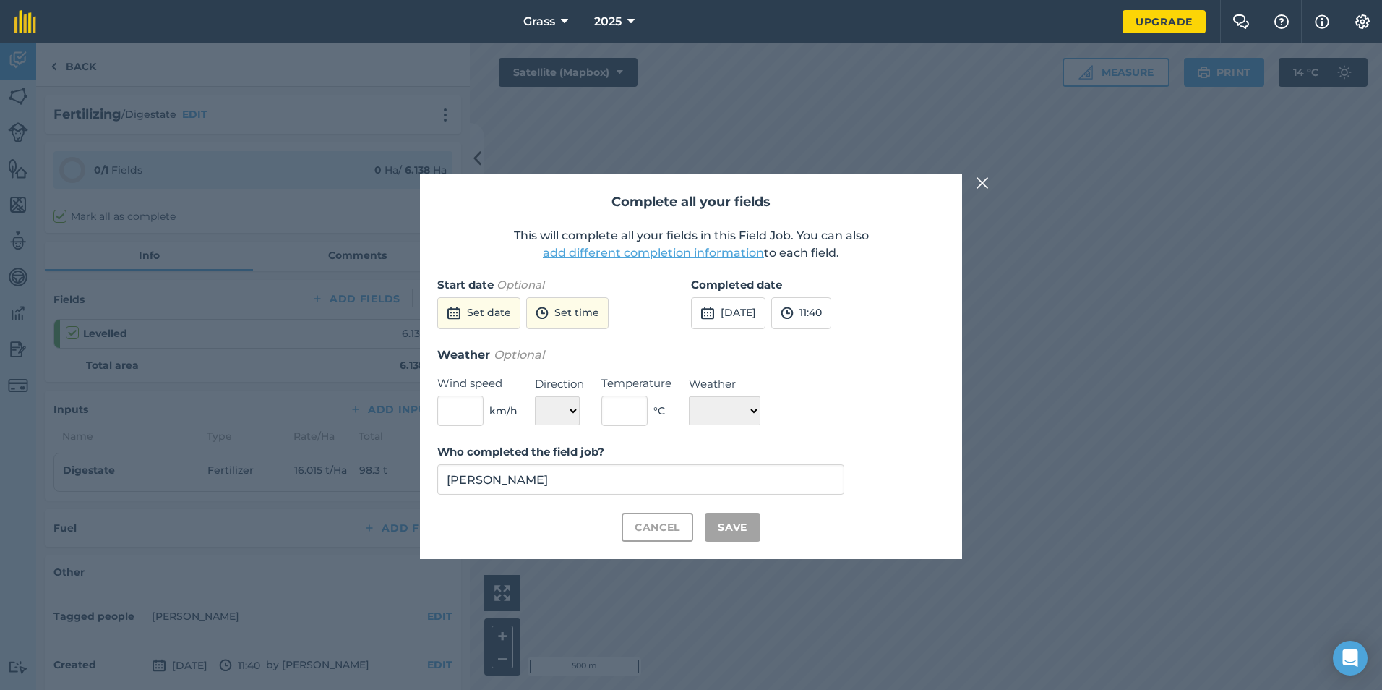
checkbox input "true"
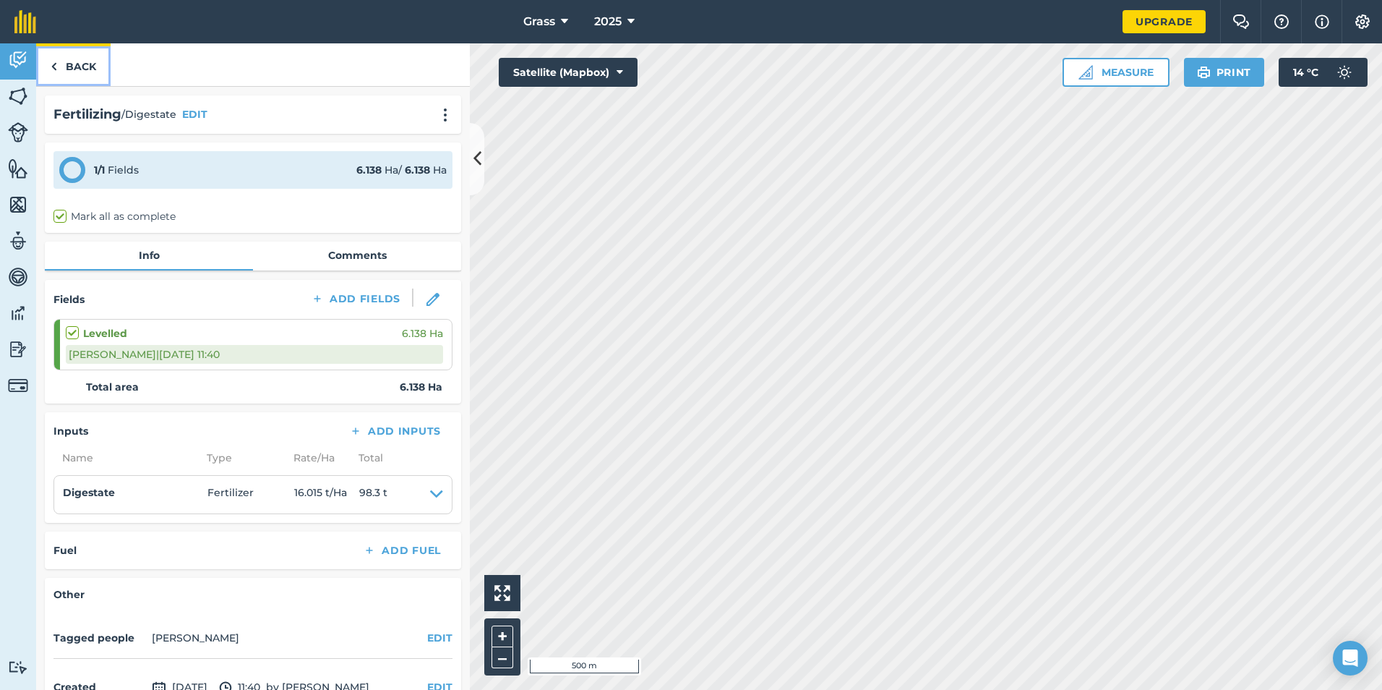
click at [74, 70] on link "Back" at bounding box center [73, 64] width 74 height 43
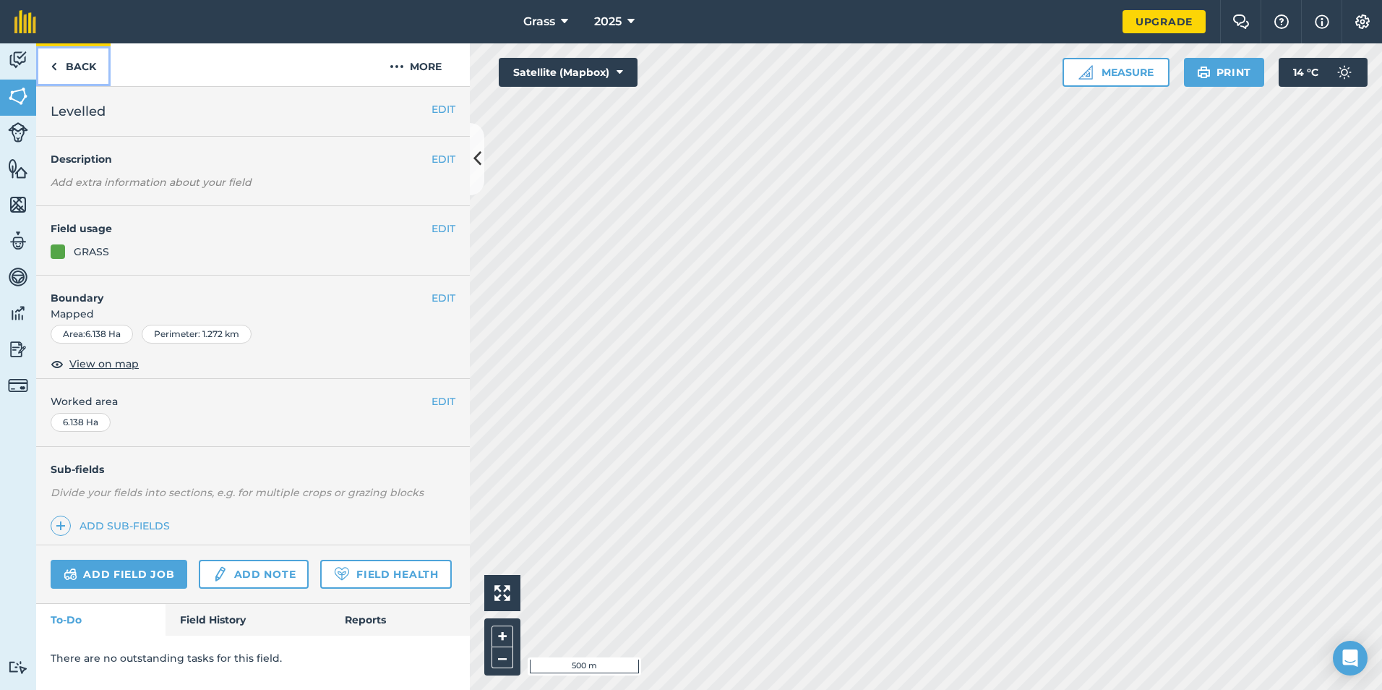
click at [64, 69] on link "Back" at bounding box center [73, 64] width 74 height 43
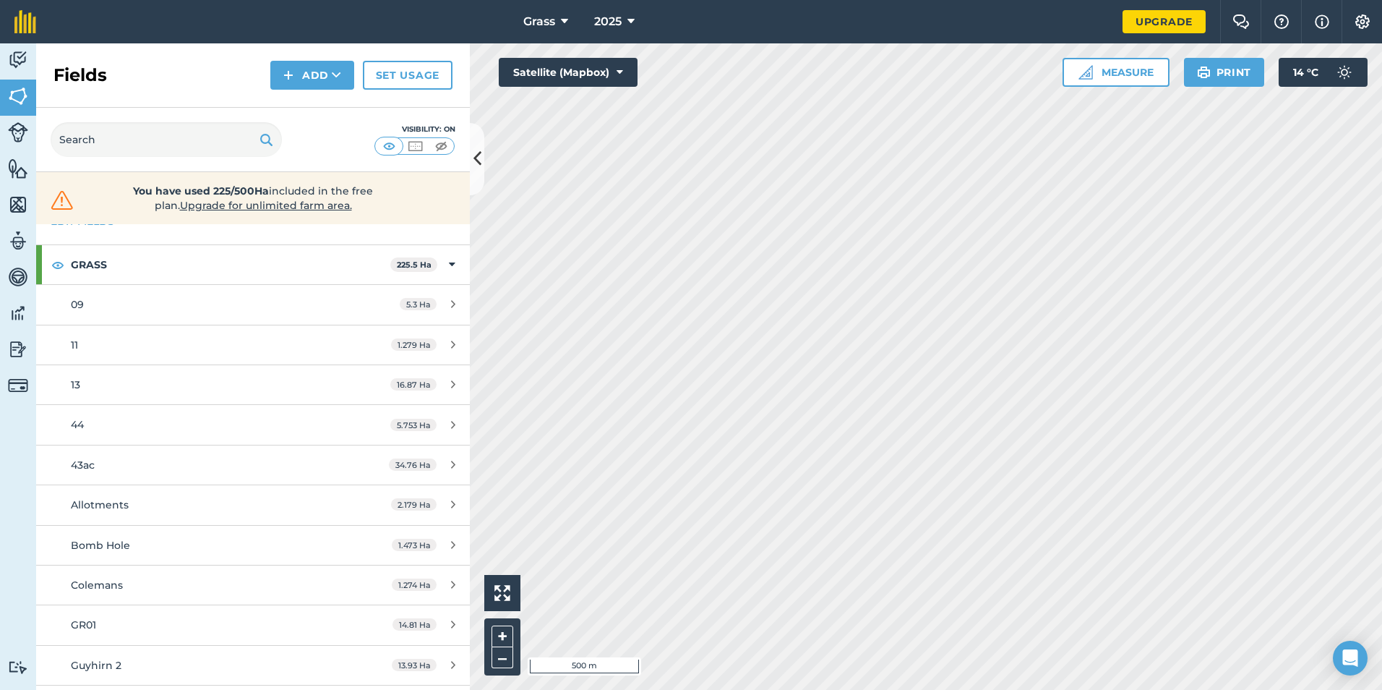
scroll to position [72, 0]
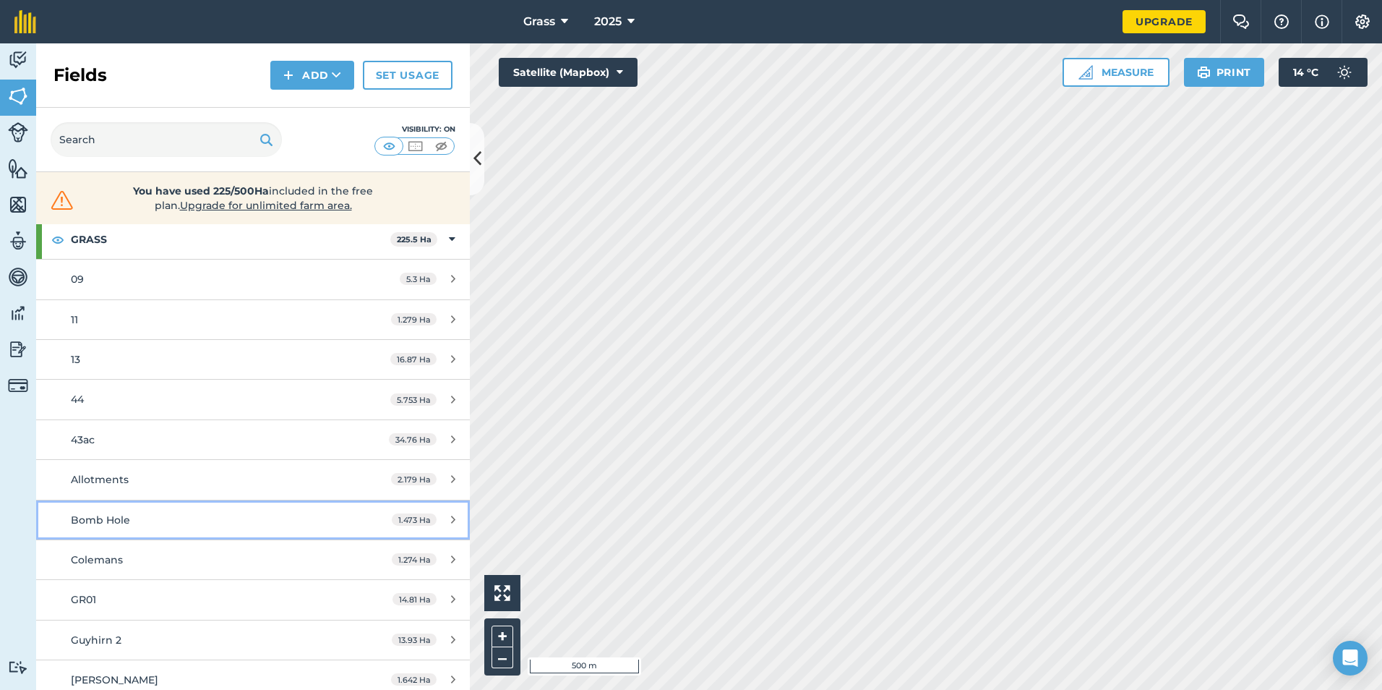
click at [189, 512] on div "Bomb Hole" at bounding box center [207, 520] width 272 height 16
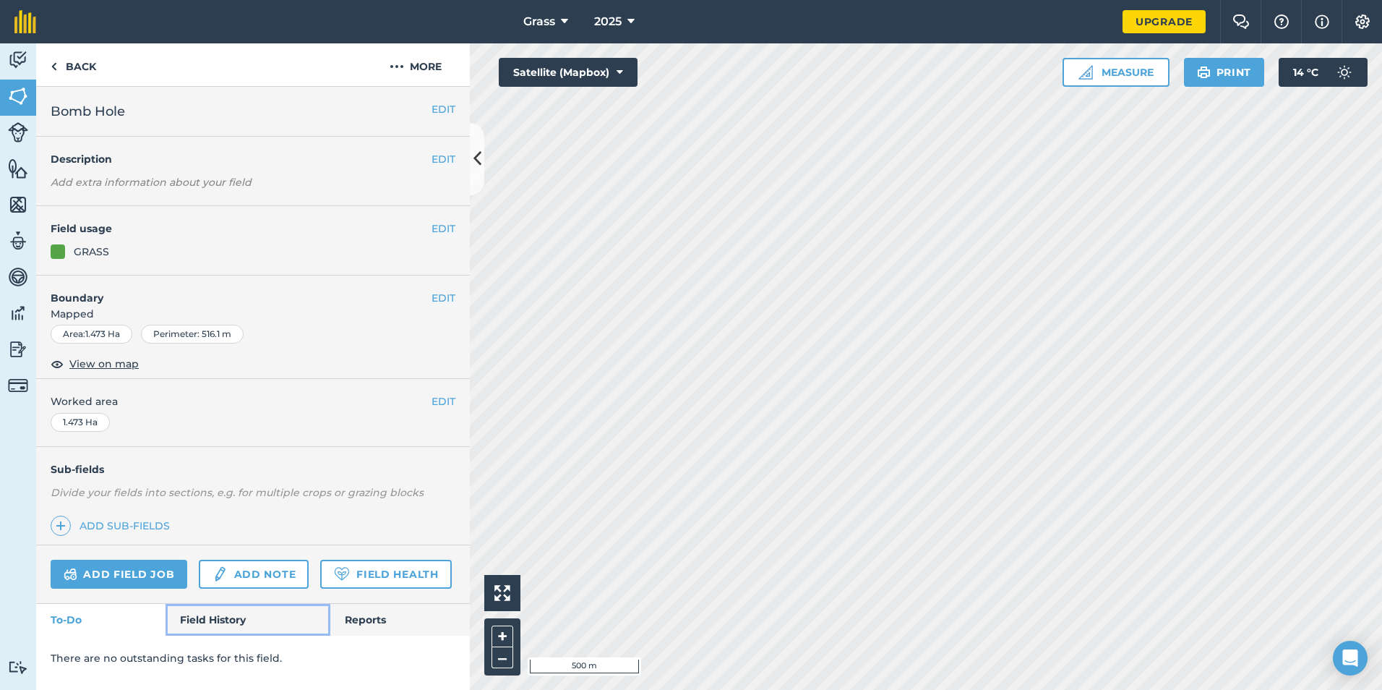
click at [219, 604] on link "Field History" at bounding box center [248, 620] width 164 height 32
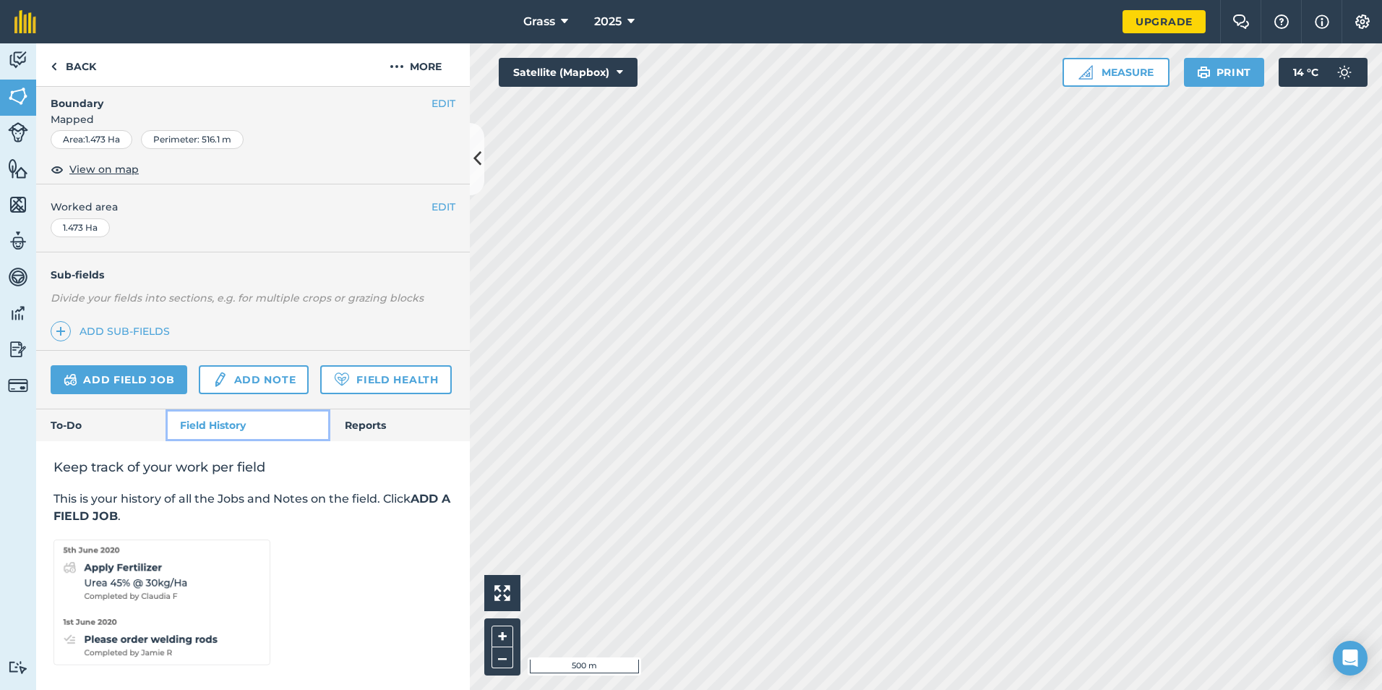
scroll to position [170, 0]
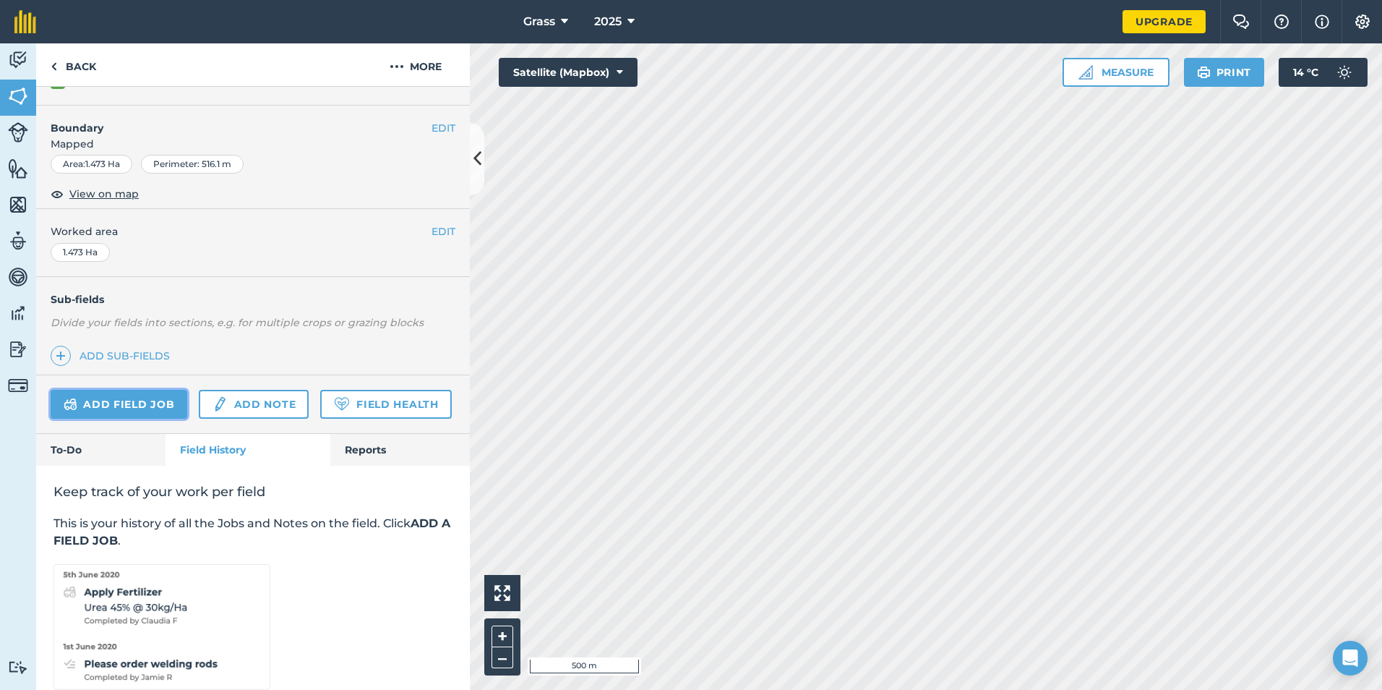
click at [95, 401] on link "Add field job" at bounding box center [119, 404] width 137 height 29
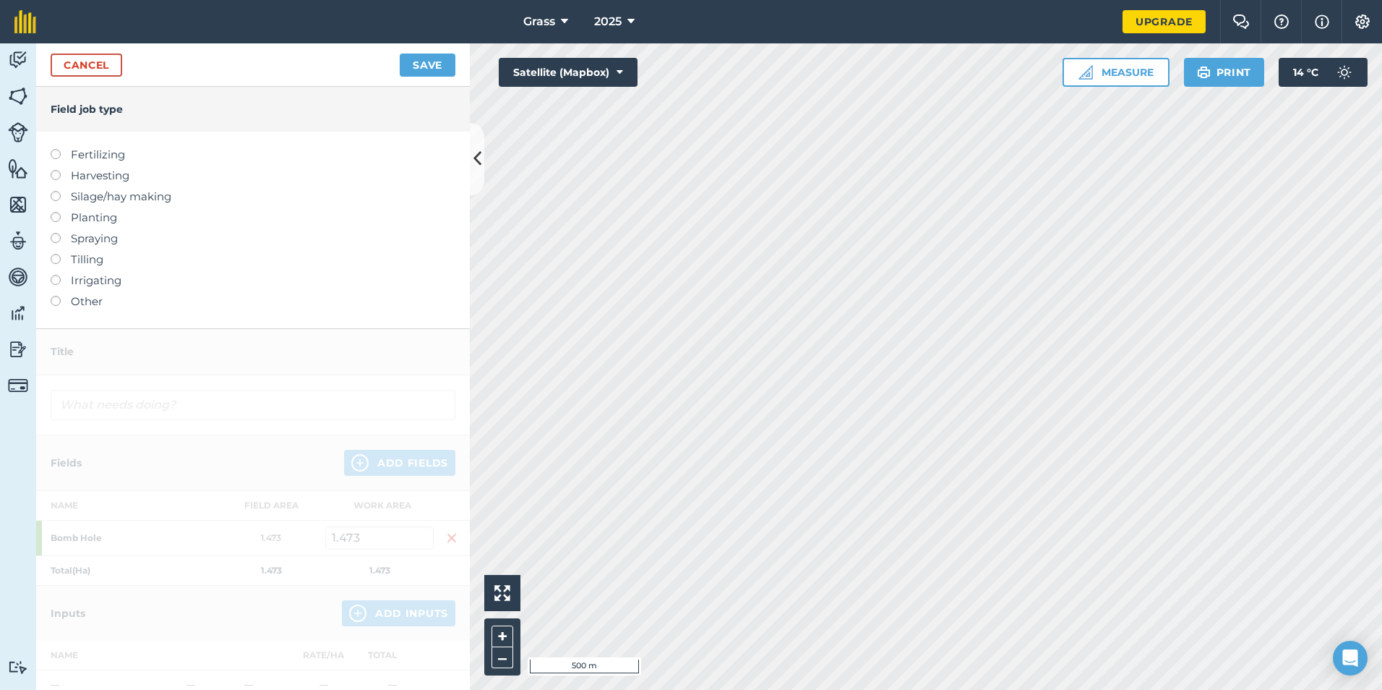
click at [62, 155] on label "Fertilizing" at bounding box center [253, 154] width 405 height 17
type input "Fertilizing"
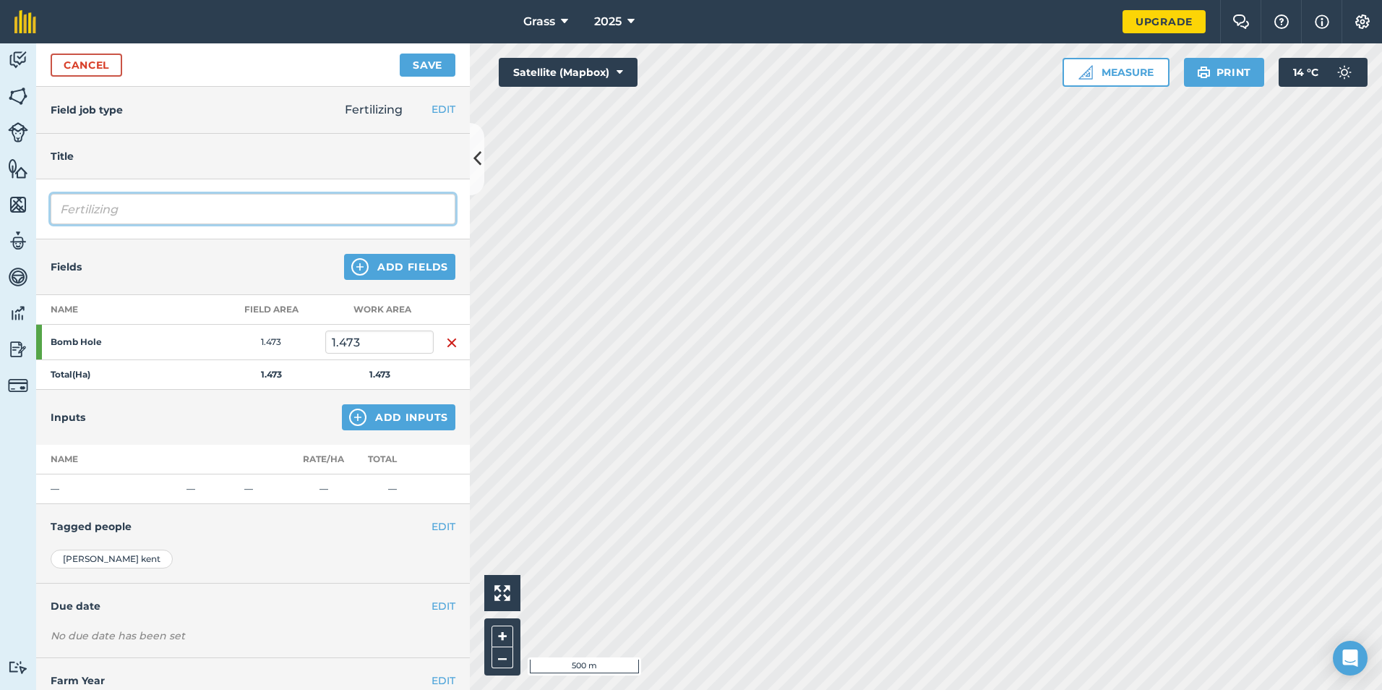
drag, startPoint x: 145, startPoint y: 204, endPoint x: -114, endPoint y: 263, distance: 266.2
click at [0, 263] on html "Grass 2025 Upgrade Farm Chat Help Info Settings Map printing is not available o…" at bounding box center [691, 345] width 1382 height 690
type input "Digestate"
click at [378, 424] on button "Add Inputs" at bounding box center [399, 417] width 114 height 26
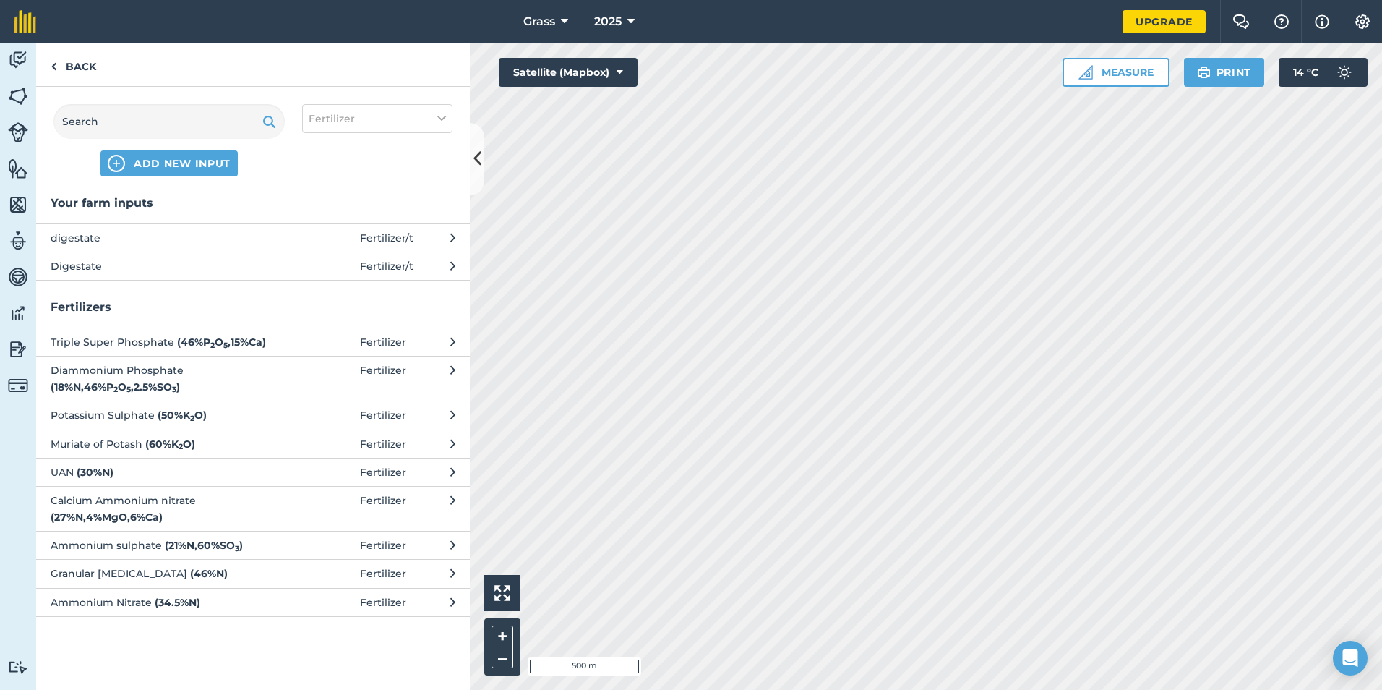
click at [238, 273] on span "Digestate" at bounding box center [169, 266] width 236 height 16
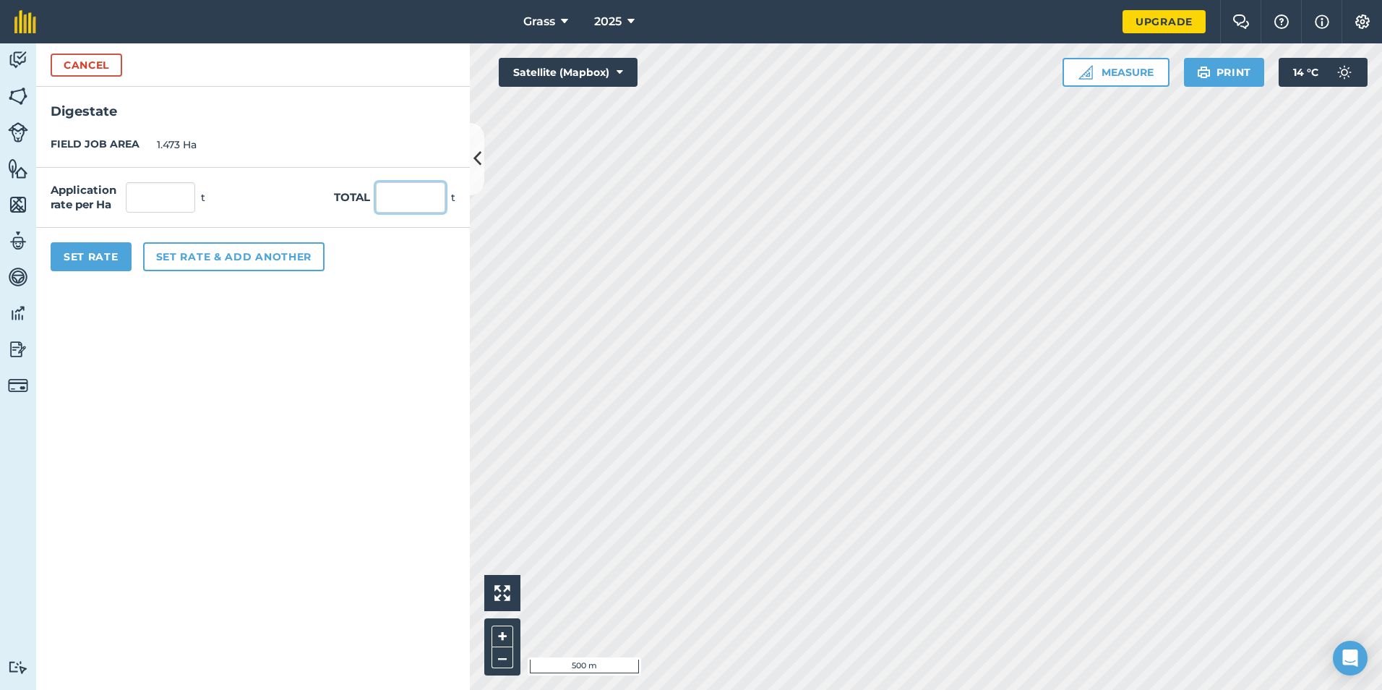
click at [406, 194] on input "text" at bounding box center [410, 197] width 69 height 30
type input "579.48"
type input "393.401"
click at [313, 424] on form "Cancel Digestate FIELD JOB AREA 1.473 Ha Application rate per Ha 393.401 t Tota…" at bounding box center [253, 366] width 434 height 646
click at [88, 257] on button "Set Rate" at bounding box center [91, 256] width 81 height 29
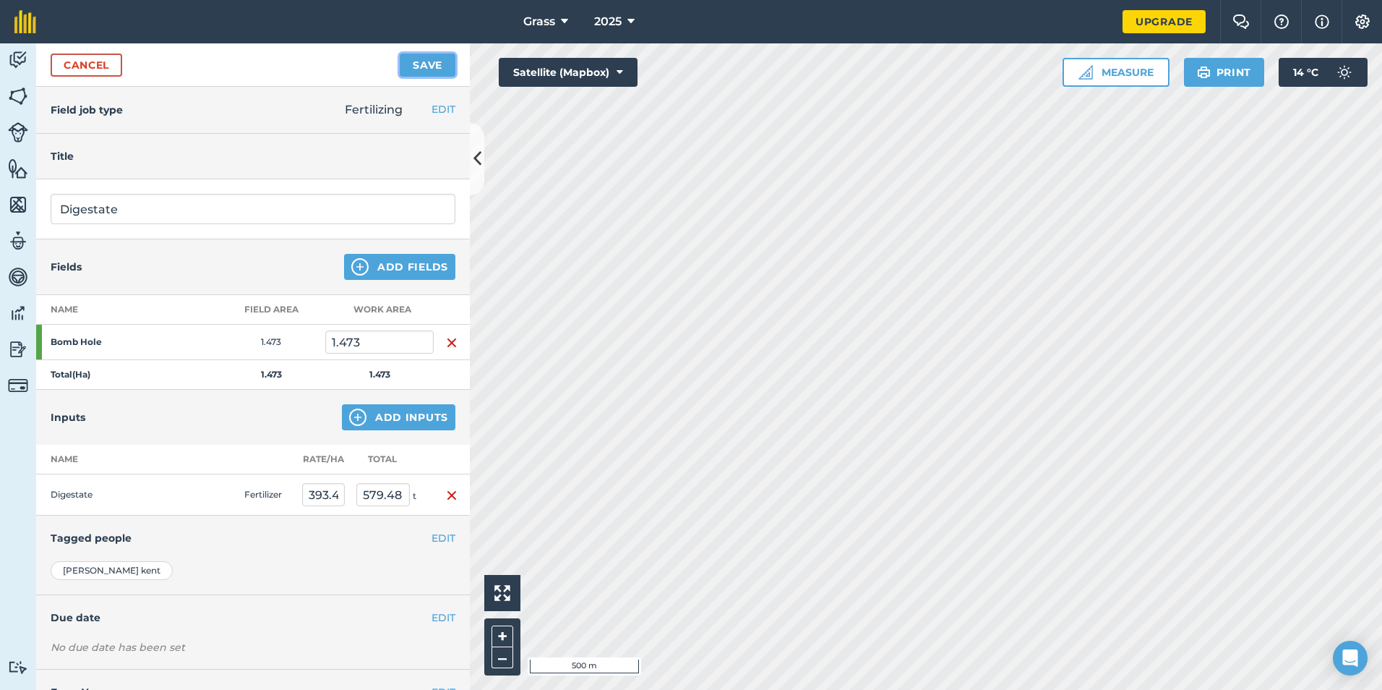
click at [421, 69] on button "Save" at bounding box center [428, 64] width 56 height 23
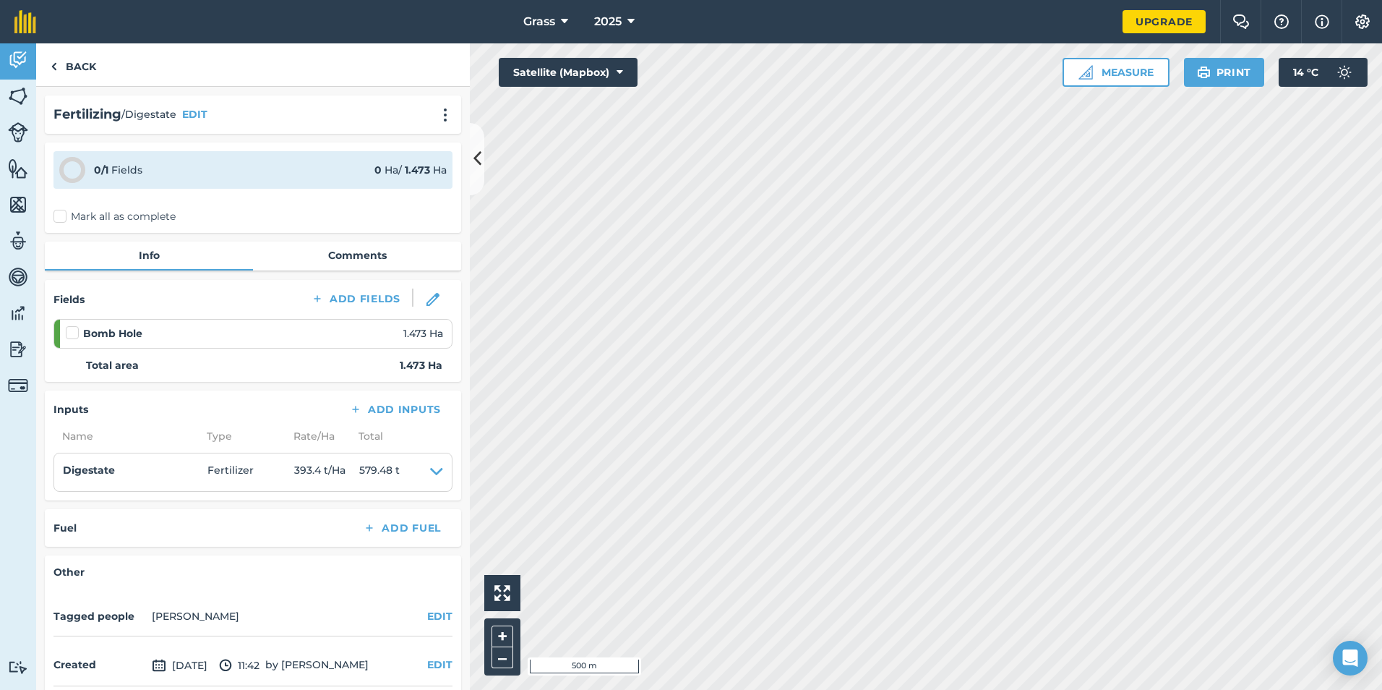
click at [124, 218] on label "Mark all as complete" at bounding box center [114, 216] width 122 height 15
click at [63, 218] on input "Mark all as complete" at bounding box center [57, 213] width 9 height 9
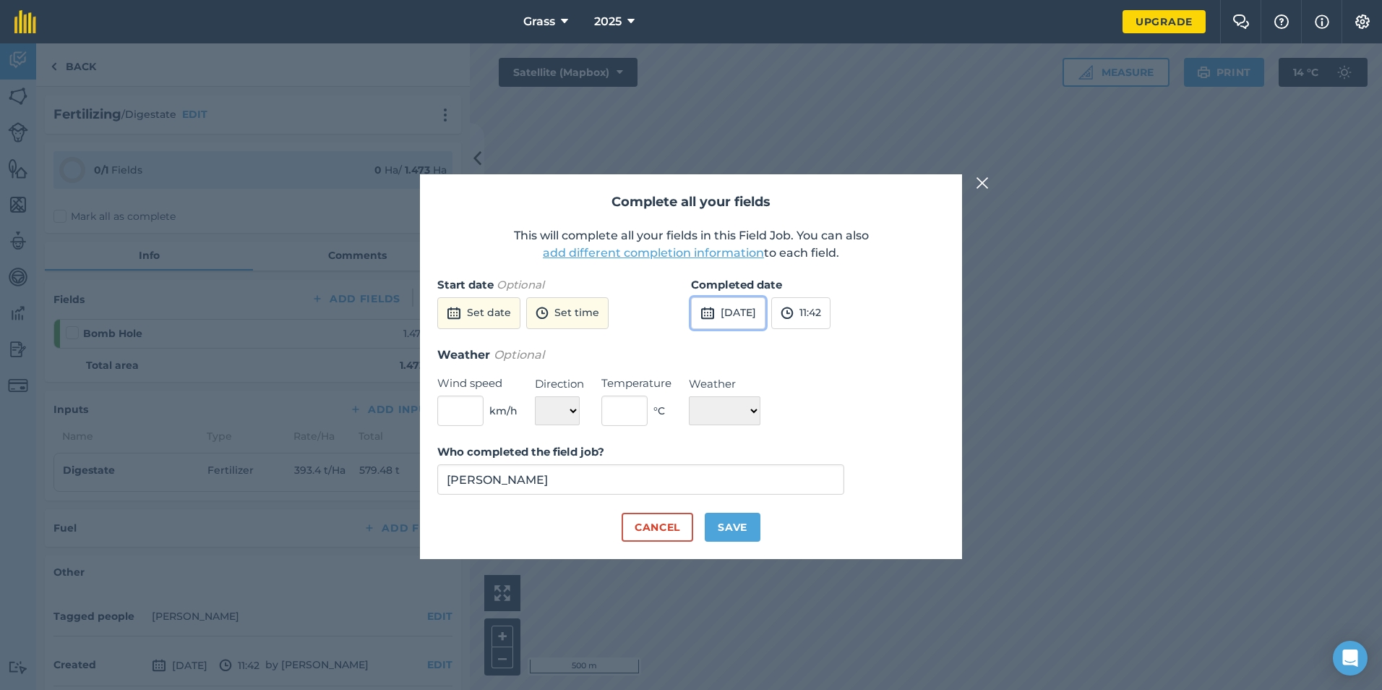
click at [717, 315] on button "[DATE]" at bounding box center [728, 313] width 74 height 32
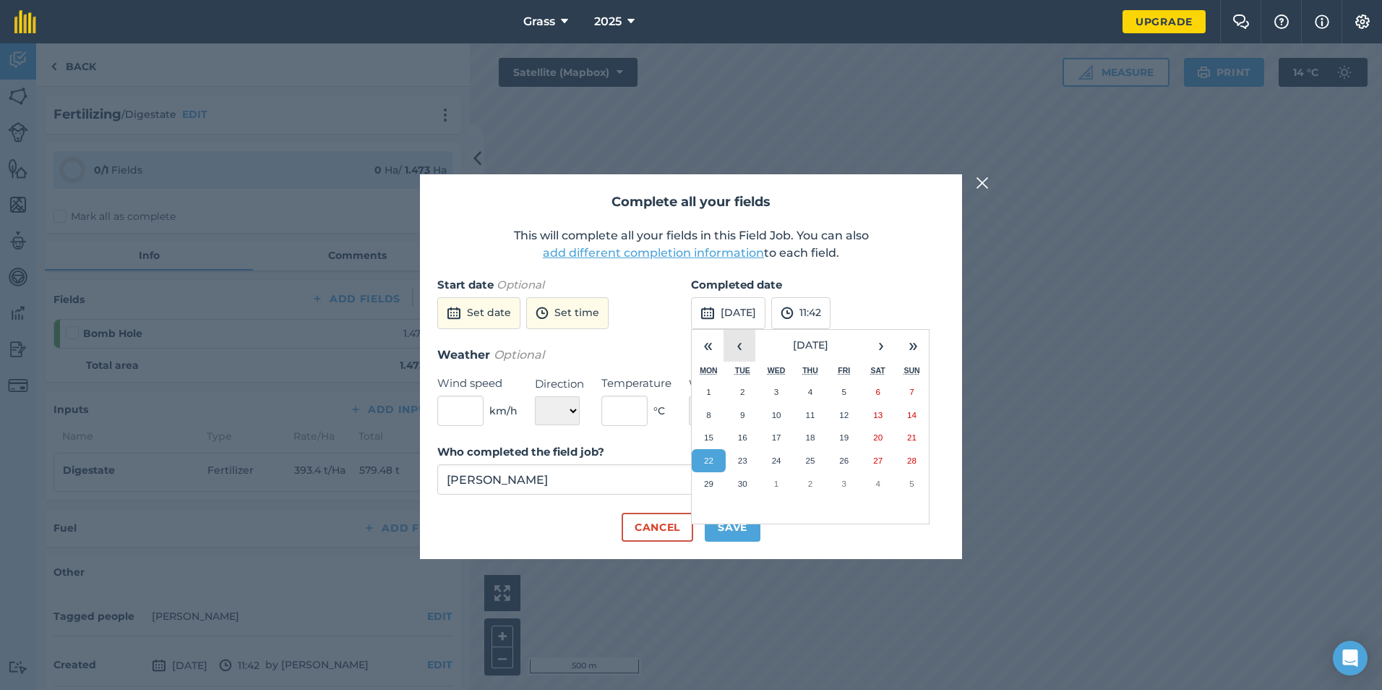
click at [742, 349] on button "‹" at bounding box center [740, 346] width 32 height 32
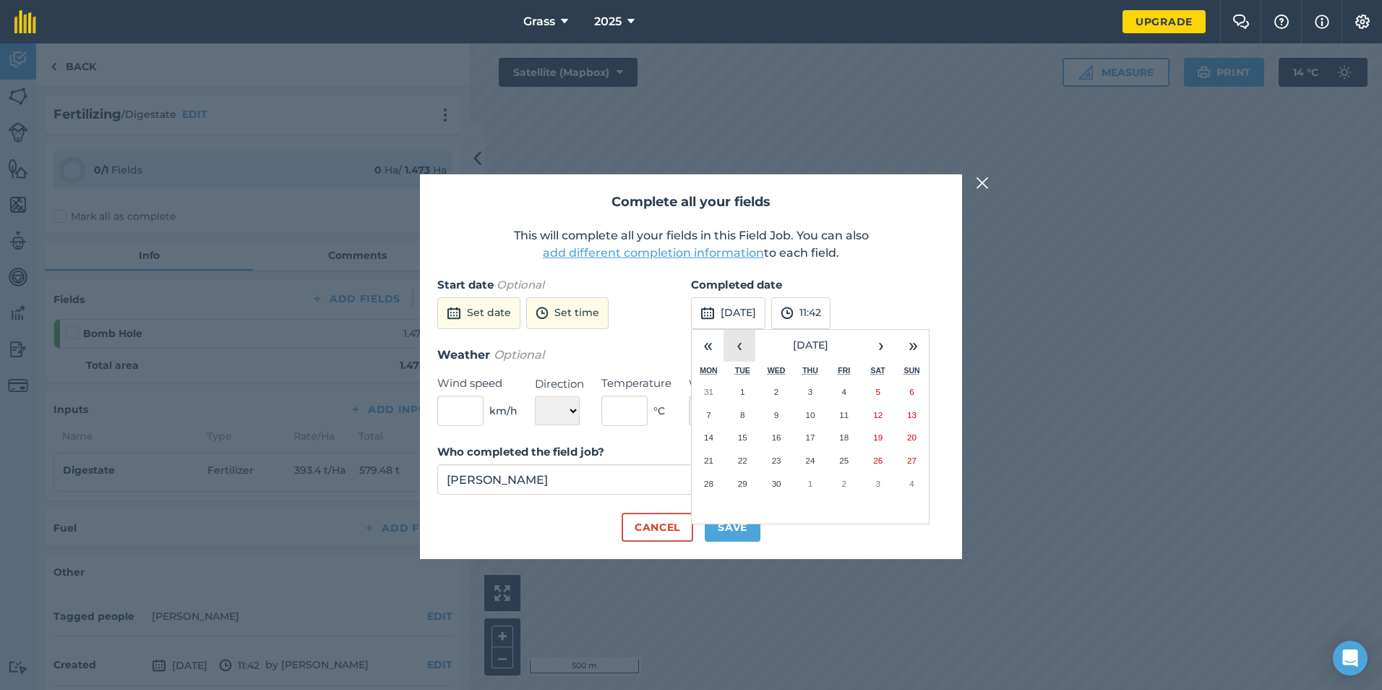
click at [742, 349] on button "‹" at bounding box center [740, 346] width 32 height 32
click at [881, 348] on button "›" at bounding box center [881, 346] width 32 height 32
click at [842, 429] on button "14" at bounding box center [844, 437] width 34 height 23
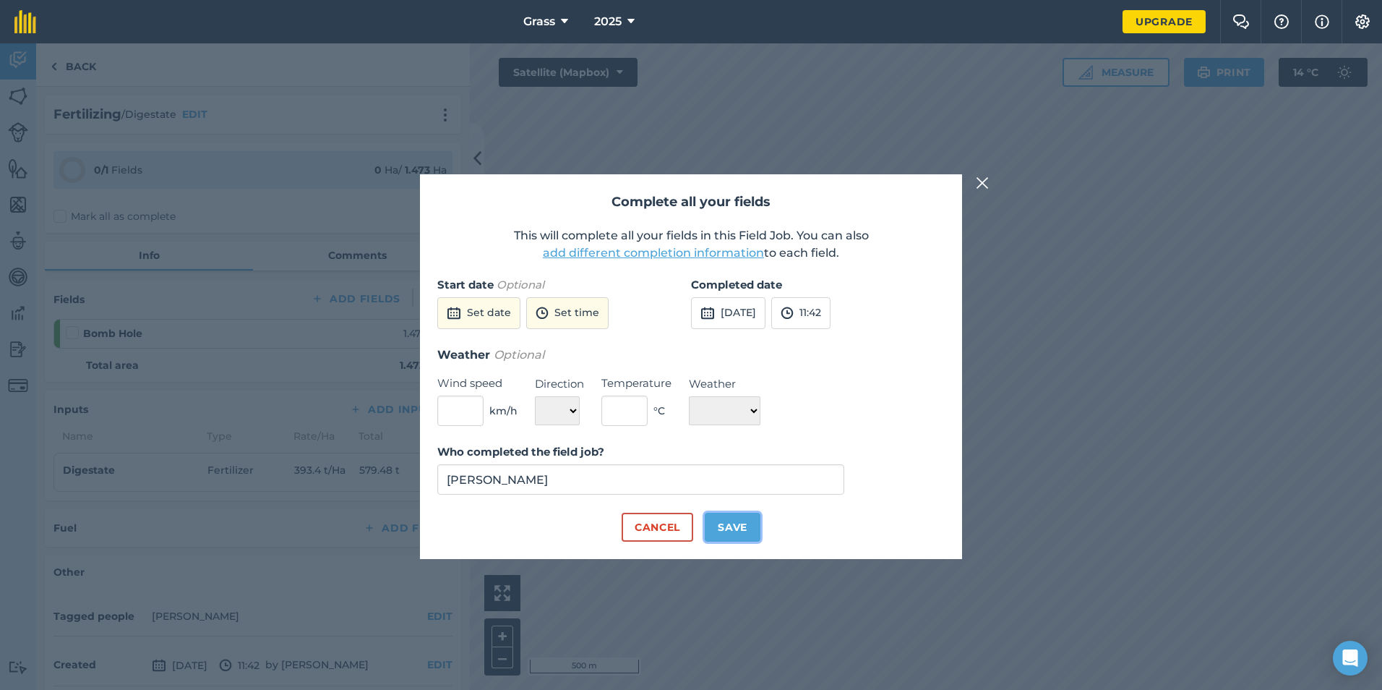
click at [728, 534] on button "Save" at bounding box center [733, 527] width 56 height 29
checkbox input "true"
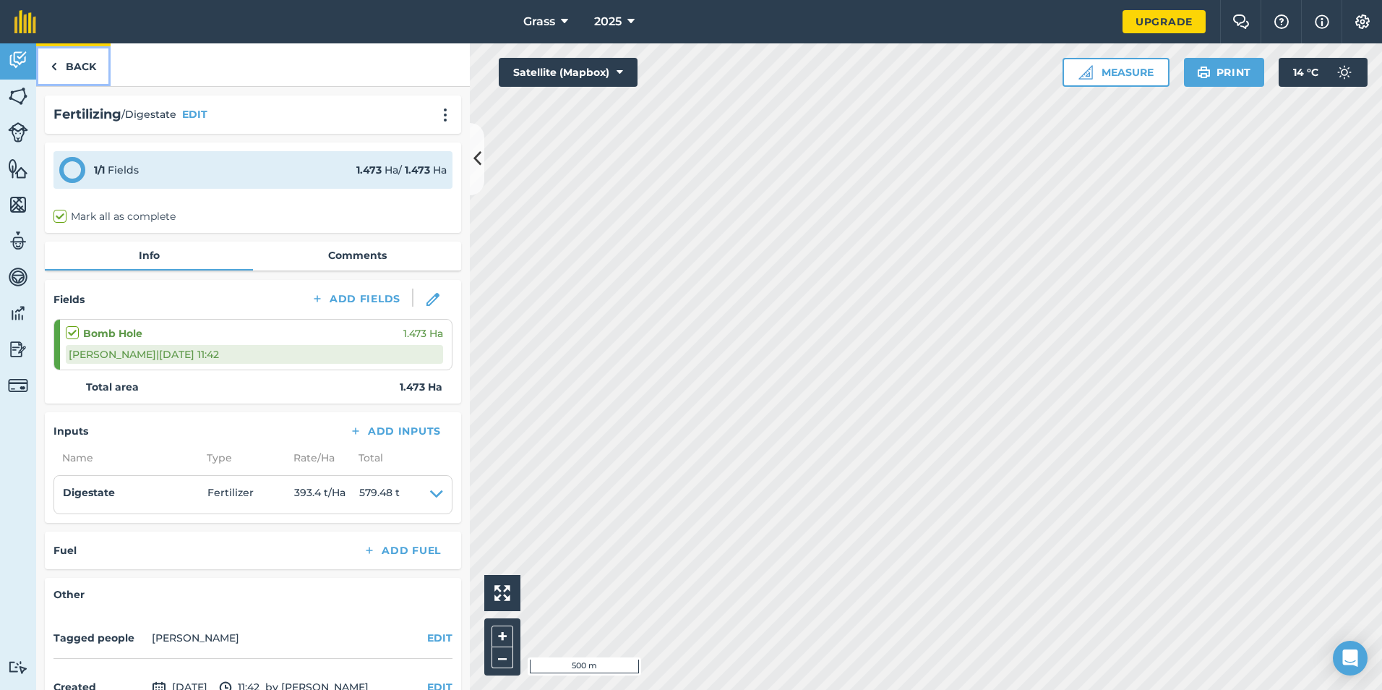
click at [80, 64] on link "Back" at bounding box center [73, 64] width 74 height 43
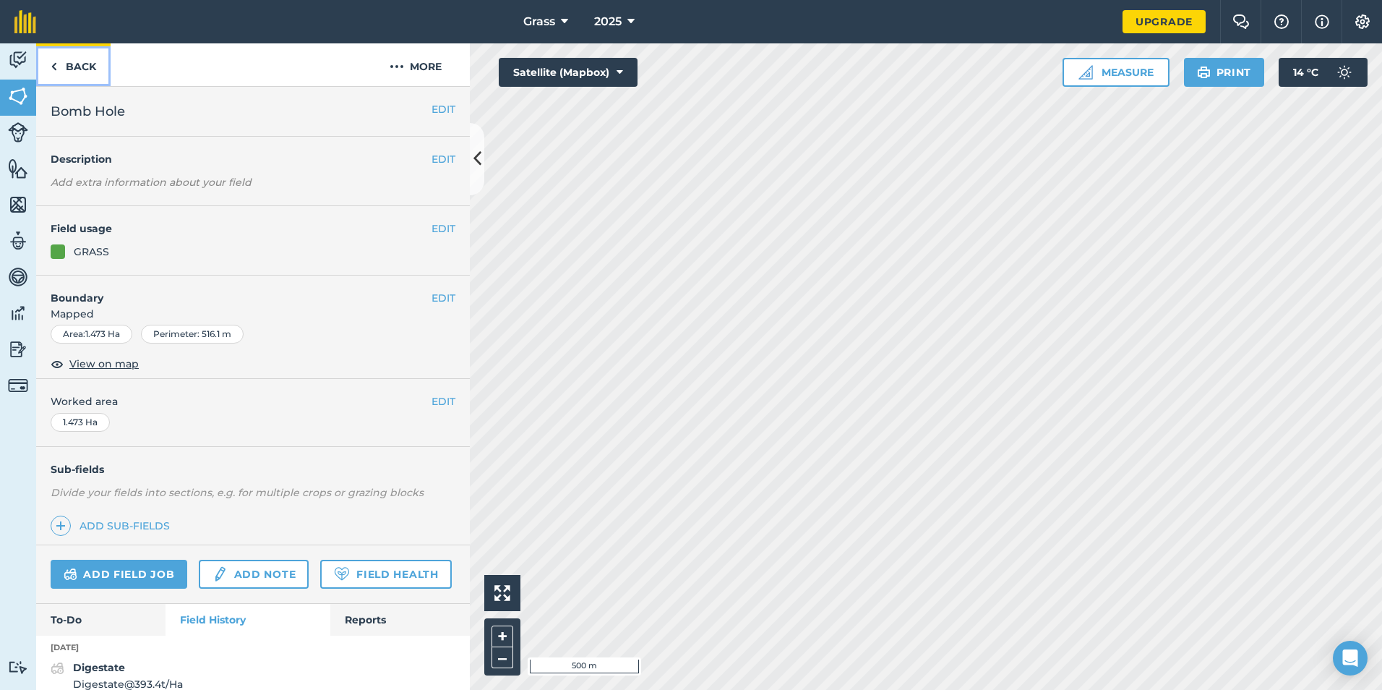
click at [72, 74] on link "Back" at bounding box center [73, 64] width 74 height 43
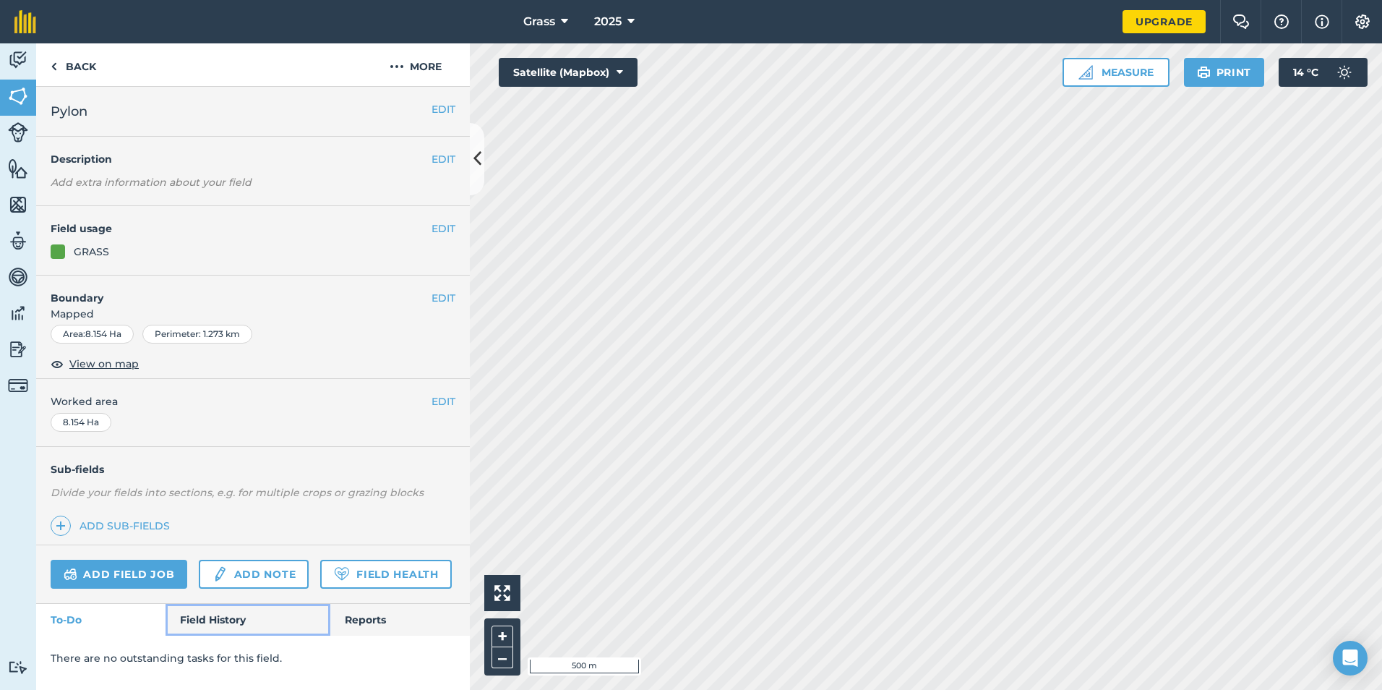
click at [210, 615] on link "Field History" at bounding box center [248, 620] width 164 height 32
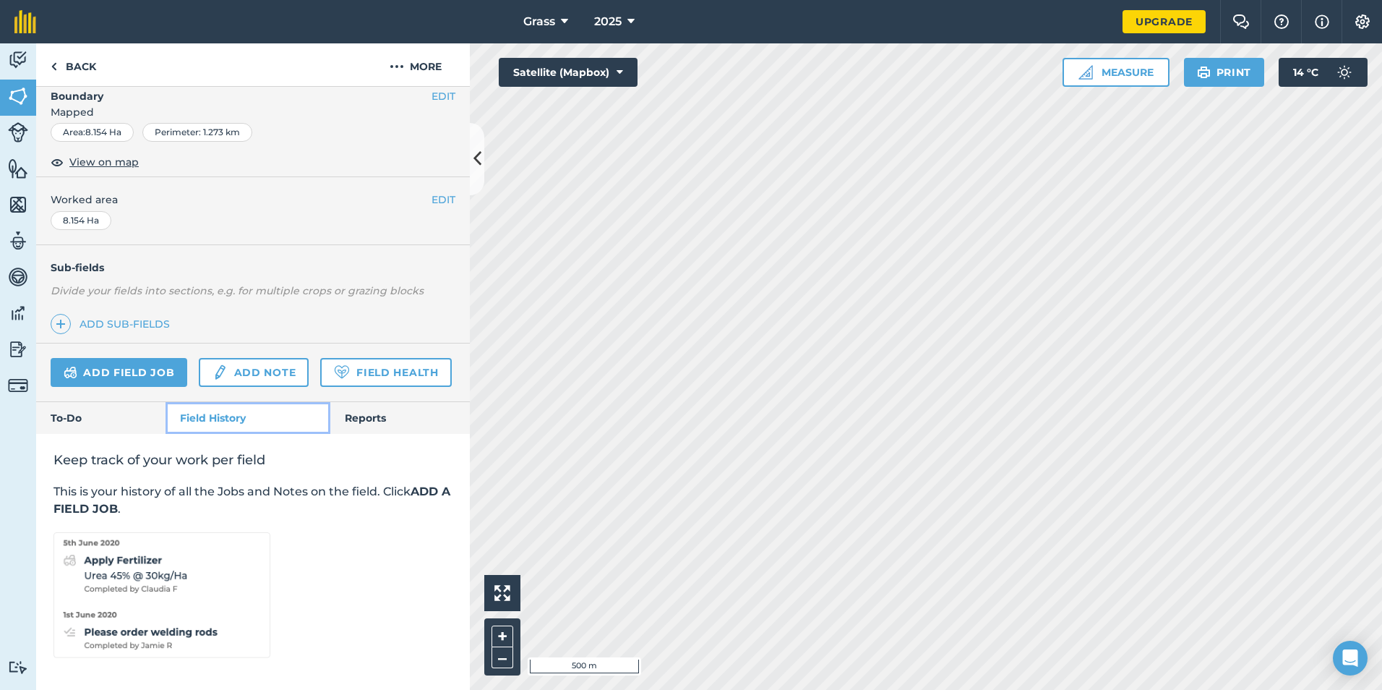
scroll to position [242, 0]
click at [116, 358] on link "Add field job" at bounding box center [119, 372] width 137 height 29
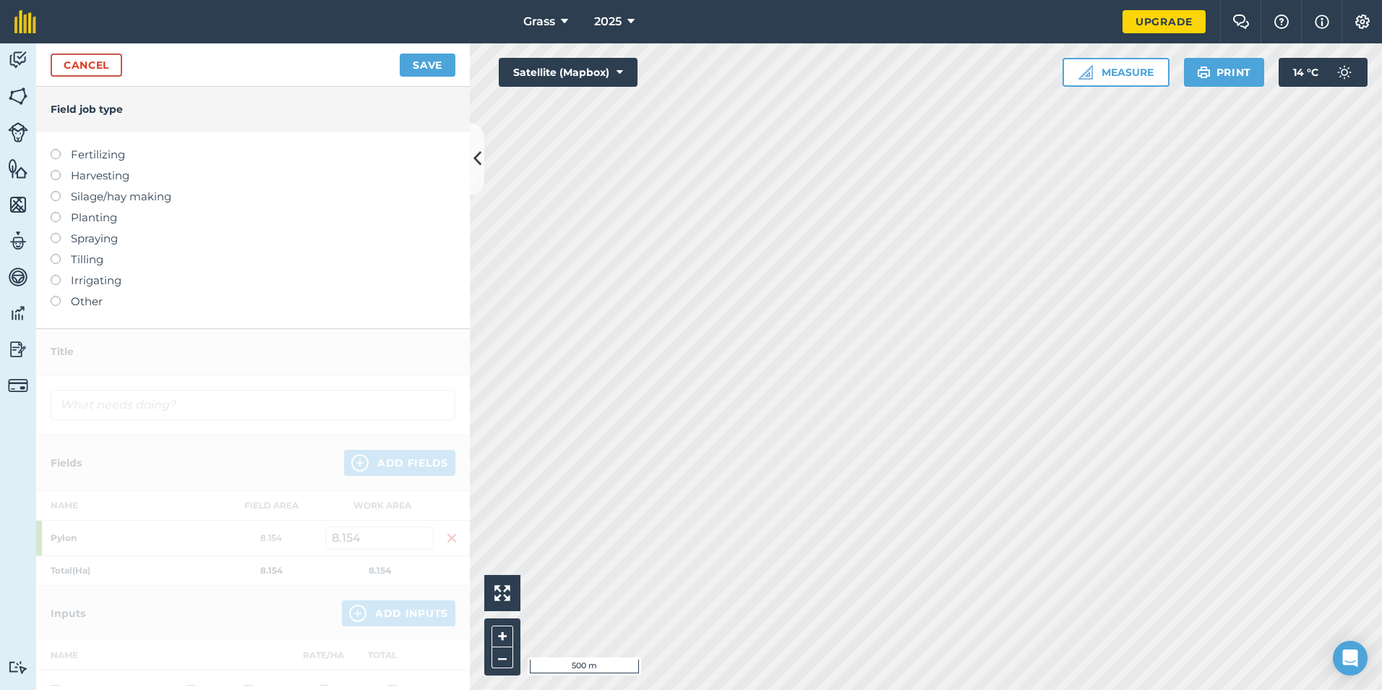
click at [66, 150] on label "Fertilizing" at bounding box center [253, 154] width 405 height 17
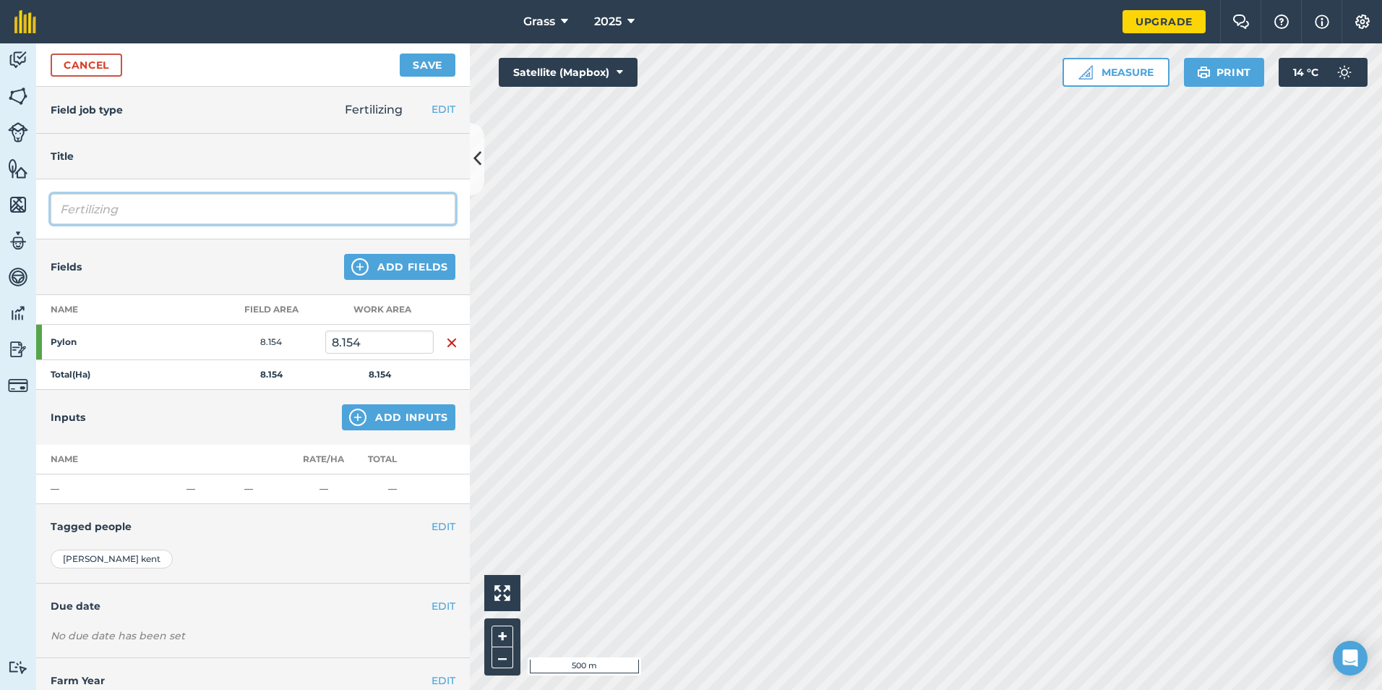
drag, startPoint x: 140, startPoint y: 205, endPoint x: 0, endPoint y: 214, distance: 139.8
click at [9, 209] on div "Activity Fields Livestock Features Maps Team Vehicles Data Reporting Billing Tu…" at bounding box center [691, 366] width 1382 height 646
type input "Digestate"
click at [360, 414] on button "Add Inputs" at bounding box center [399, 417] width 114 height 26
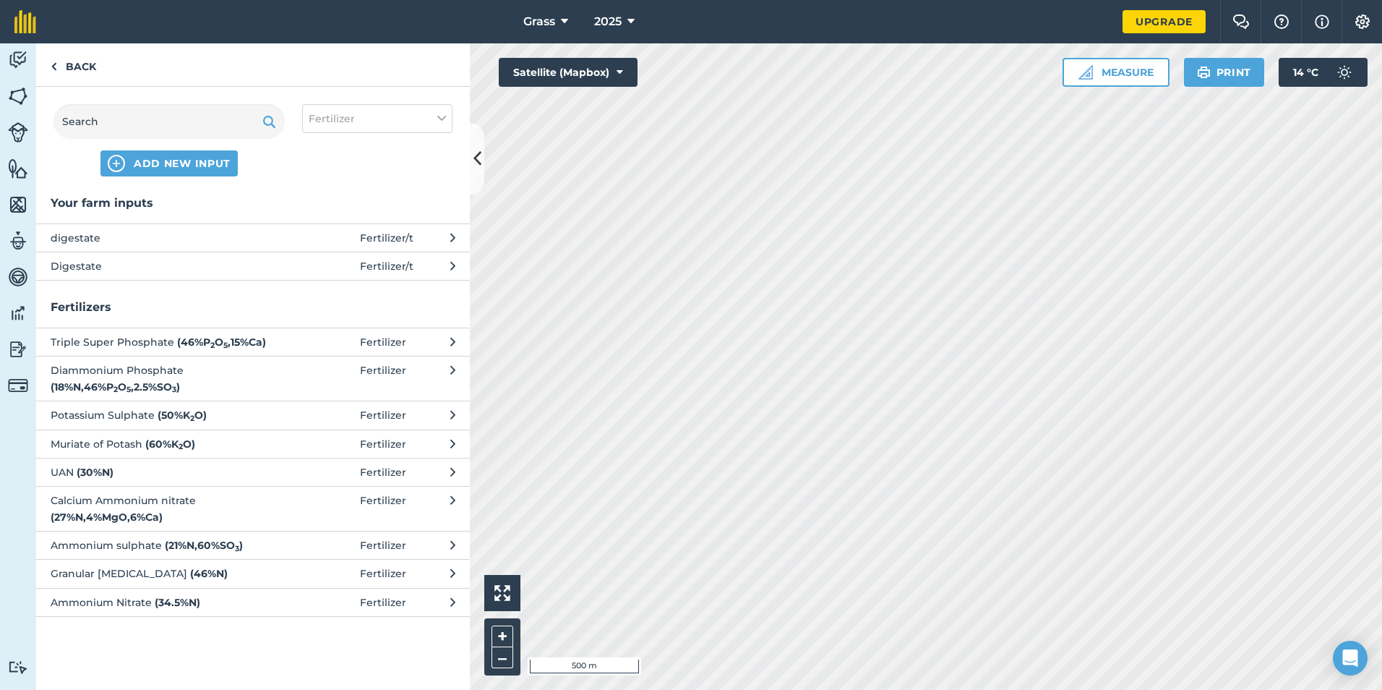
click at [124, 262] on span "Digestate" at bounding box center [169, 266] width 236 height 16
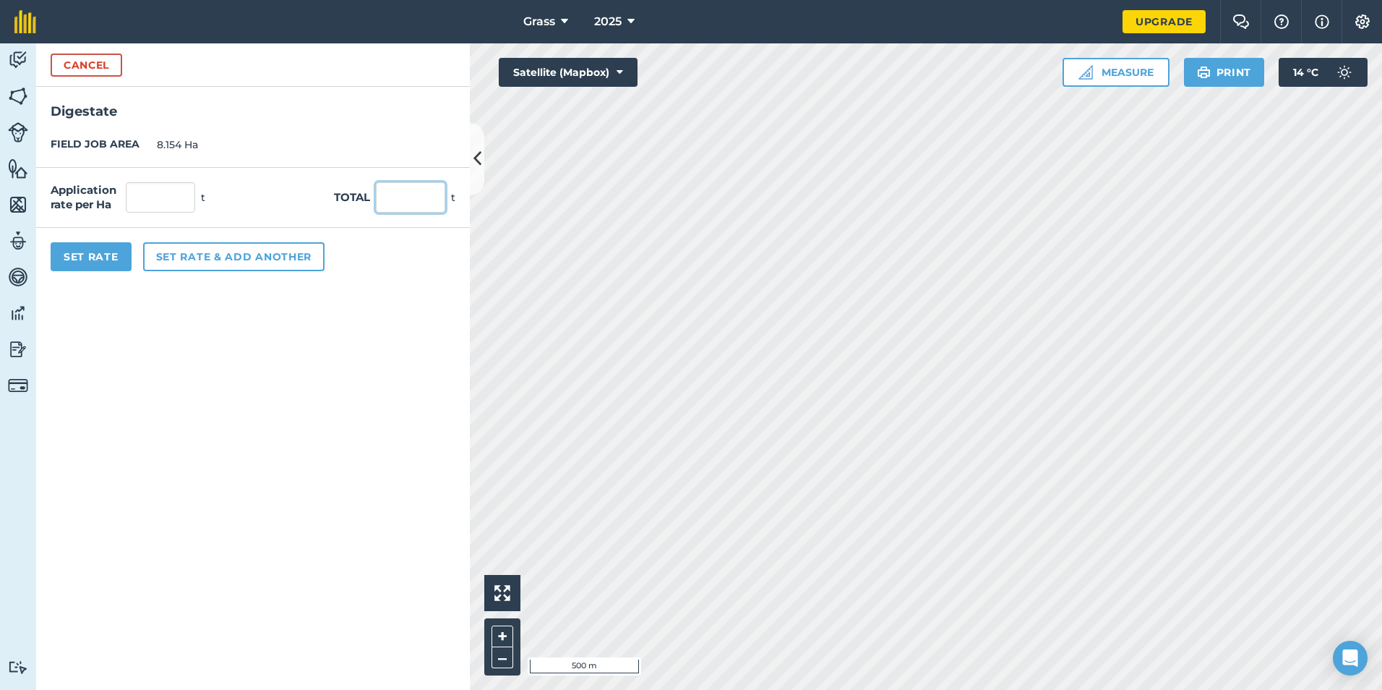
click at [378, 205] on input "text" at bounding box center [410, 197] width 69 height 30
type input "310"
click button "Cancel" at bounding box center [87, 64] width 72 height 23
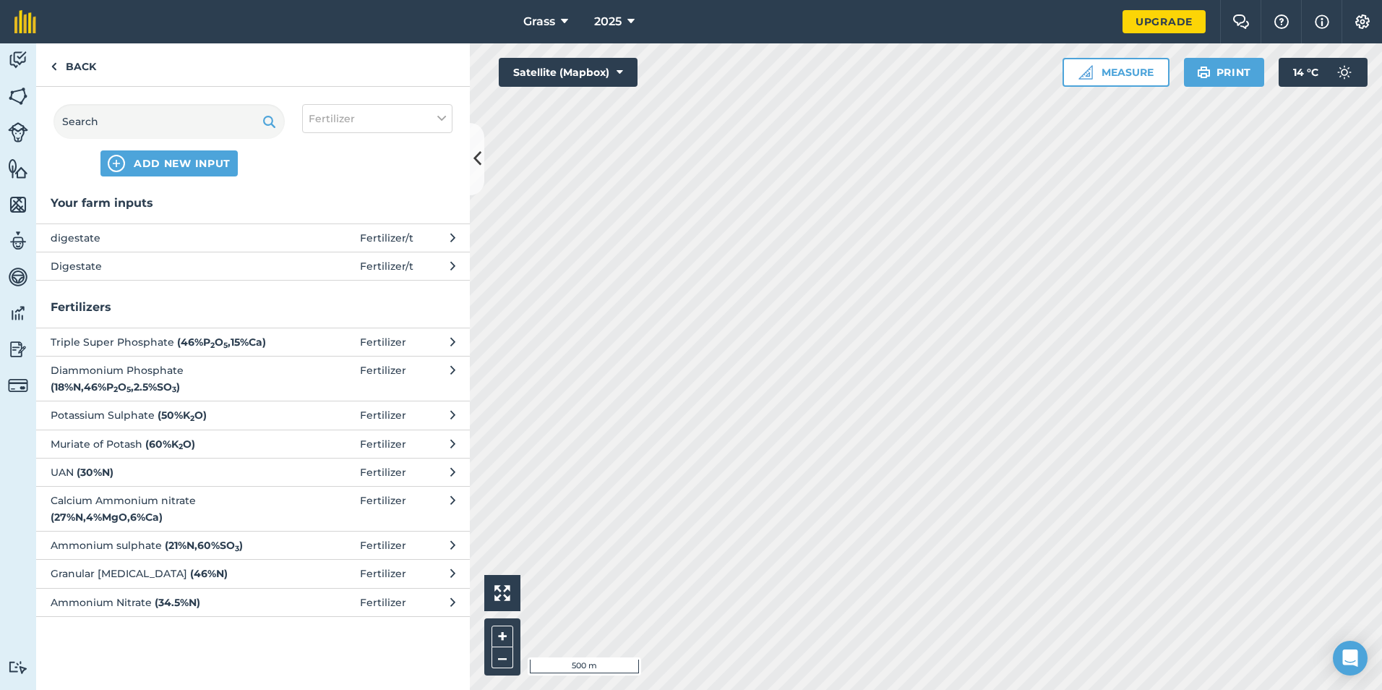
click at [267, 258] on span "Digestate" at bounding box center [169, 266] width 236 height 16
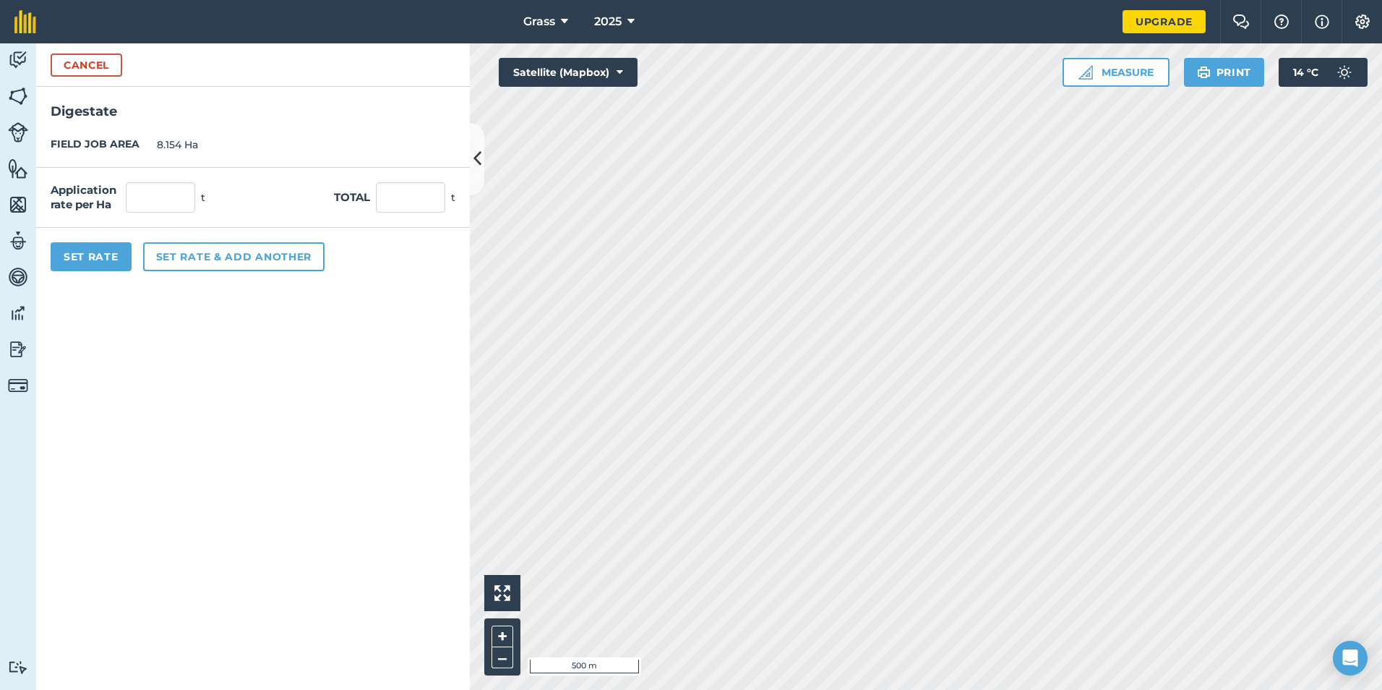
click at [372, 226] on div "Application rate per Ha t Total t" at bounding box center [253, 198] width 434 height 60
click at [401, 200] on input "text" at bounding box center [410, 197] width 69 height 30
type input "310"
type input "38.018"
click at [90, 262] on button "Set Rate" at bounding box center [91, 256] width 81 height 29
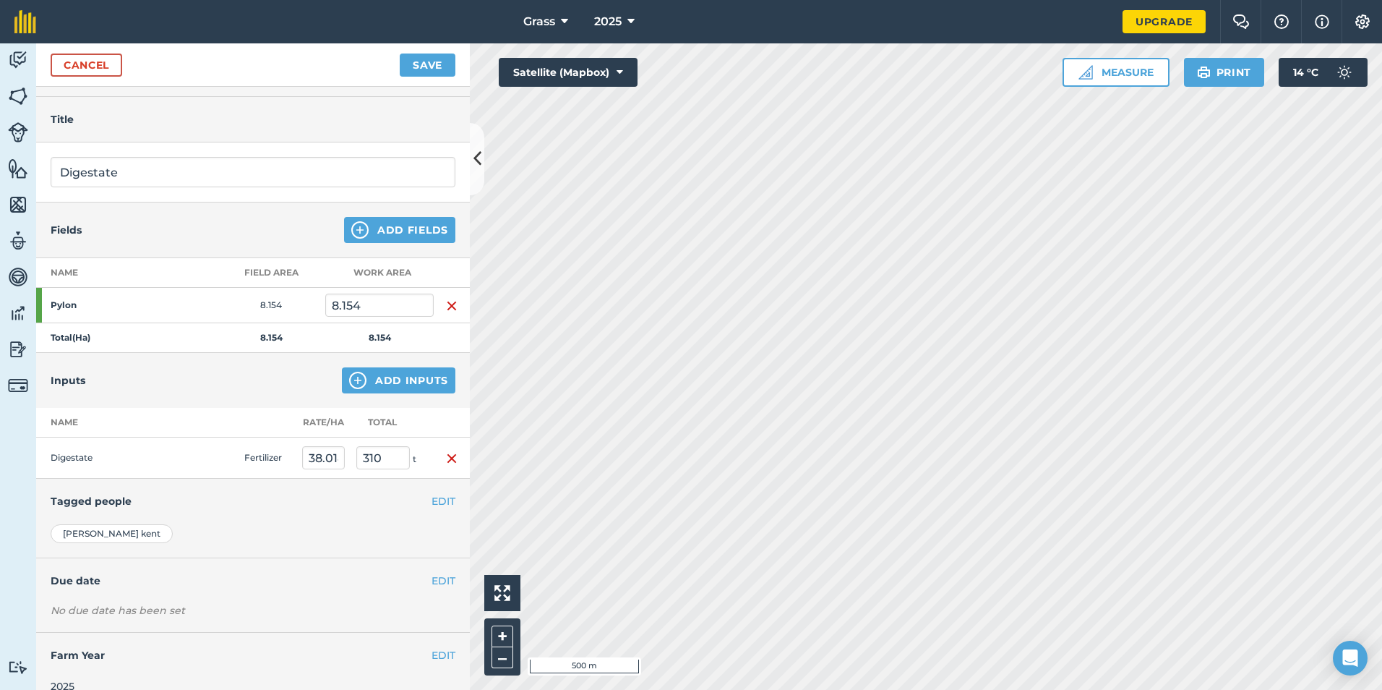
scroll to position [56, 0]
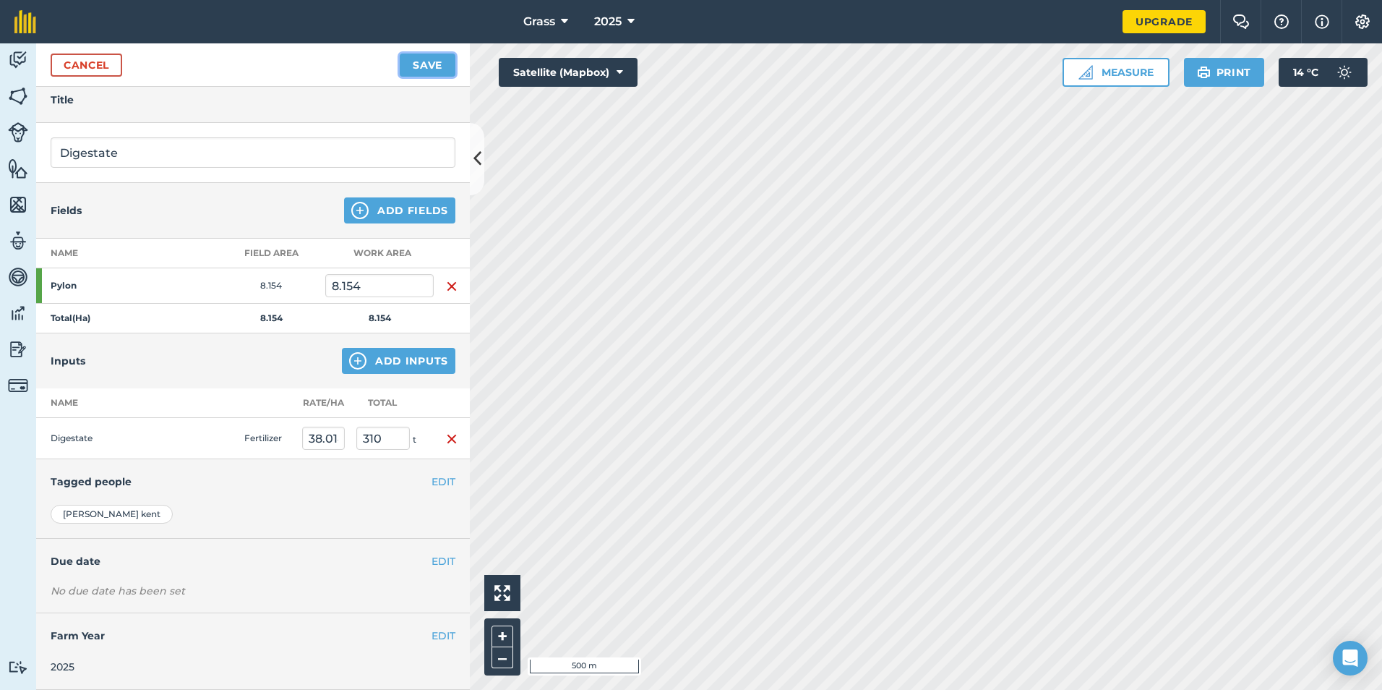
click at [437, 53] on button "Save" at bounding box center [428, 64] width 56 height 23
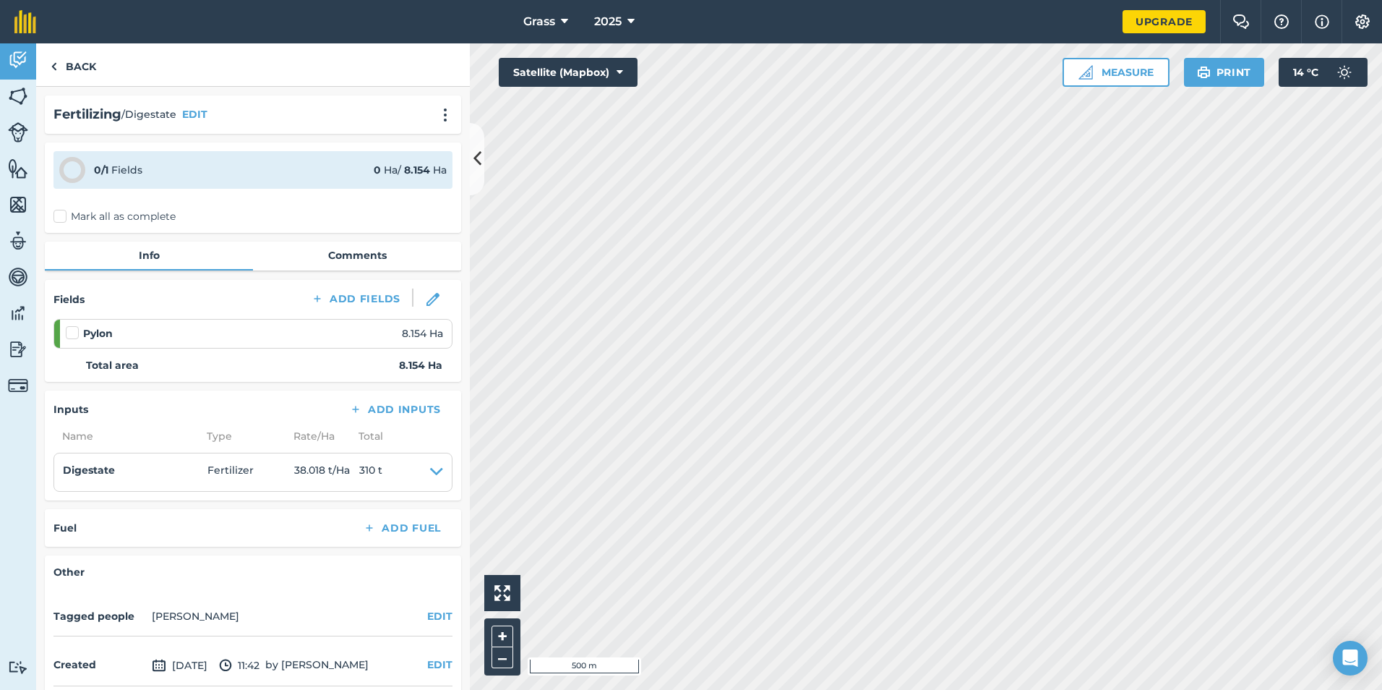
click at [103, 215] on label "Mark all as complete" at bounding box center [114, 216] width 122 height 15
click at [63, 215] on input "Mark all as complete" at bounding box center [57, 213] width 9 height 9
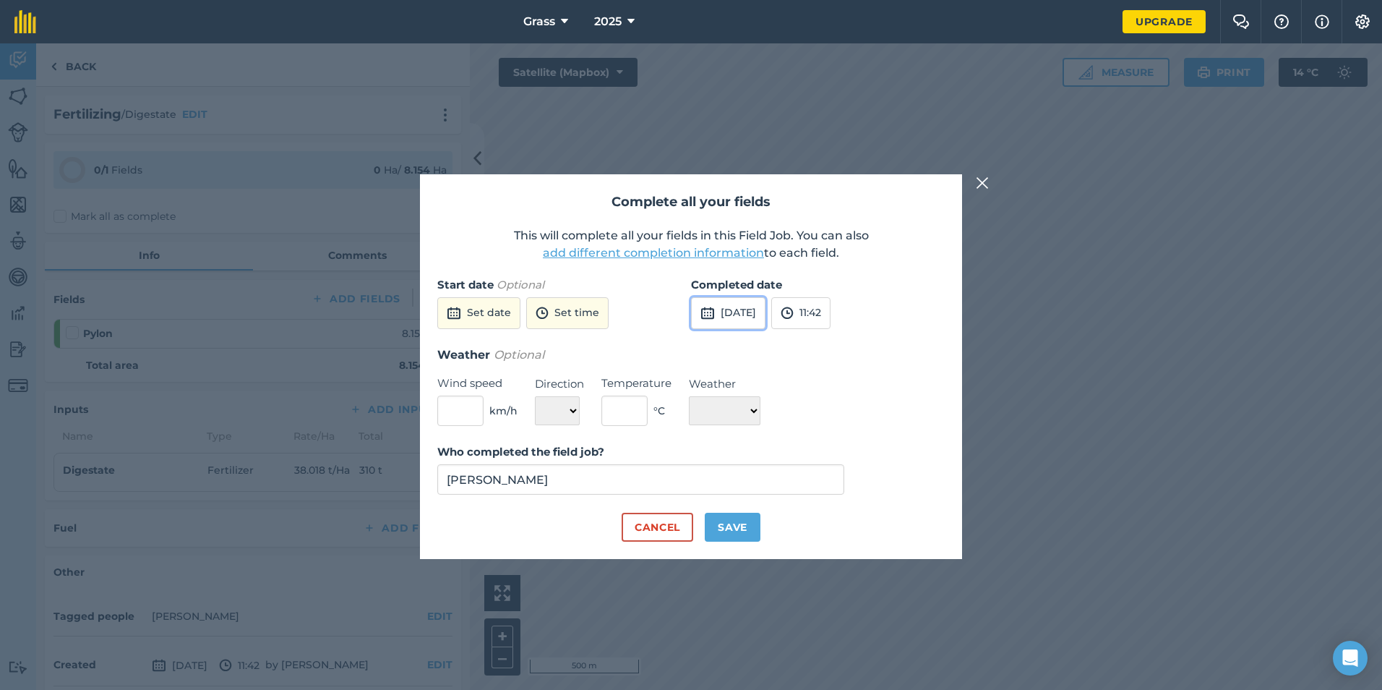
click at [751, 319] on button "[DATE]" at bounding box center [728, 313] width 74 height 32
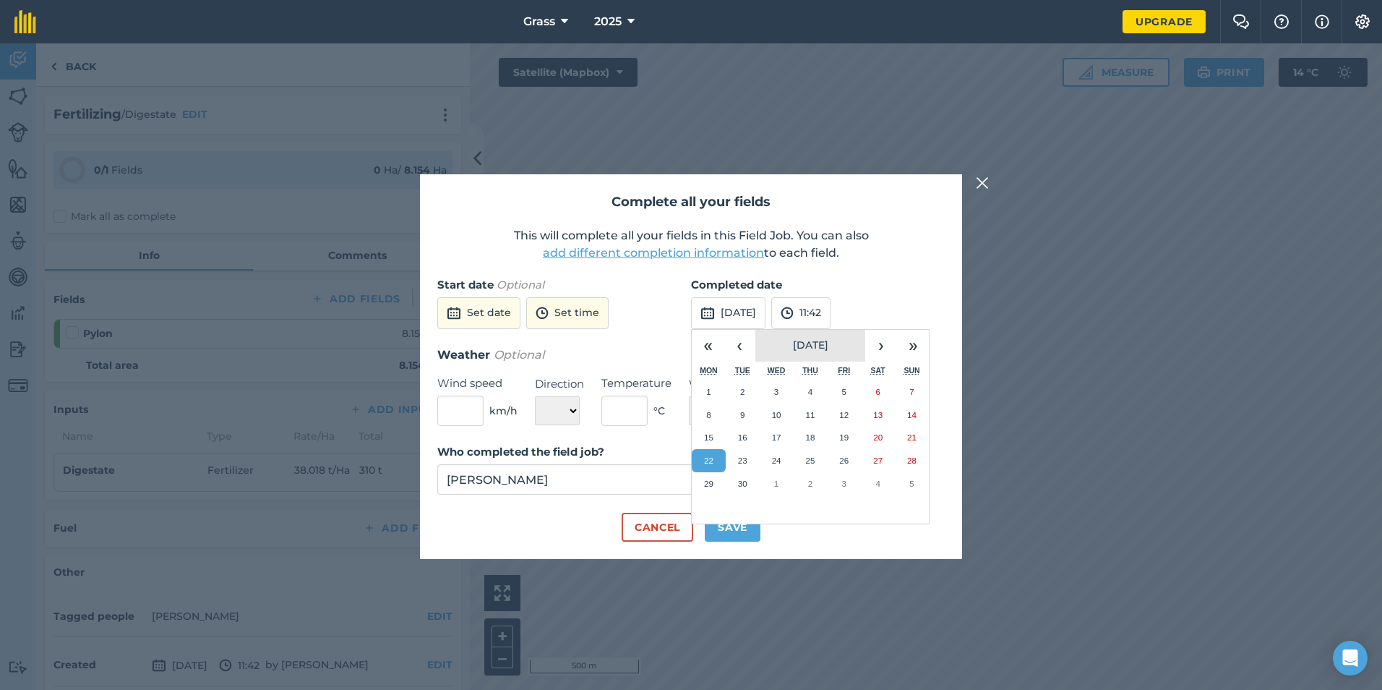
click at [793, 345] on span "[DATE]" at bounding box center [810, 344] width 35 height 13
click at [833, 370] on button "February" at bounding box center [810, 375] width 79 height 29
click at [850, 438] on button "14" at bounding box center [844, 437] width 34 height 23
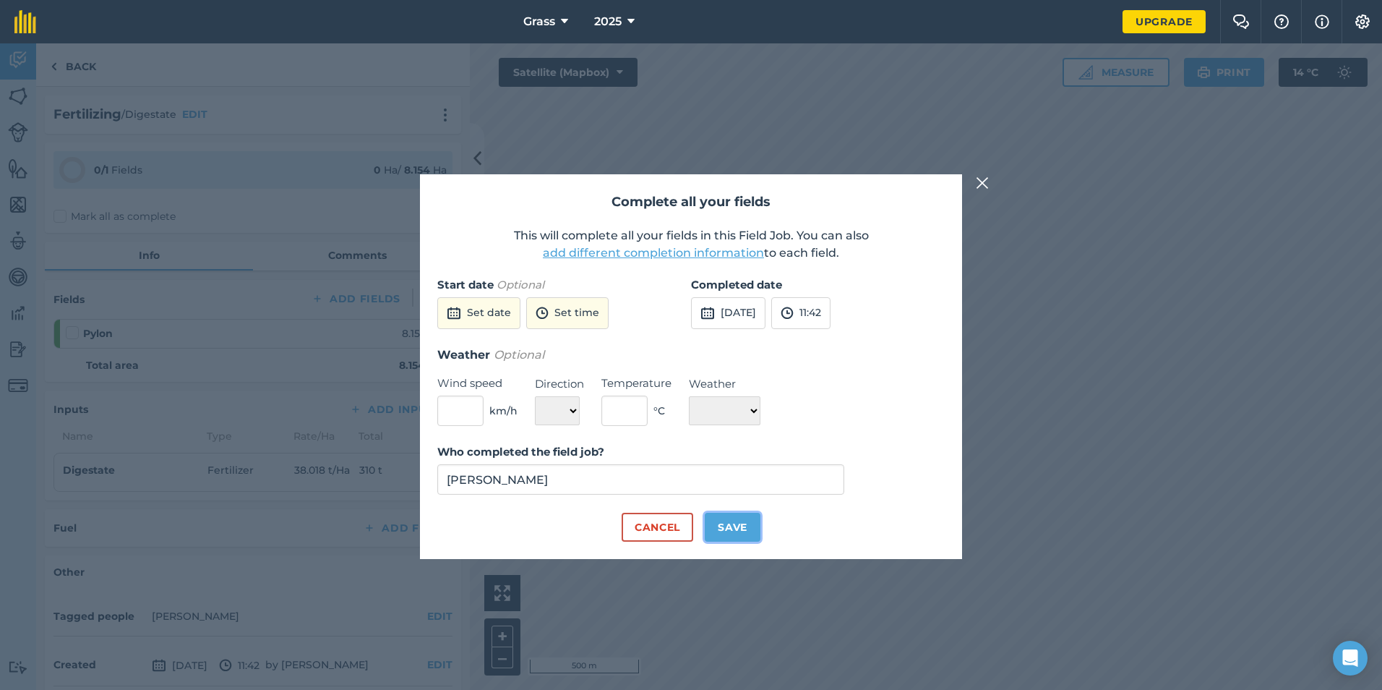
click at [731, 539] on button "Save" at bounding box center [733, 527] width 56 height 29
checkbox input "true"
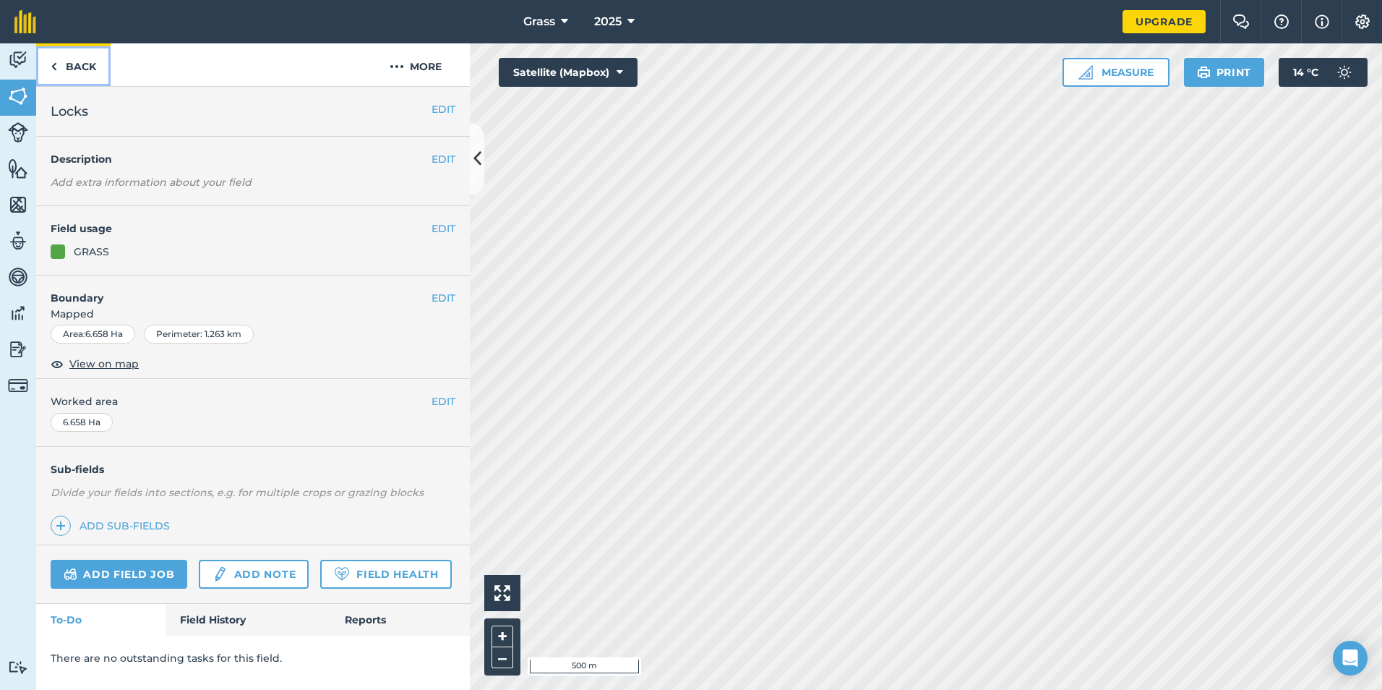
click at [90, 70] on link "Back" at bounding box center [73, 64] width 74 height 43
click at [213, 612] on link "Field History" at bounding box center [248, 620] width 164 height 32
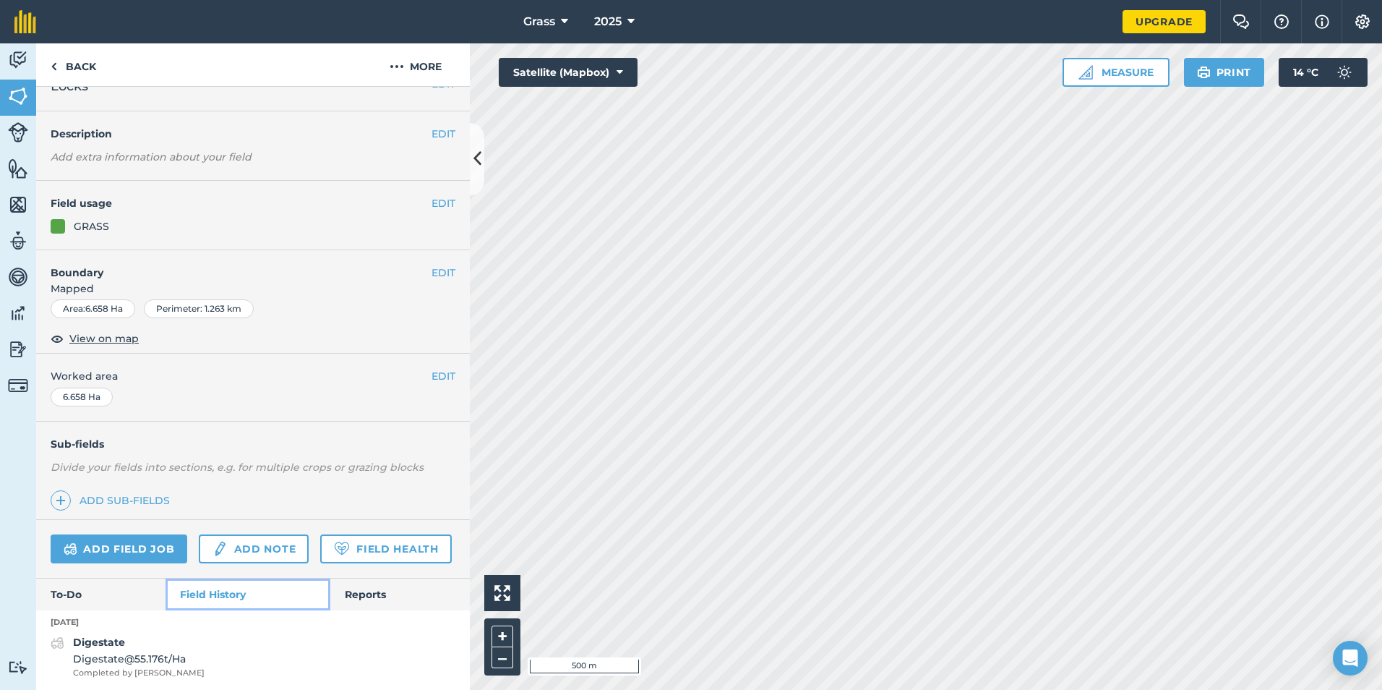
scroll to position [69, 0]
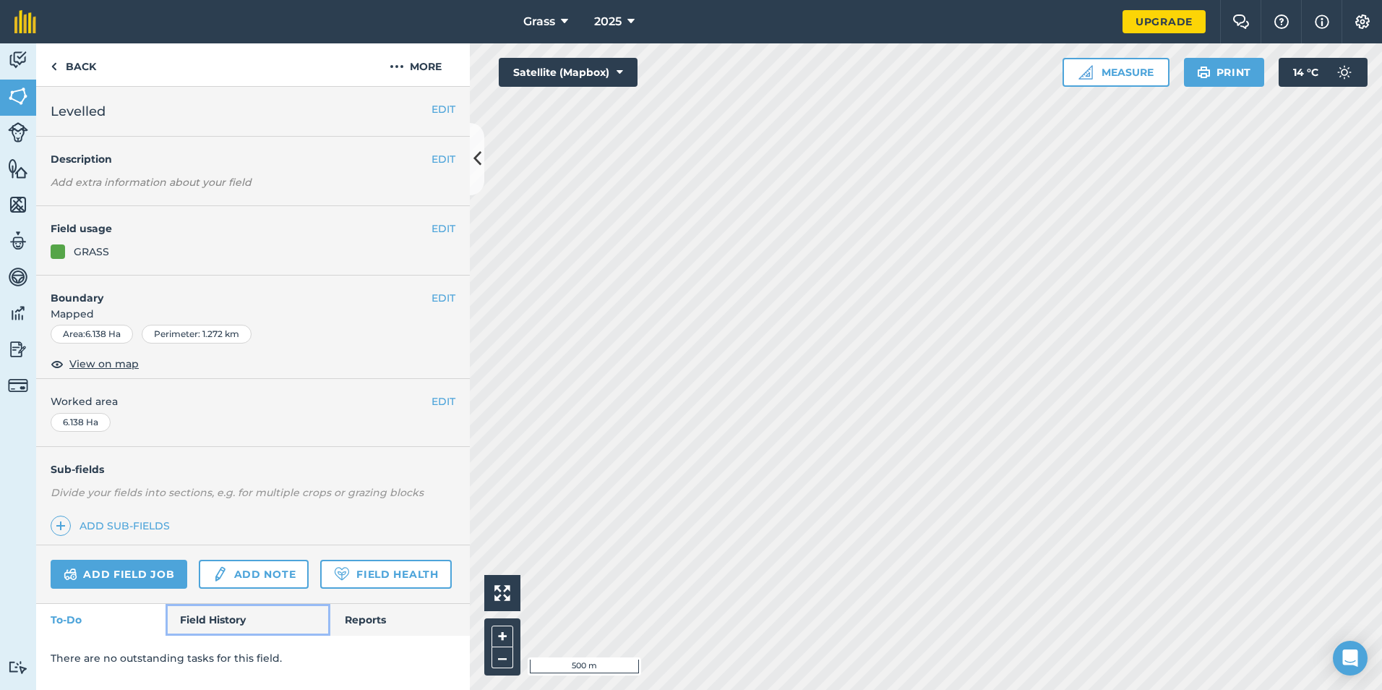
click at [188, 623] on link "Field History" at bounding box center [248, 620] width 164 height 32
click at [179, 622] on link "Field History" at bounding box center [248, 620] width 164 height 32
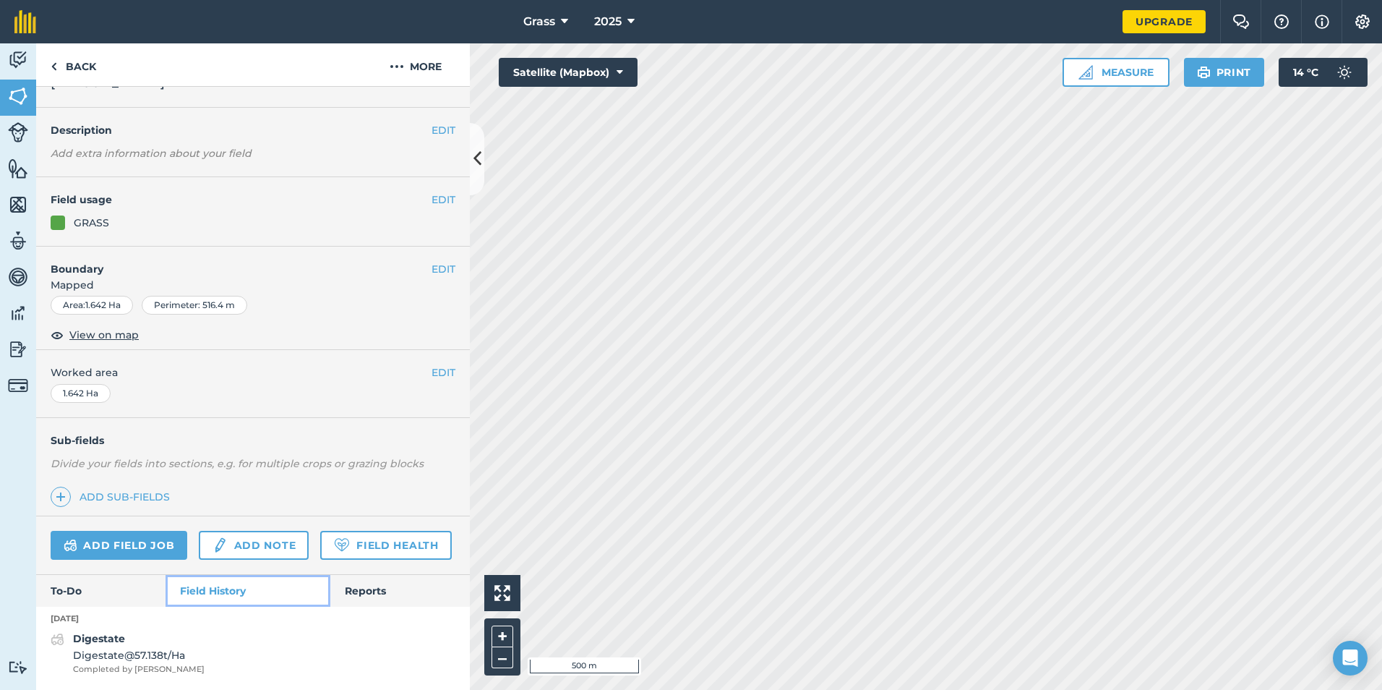
scroll to position [69, 0]
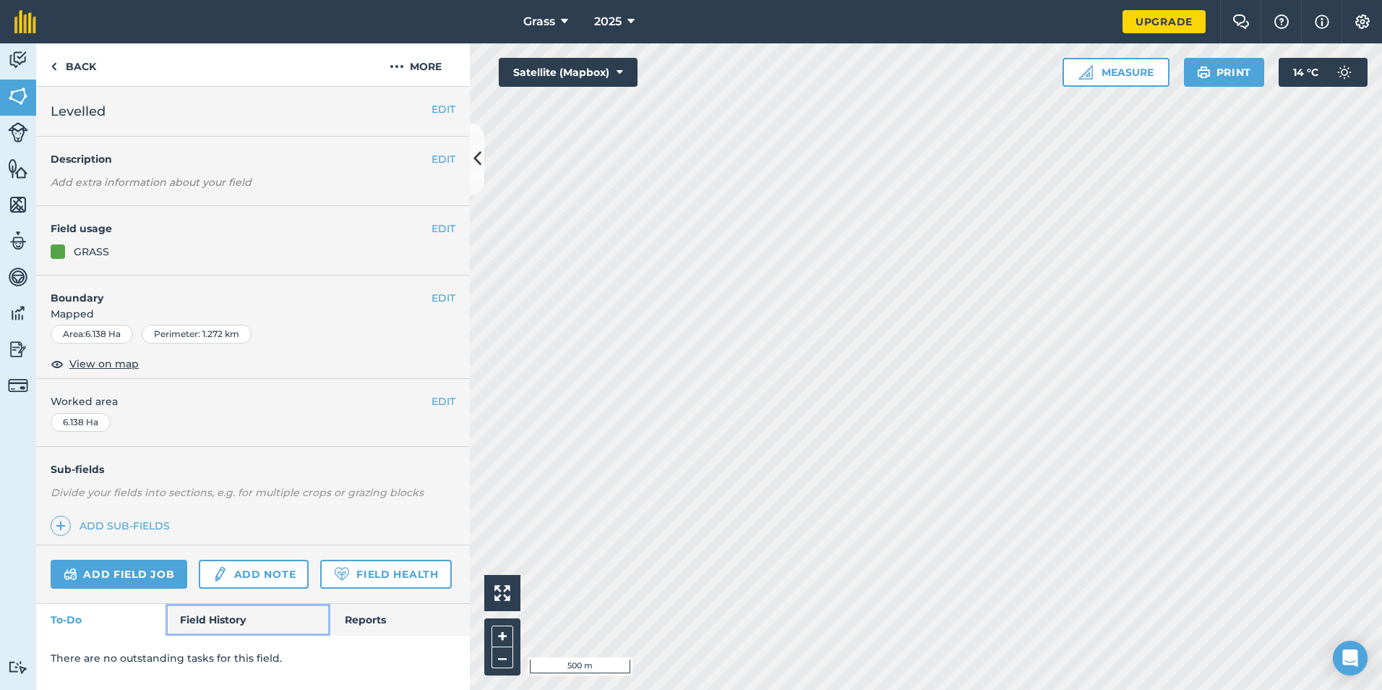
click at [212, 626] on link "Field History" at bounding box center [248, 620] width 164 height 32
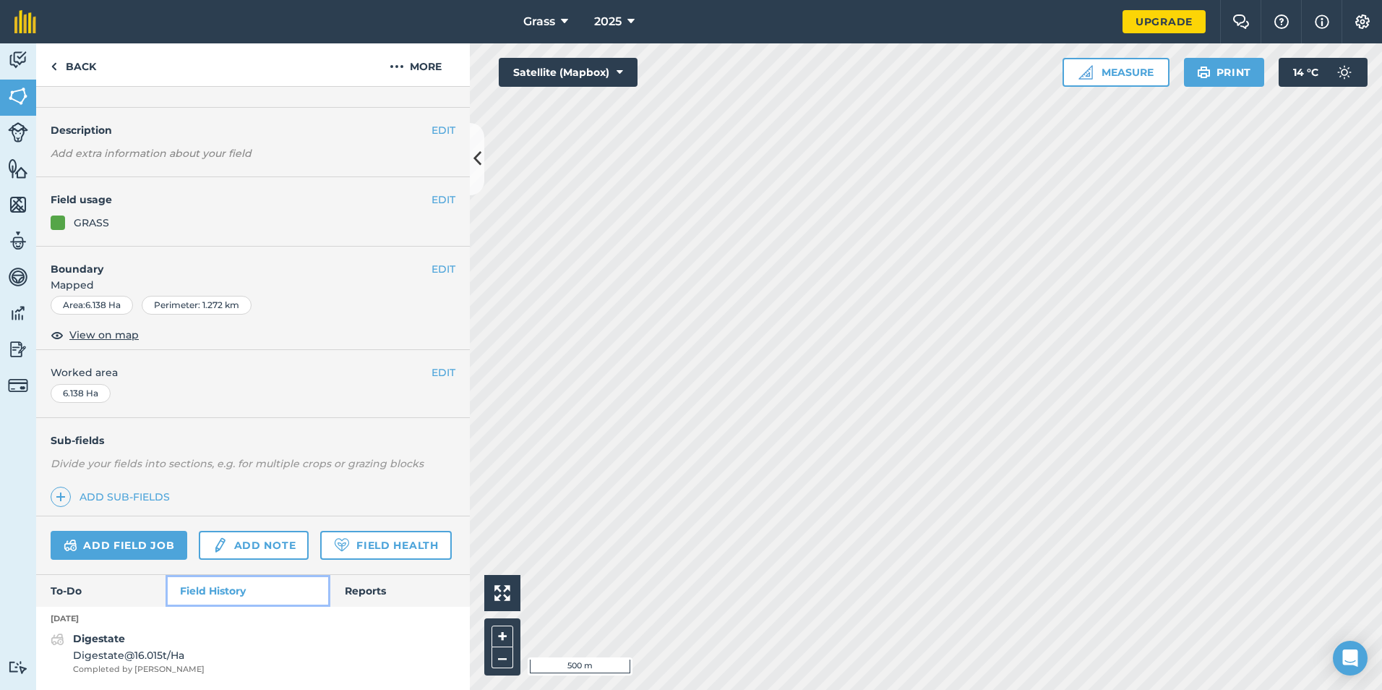
scroll to position [69, 0]
click at [151, 654] on span "Digestate @ 16.015 t / Ha" at bounding box center [139, 655] width 132 height 16
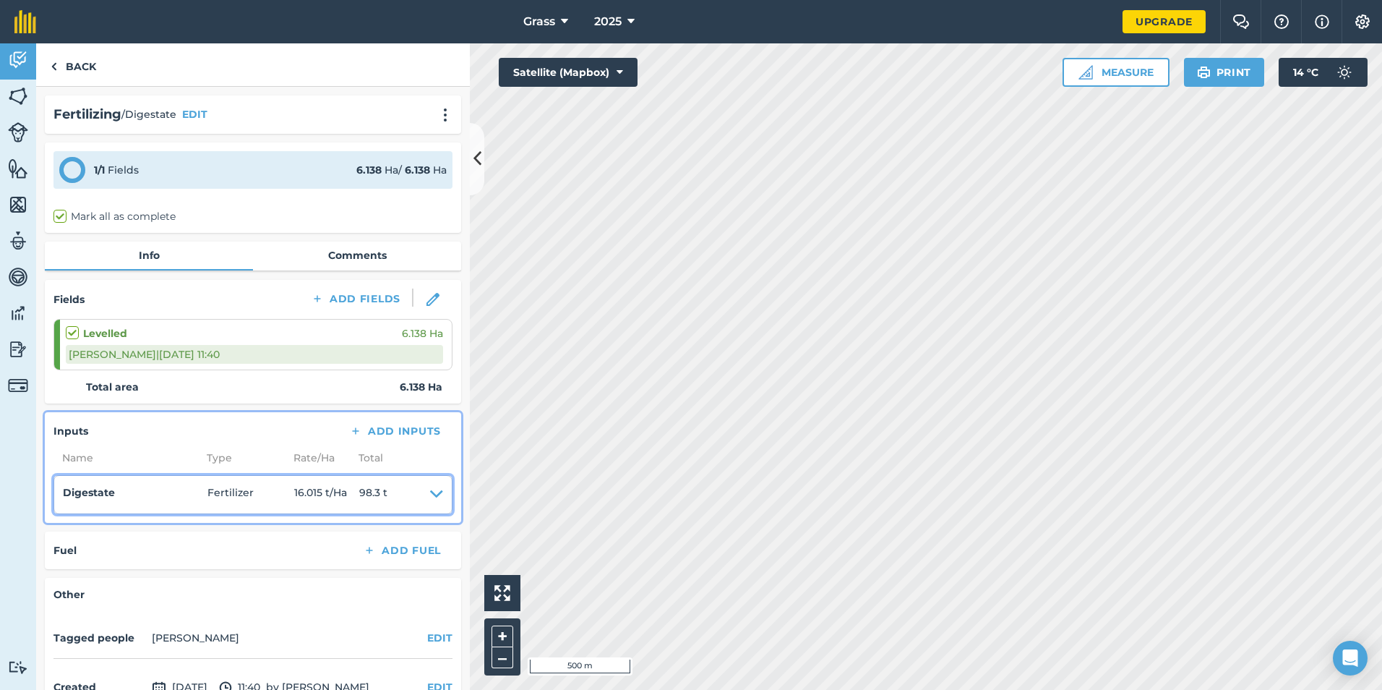
click at [430, 494] on icon at bounding box center [436, 494] width 13 height 20
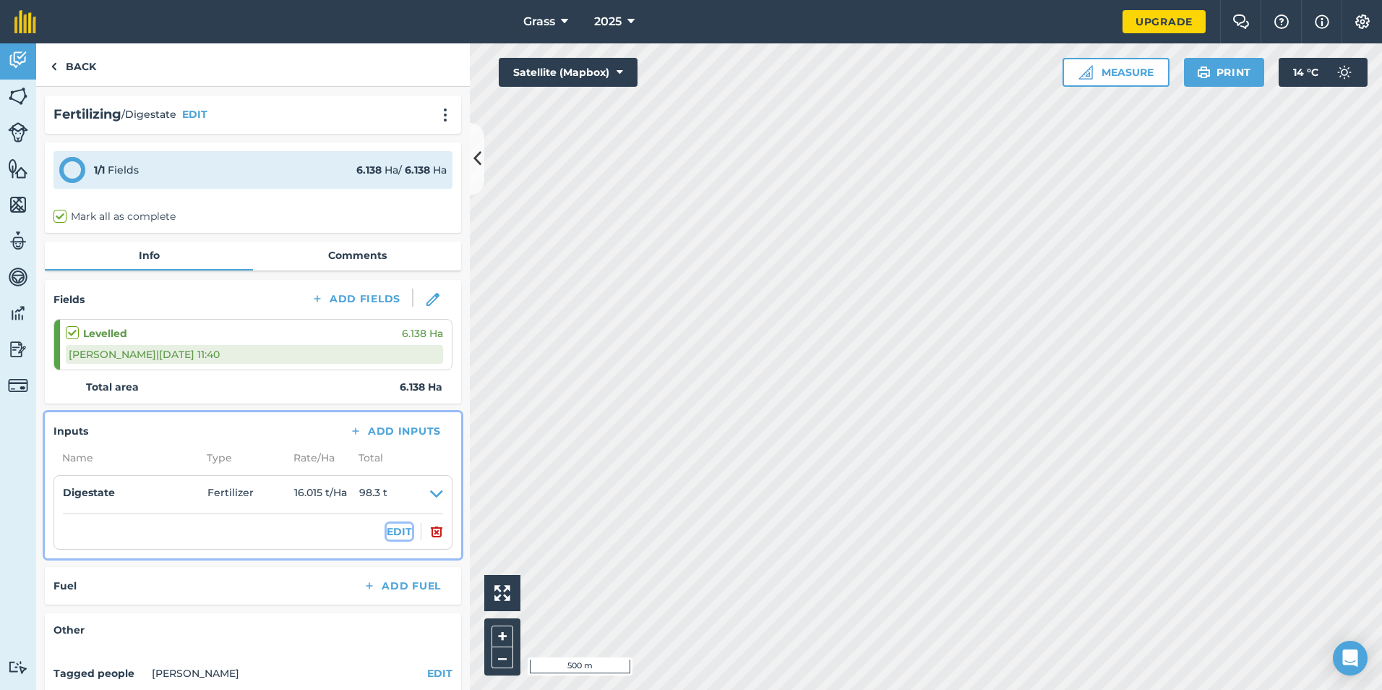
click at [387, 527] on button "EDIT" at bounding box center [399, 531] width 25 height 16
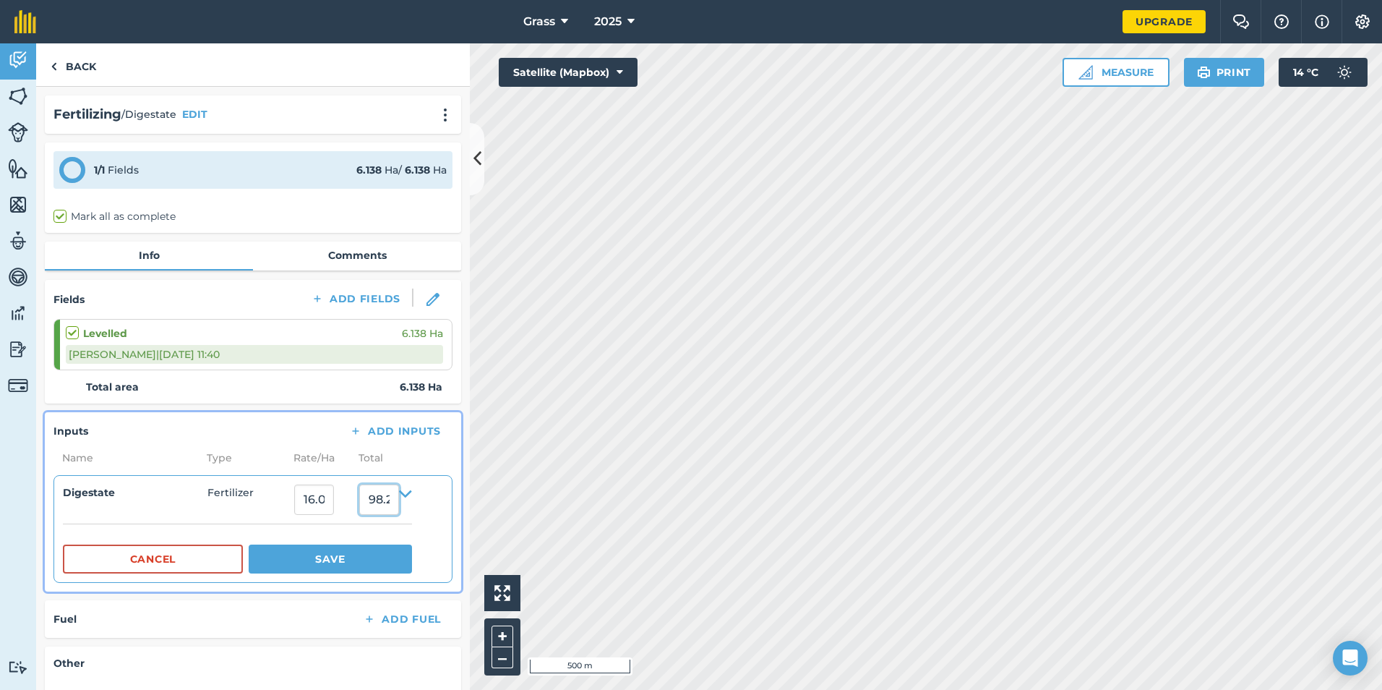
click at [399, 494] on input "98.299996344" at bounding box center [379, 499] width 40 height 30
type input "9"
type input "334.96"
type input "54.57152166829586"
click at [369, 562] on button "Save" at bounding box center [330, 558] width 163 height 29
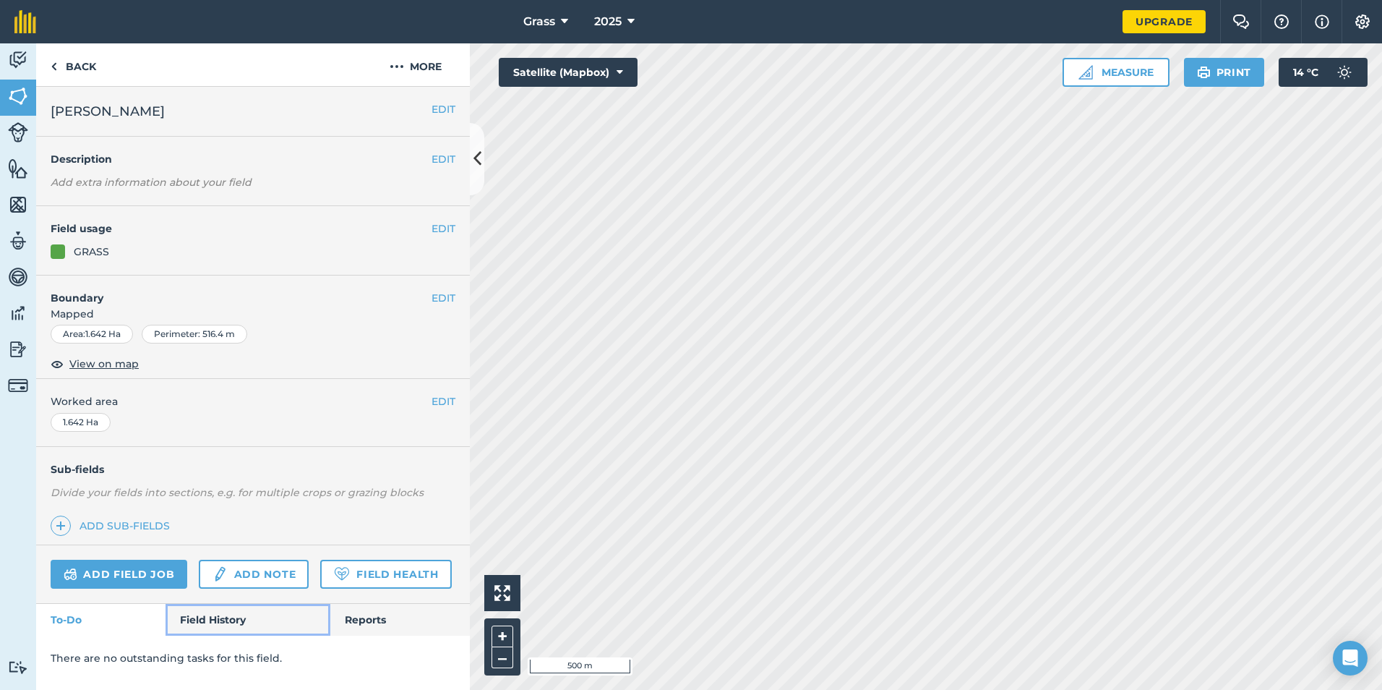
click at [226, 623] on link "Field History" at bounding box center [248, 620] width 164 height 32
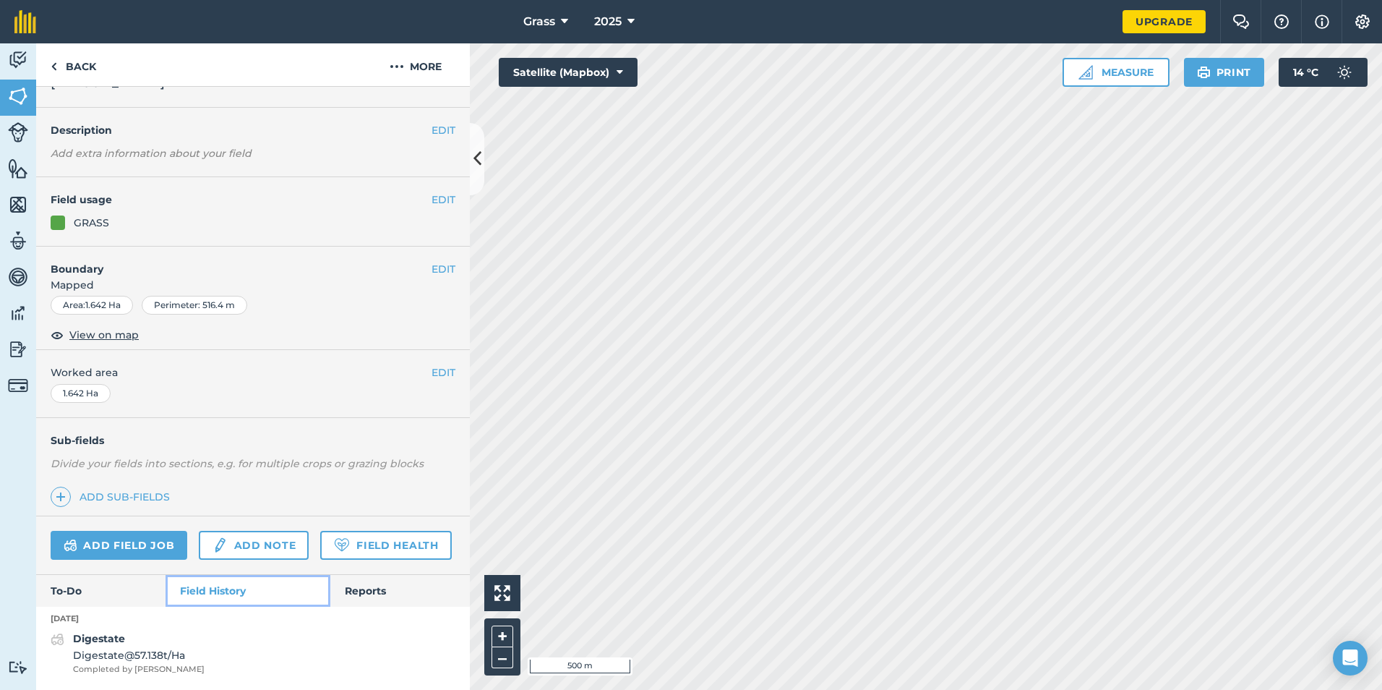
scroll to position [69, 0]
click at [163, 664] on span "Completed by [PERSON_NAME]" at bounding box center [139, 669] width 132 height 13
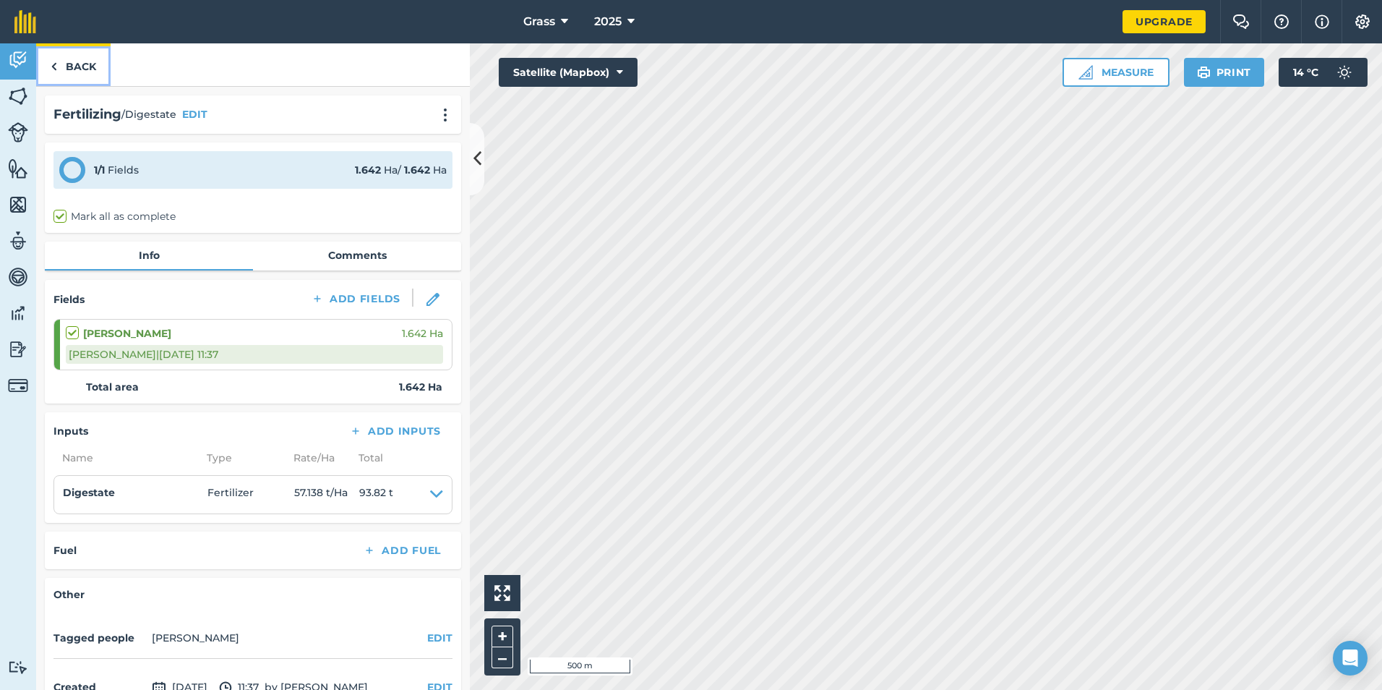
click at [88, 64] on link "Back" at bounding box center [73, 64] width 74 height 43
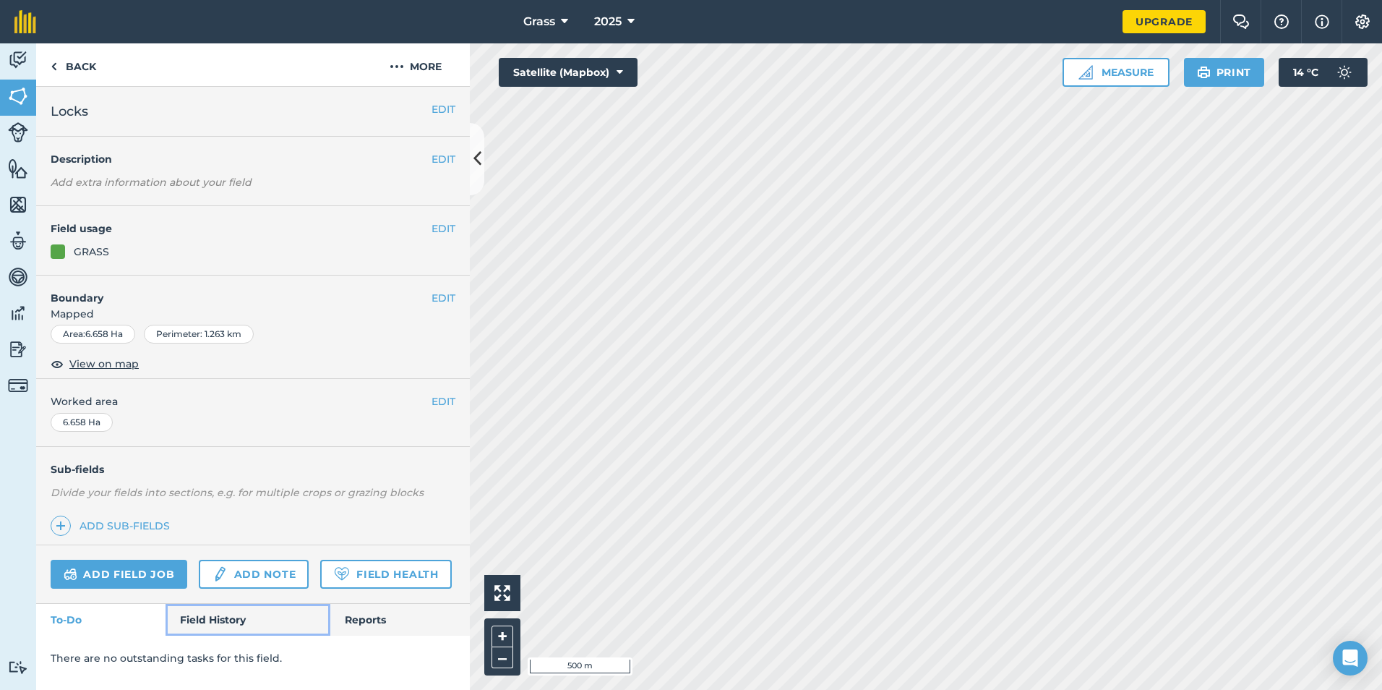
click at [219, 618] on link "Field History" at bounding box center [248, 620] width 164 height 32
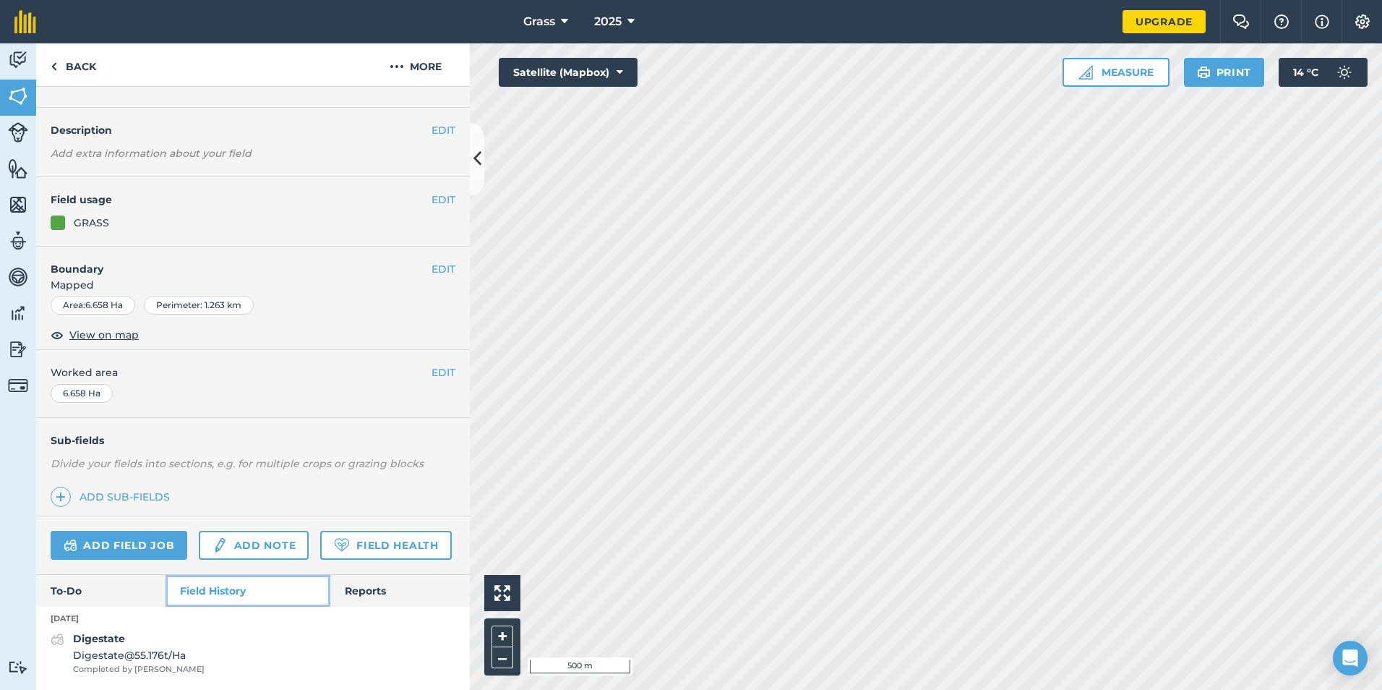
scroll to position [69, 0]
click at [158, 668] on span "Completed by [PERSON_NAME]" at bounding box center [139, 669] width 132 height 13
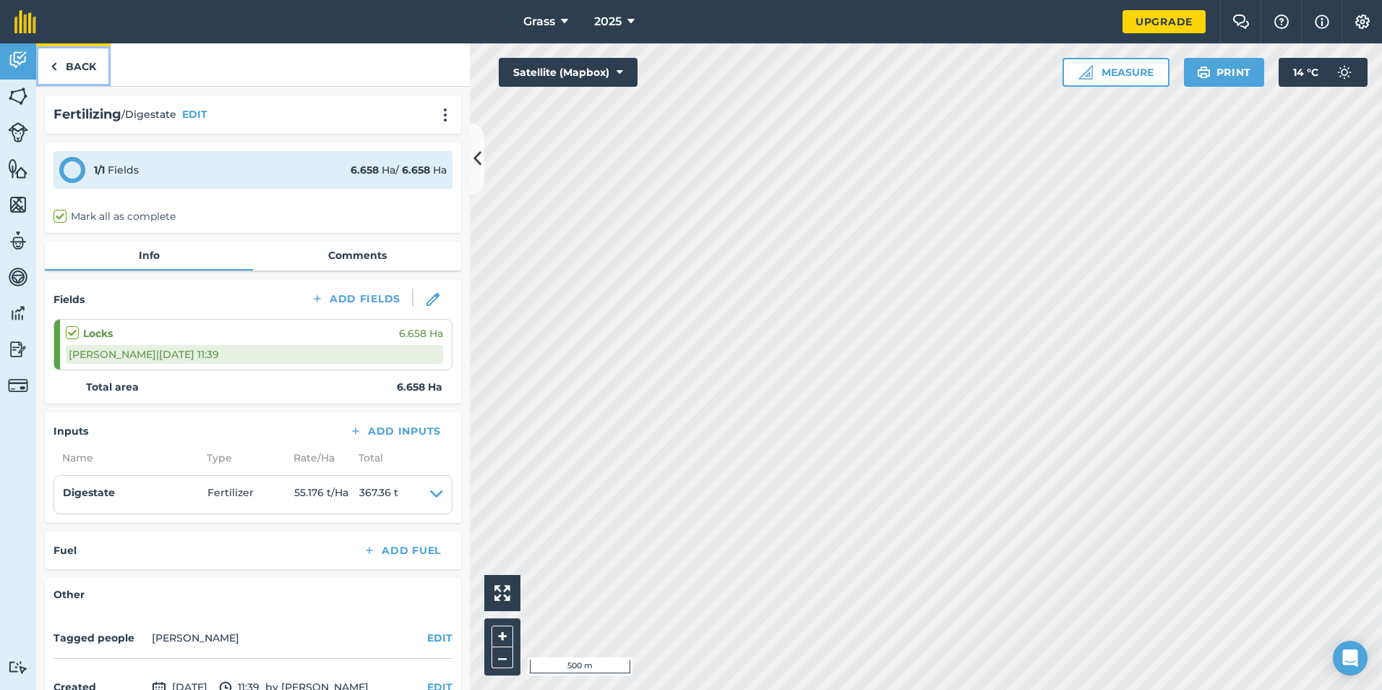
click at [81, 70] on link "Back" at bounding box center [73, 64] width 74 height 43
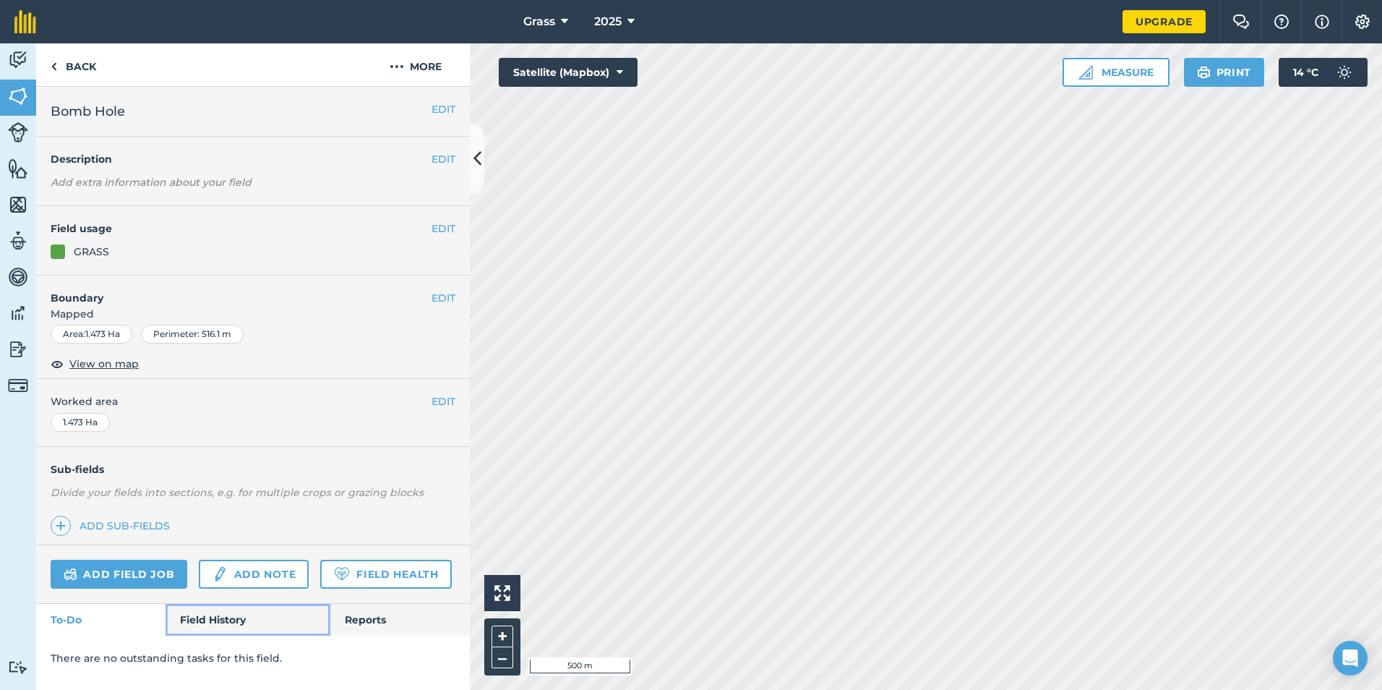
click at [212, 624] on link "Field History" at bounding box center [248, 620] width 164 height 32
click at [442, 104] on button "EDIT" at bounding box center [444, 109] width 24 height 16
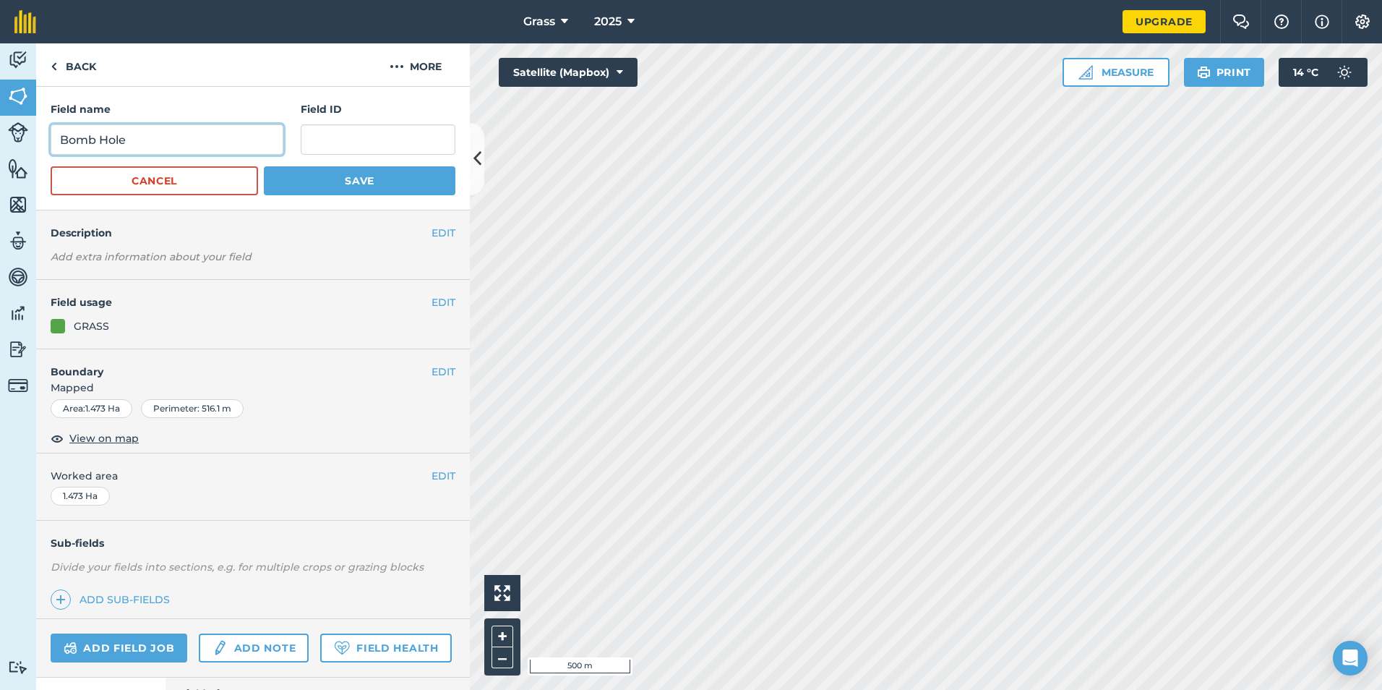
click at [249, 133] on input "Bomb Hole" at bounding box center [167, 139] width 233 height 30
type input "B"
type input "Mortons Corner"
click at [374, 343] on div "EDIT Field usage GRASS" at bounding box center [253, 314] width 434 height 69
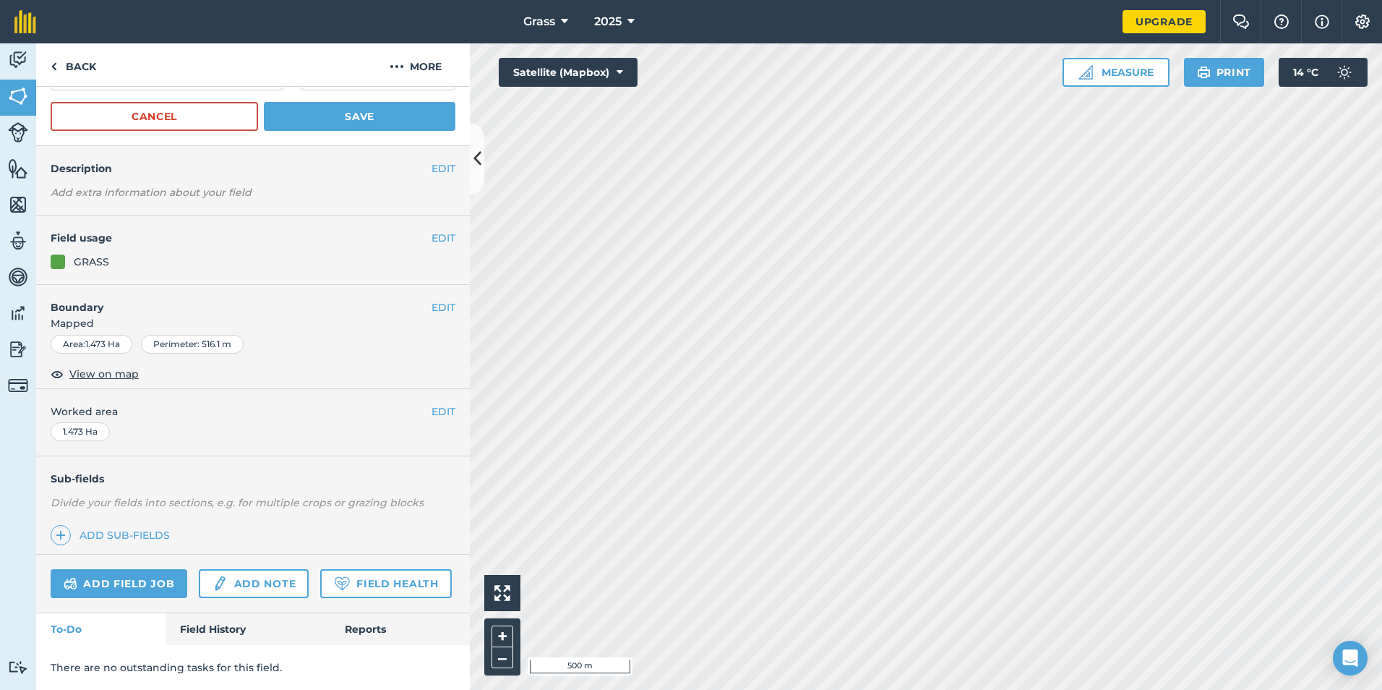
scroll to position [105, 0]
click at [220, 627] on link "Field History" at bounding box center [248, 629] width 164 height 32
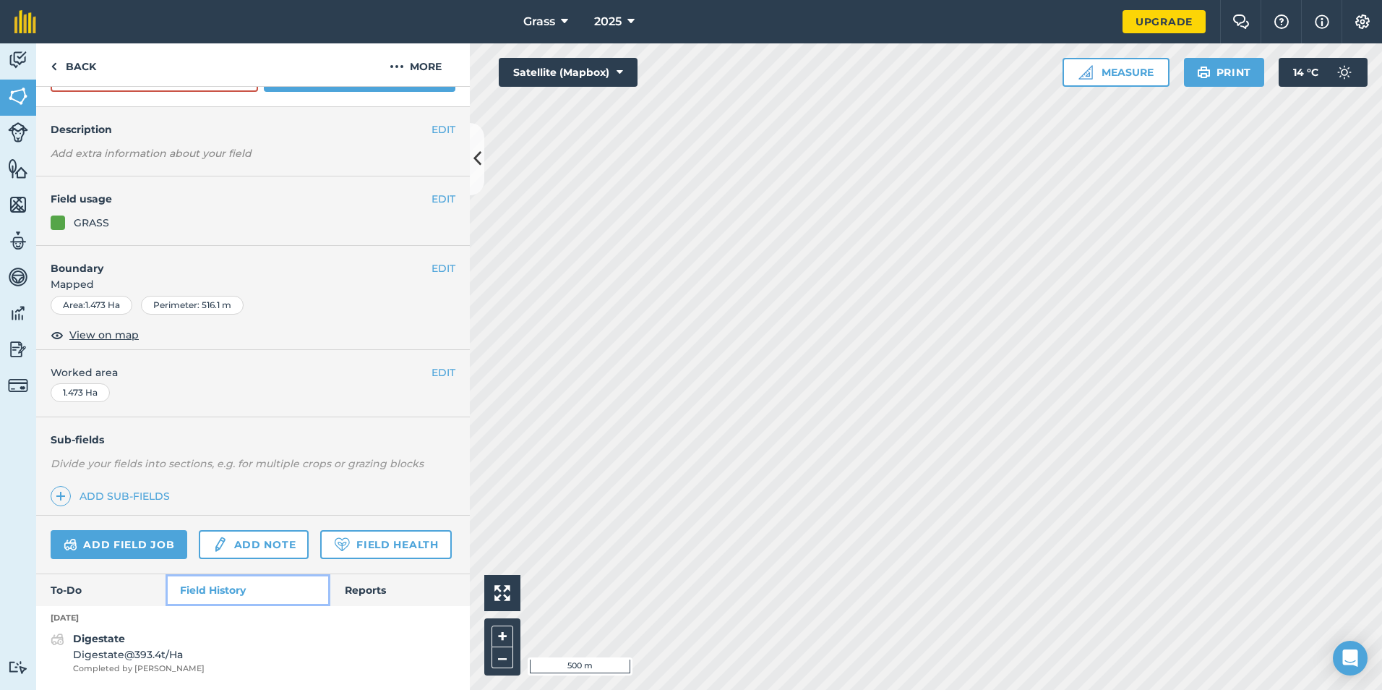
scroll to position [144, 0]
click at [145, 653] on span "Digestate @ 393.4 t / Ha" at bounding box center [139, 654] width 132 height 16
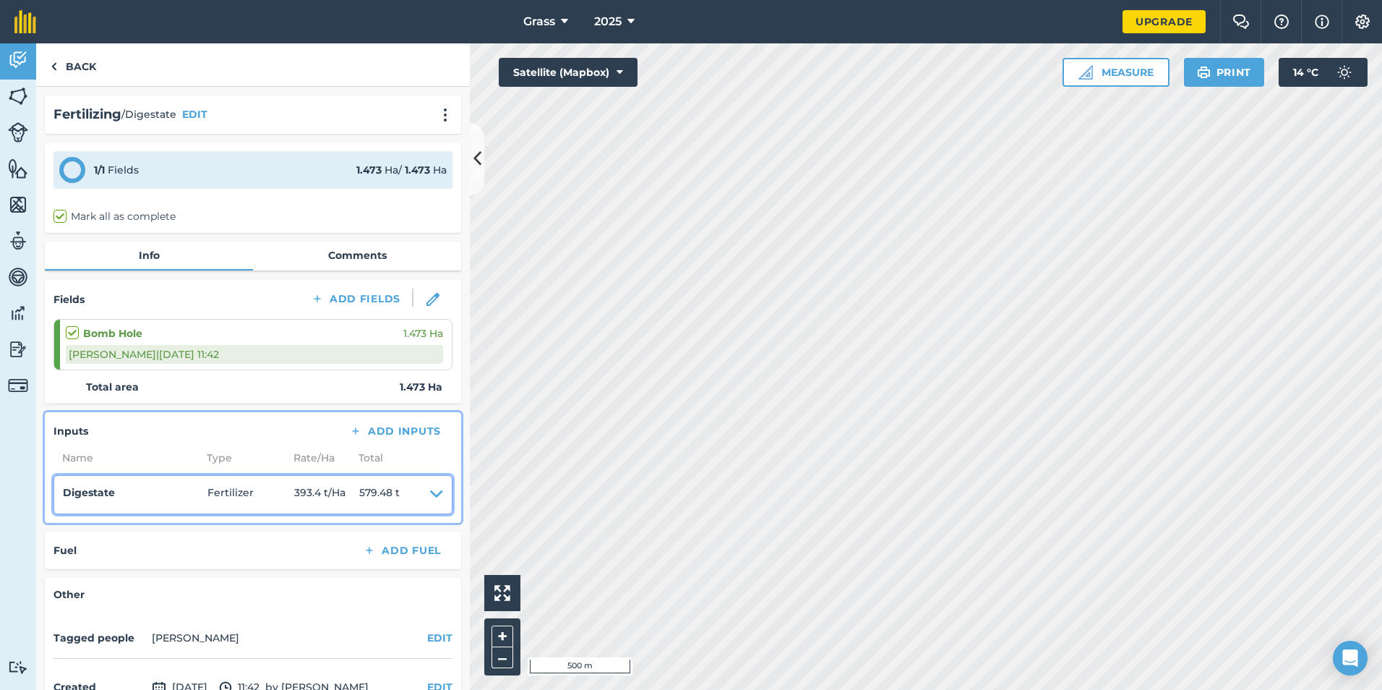
click at [430, 497] on icon at bounding box center [436, 494] width 13 height 20
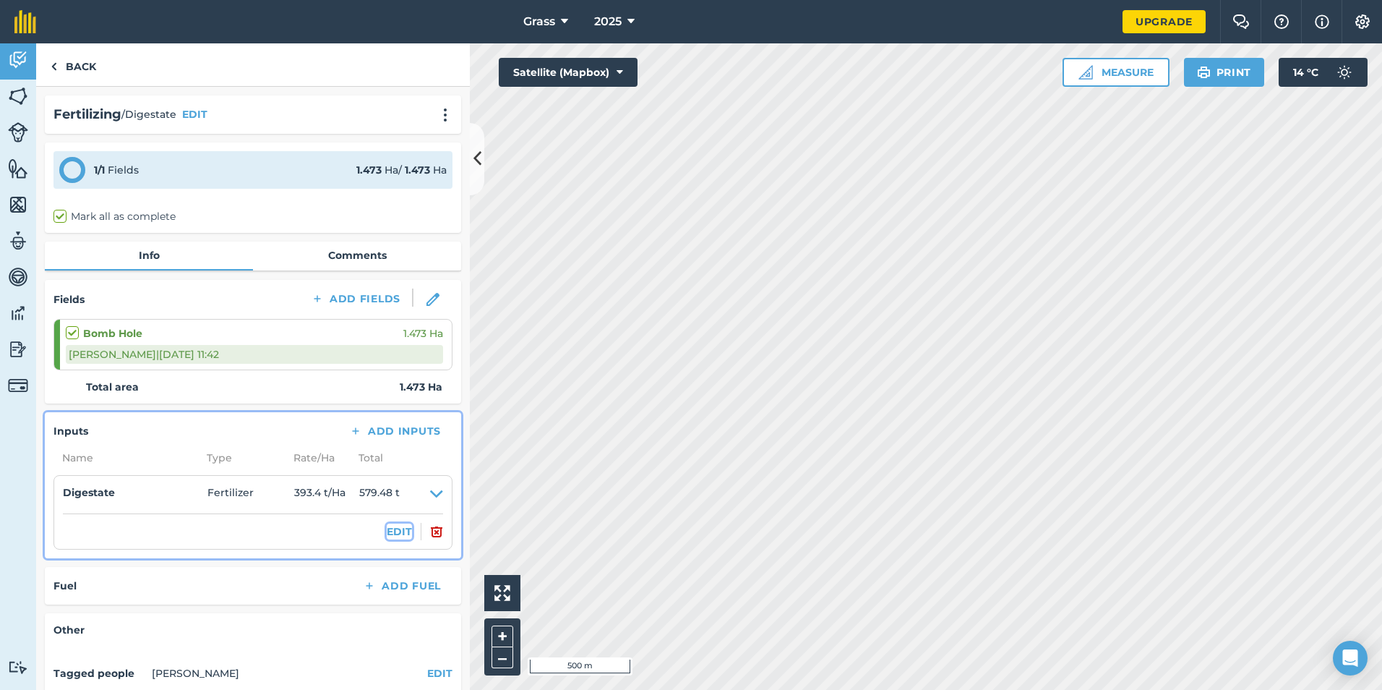
click at [390, 526] on button "EDIT" at bounding box center [399, 531] width 25 height 16
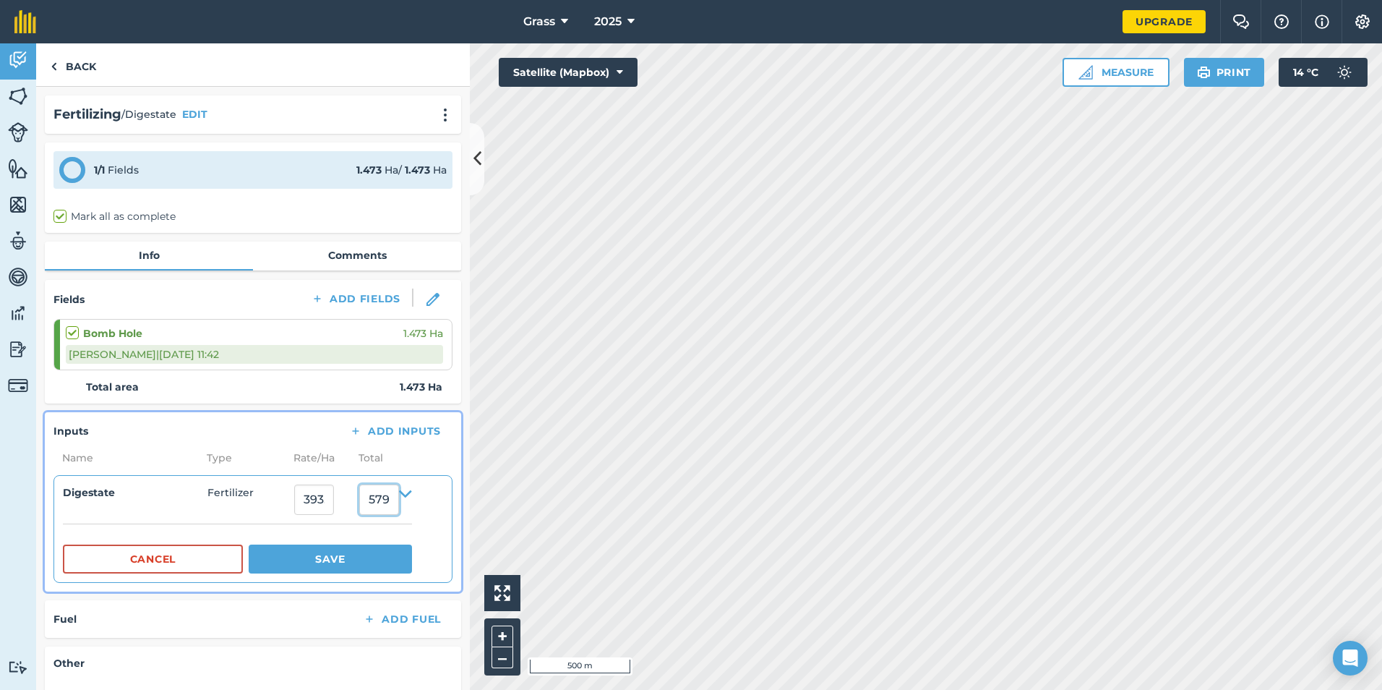
click at [398, 500] on input "579.4799676" at bounding box center [379, 499] width 40 height 30
type input "7"
type input "98.32"
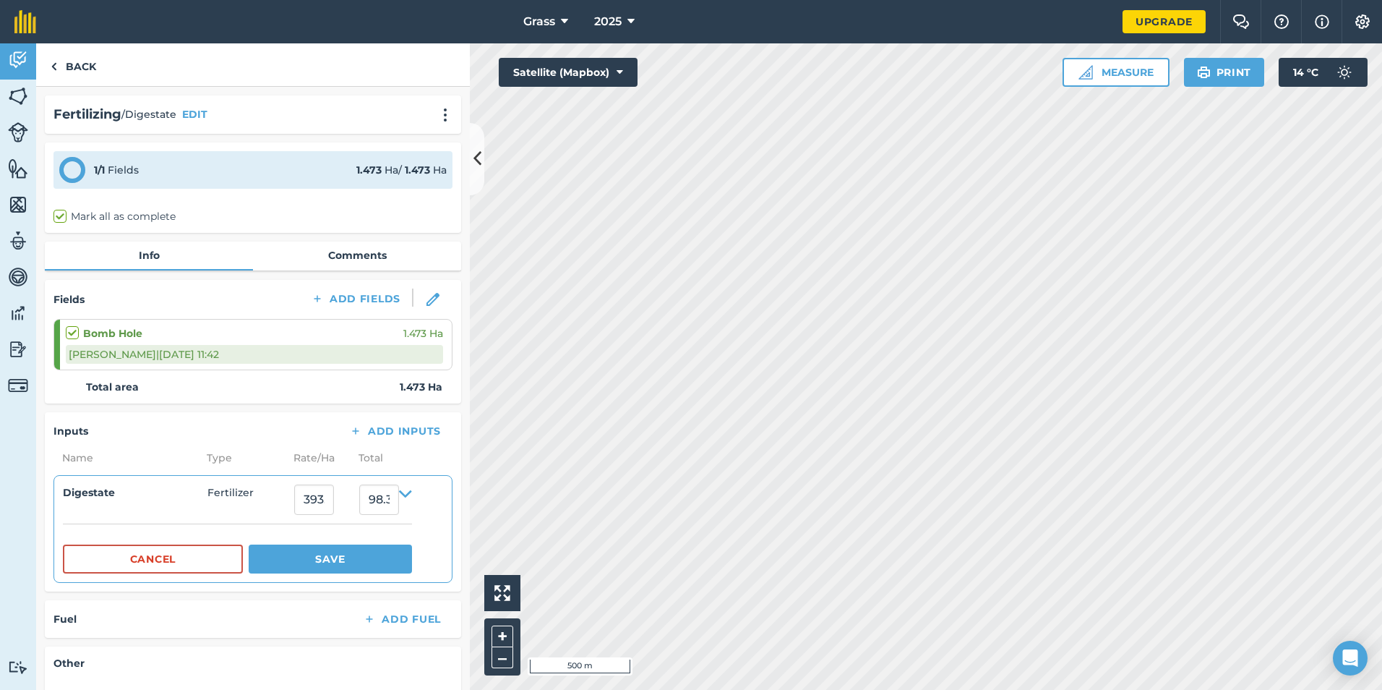
type input "66.74813306177867"
click at [361, 587] on div "Inputs Add Inputs Name Type Rate/ Ha Total Digestate Fertilizer 66.748133061778…" at bounding box center [253, 501] width 416 height 179
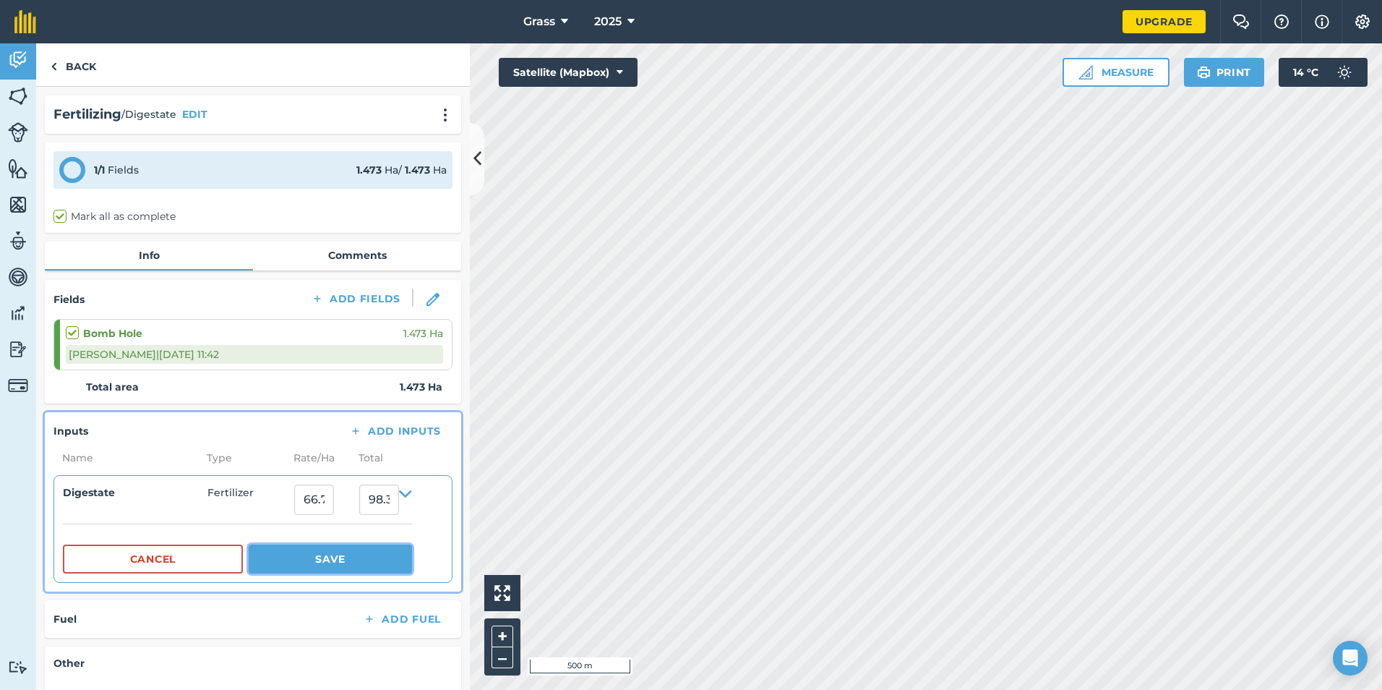
click at [372, 564] on button "Save" at bounding box center [330, 558] width 163 height 29
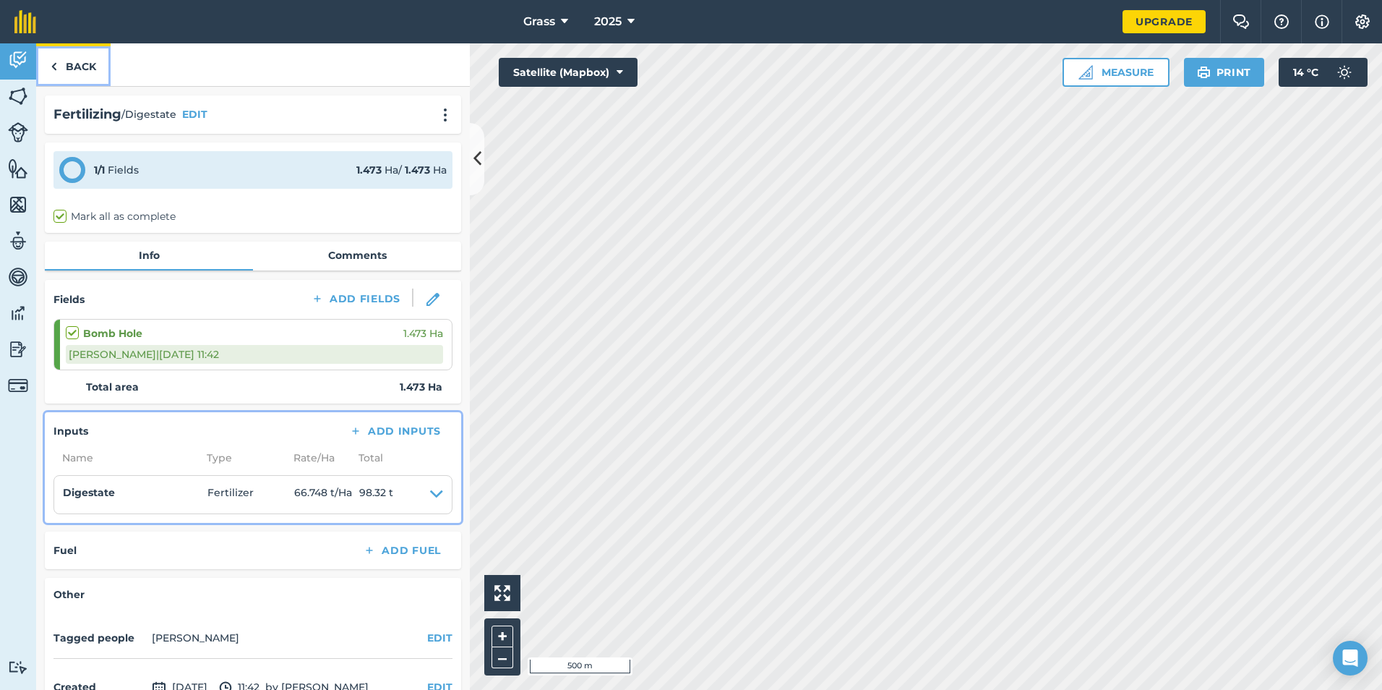
click at [88, 80] on link "Back" at bounding box center [73, 64] width 74 height 43
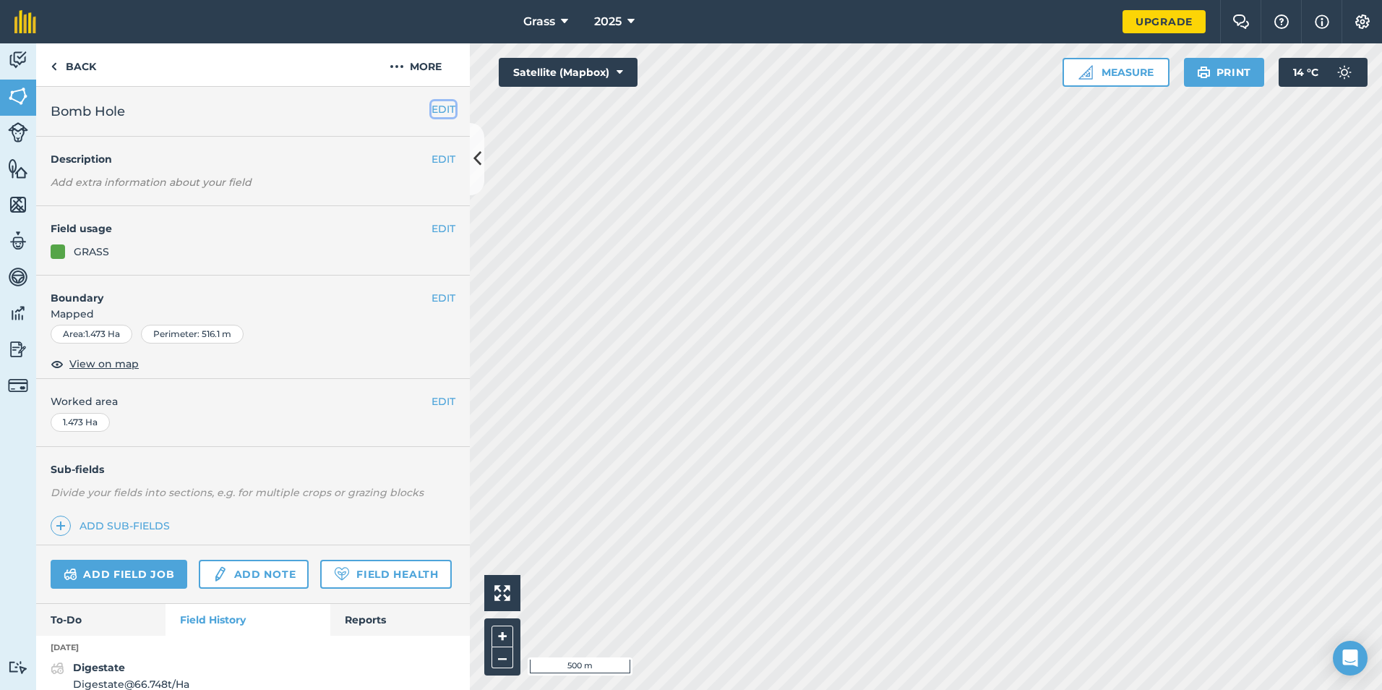
click at [432, 102] on button "EDIT" at bounding box center [444, 109] width 24 height 16
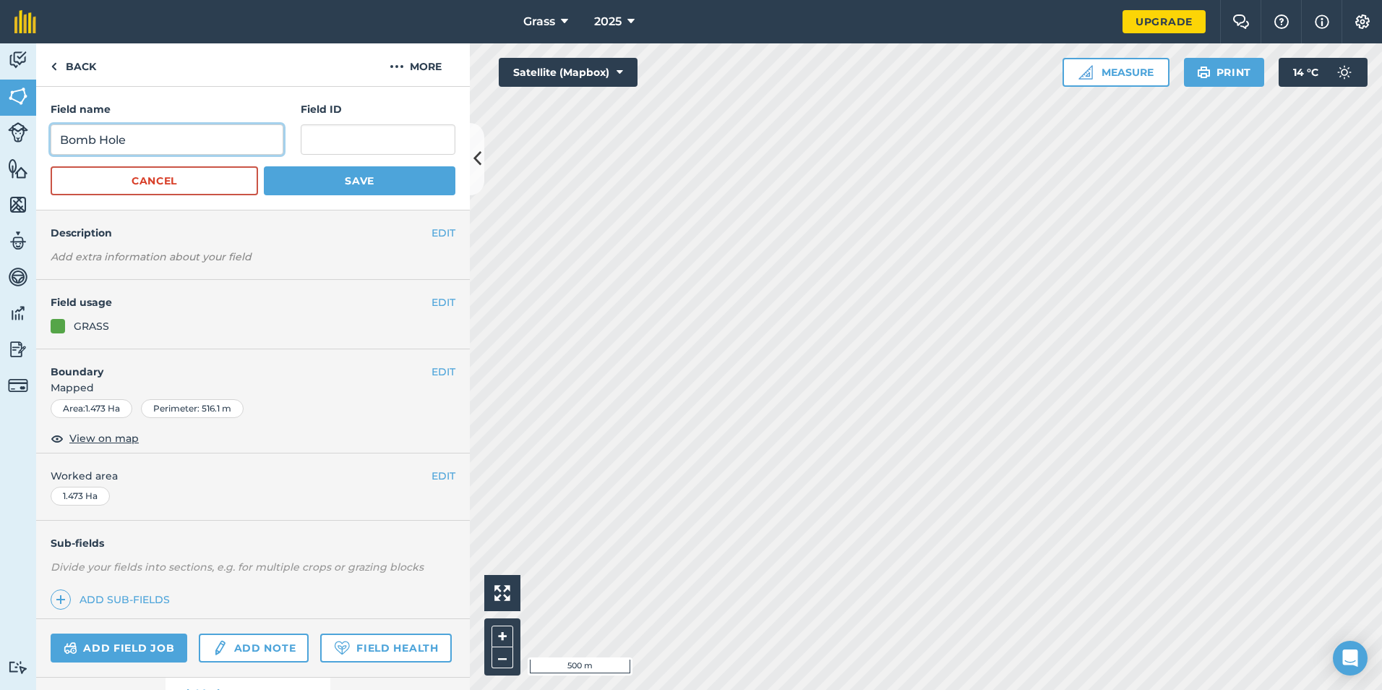
click at [188, 136] on input "Bomb Hole" at bounding box center [167, 139] width 233 height 30
type input "B"
type input "Mortons Corner"
click at [352, 183] on button "Save" at bounding box center [360, 180] width 192 height 29
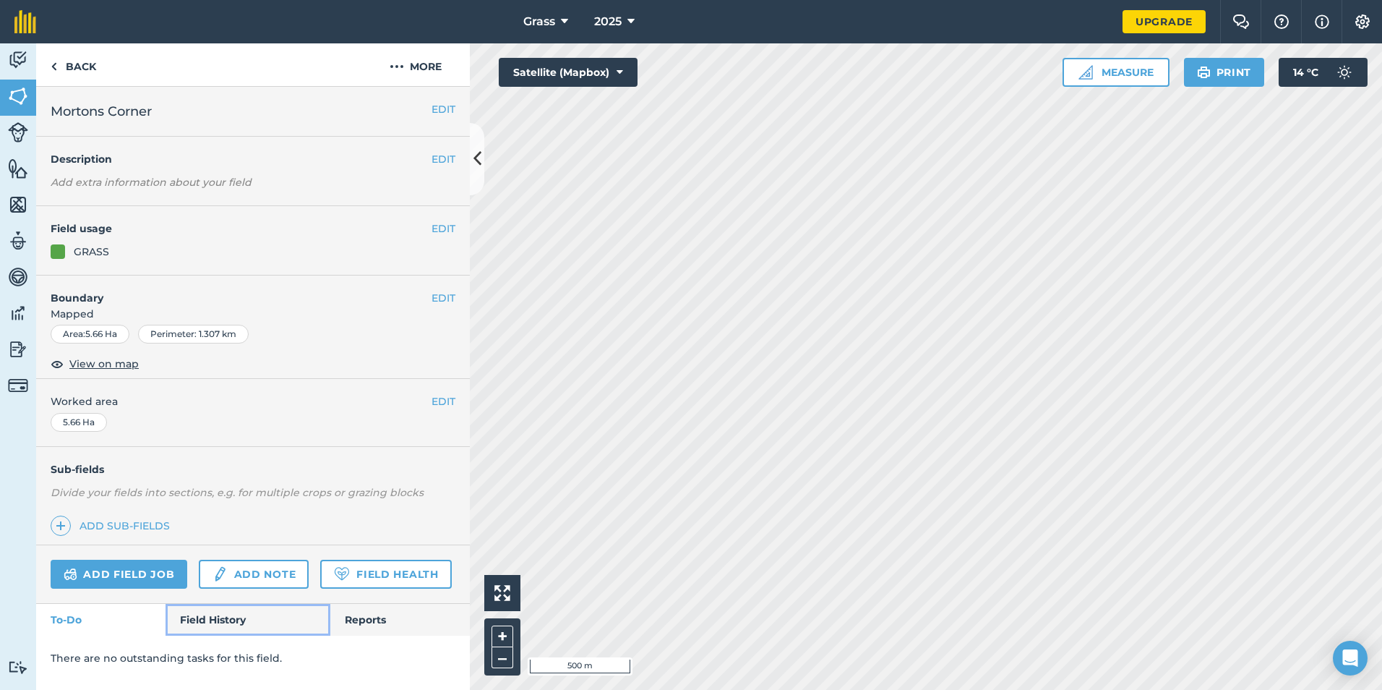
click at [215, 611] on link "Field History" at bounding box center [248, 620] width 164 height 32
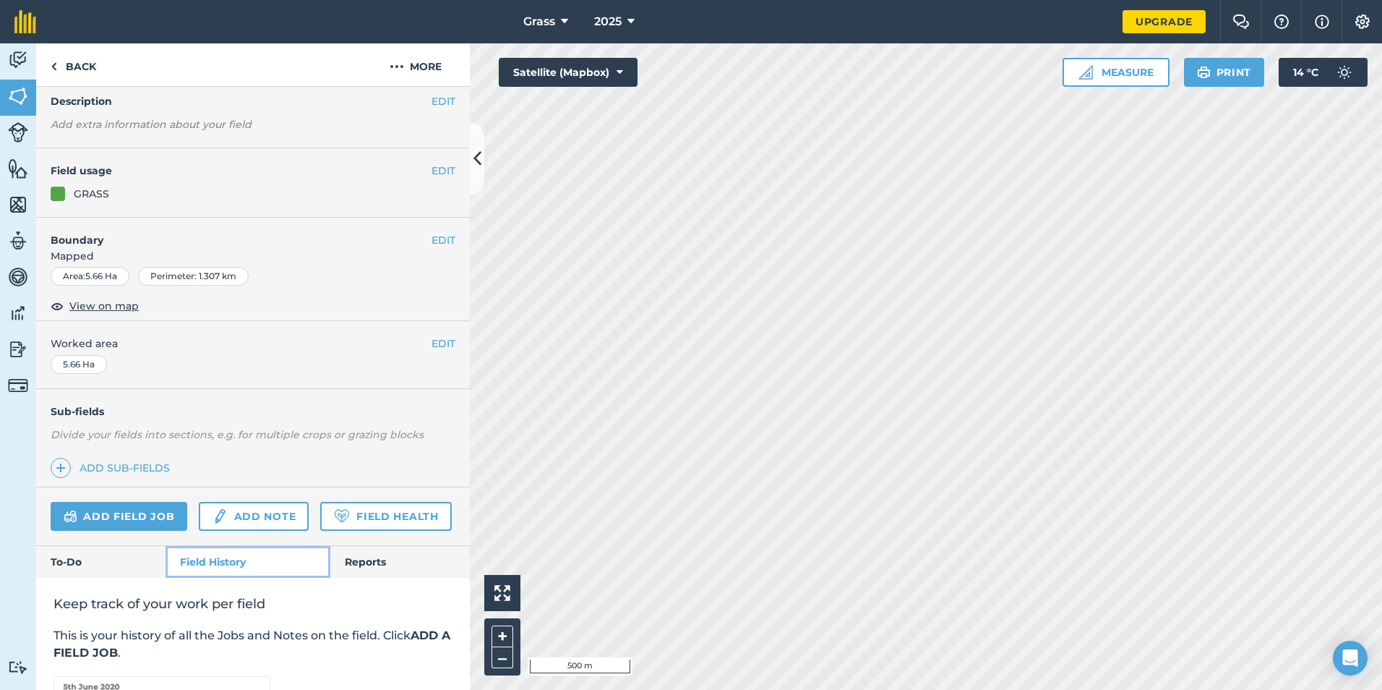
scroll to position [242, 0]
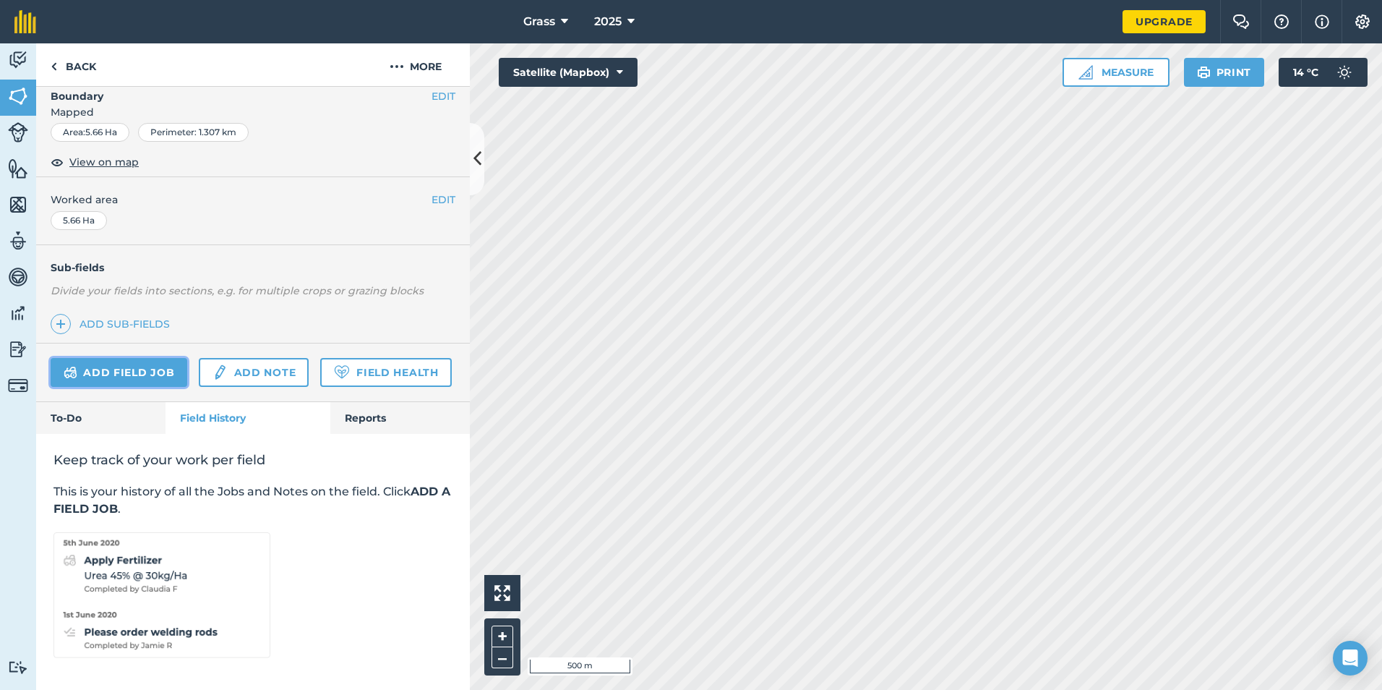
click at [130, 358] on link "Add field job" at bounding box center [119, 372] width 137 height 29
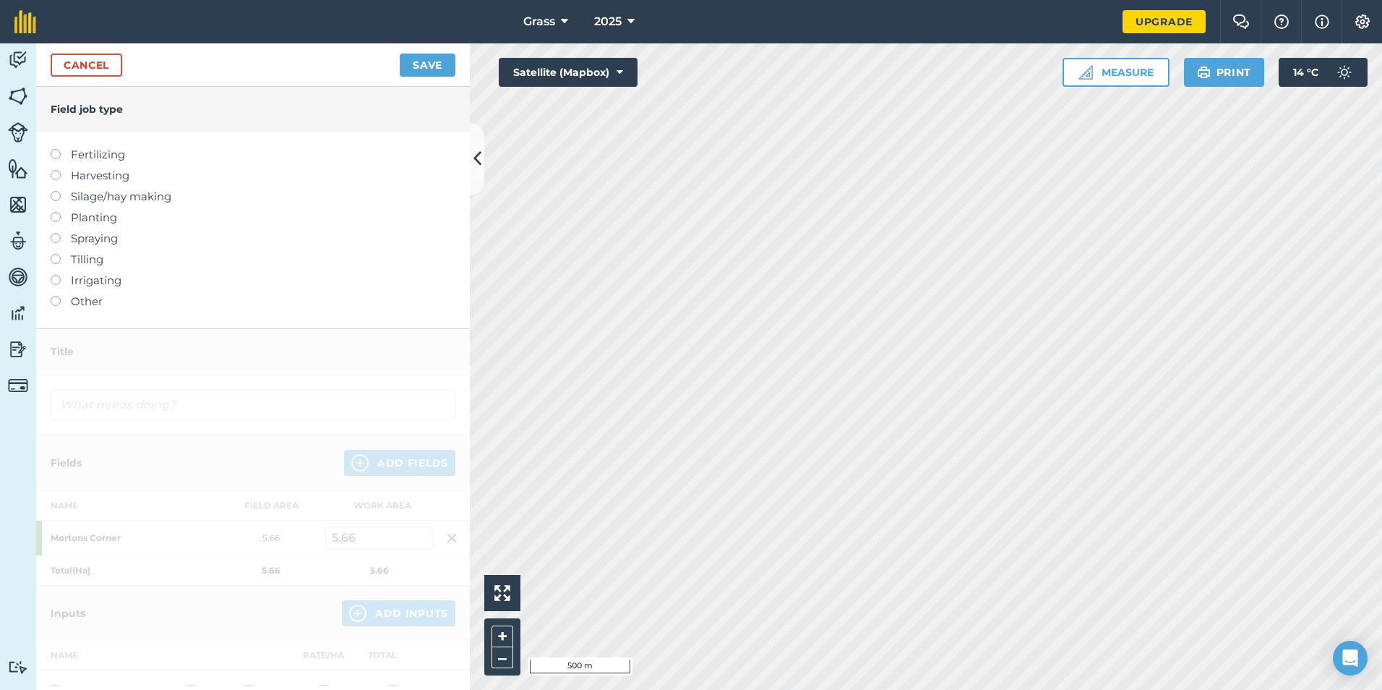
click at [55, 149] on label at bounding box center [61, 149] width 20 height 0
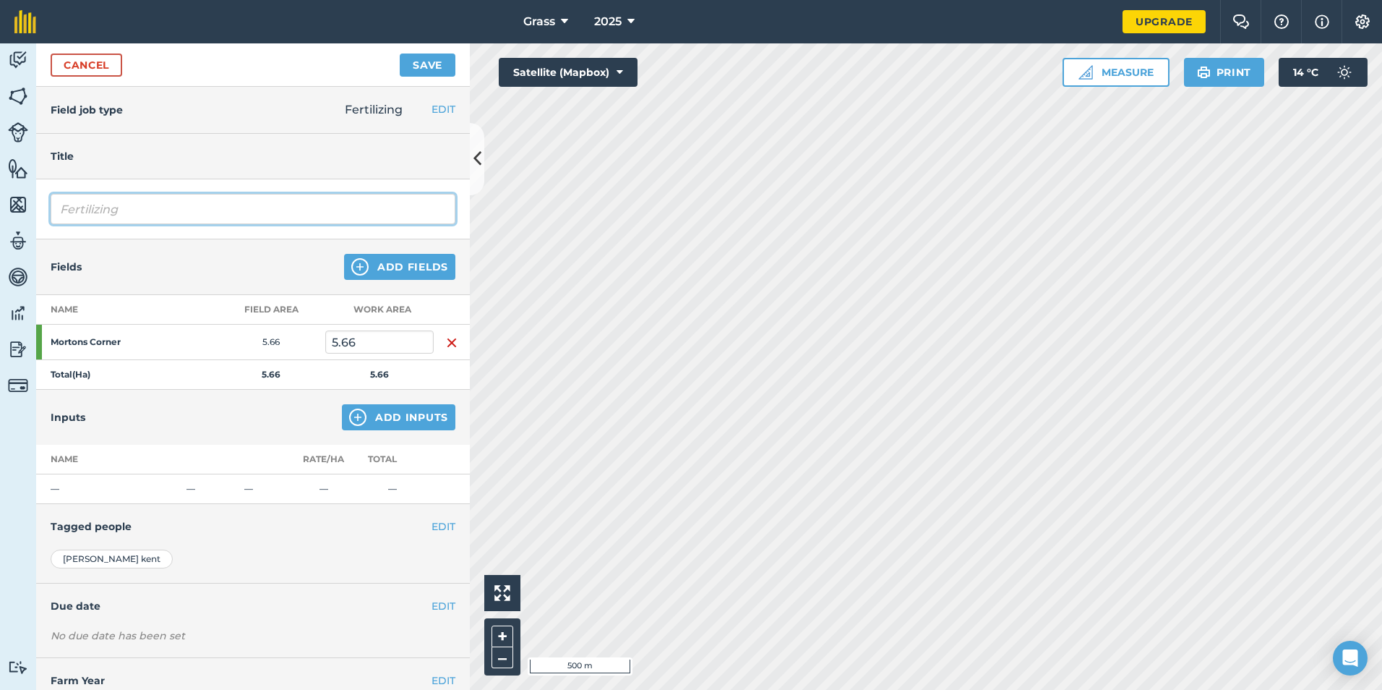
drag, startPoint x: 136, startPoint y: 207, endPoint x: 24, endPoint y: 202, distance: 112.2
click at [25, 200] on div "Activity Fields Livestock Features Maps Team Vehicles Data Reporting Billing Tu…" at bounding box center [691, 366] width 1382 height 646
type input "Digestate"
click at [381, 410] on button "Add Inputs" at bounding box center [399, 417] width 114 height 26
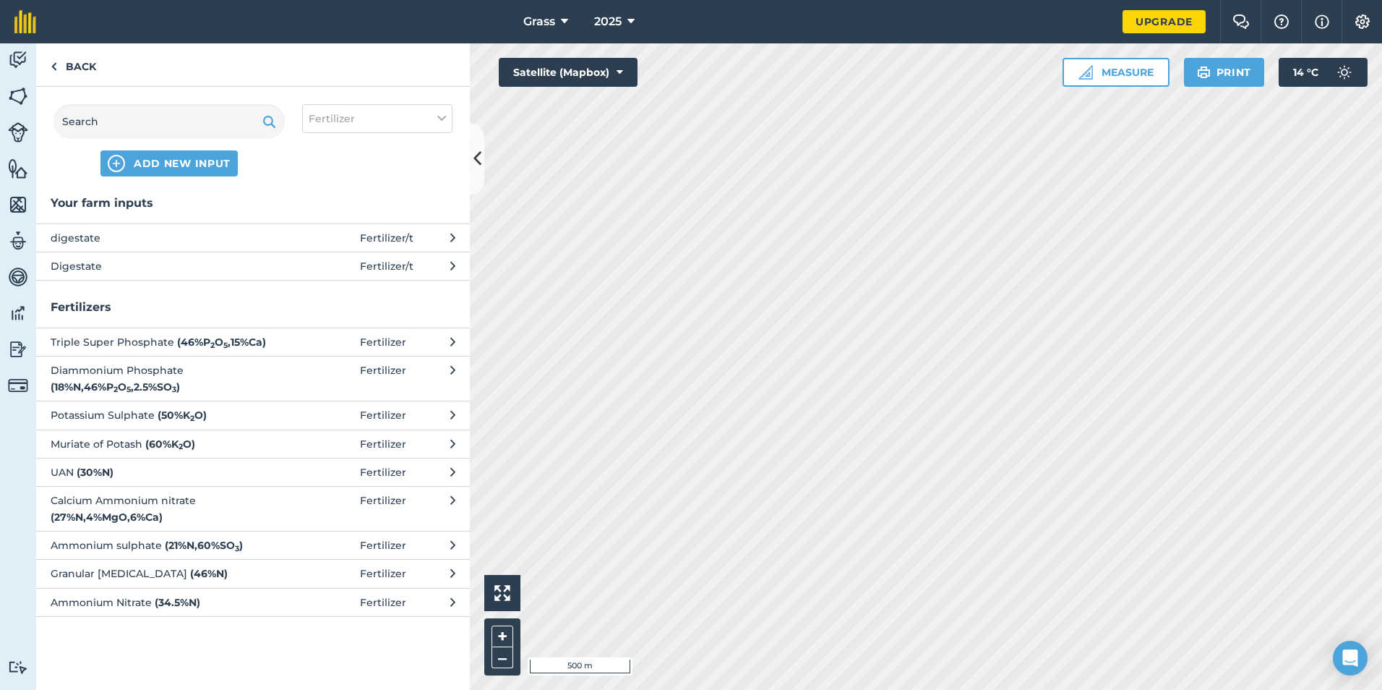
click at [172, 262] on span "Digestate" at bounding box center [169, 266] width 236 height 16
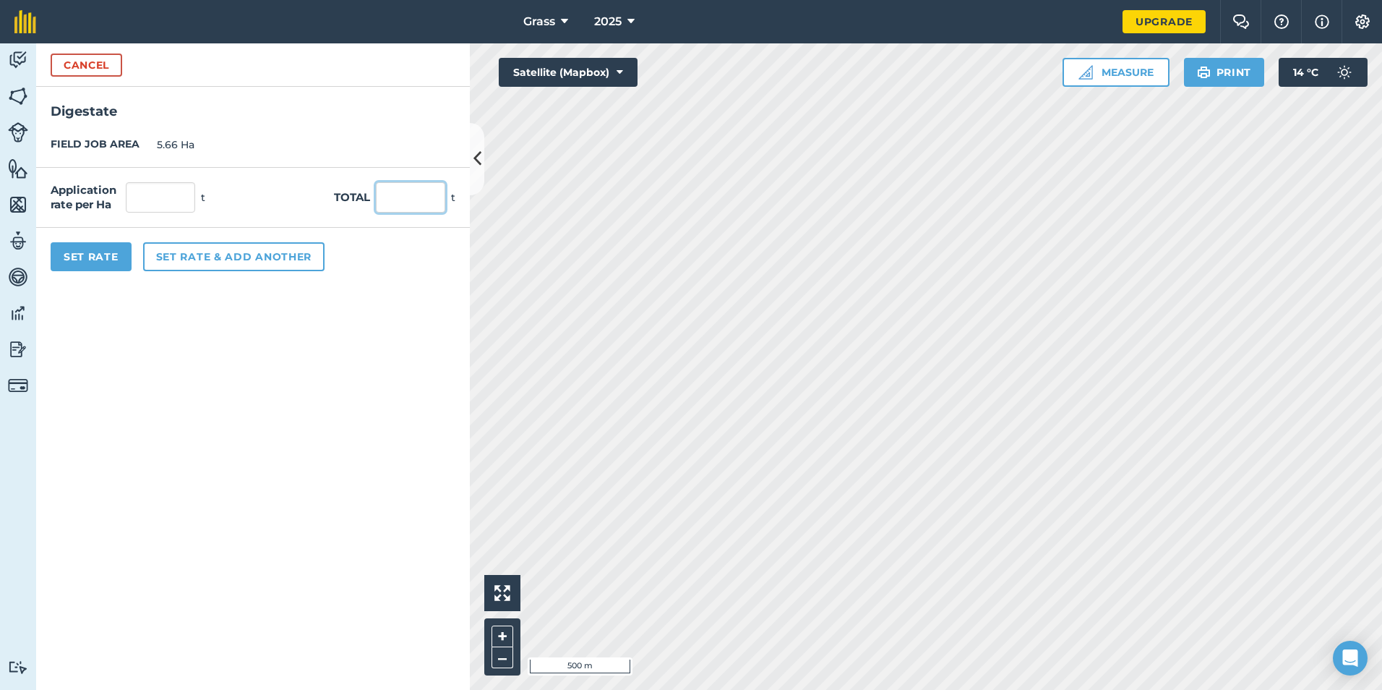
drag, startPoint x: 401, startPoint y: 203, endPoint x: 407, endPoint y: 194, distance: 11.4
click at [406, 194] on input "text" at bounding box center [410, 197] width 69 height 30
type input "579.48"
click button "Cancel" at bounding box center [87, 64] width 72 height 23
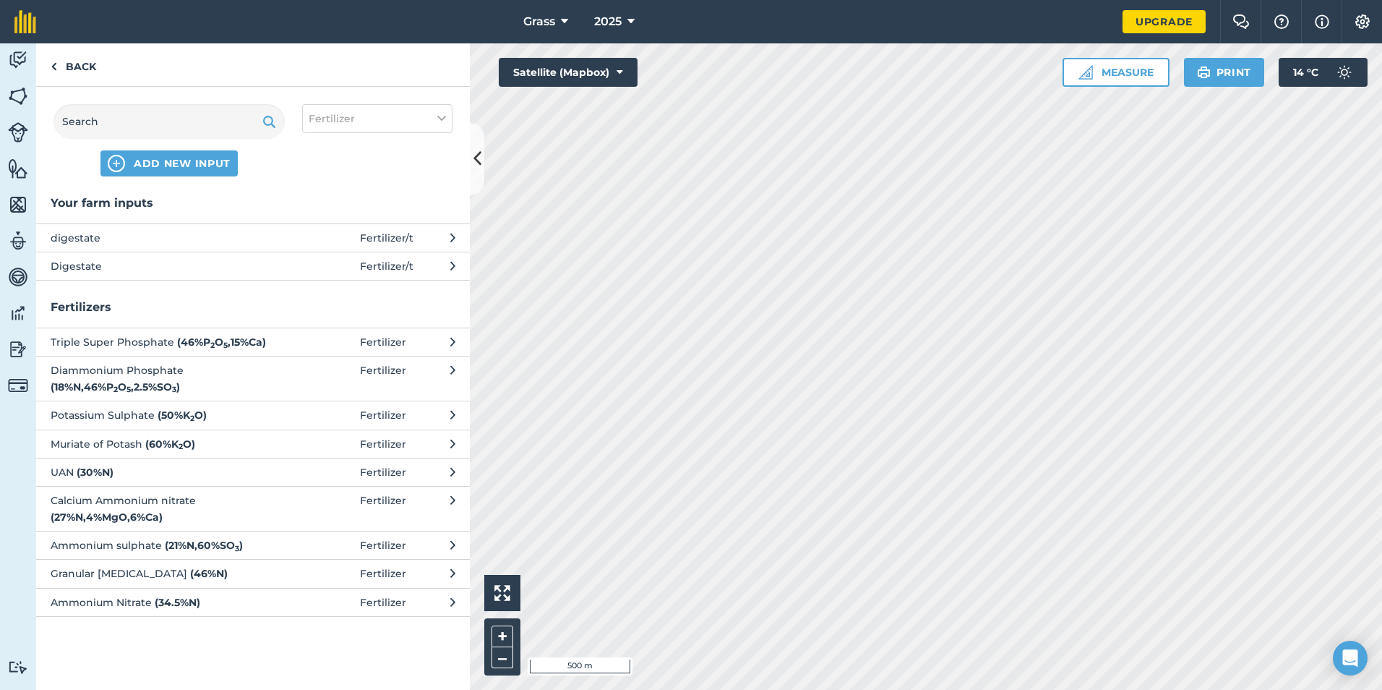
click at [294, 274] on span at bounding box center [326, 266] width 67 height 16
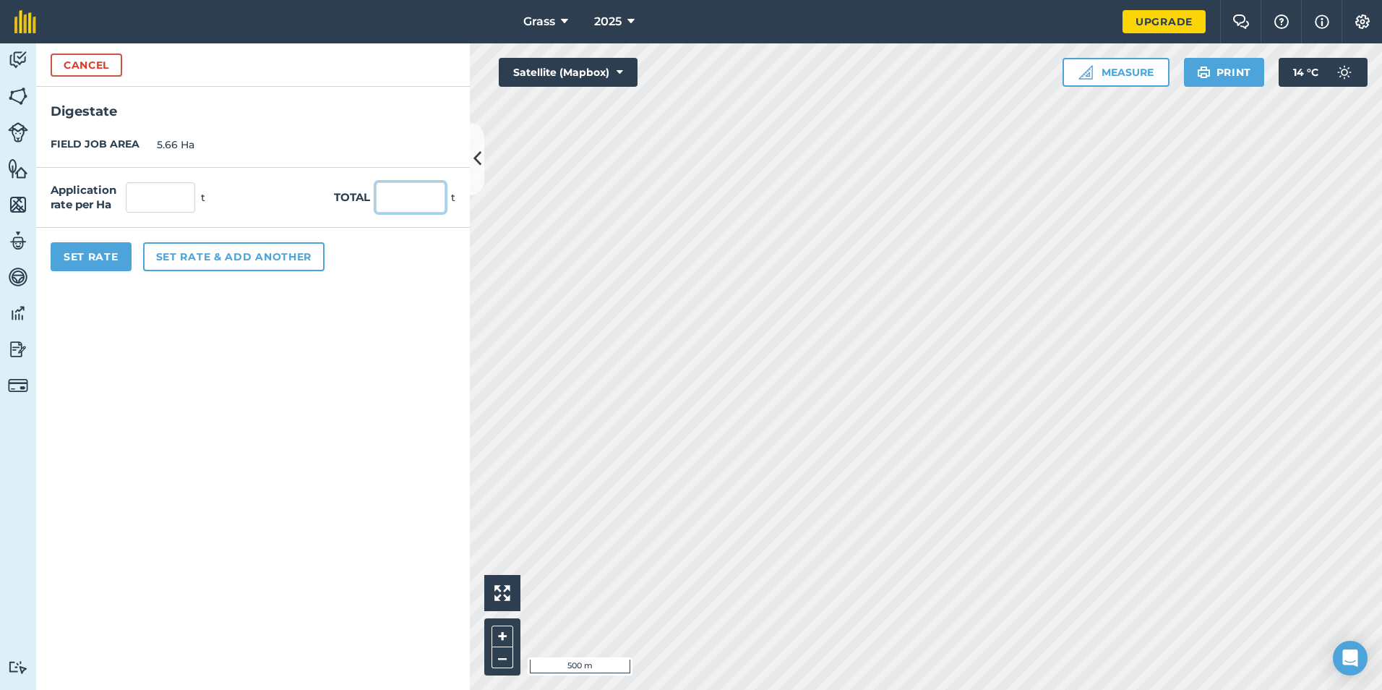
click at [414, 211] on input "text" at bounding box center [410, 197] width 69 height 30
type input "579.48"
type input "102.382"
click at [86, 276] on div "Set Rate Set rate & add another" at bounding box center [253, 257] width 434 height 58
click at [98, 260] on button "Set Rate" at bounding box center [91, 256] width 81 height 29
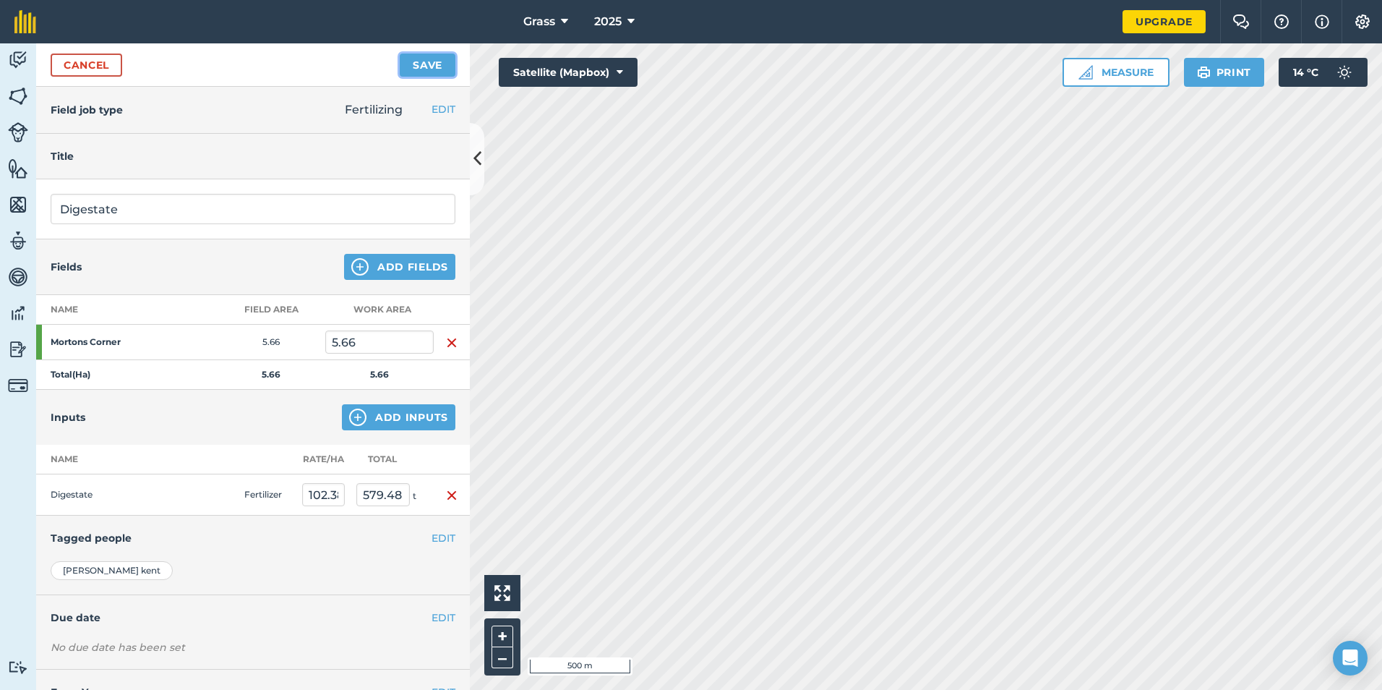
click at [423, 61] on button "Save" at bounding box center [428, 64] width 56 height 23
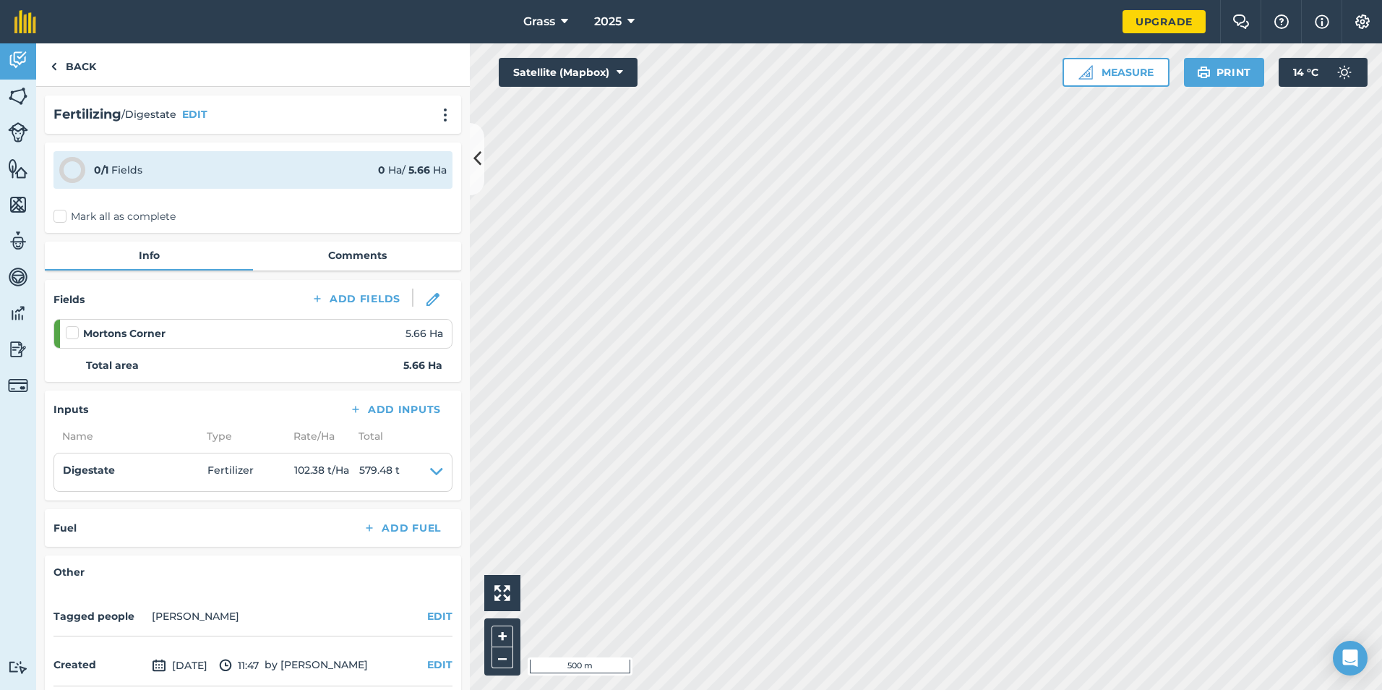
click at [73, 213] on label "Mark all as complete" at bounding box center [114, 216] width 122 height 15
click at [63, 213] on input "Mark all as complete" at bounding box center [57, 213] width 9 height 9
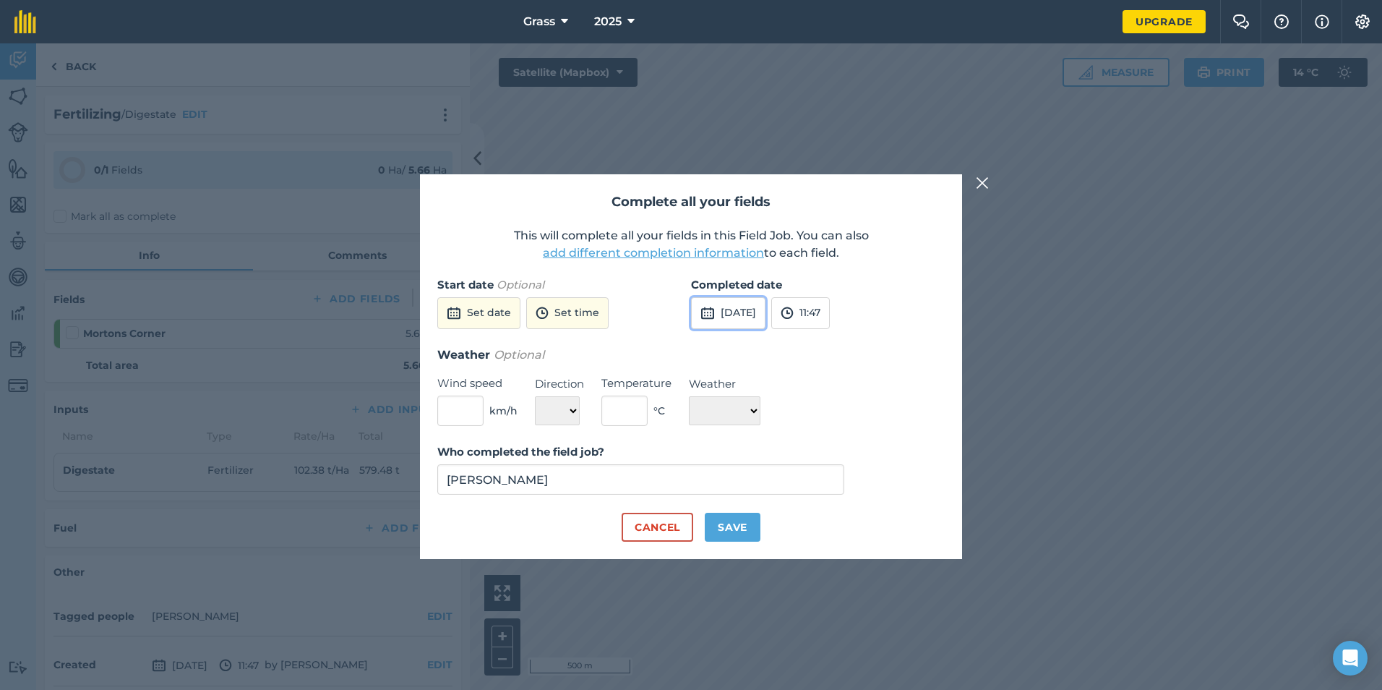
click at [739, 322] on button "[DATE]" at bounding box center [728, 313] width 74 height 32
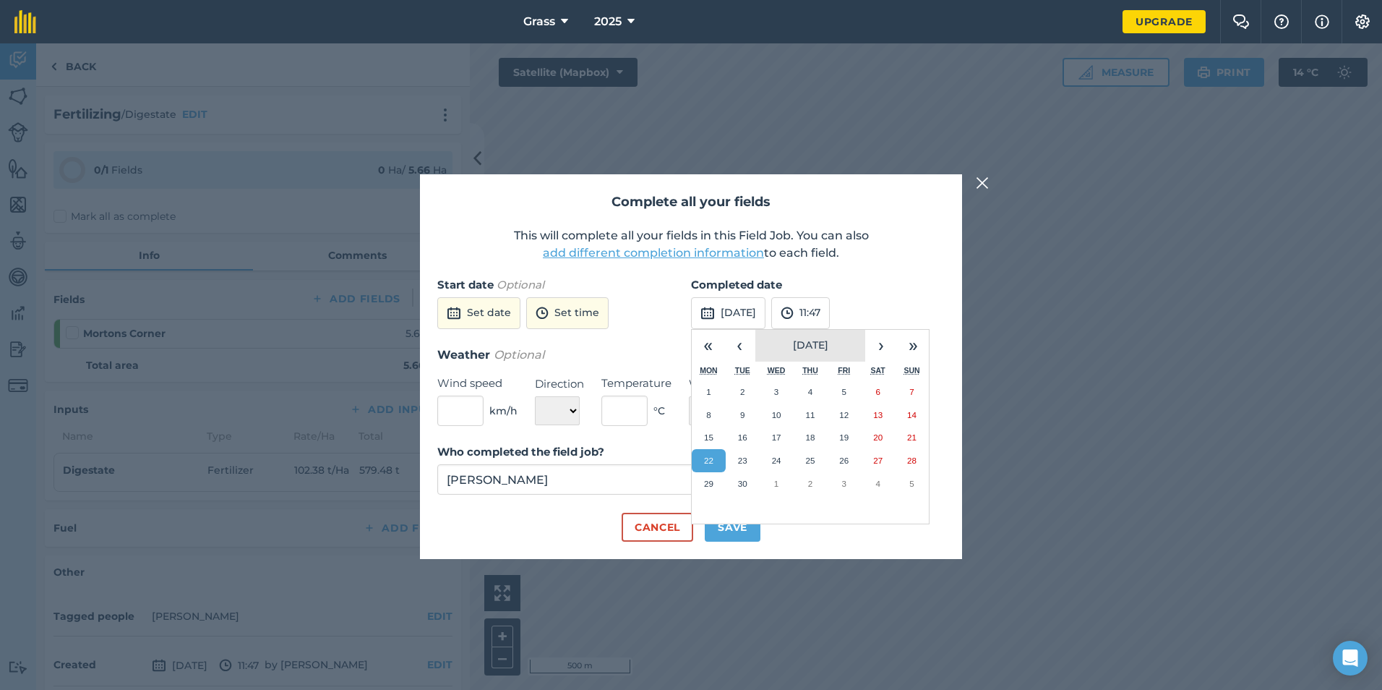
click at [793, 348] on span "[DATE]" at bounding box center [810, 344] width 35 height 13
click at [808, 382] on button "February" at bounding box center [810, 375] width 79 height 29
click at [842, 433] on abbr "14" at bounding box center [843, 436] width 9 height 9
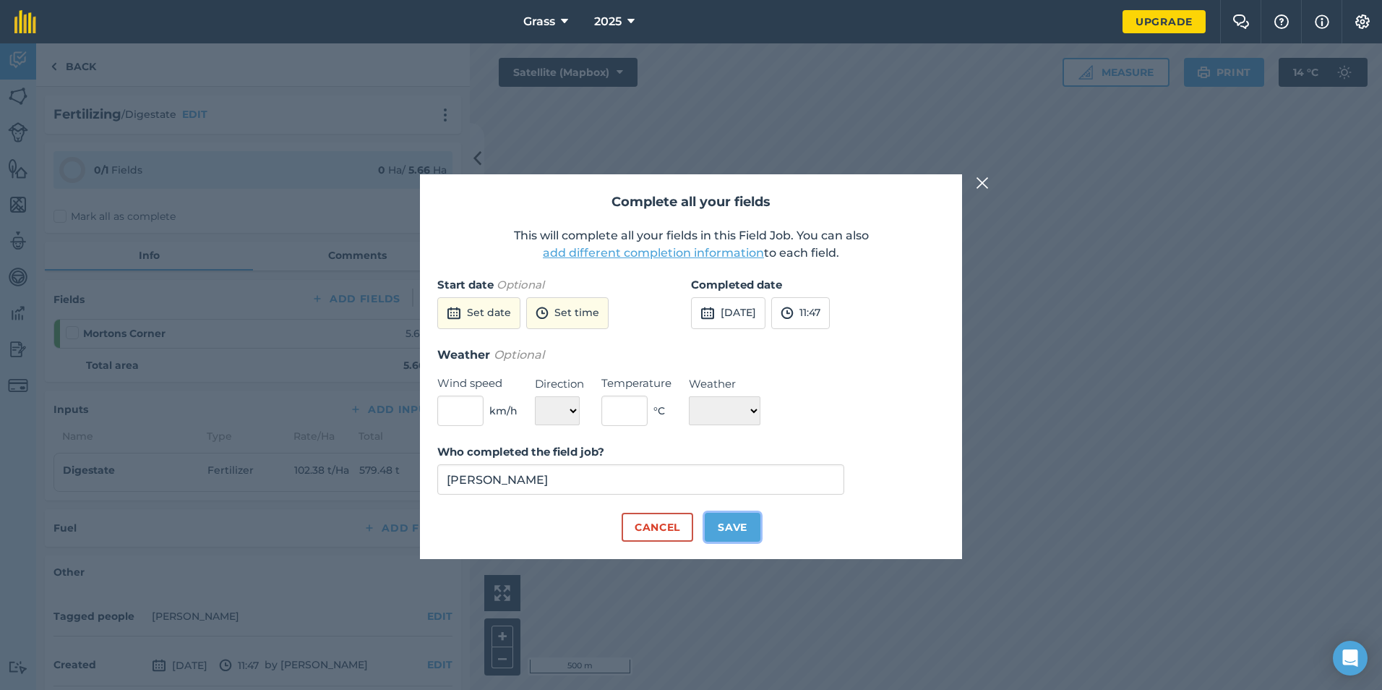
click at [737, 515] on button "Save" at bounding box center [733, 527] width 56 height 29
checkbox input "true"
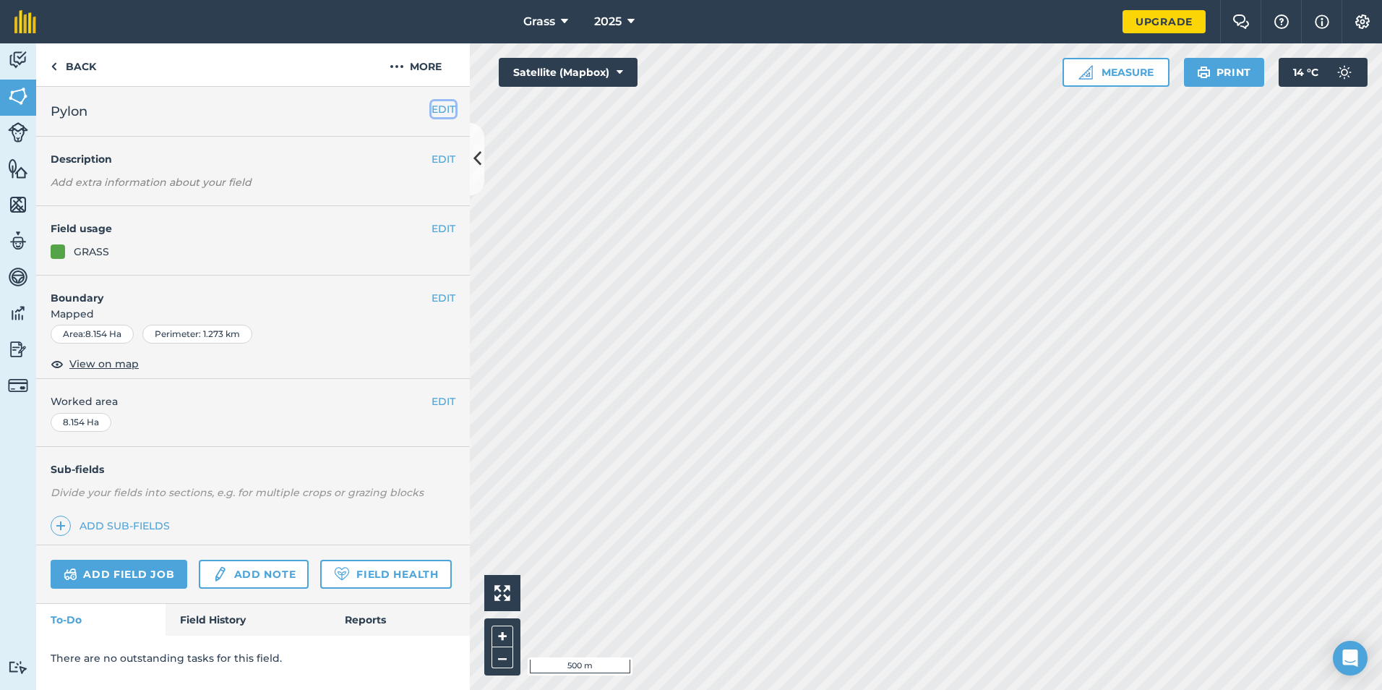
click at [443, 103] on button "EDIT" at bounding box center [444, 109] width 24 height 16
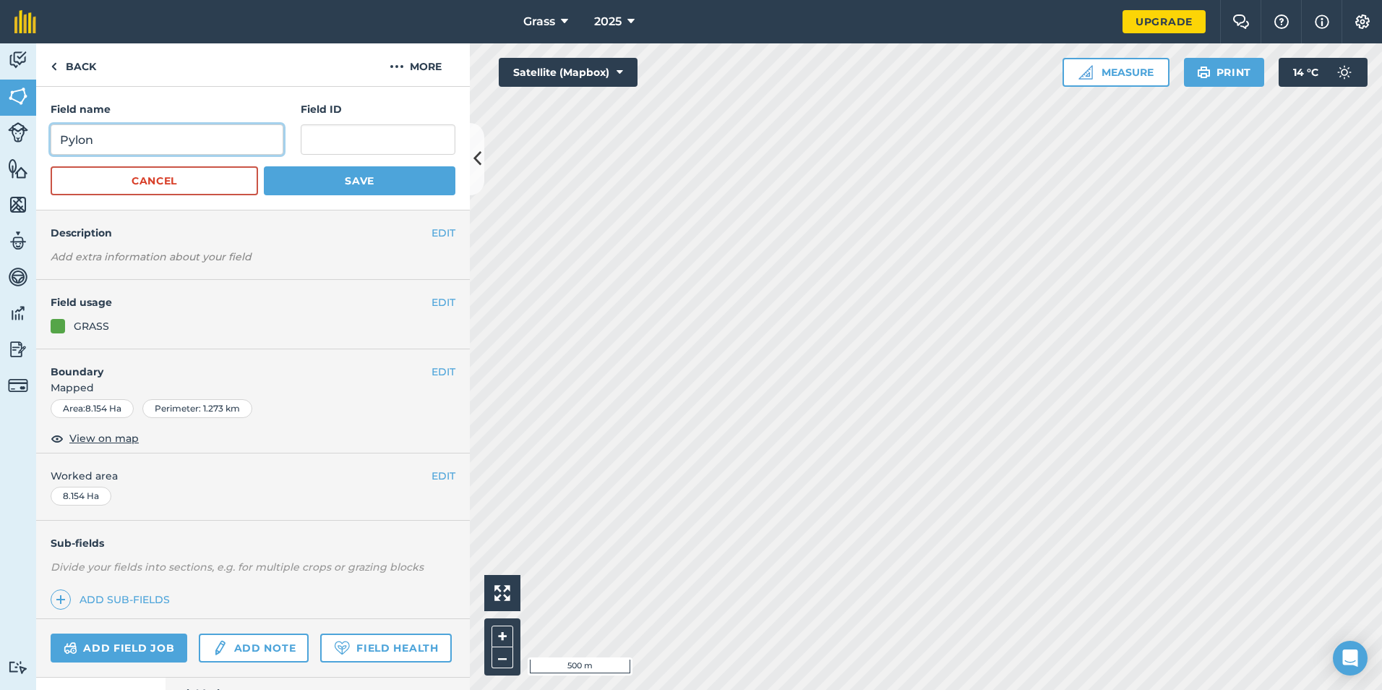
click at [181, 145] on input "Pylon" at bounding box center [167, 139] width 233 height 30
type input "Pylon + 10 Acre"
click at [299, 175] on button "Save" at bounding box center [360, 180] width 192 height 29
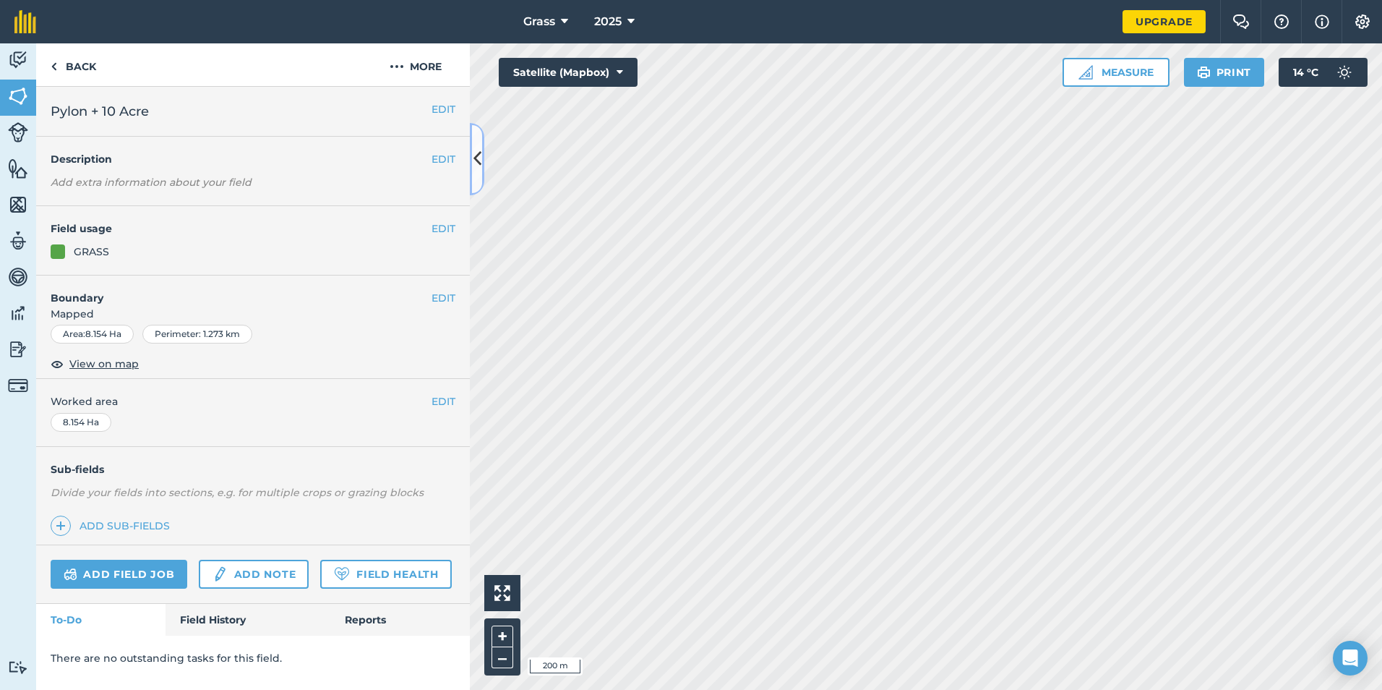
click at [472, 180] on button at bounding box center [477, 159] width 14 height 72
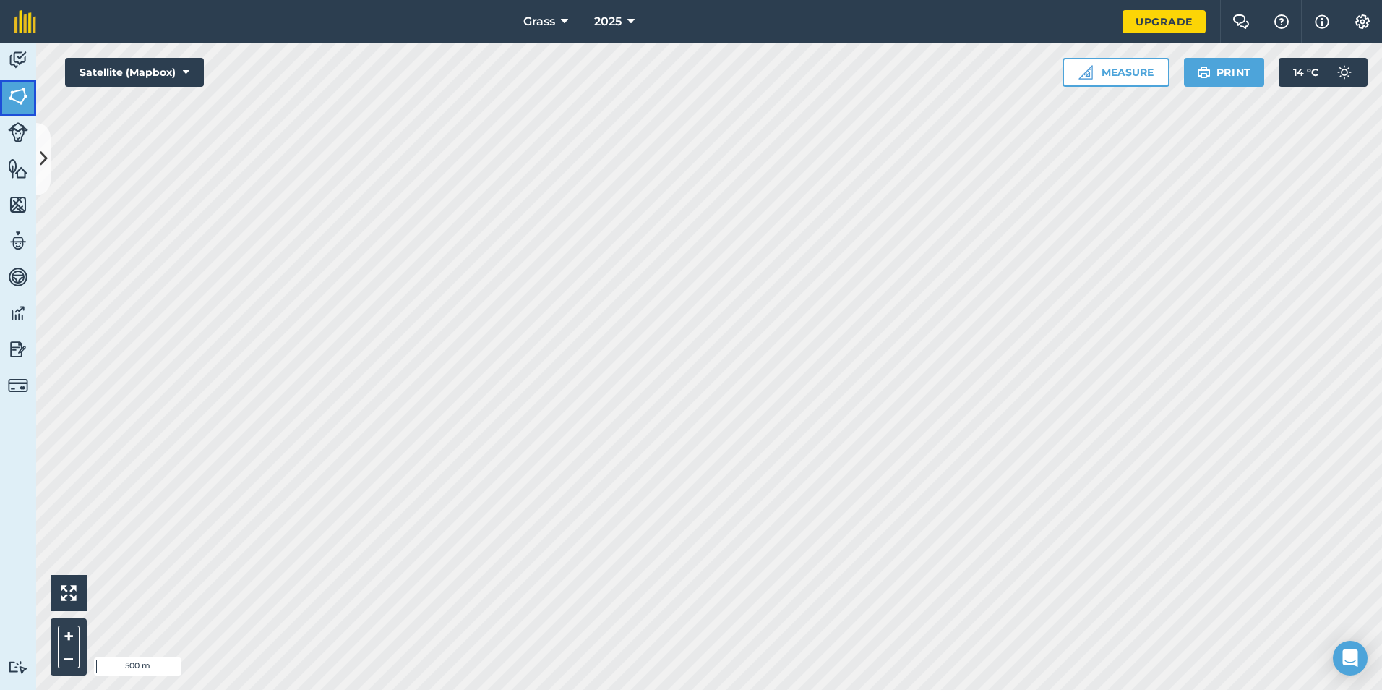
click at [18, 95] on img at bounding box center [18, 96] width 20 height 22
click at [40, 150] on icon at bounding box center [44, 158] width 8 height 25
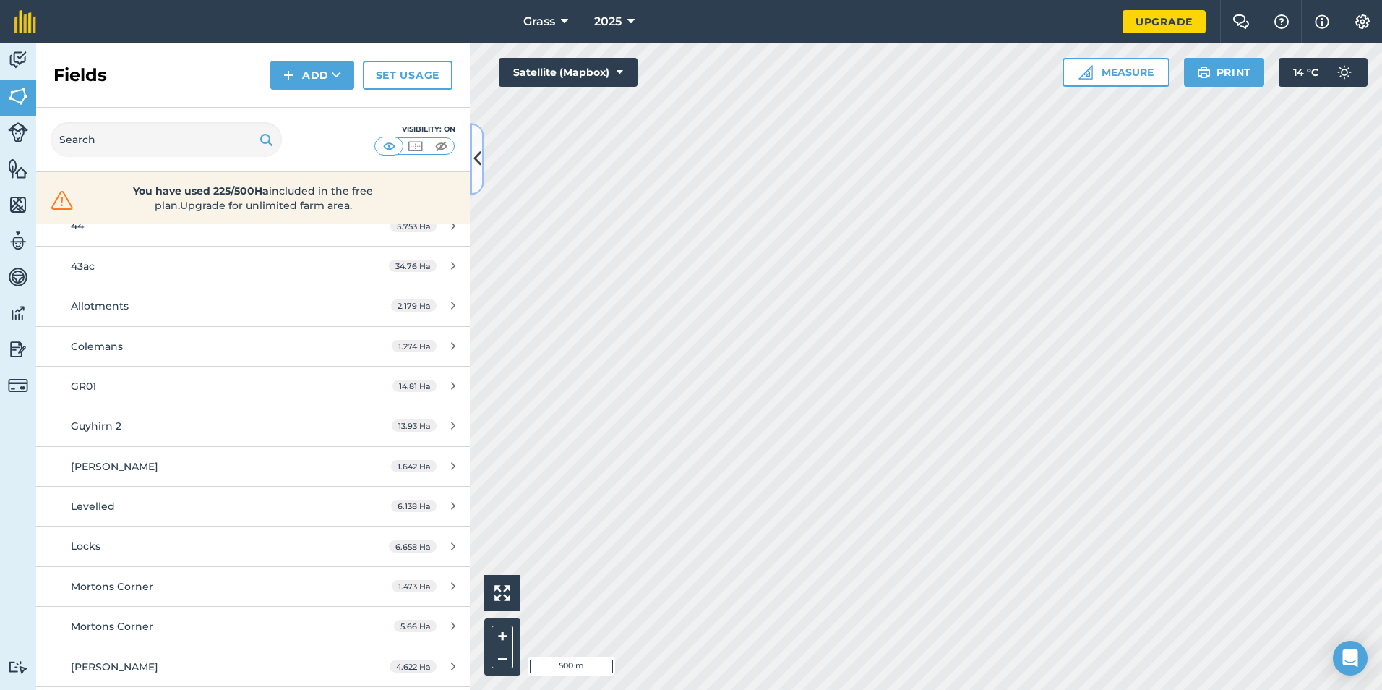
scroll to position [361, 0]
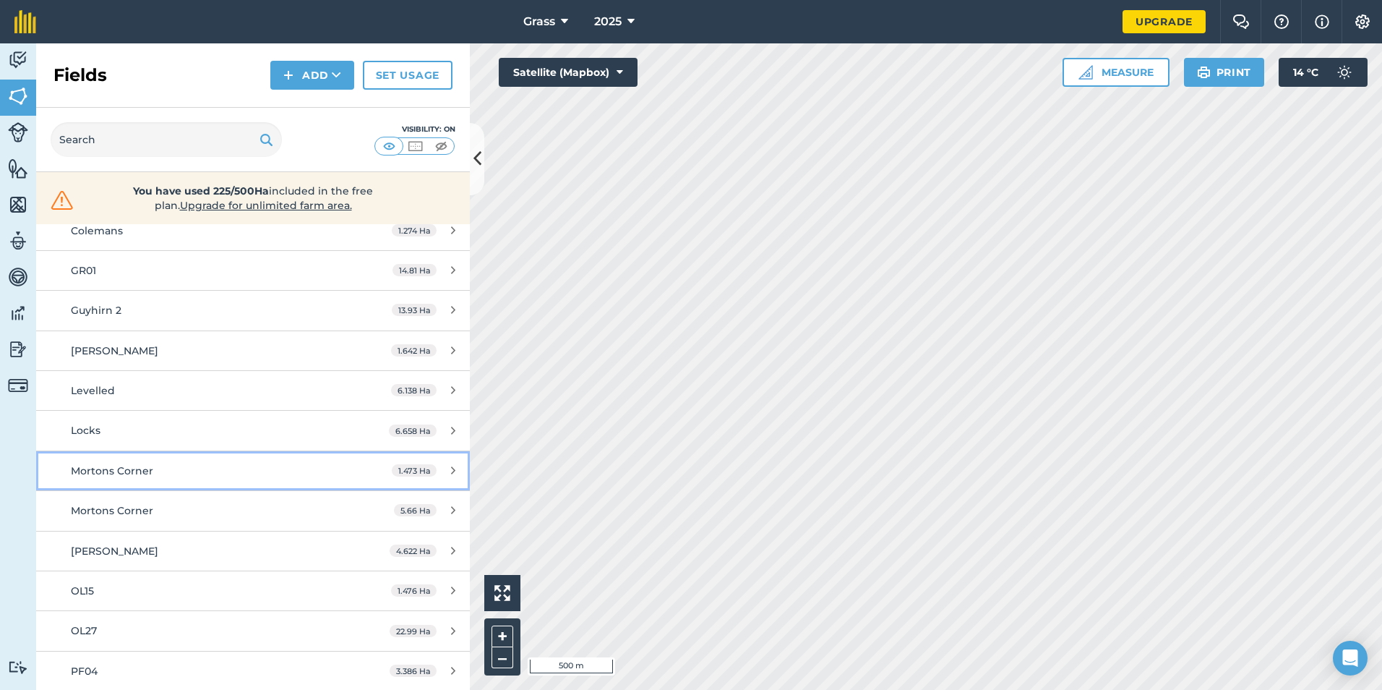
click at [218, 471] on div "Mortons Corner" at bounding box center [207, 471] width 272 height 16
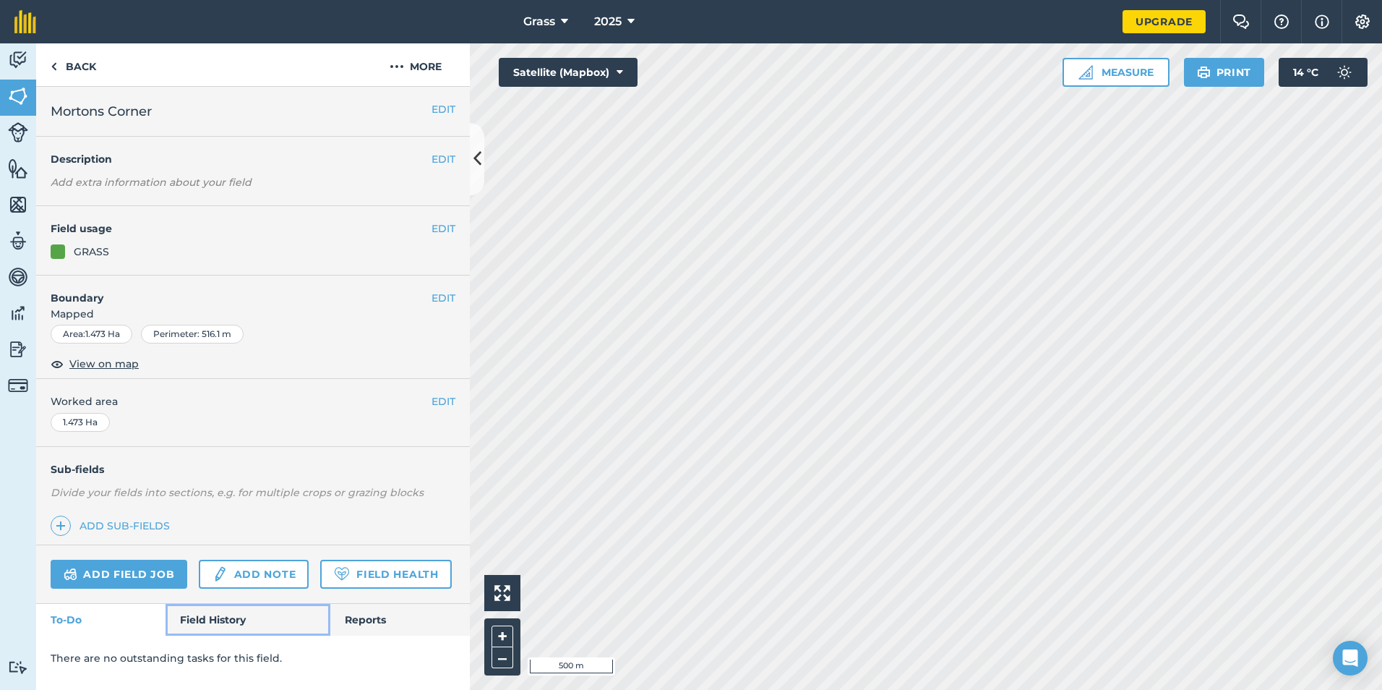
click at [211, 622] on link "Field History" at bounding box center [248, 620] width 164 height 32
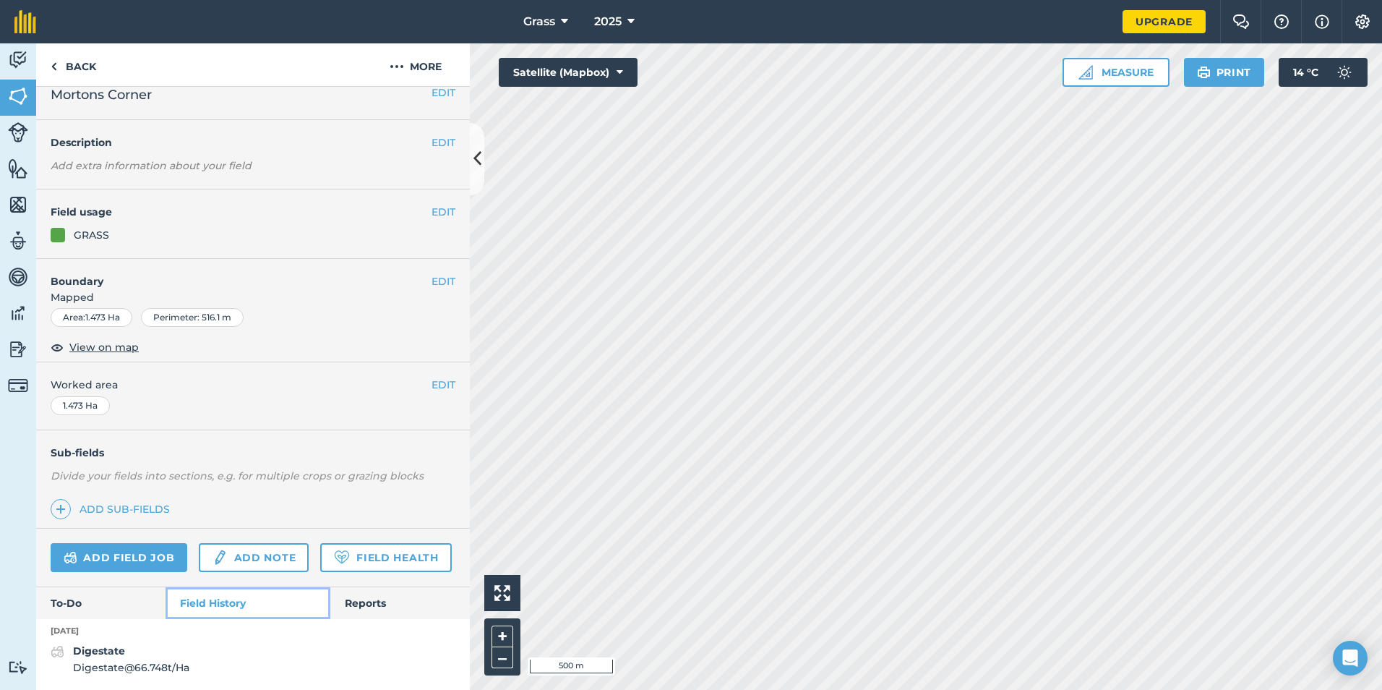
scroll to position [57, 0]
click at [123, 643] on div "Digestate Digestate @ 66.748 t / Ha" at bounding box center [131, 659] width 116 height 33
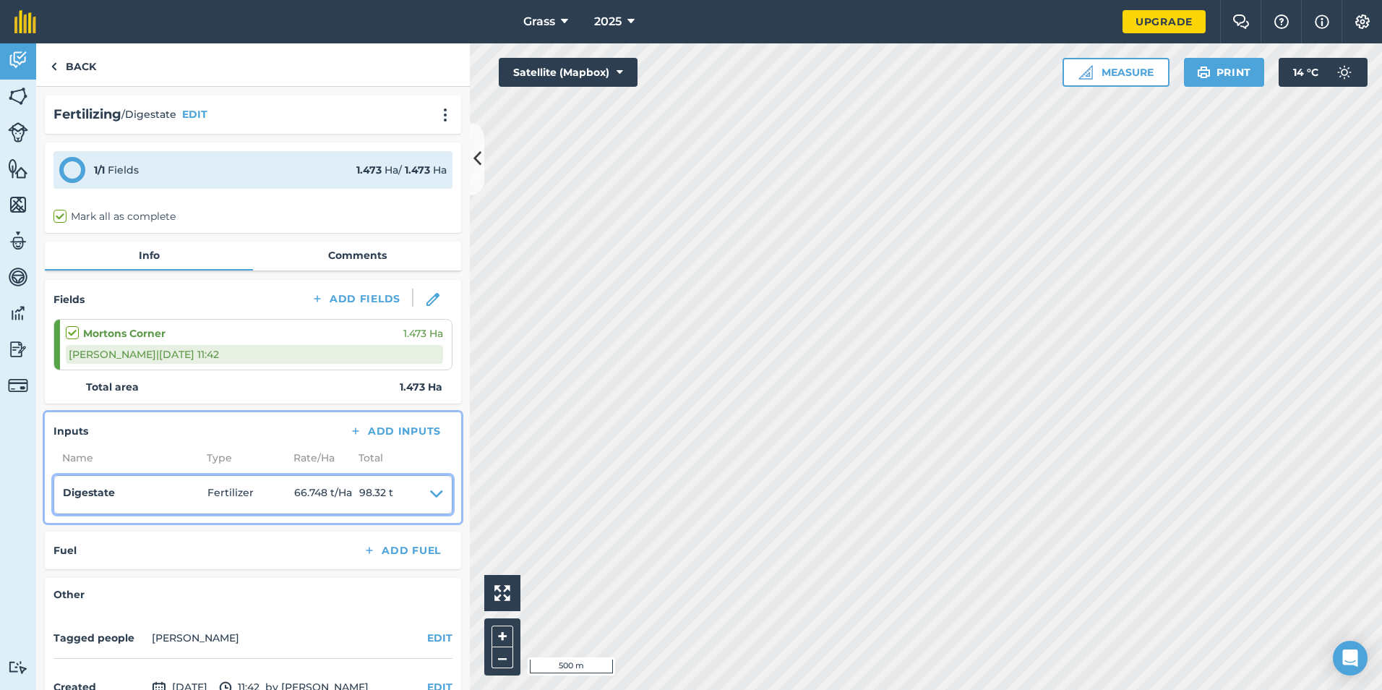
click at [350, 501] on span "66.748 t / Ha" at bounding box center [326, 494] width 65 height 20
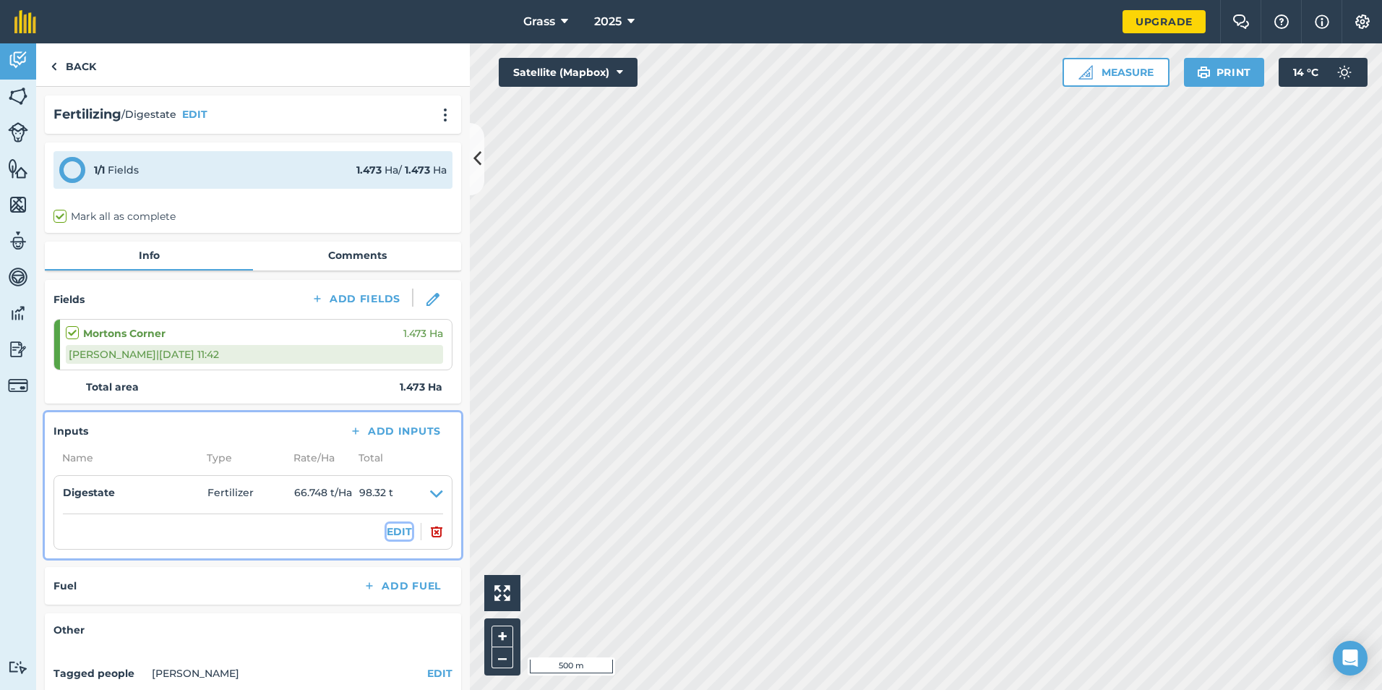
click at [387, 531] on button "EDIT" at bounding box center [399, 531] width 25 height 16
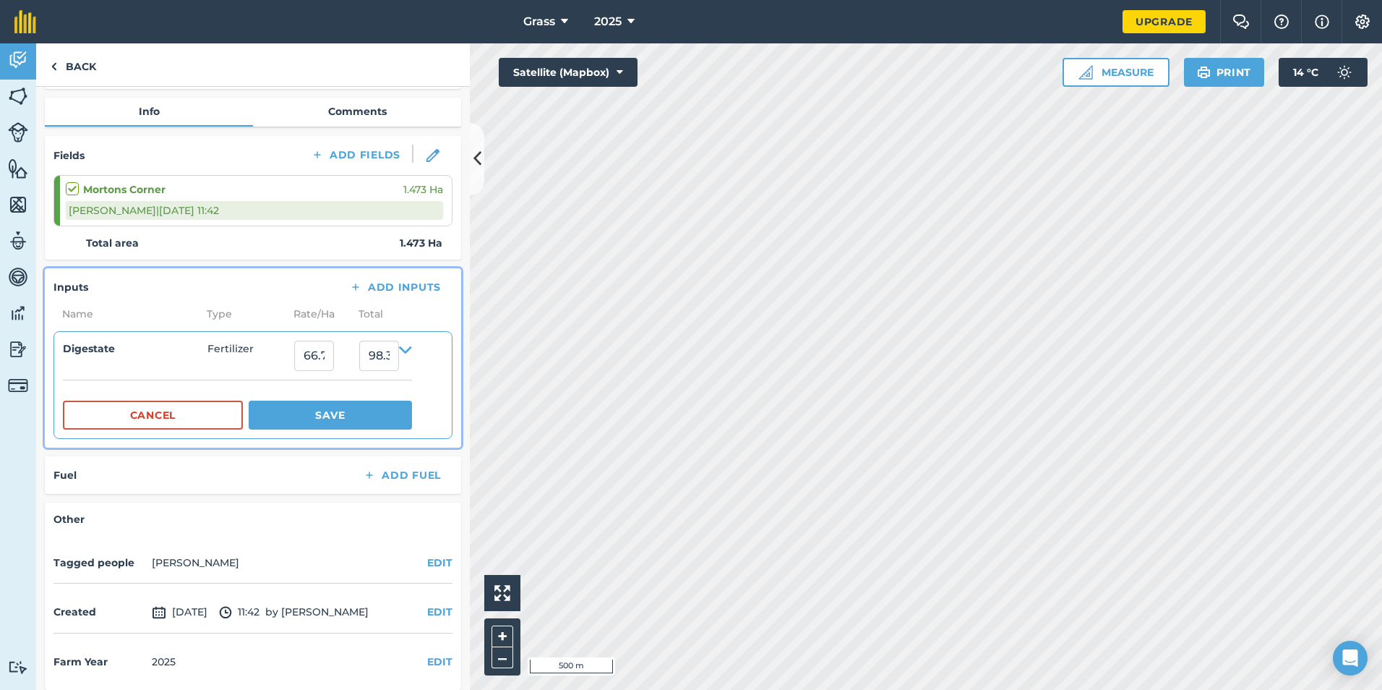
scroll to position [145, 0]
drag, startPoint x: 317, startPoint y: 312, endPoint x: 343, endPoint y: 301, distance: 28.2
click at [318, 312] on span "Rate/ Ha" at bounding box center [317, 313] width 65 height 16
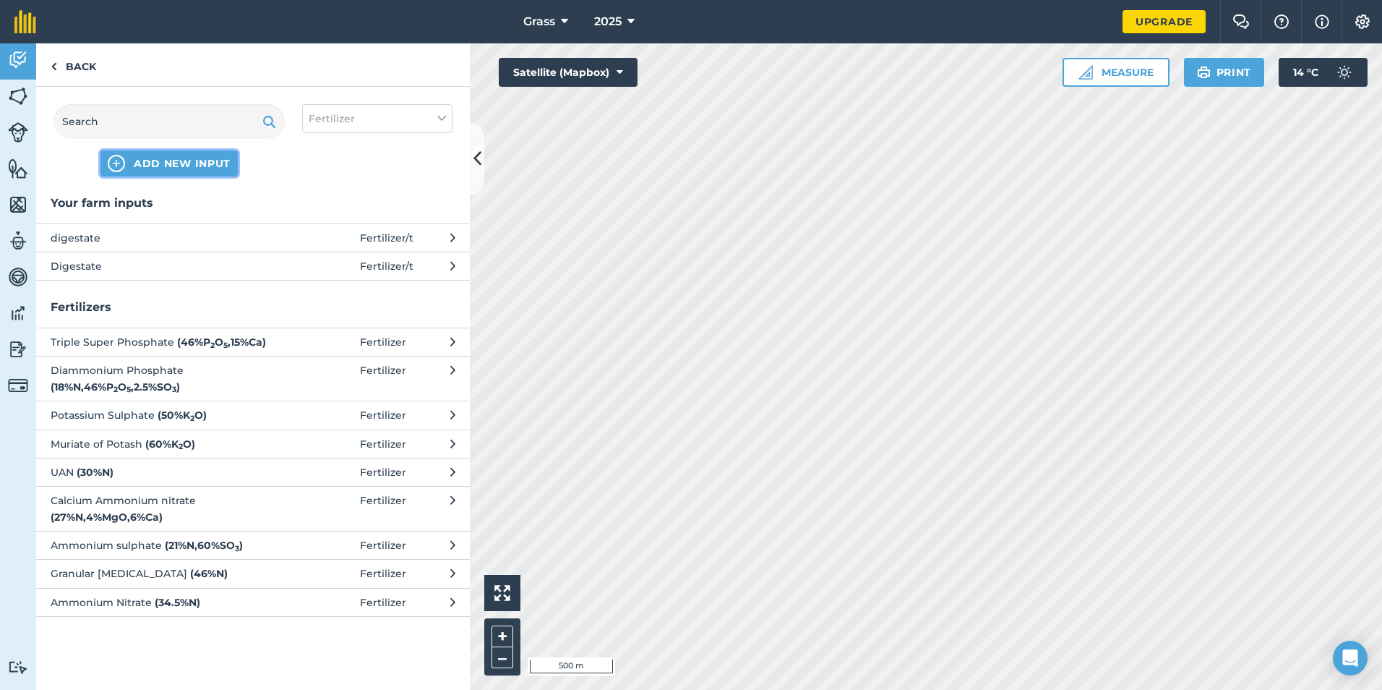
click at [153, 164] on span "ADD NEW INPUT" at bounding box center [182, 163] width 97 height 14
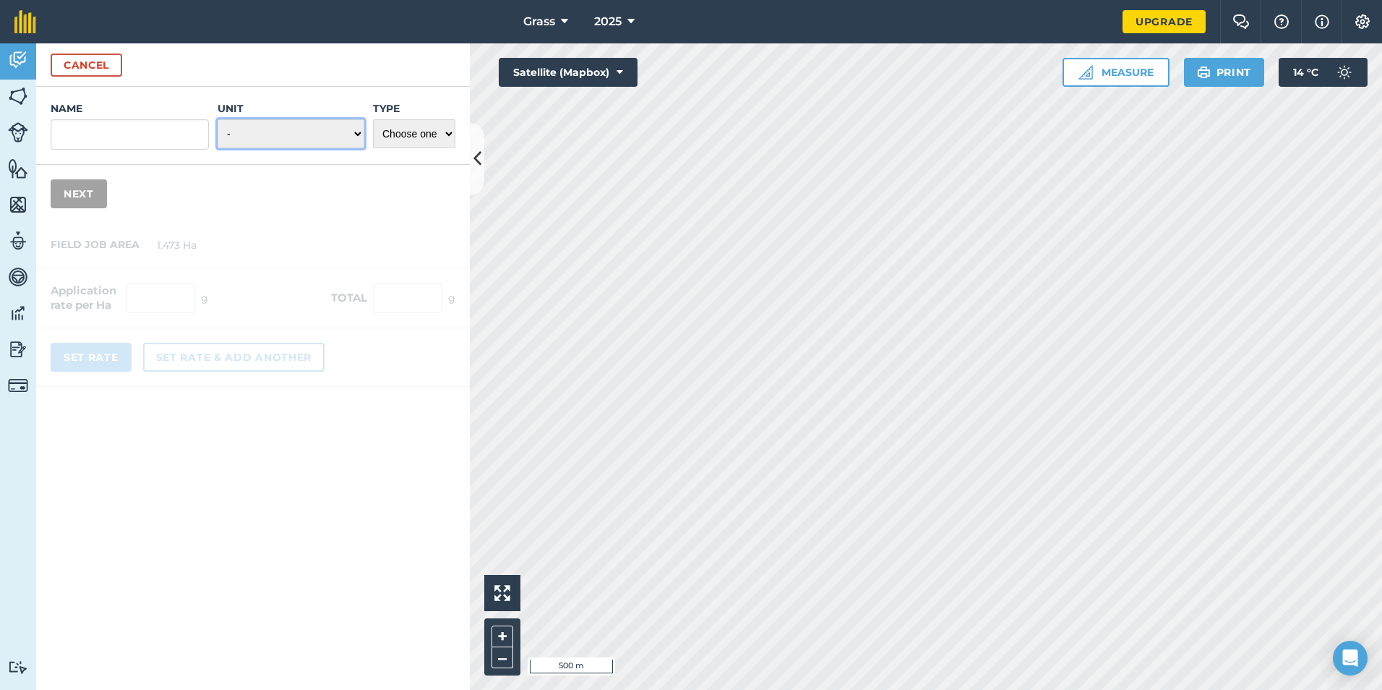
click at [276, 134] on select "- Grams/g Kilograms/kg Metric tonnes/t Millilitres/ml Litres/L Ounces/oz Pounds…" at bounding box center [291, 133] width 147 height 29
select select "CUBIC_METER"
click at [218, 119] on select "- Grams/g Kilograms/kg Metric tonnes/t Millilitres/ml Litres/L Ounces/oz Pounds…" at bounding box center [291, 133] width 147 height 29
click at [350, 134] on select "- Grams/g Kilograms/kg Metric tonnes/t Millilitres/ml Litres/L Ounces/oz Pounds…" at bounding box center [291, 133] width 147 height 29
click at [80, 65] on button "Cancel" at bounding box center [87, 64] width 72 height 23
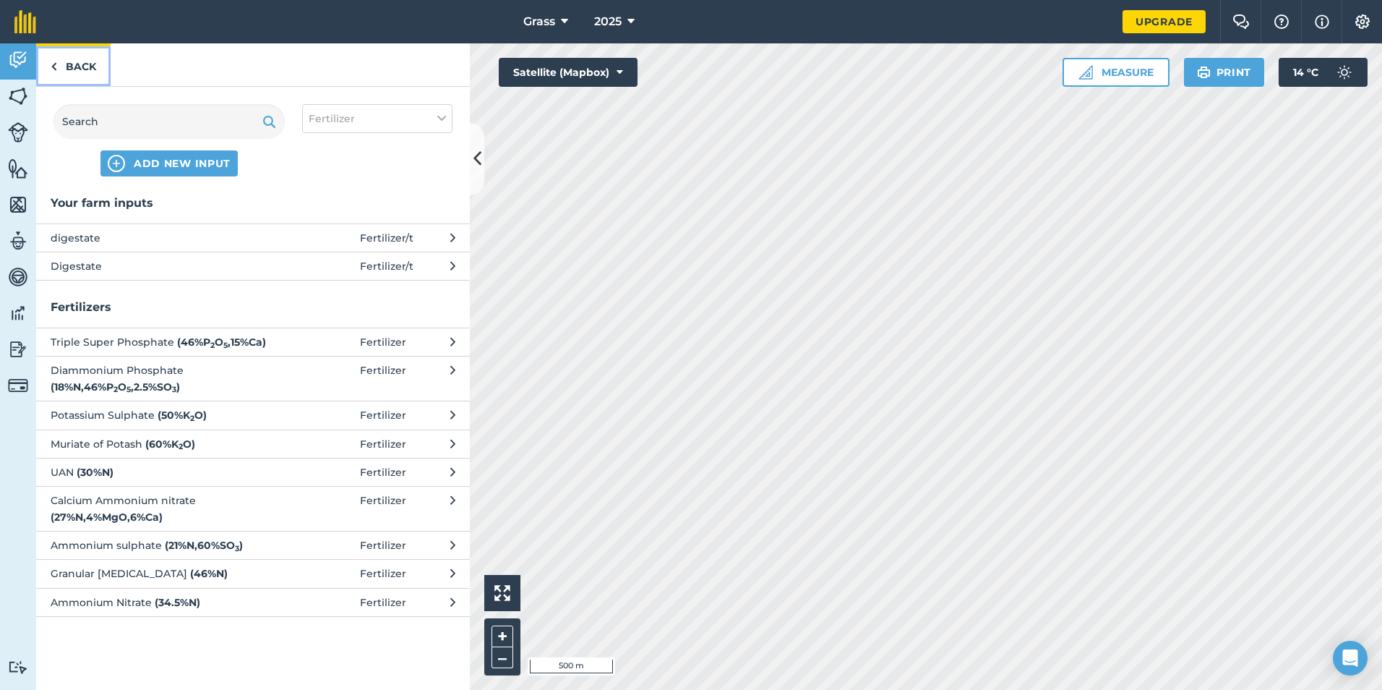
click at [82, 64] on link "Back" at bounding box center [73, 64] width 74 height 43
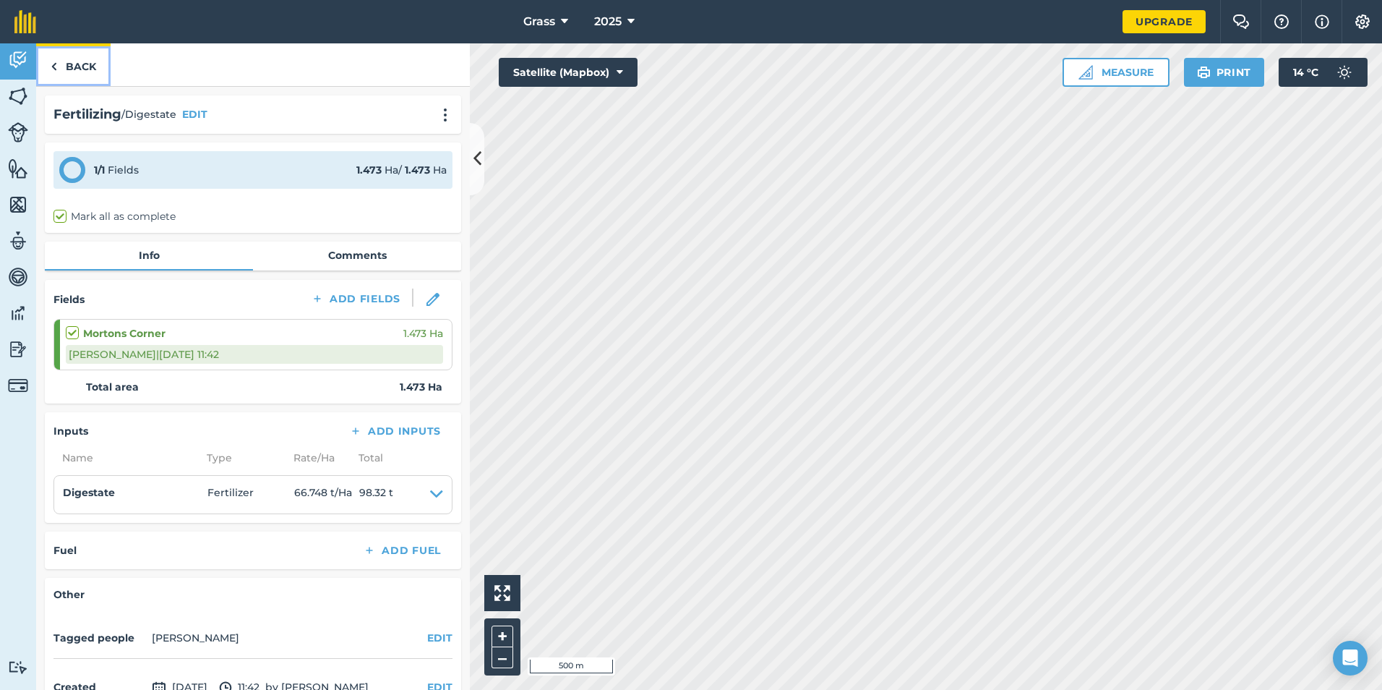
click at [80, 67] on link "Back" at bounding box center [73, 64] width 74 height 43
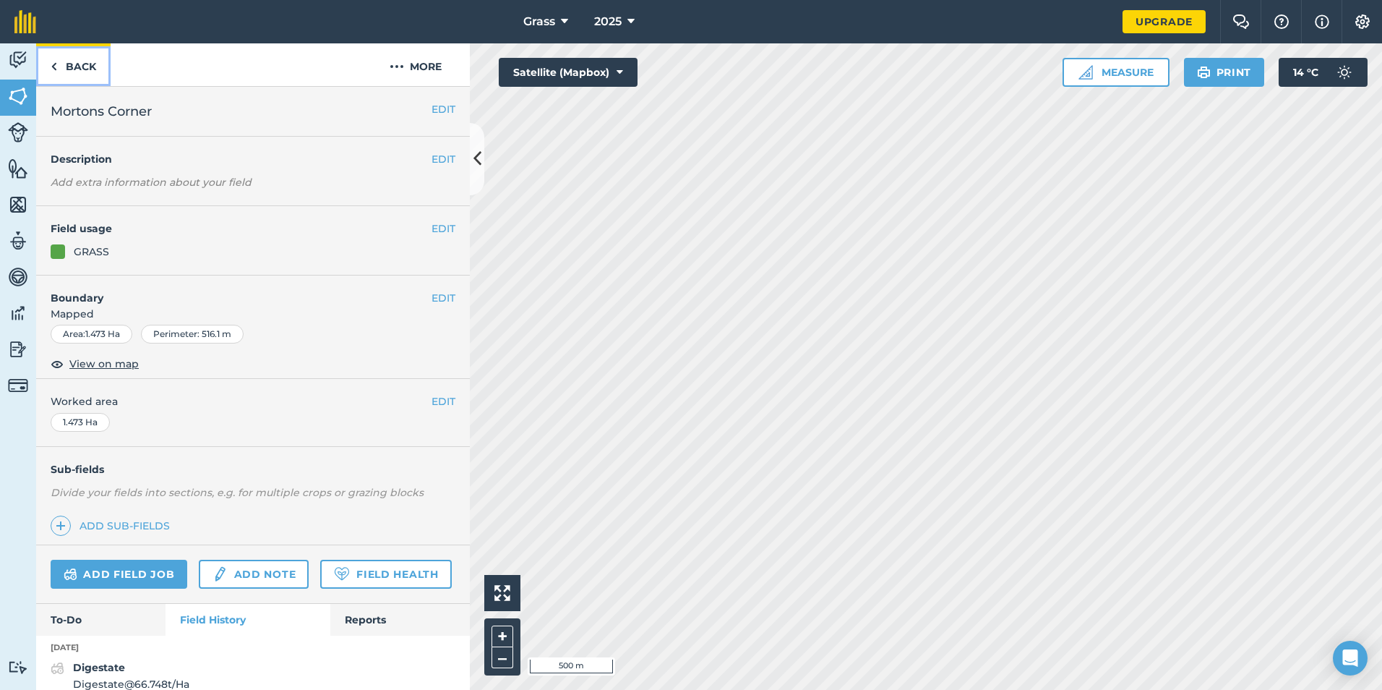
click at [77, 60] on link "Back" at bounding box center [73, 64] width 74 height 43
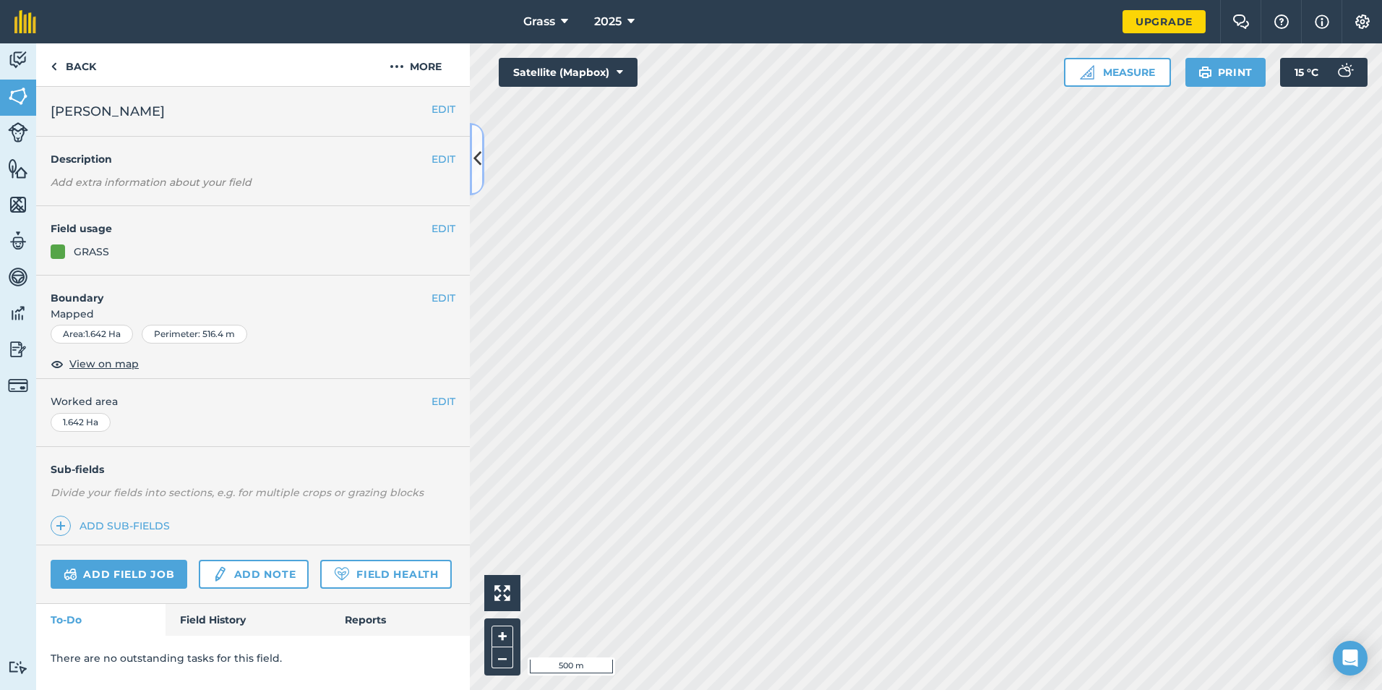
click at [484, 173] on button at bounding box center [477, 159] width 14 height 72
